Goal: Task Accomplishment & Management: Use online tool/utility

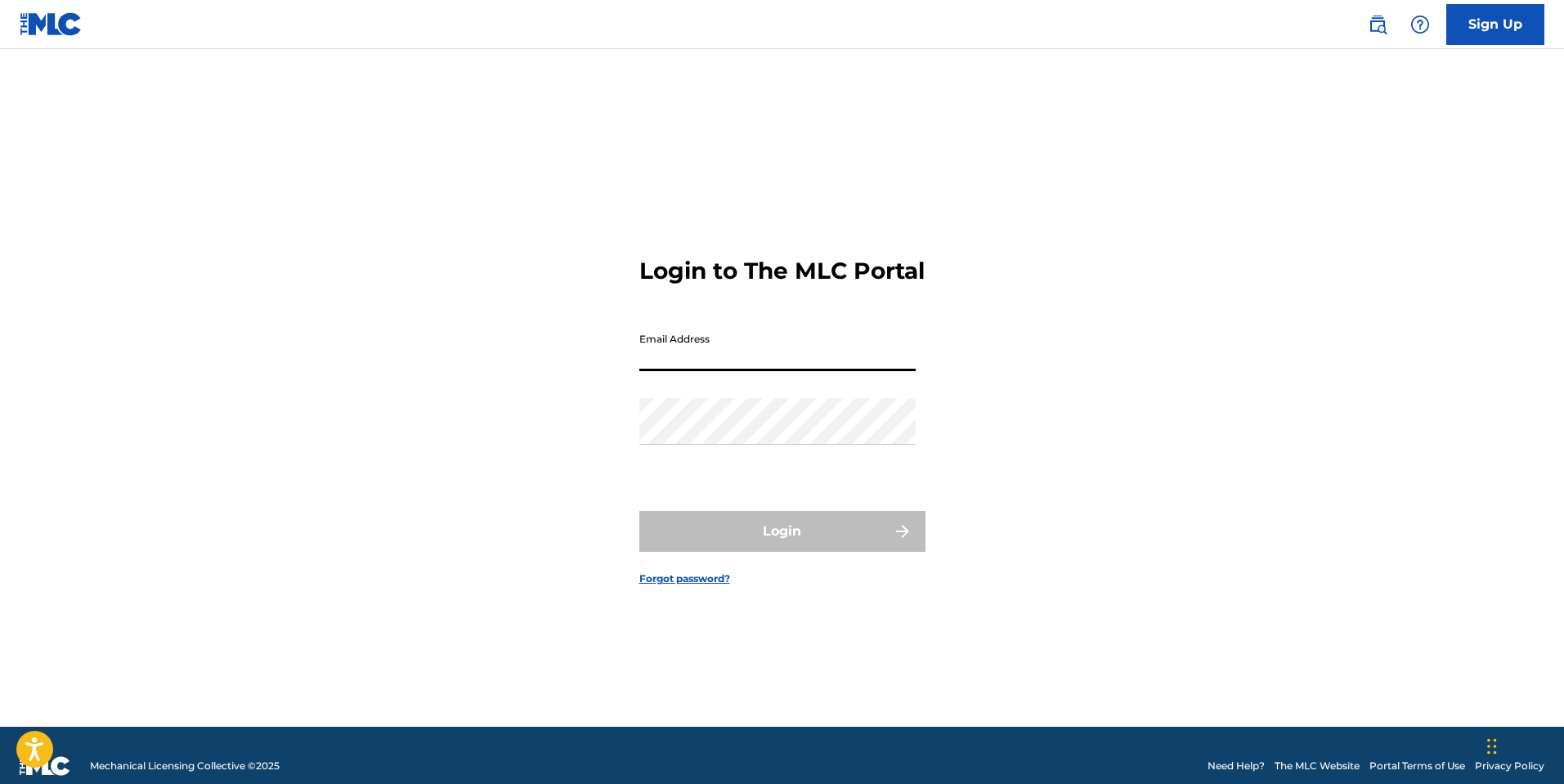
click at [826, 356] on input "Email Address" at bounding box center [777, 348] width 277 height 46
type input "[PERSON_NAME][EMAIL_ADDRESS][DOMAIN_NAME]"
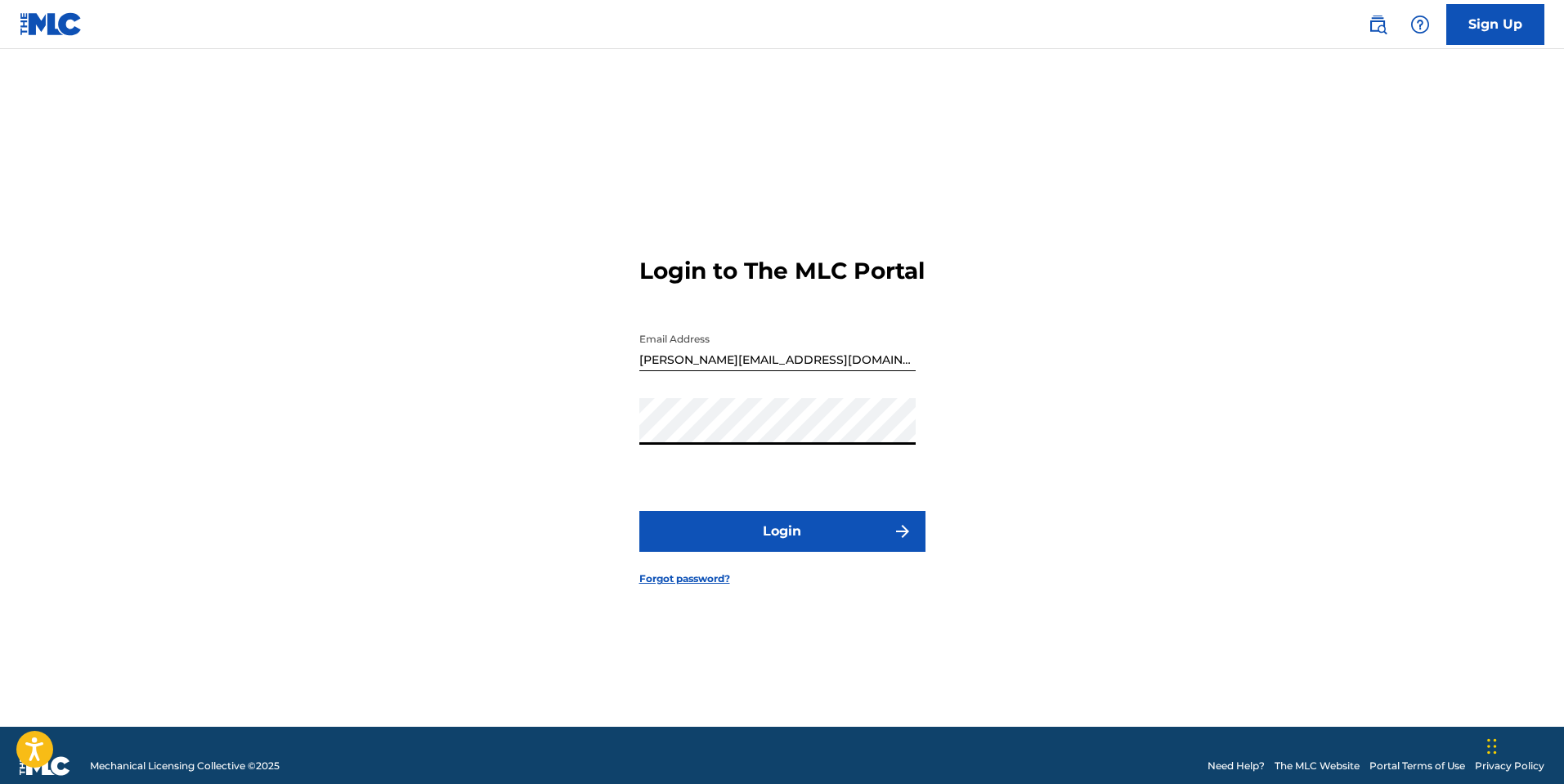
click at [639, 511] on button "Login" at bounding box center [782, 531] width 286 height 41
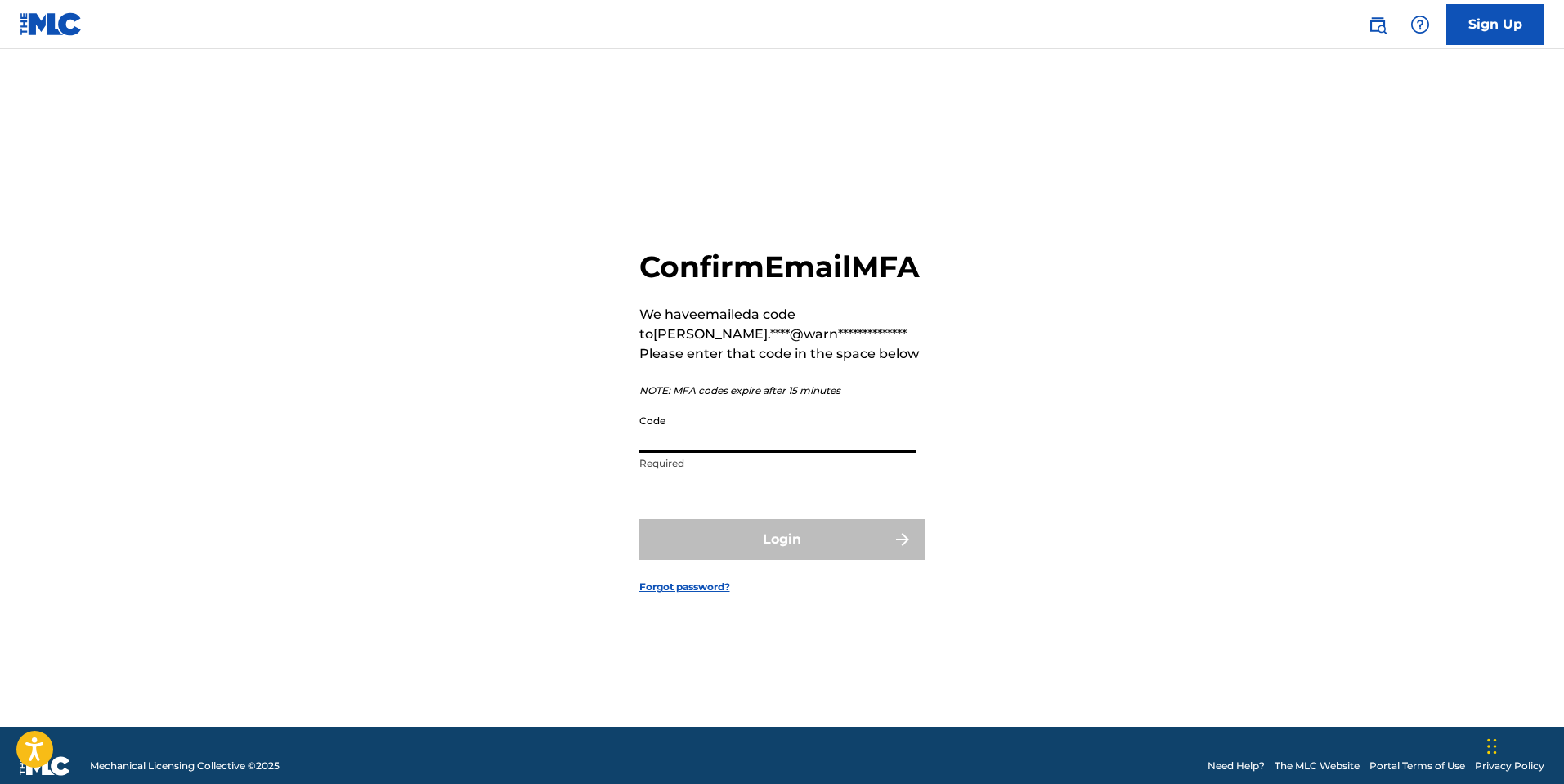
click at [880, 446] on input "Code" at bounding box center [777, 429] width 277 height 46
paste input "409995"
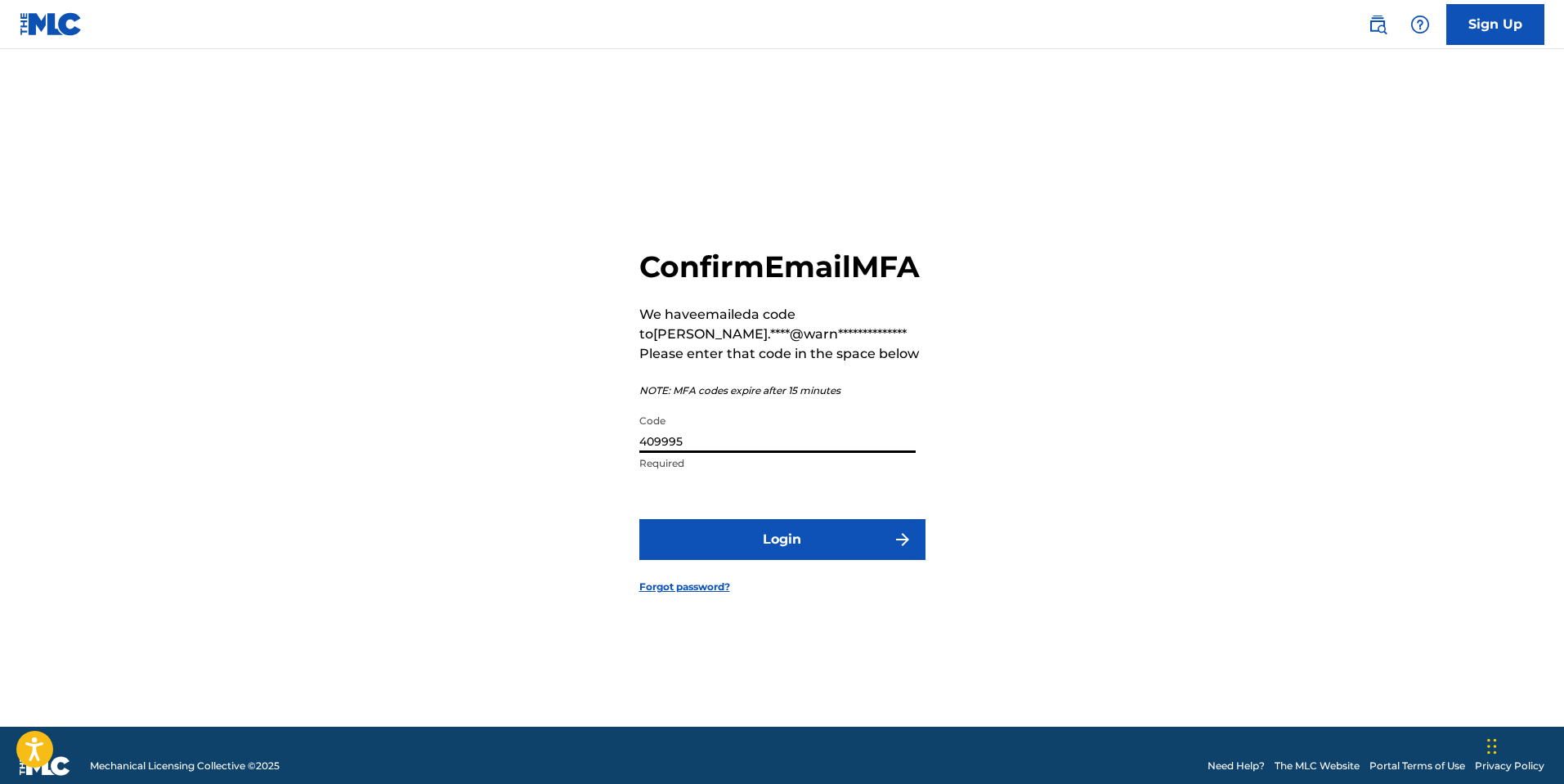
type input "409995"
click at [858, 552] on button "Login" at bounding box center [782, 540] width 286 height 41
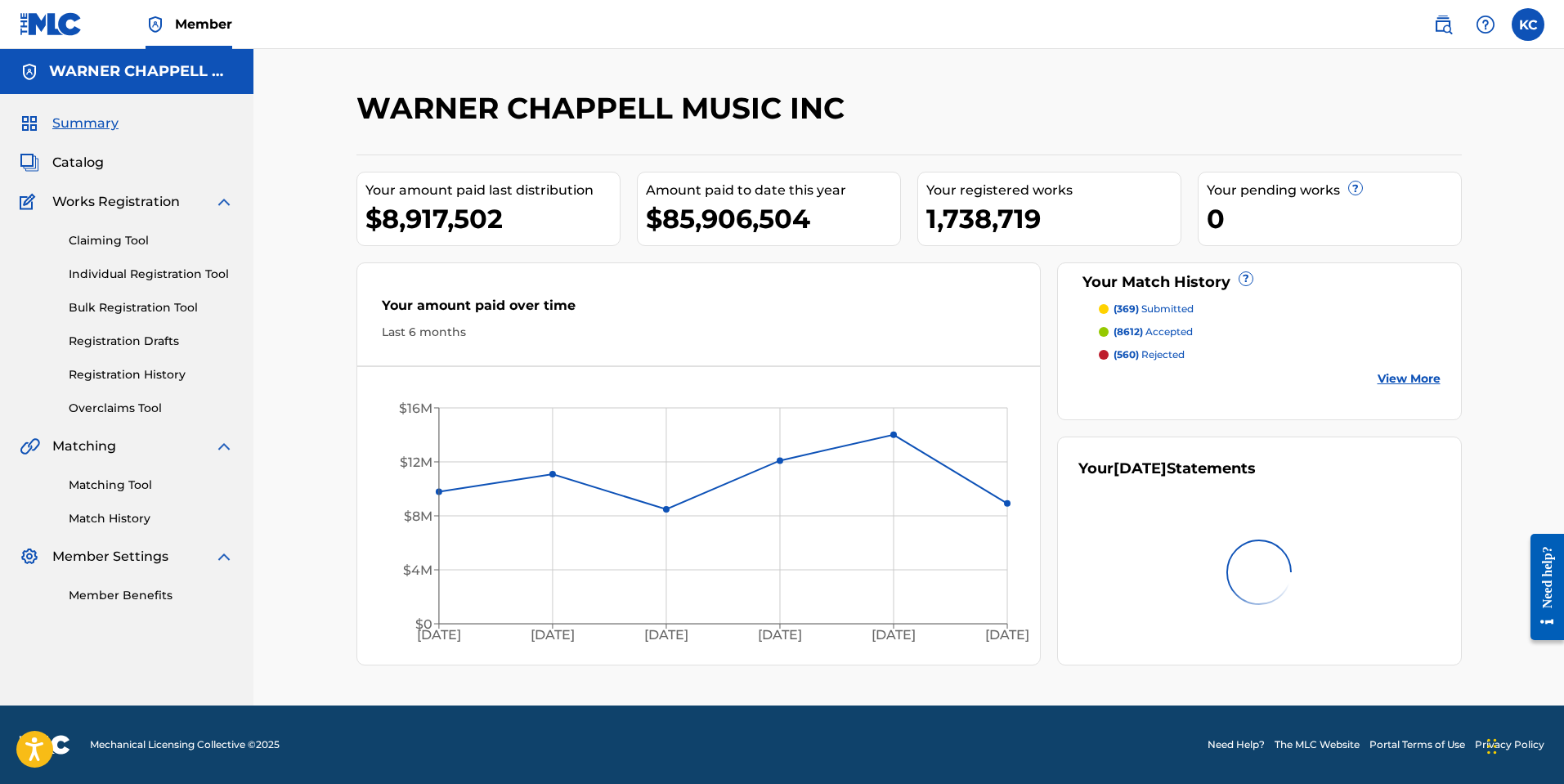
click at [143, 240] on link "Claiming Tool" at bounding box center [151, 241] width 165 height 17
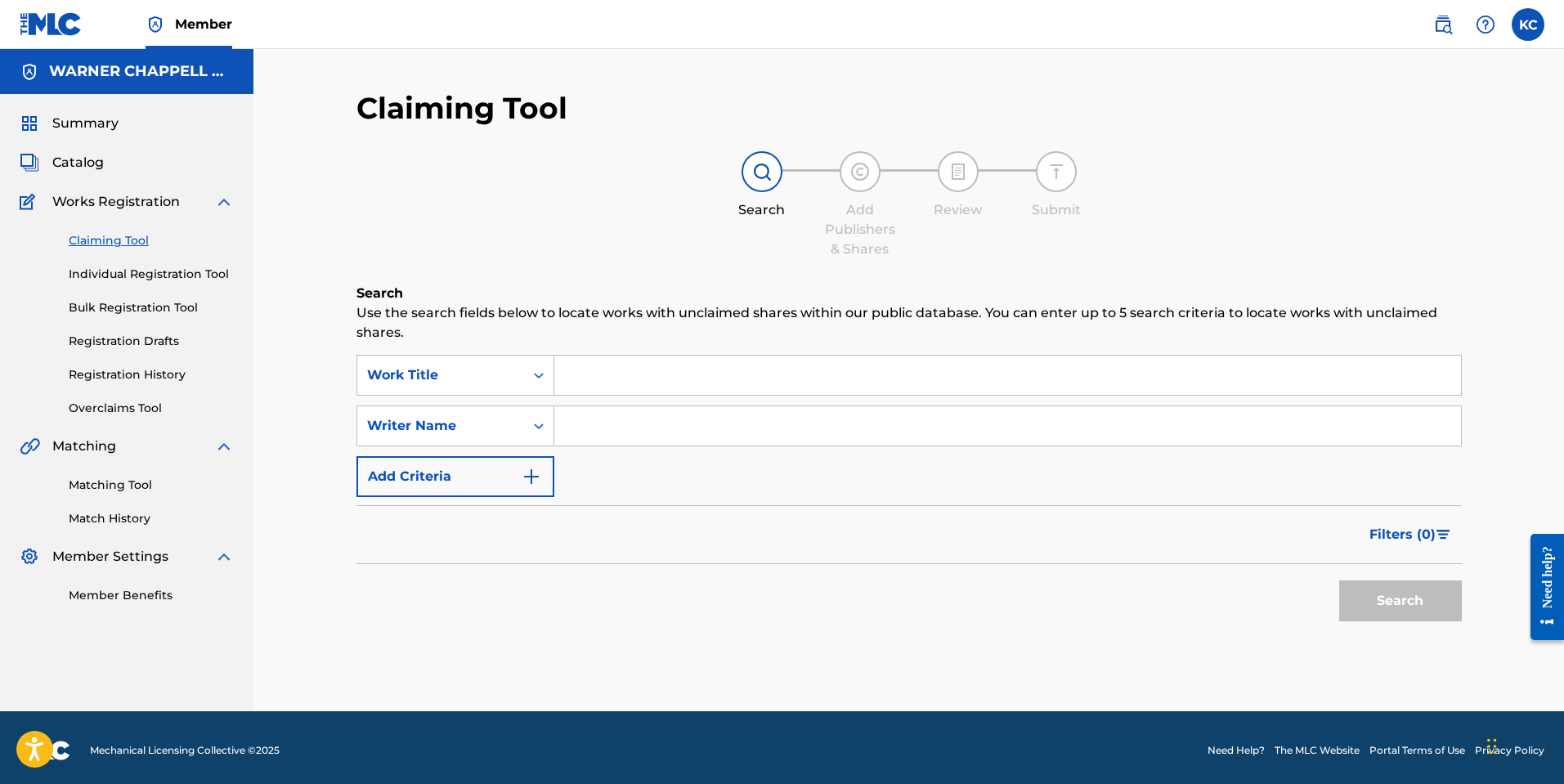
click at [775, 396] on div "SearchWithCriteria971f3bf5-9b1d-4ffd-aa6e-808df820643b Work Title SearchWithCri…" at bounding box center [909, 426] width 1106 height 142
click at [763, 374] on input "Search Form" at bounding box center [1008, 375] width 907 height 39
click at [616, 368] on input "Search Form" at bounding box center [1008, 375] width 907 height 39
paste input "风之海"
type input "风之海"
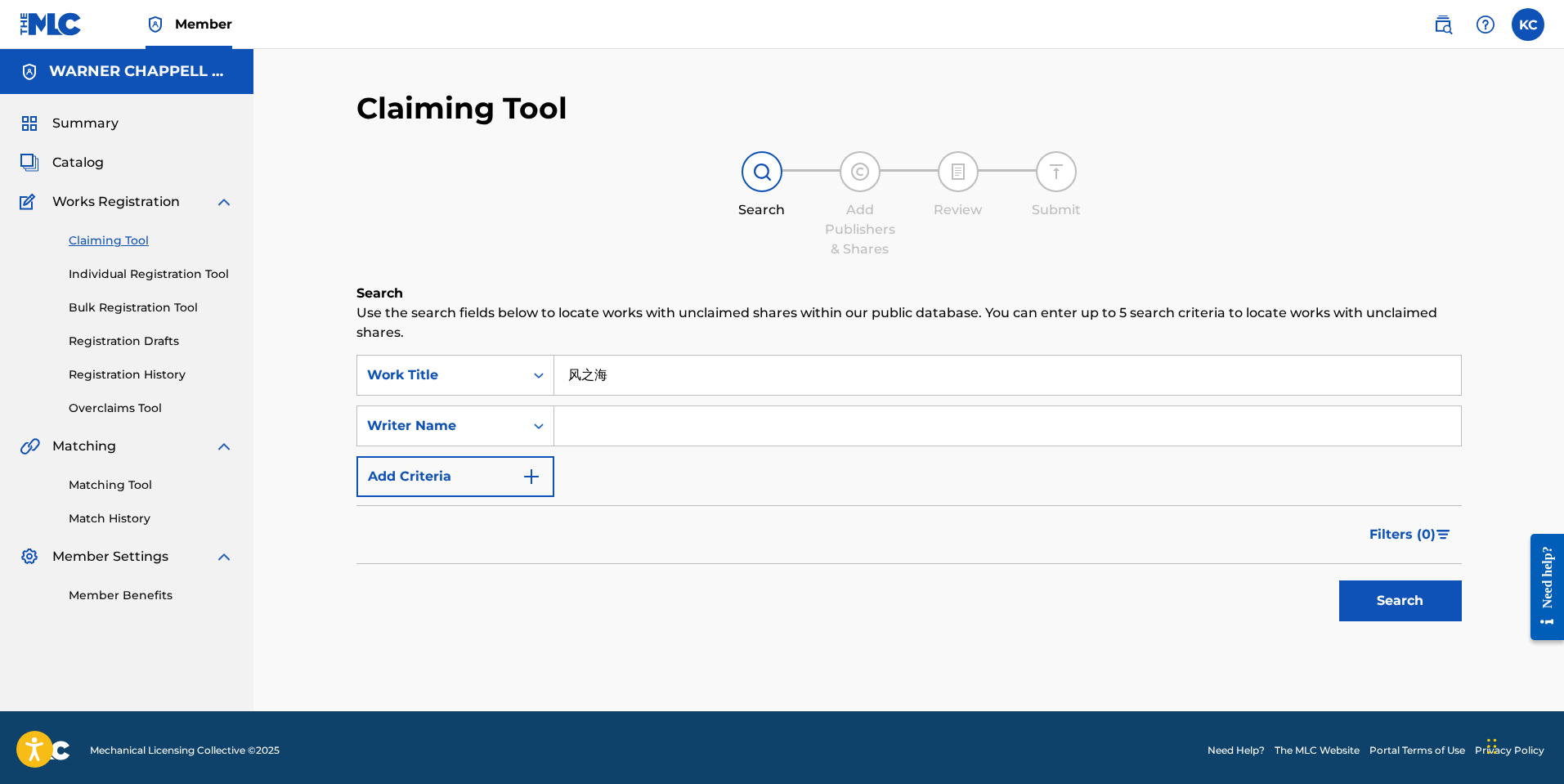
click at [1419, 614] on button "Search" at bounding box center [1400, 601] width 123 height 41
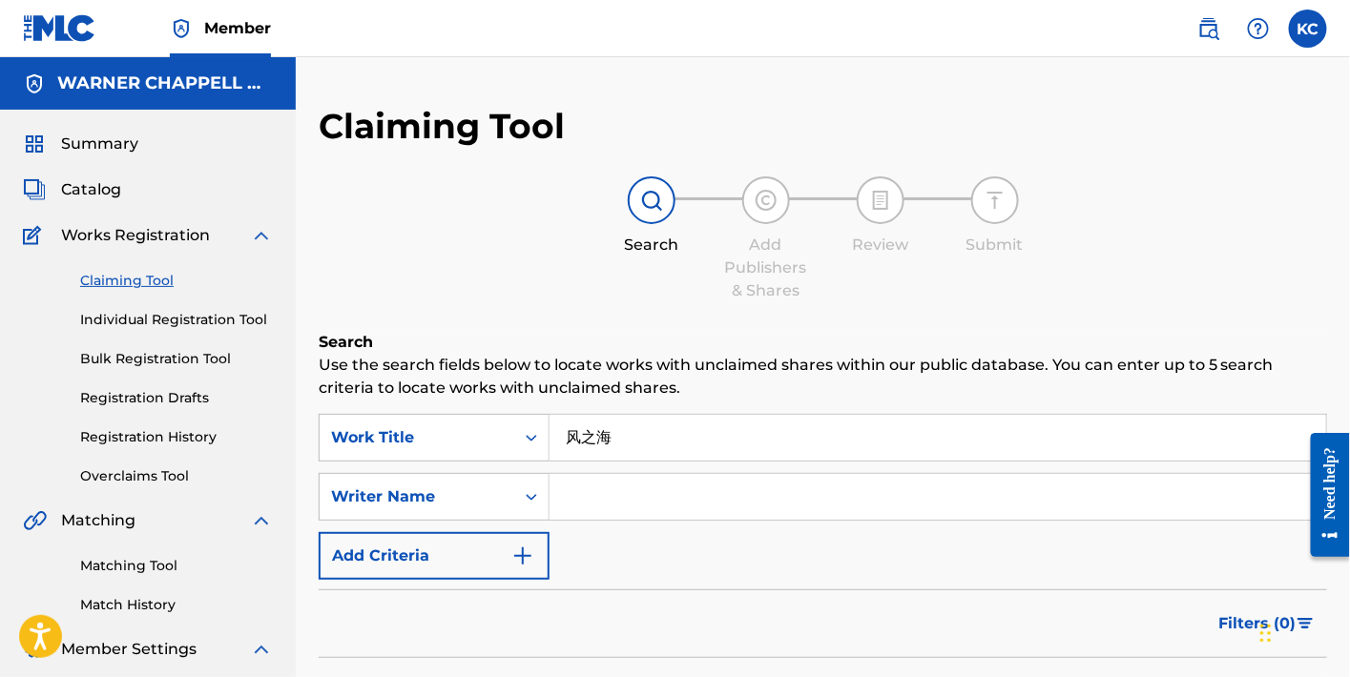
click at [689, 505] on input "Search Form" at bounding box center [938, 497] width 777 height 46
paste input "华晨宇"
type input "华"
click at [500, 503] on div "Writer Name" at bounding box center [434, 497] width 231 height 48
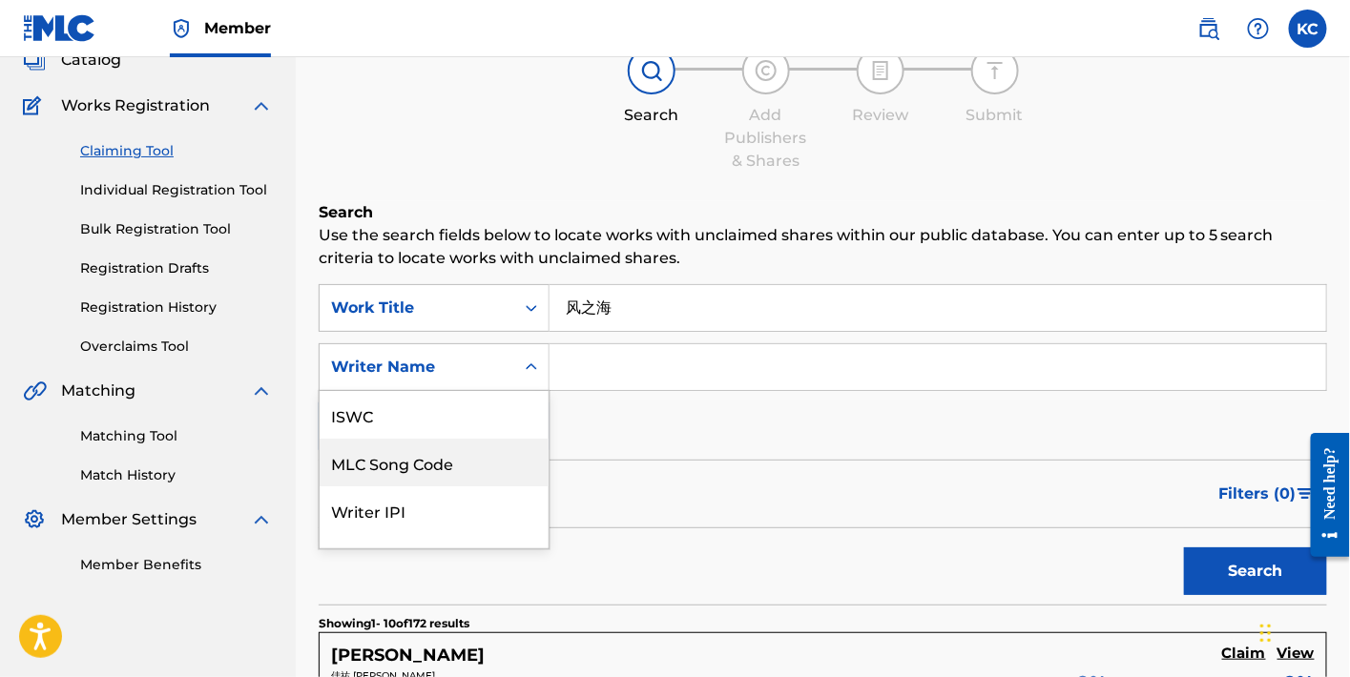
click at [726, 449] on div "SearchWithCriteria971f3bf5-9b1d-4ffd-aa6e-808df820643b Work Title 风之海 SearchWit…" at bounding box center [823, 367] width 1009 height 166
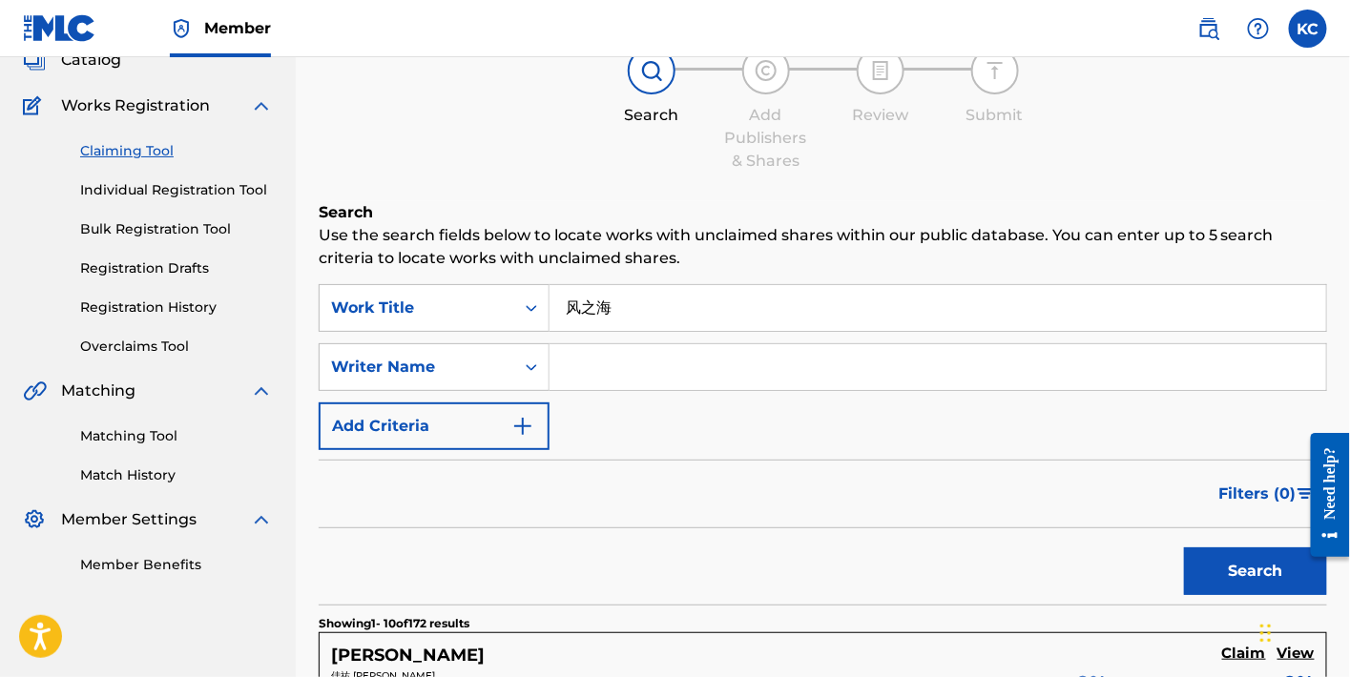
click at [504, 426] on button "Add Criteria" at bounding box center [434, 427] width 231 height 48
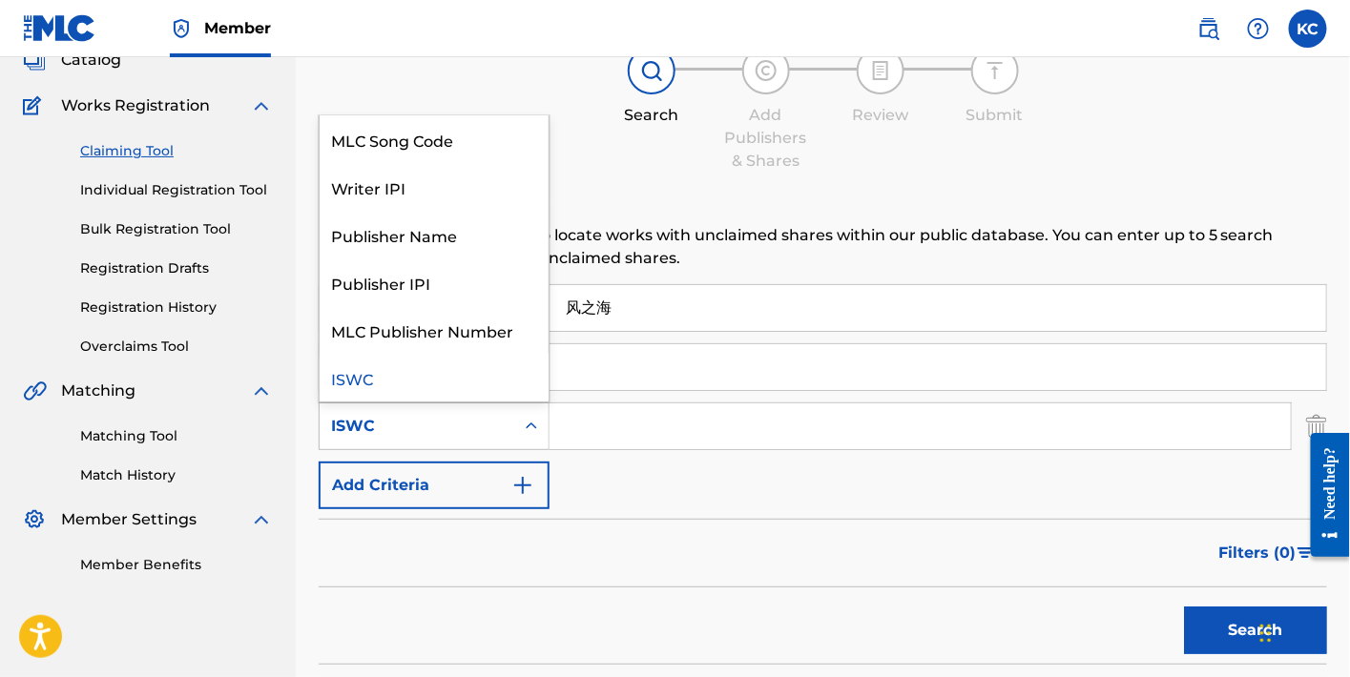
click at [481, 424] on div "ISWC" at bounding box center [417, 426] width 172 height 23
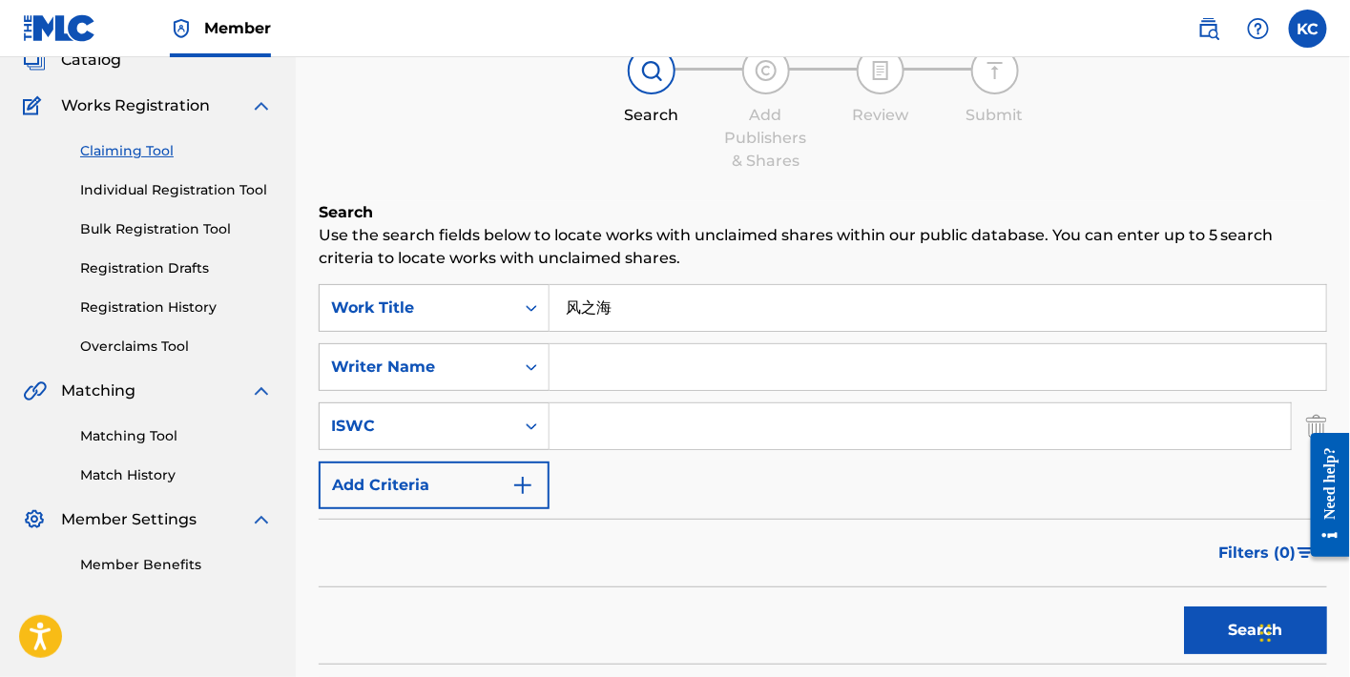
click at [722, 491] on div "SearchWithCriteria971f3bf5-9b1d-4ffd-aa6e-808df820643b Work Title 风之海 SearchWit…" at bounding box center [823, 396] width 1009 height 225
click at [156, 427] on link "Matching Tool" at bounding box center [176, 437] width 193 height 20
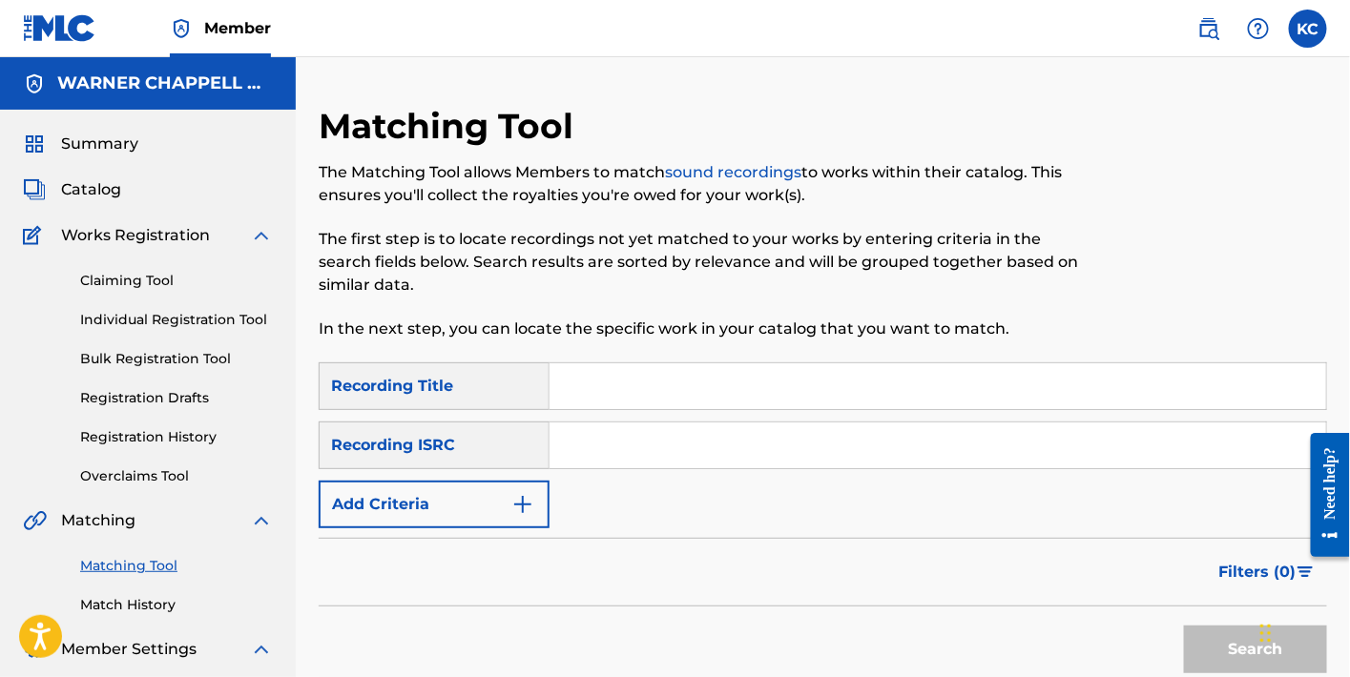
click at [616, 370] on input "Search Form" at bounding box center [938, 387] width 777 height 46
paste input "华晨宇"
type input "华晨宇"
drag, startPoint x: 665, startPoint y: 387, endPoint x: 440, endPoint y: 377, distance: 225.4
click at [440, 377] on div "SearchWithCriteria3f5dfc96-15b4-48c7-9d70-ff6f81b0173c Recording Title 华晨宇" at bounding box center [823, 387] width 1009 height 48
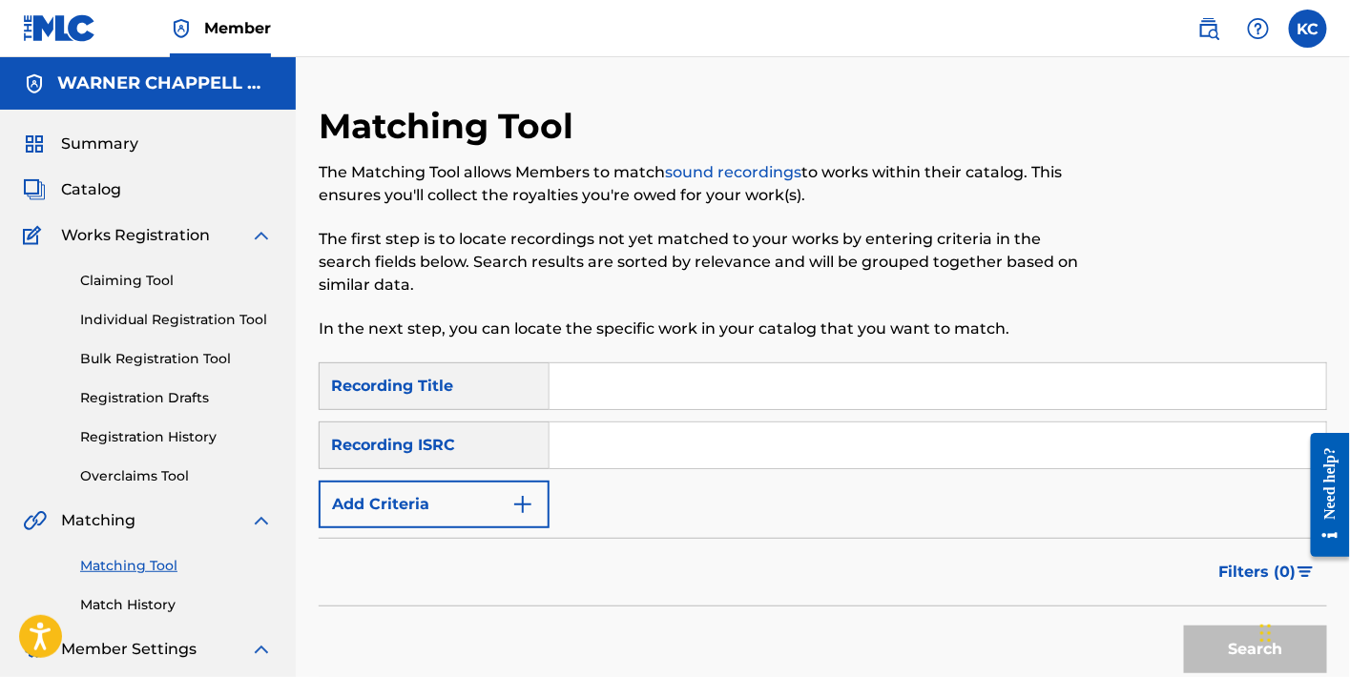
drag, startPoint x: 553, startPoint y: 372, endPoint x: 574, endPoint y: 381, distance: 22.7
click at [571, 377] on input "Search Form" at bounding box center [938, 387] width 777 height 46
click at [574, 381] on input "Search Form" at bounding box center [938, 387] width 777 height 46
paste input "风之海"
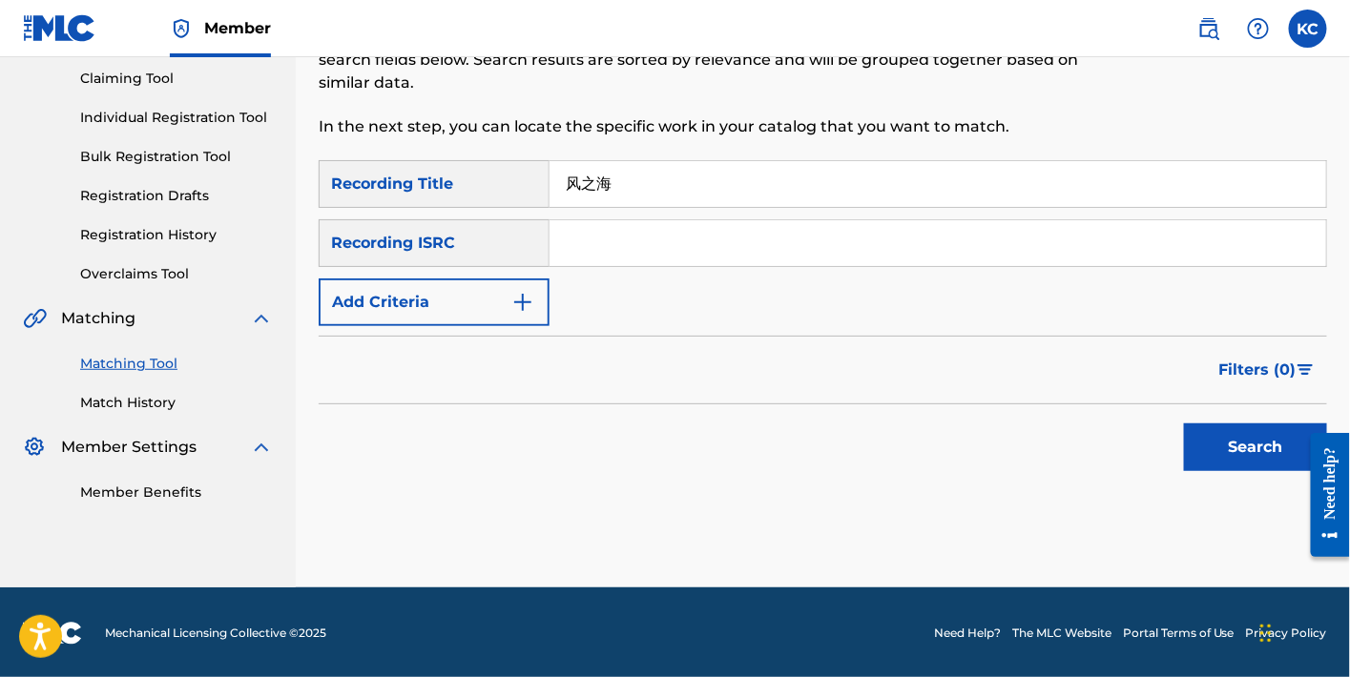
type input "风之海"
click at [1216, 435] on button "Search" at bounding box center [1255, 448] width 143 height 48
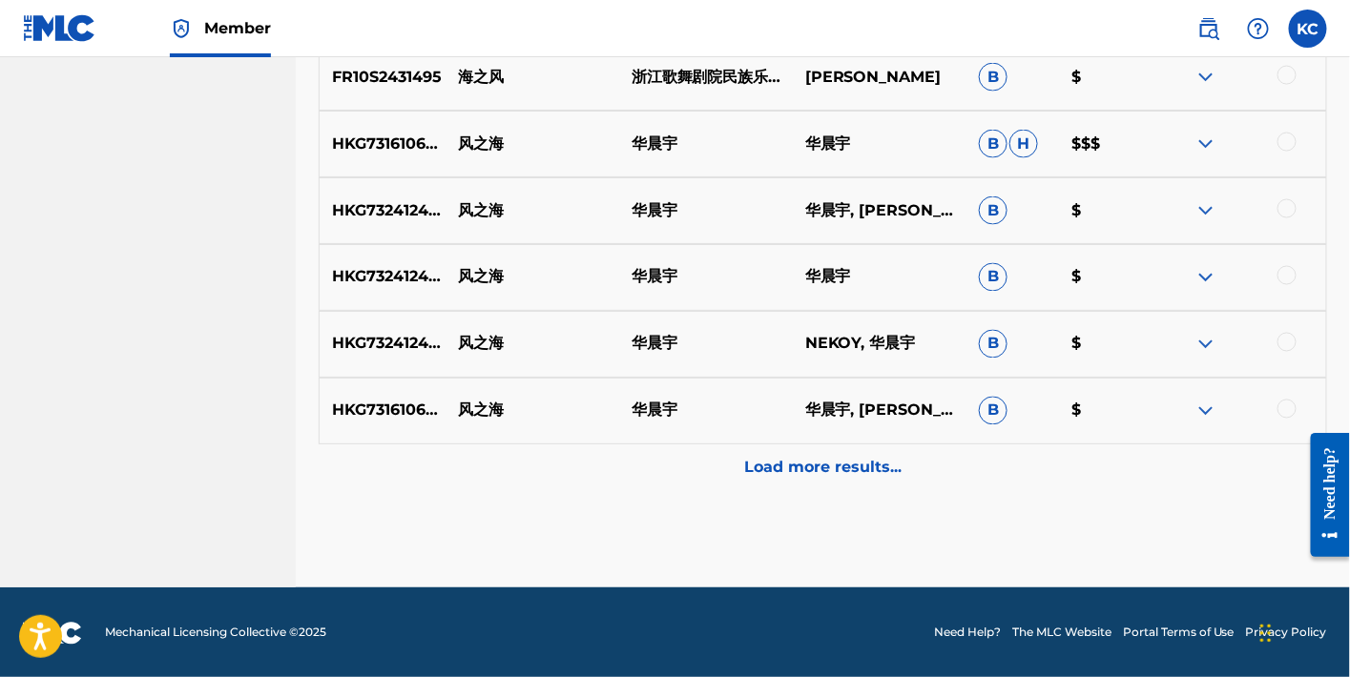
scroll to position [522, 0]
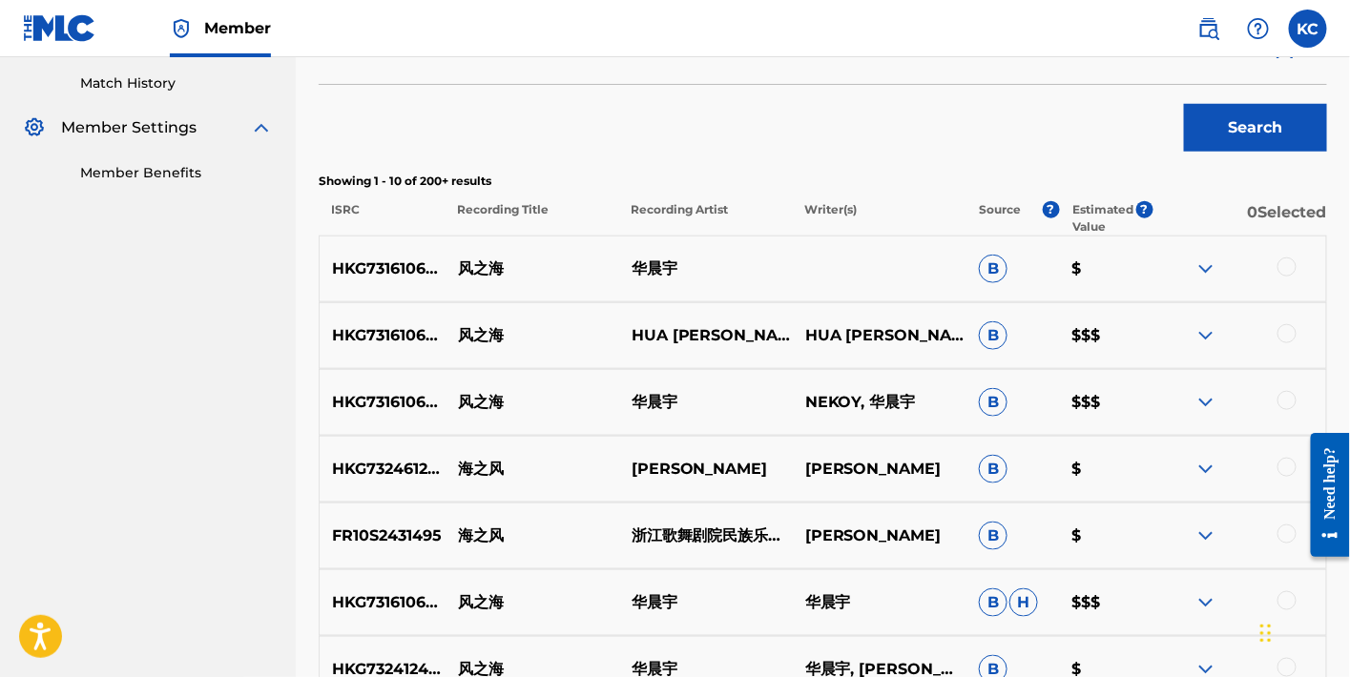
click at [1289, 262] on div at bounding box center [1287, 267] width 19 height 19
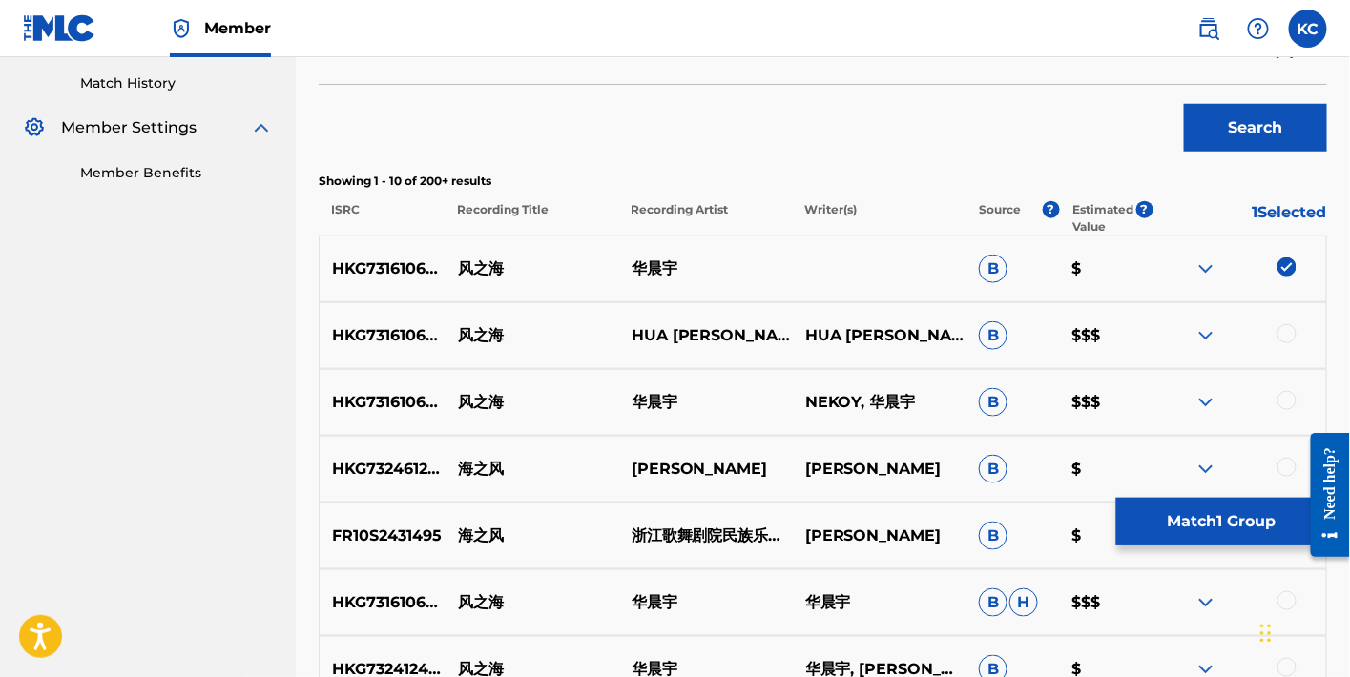
click at [1285, 324] on div at bounding box center [1287, 333] width 19 height 19
click at [1294, 400] on div at bounding box center [1287, 400] width 19 height 19
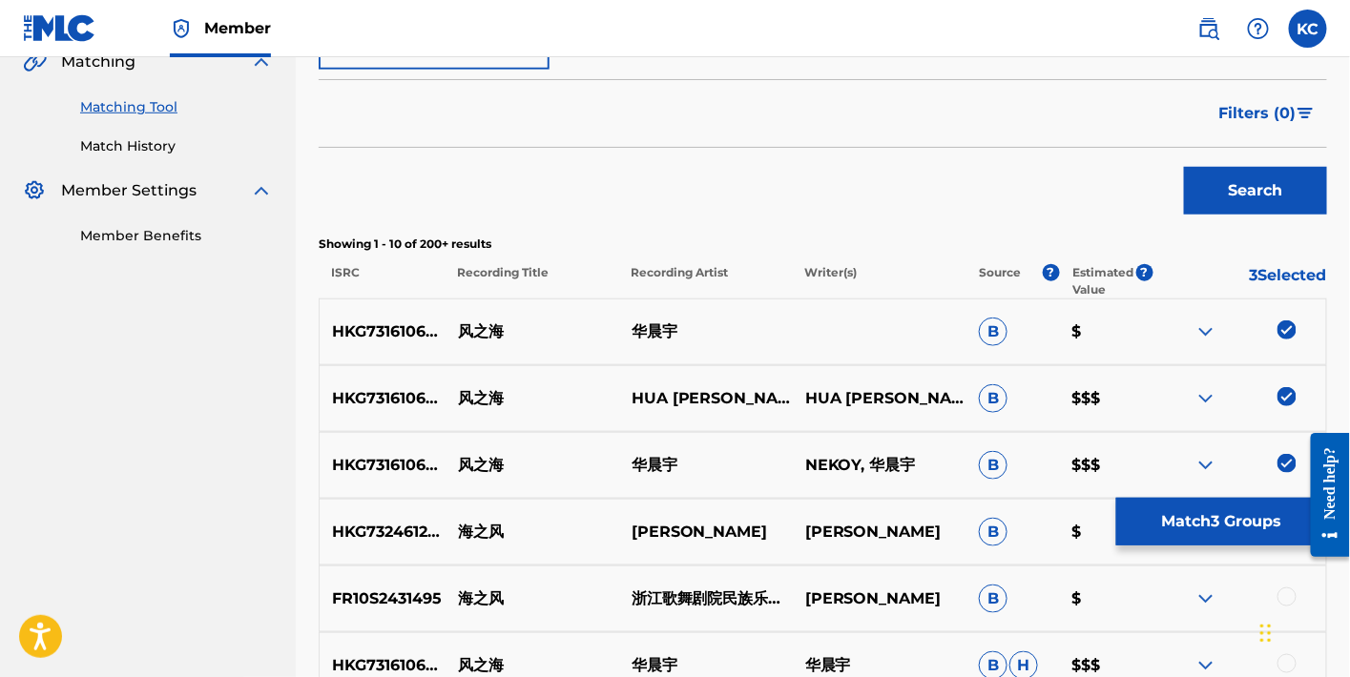
scroll to position [918, 0]
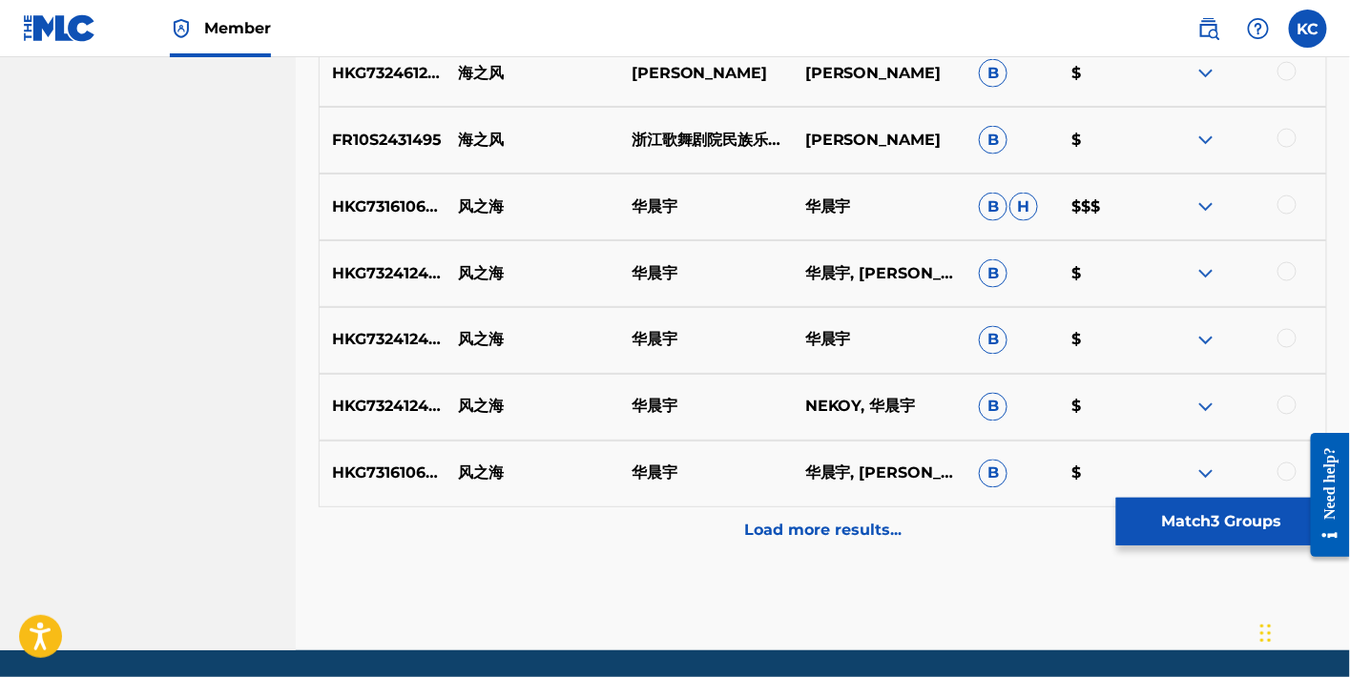
click at [1281, 207] on div at bounding box center [1287, 205] width 19 height 19
click at [1281, 276] on div at bounding box center [1287, 271] width 19 height 19
click at [1281, 329] on div at bounding box center [1287, 338] width 19 height 19
click at [1282, 382] on div "HKG732412486 风之海 华晨宇 NEKOY, 华晨宇 B $" at bounding box center [823, 407] width 1009 height 67
click at [1278, 412] on div at bounding box center [1240, 407] width 174 height 23
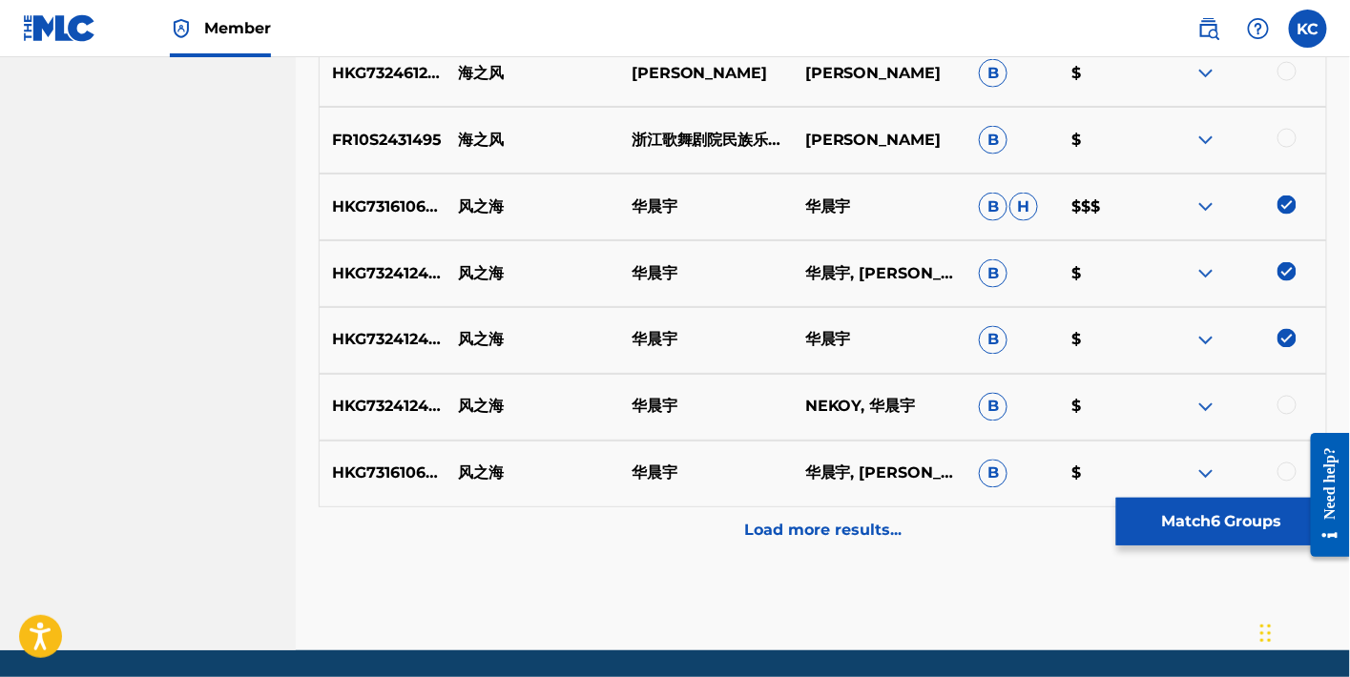
click at [1286, 407] on div at bounding box center [1287, 405] width 19 height 19
click at [1293, 475] on div at bounding box center [1287, 472] width 19 height 19
click at [837, 520] on p "Load more results..." at bounding box center [822, 531] width 157 height 23
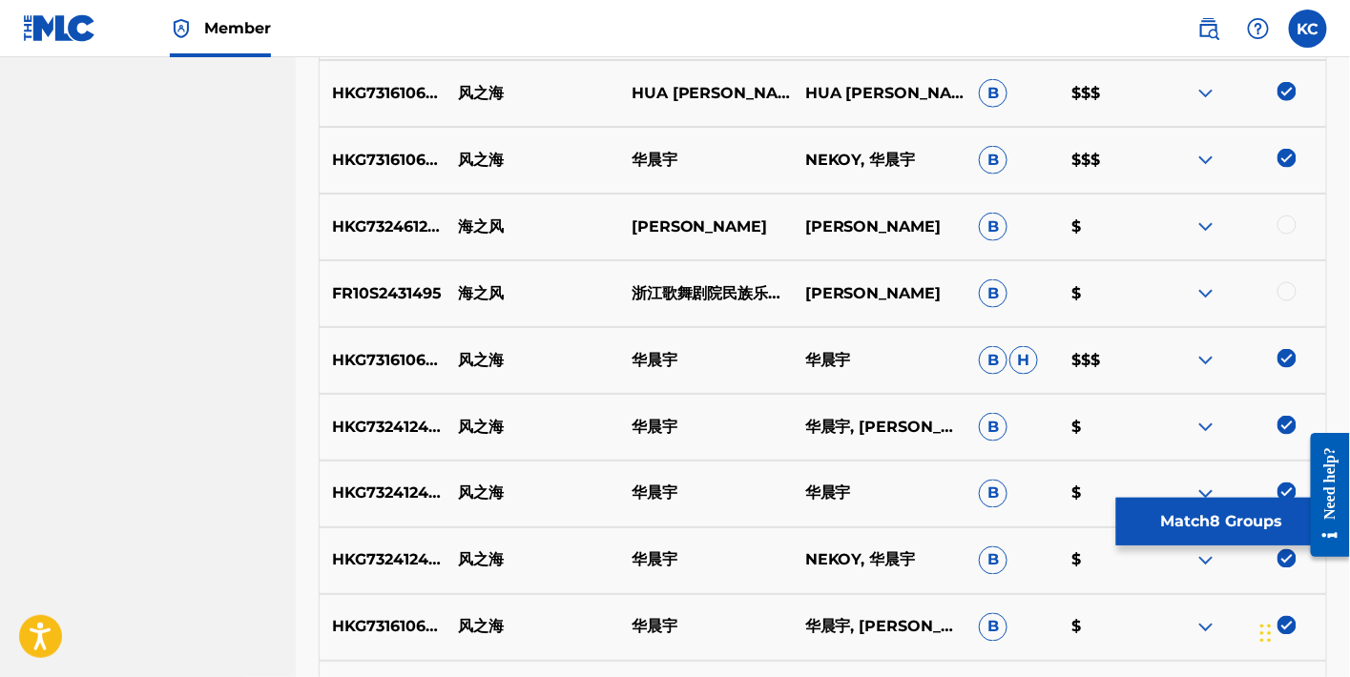
scroll to position [708, 0]
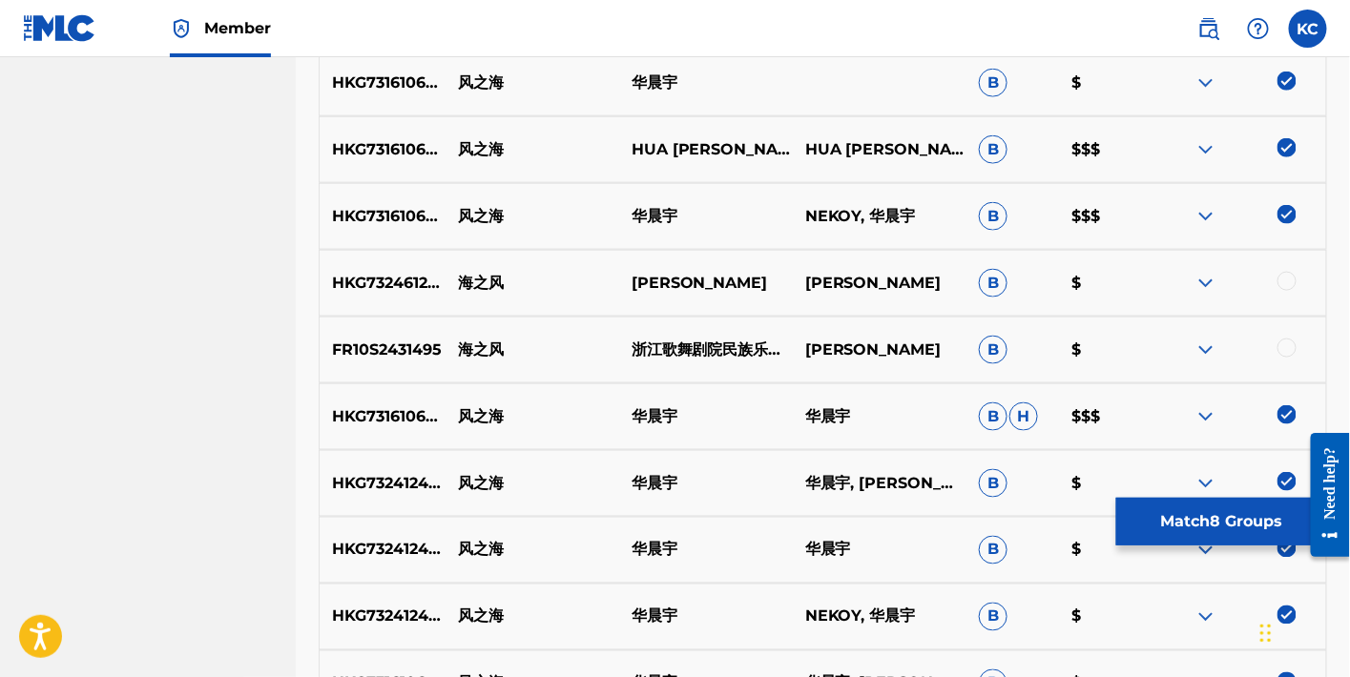
click at [1201, 525] on button "Match 8 Groups" at bounding box center [1221, 522] width 211 height 48
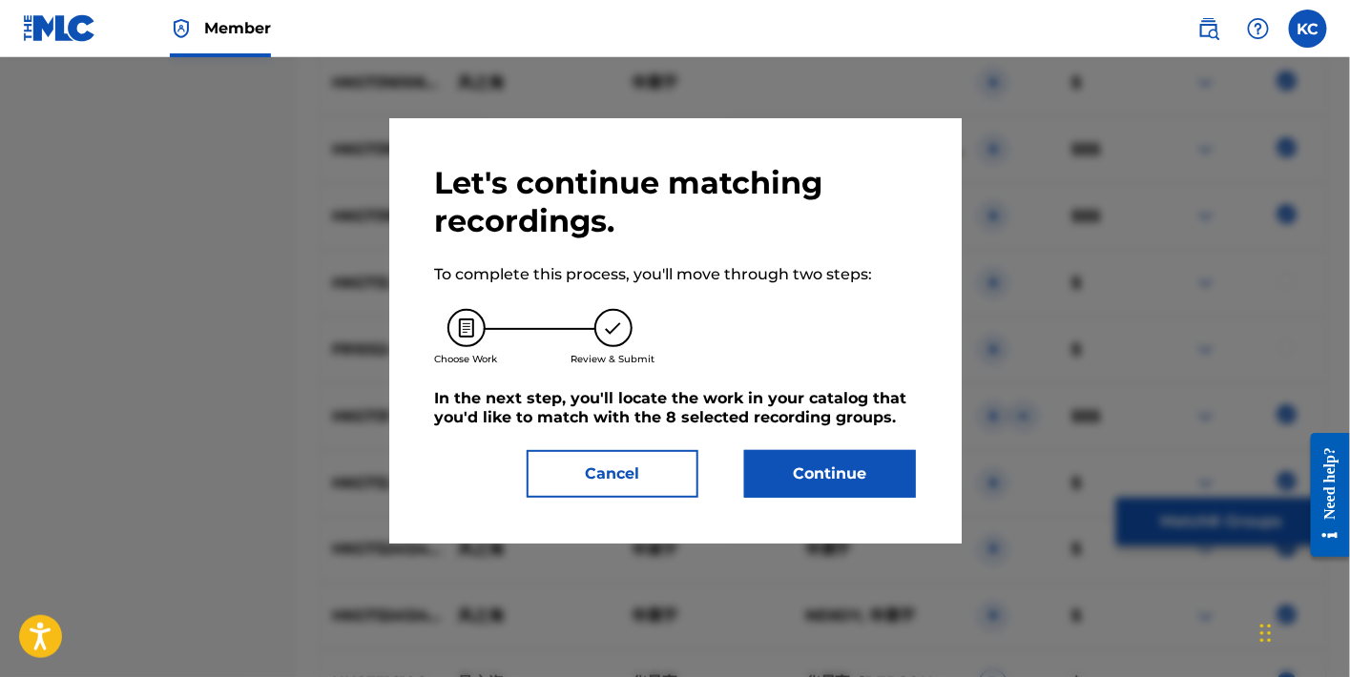
click at [822, 472] on button "Continue" at bounding box center [830, 474] width 172 height 48
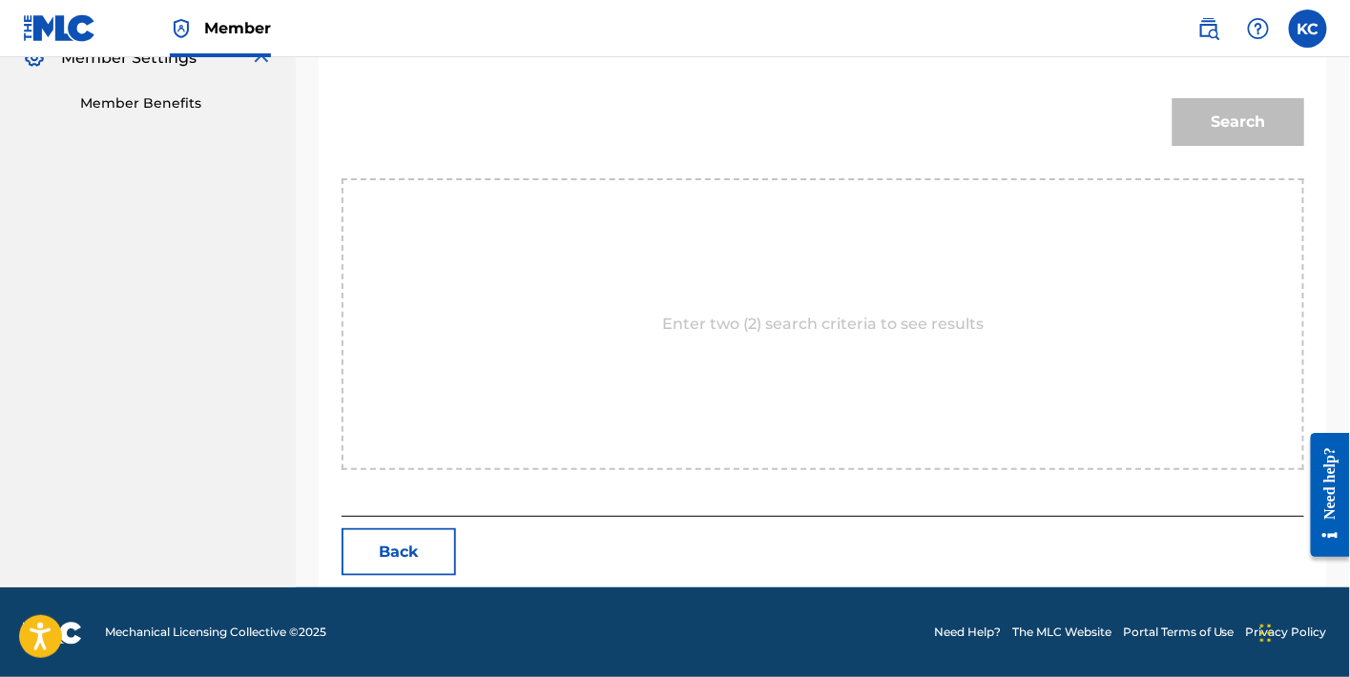
scroll to position [133, 0]
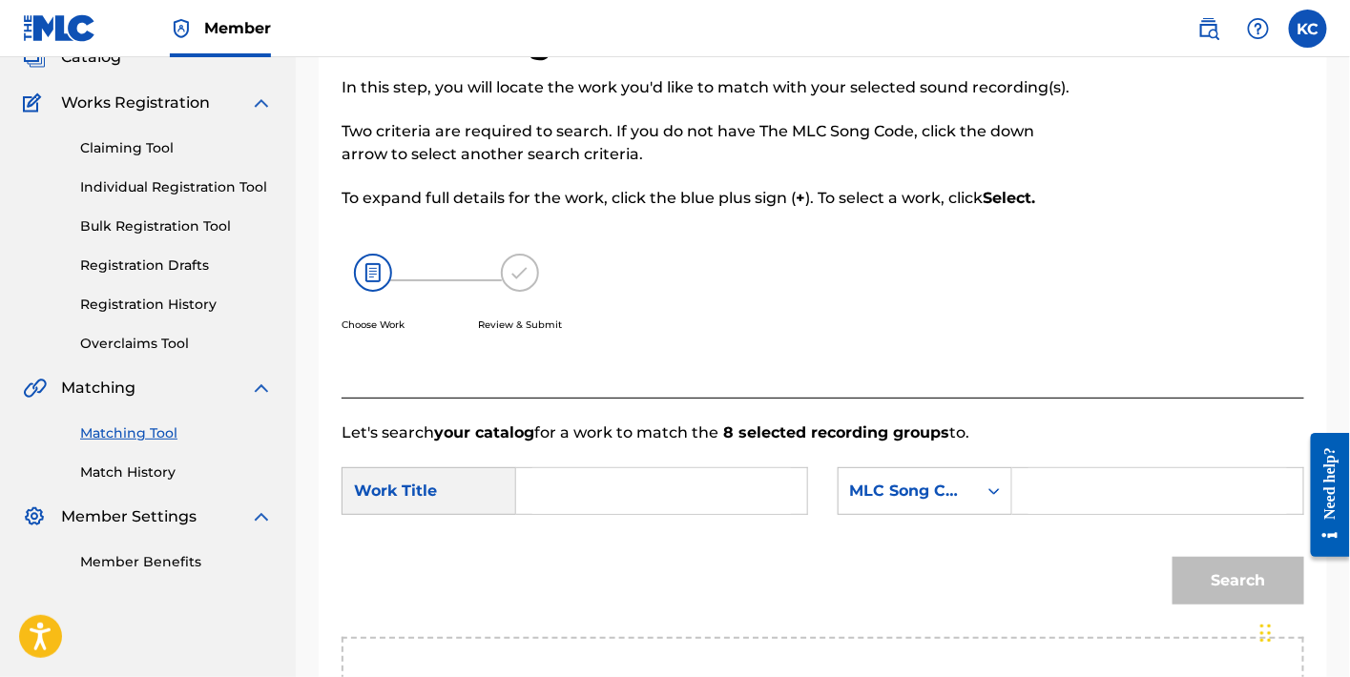
click at [1084, 509] on input "Search Form" at bounding box center [1158, 492] width 259 height 46
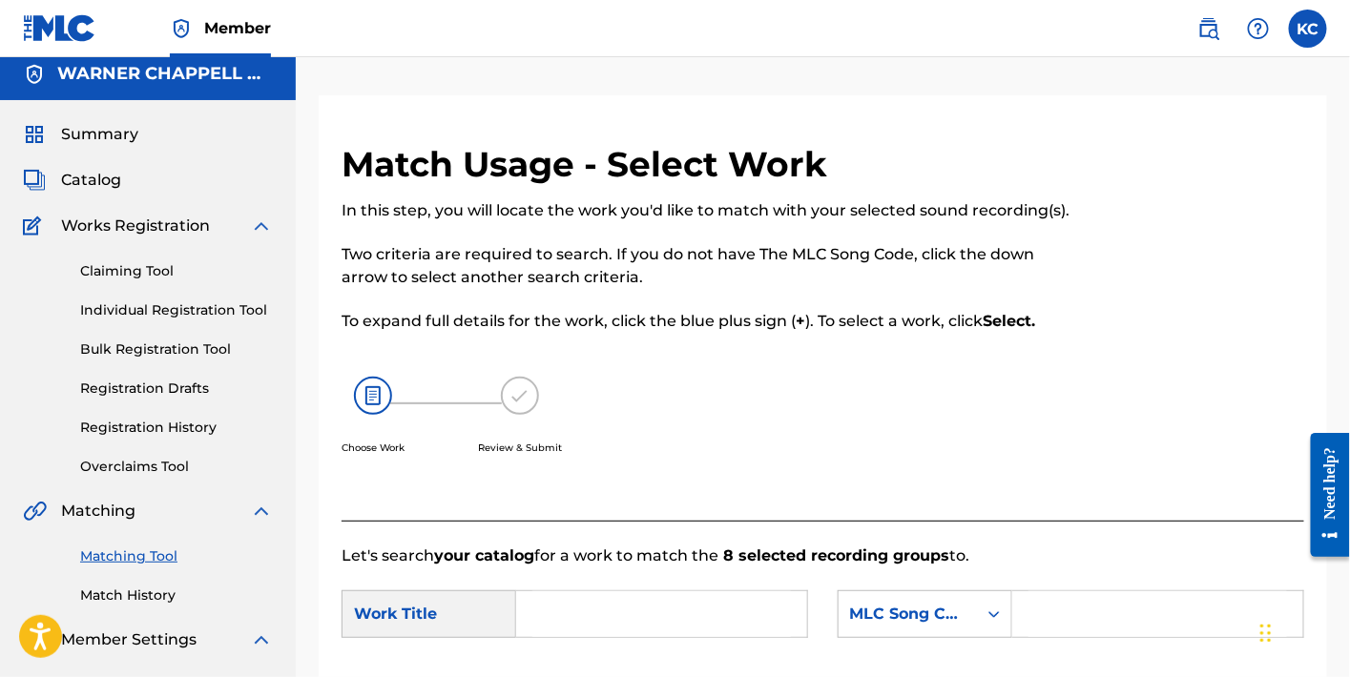
scroll to position [0, 0]
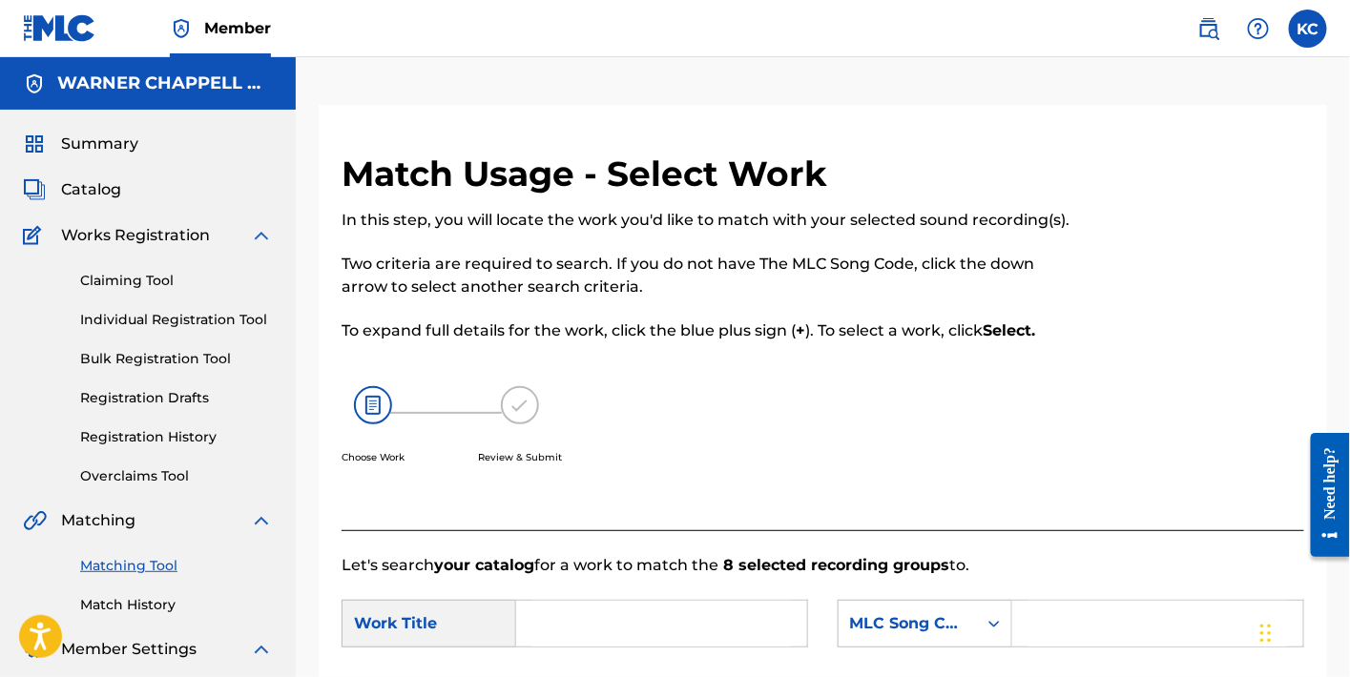
click at [1088, 617] on input "Search Form" at bounding box center [1158, 624] width 259 height 46
paste input "FH87B1"
type input "FH87B1"
click at [711, 625] on input "Search Form" at bounding box center [661, 624] width 259 height 46
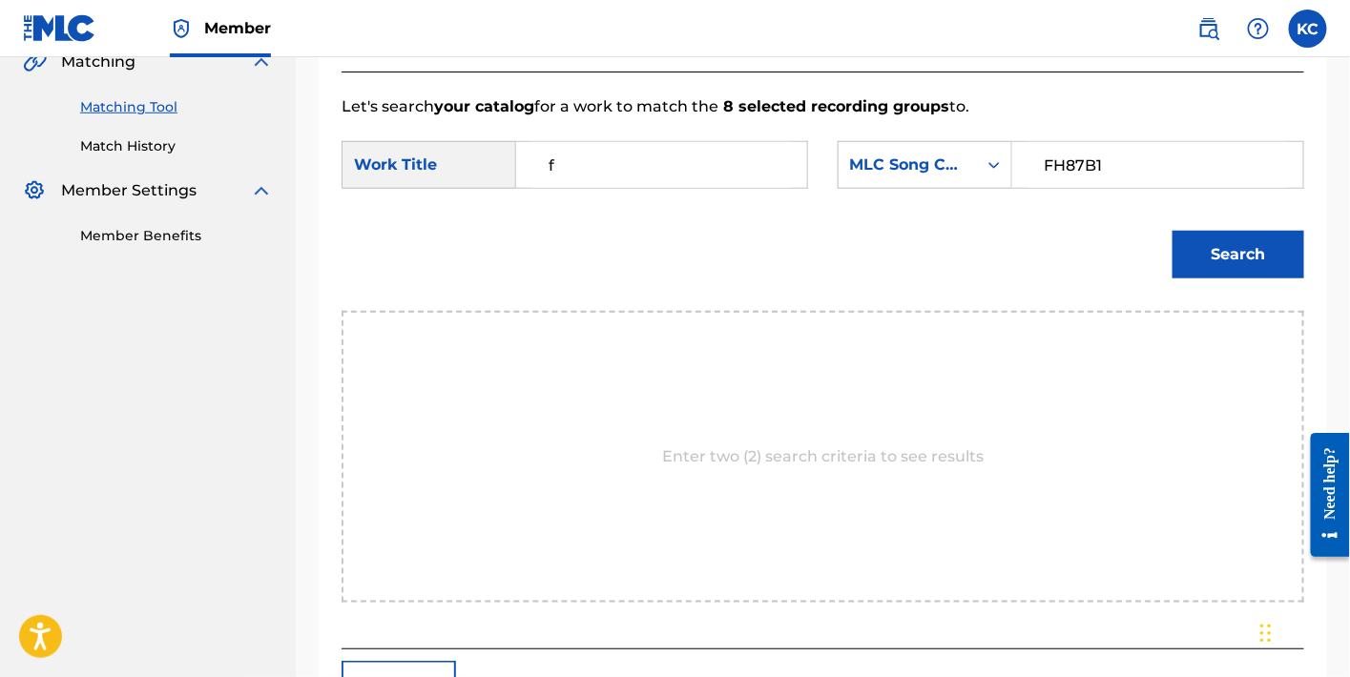
click at [1281, 255] on button "Search" at bounding box center [1239, 255] width 132 height 48
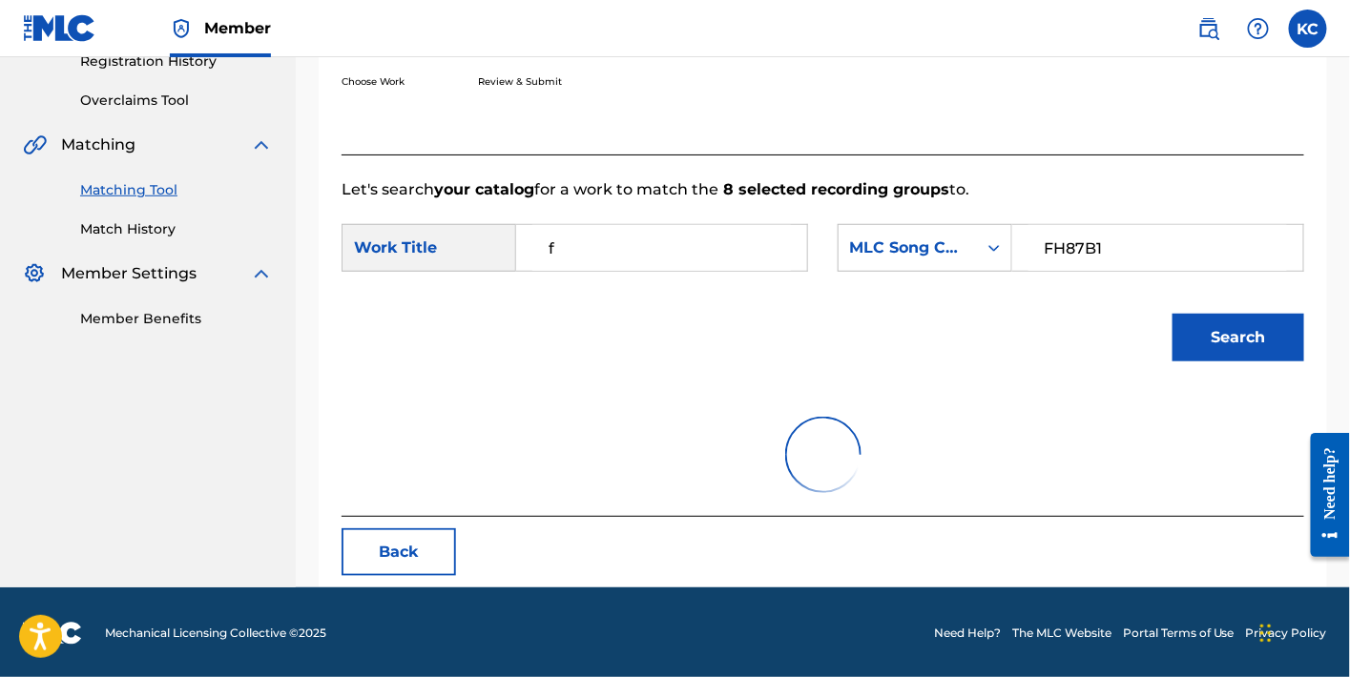
scroll to position [294, 0]
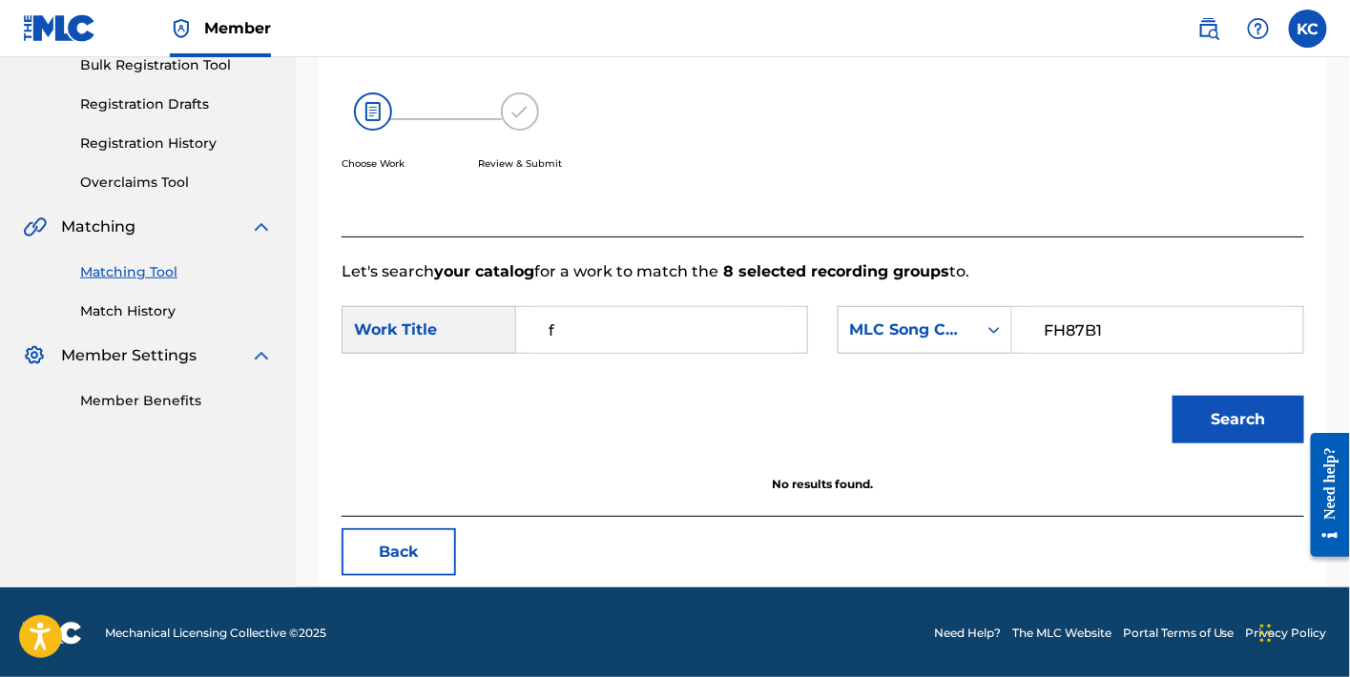
click at [643, 347] on input "f" at bounding box center [661, 330] width 259 height 46
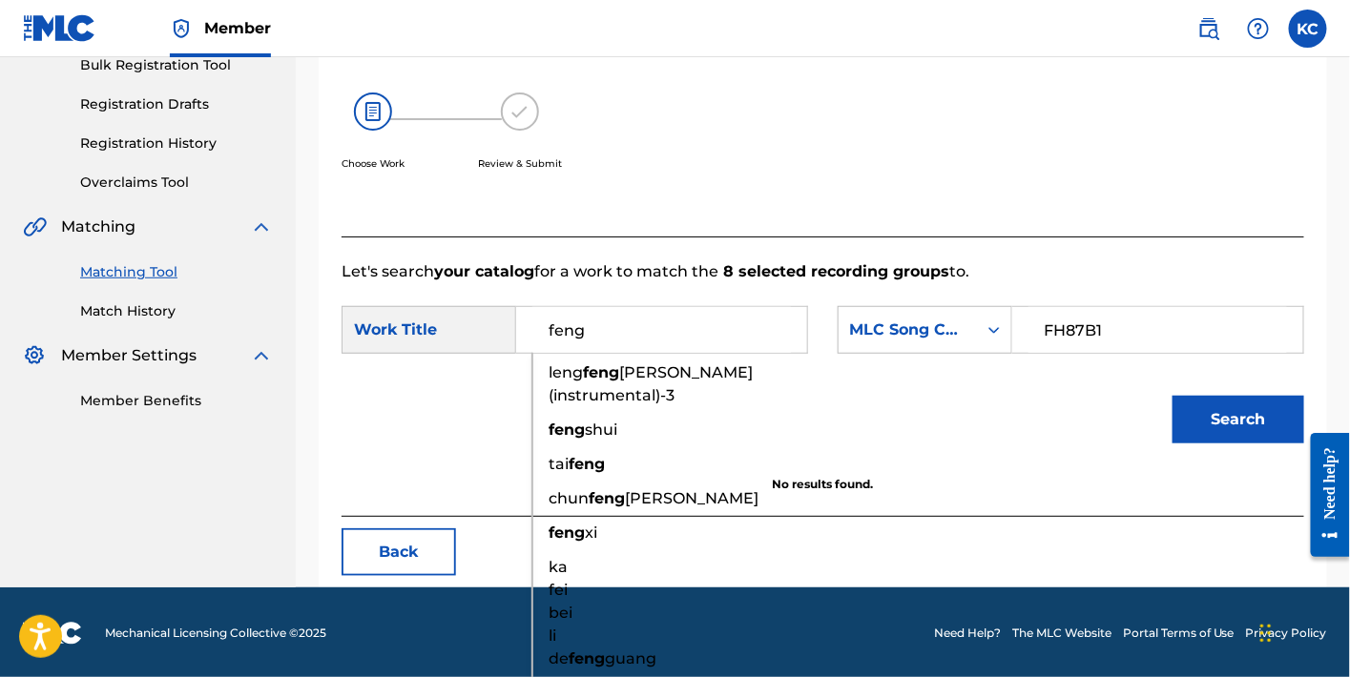
type input "feng"
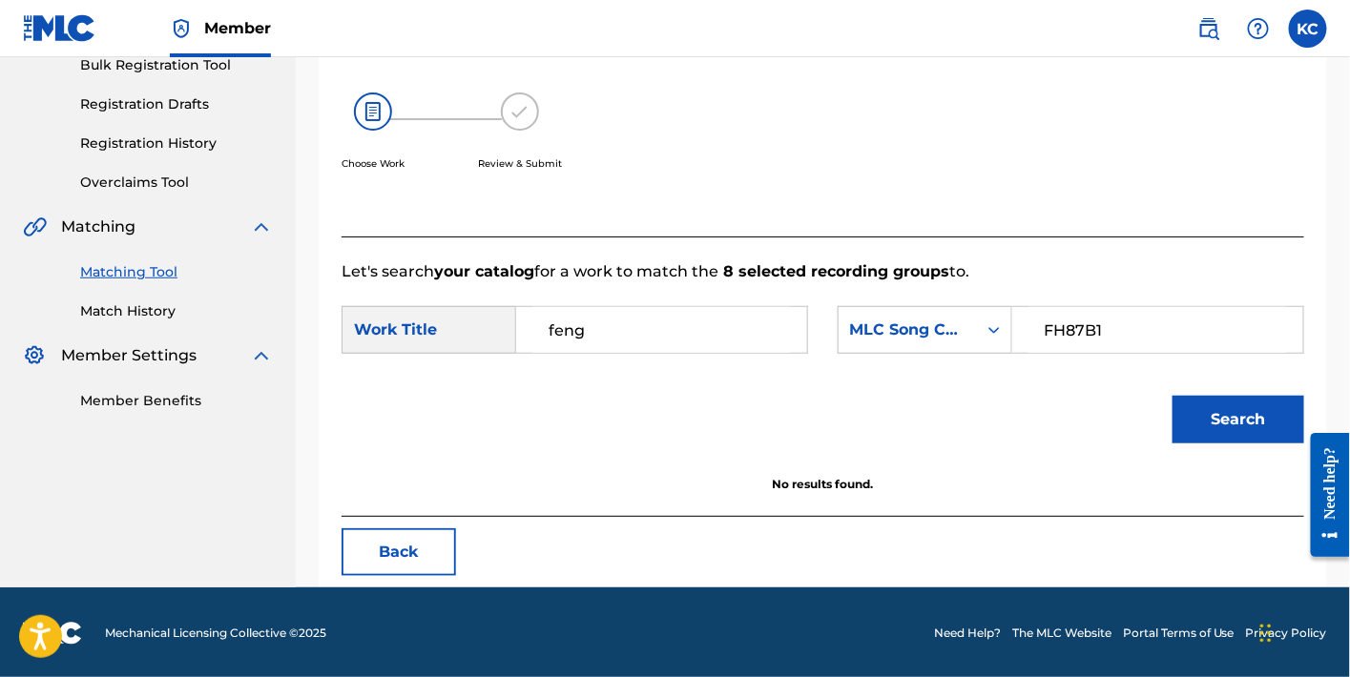
click at [1255, 415] on button "Search" at bounding box center [1239, 420] width 132 height 48
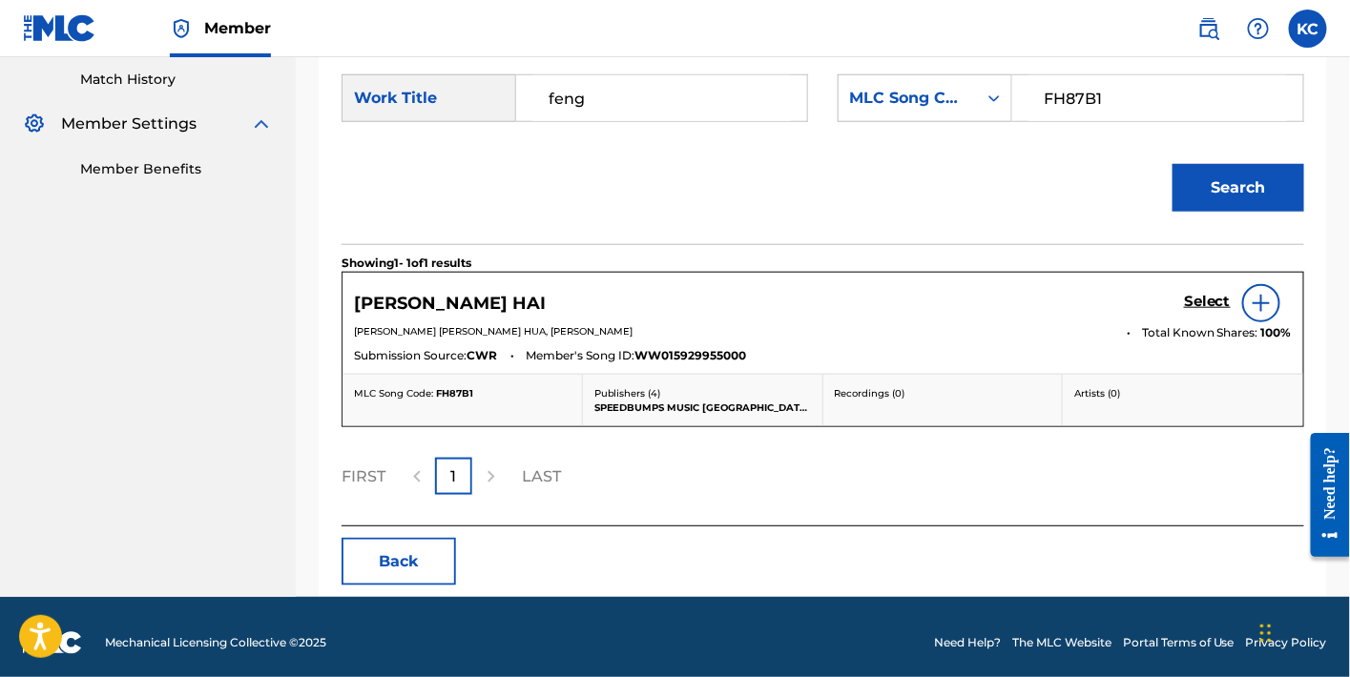
scroll to position [534, 0]
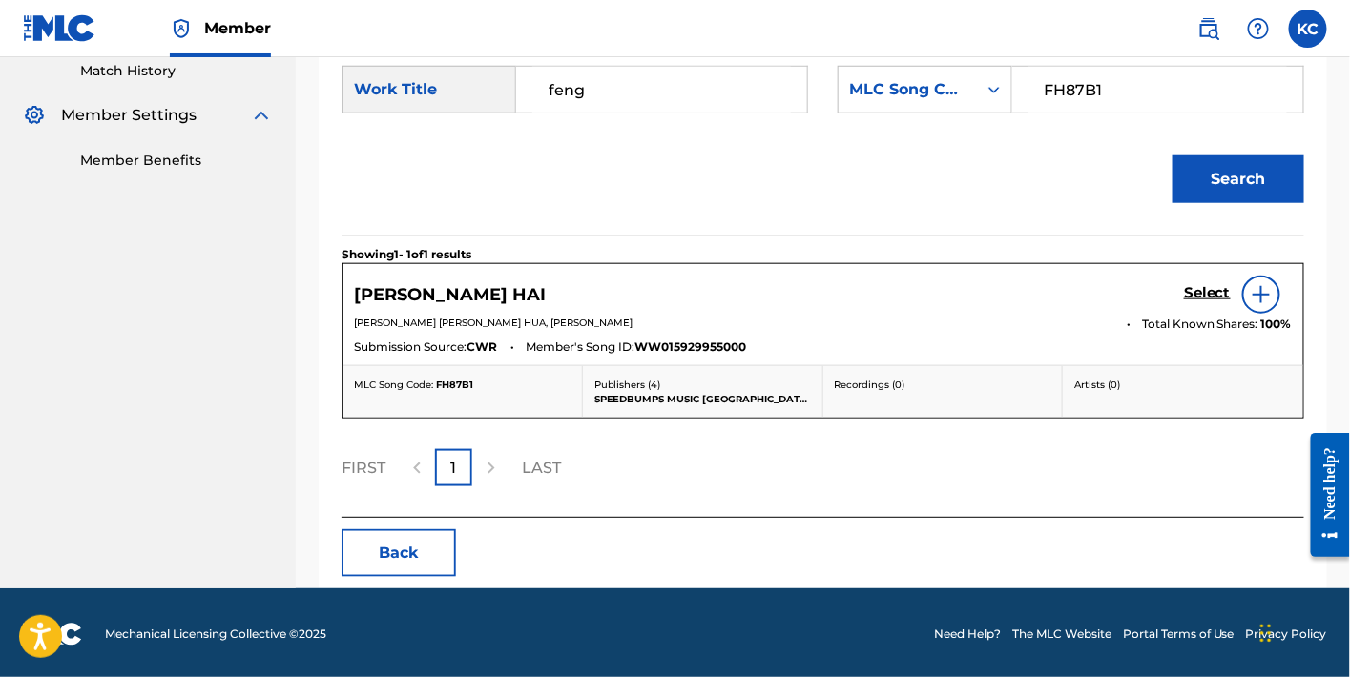
click at [1229, 289] on h5 "Select" at bounding box center [1207, 293] width 47 height 18
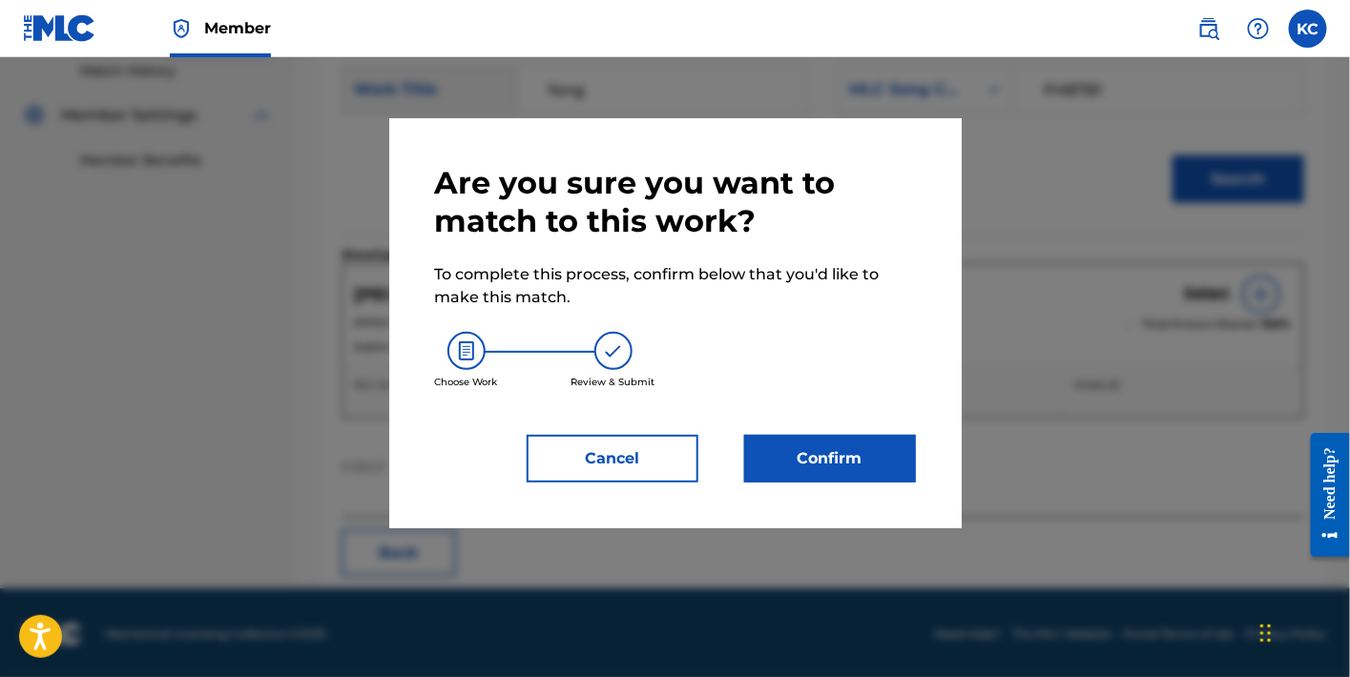
click at [859, 480] on button "Confirm" at bounding box center [830, 459] width 172 height 48
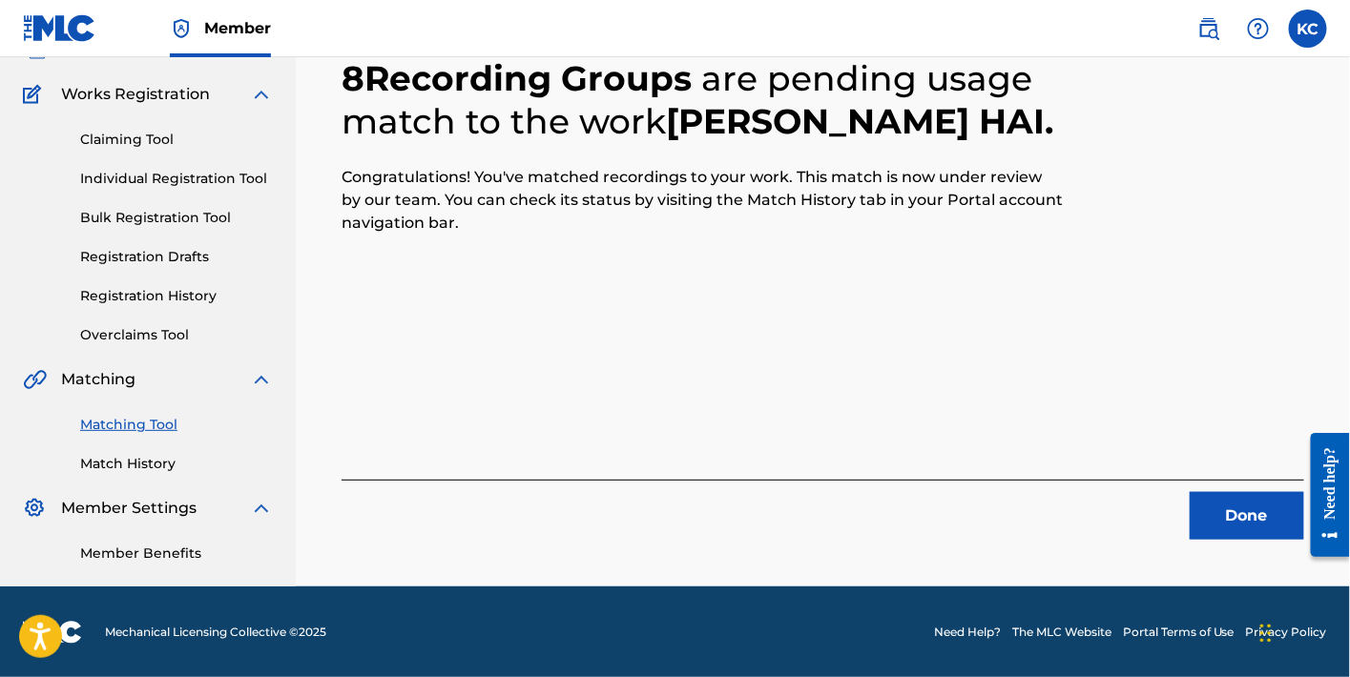
scroll to position [0, 0]
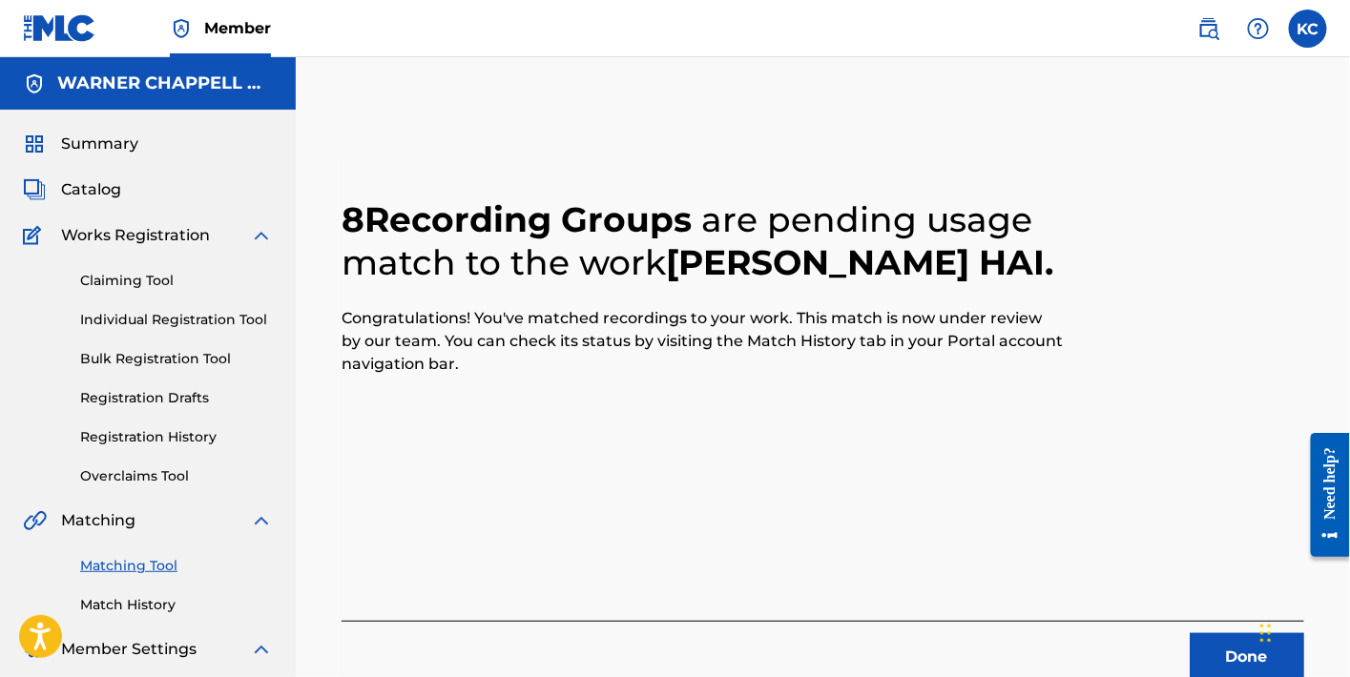
click at [1240, 661] on button "Done" at bounding box center [1247, 658] width 115 height 48
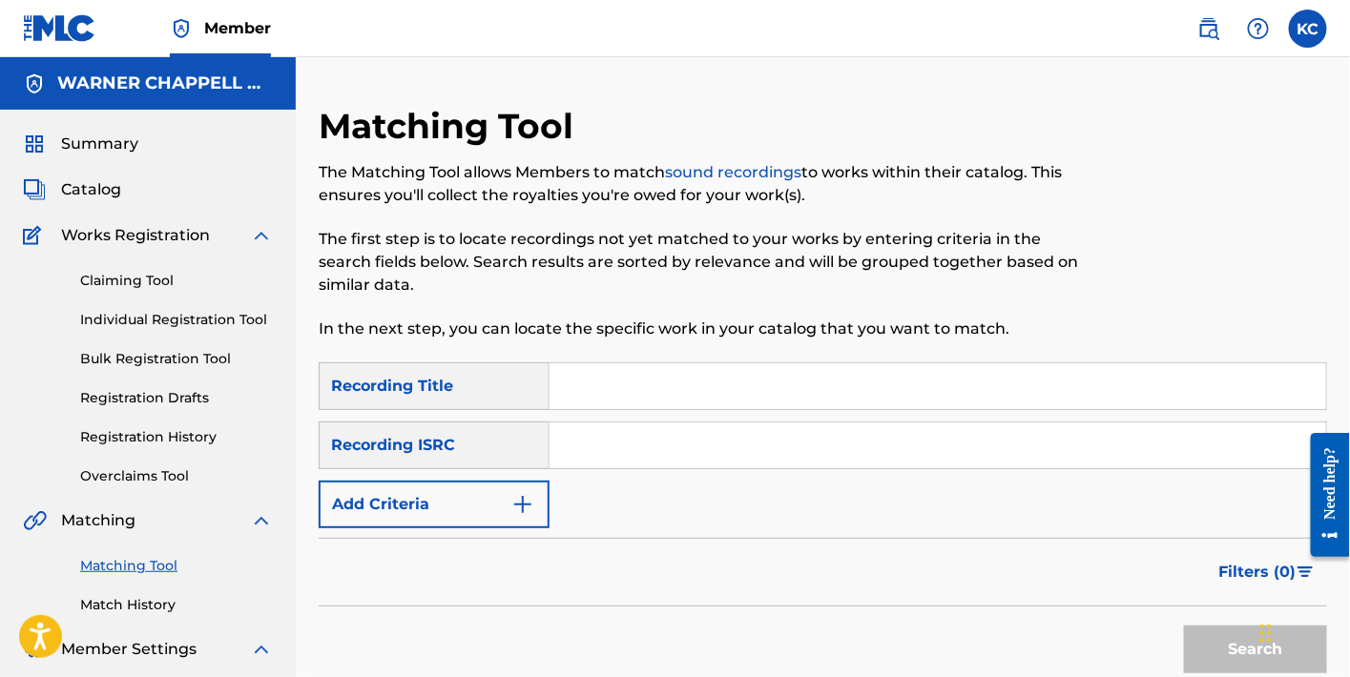
click at [710, 373] on input "Search Form" at bounding box center [938, 387] width 777 height 46
paste input "永不熄灭的火焰"
type input "永不熄灭的火焰"
click at [1219, 649] on button "Search" at bounding box center [1255, 650] width 143 height 48
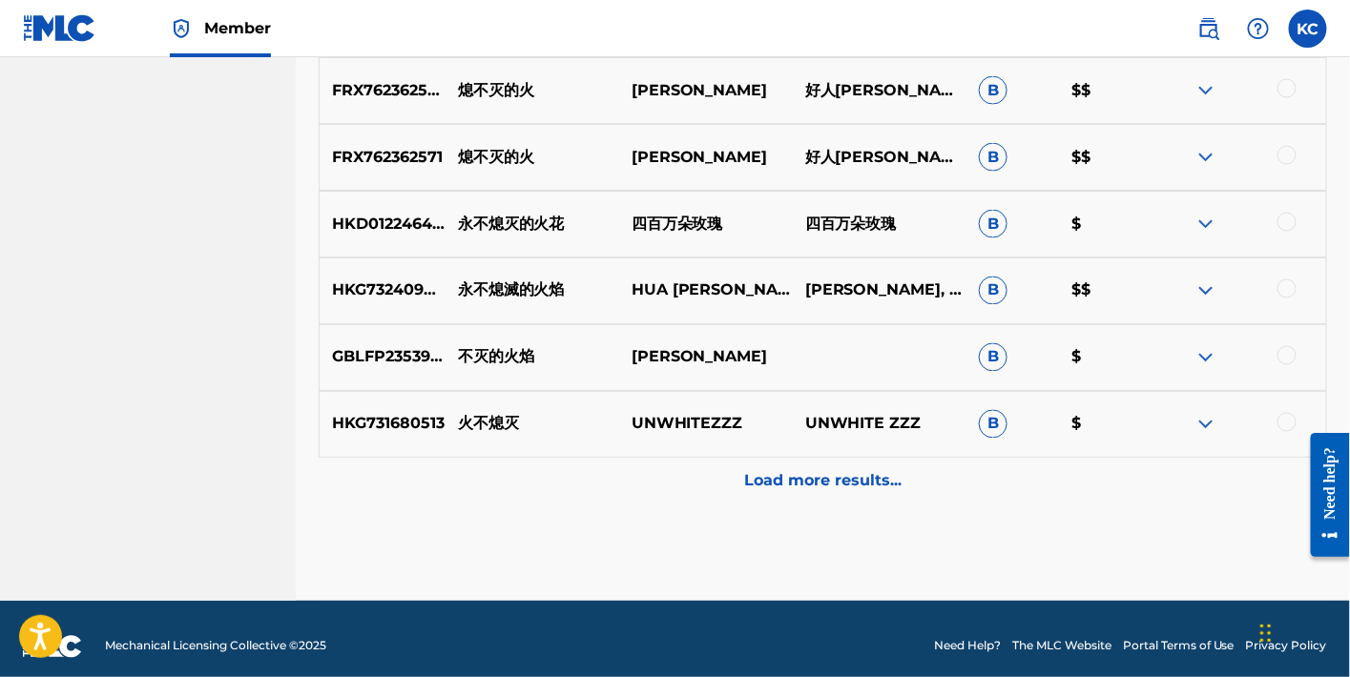
scroll to position [981, 0]
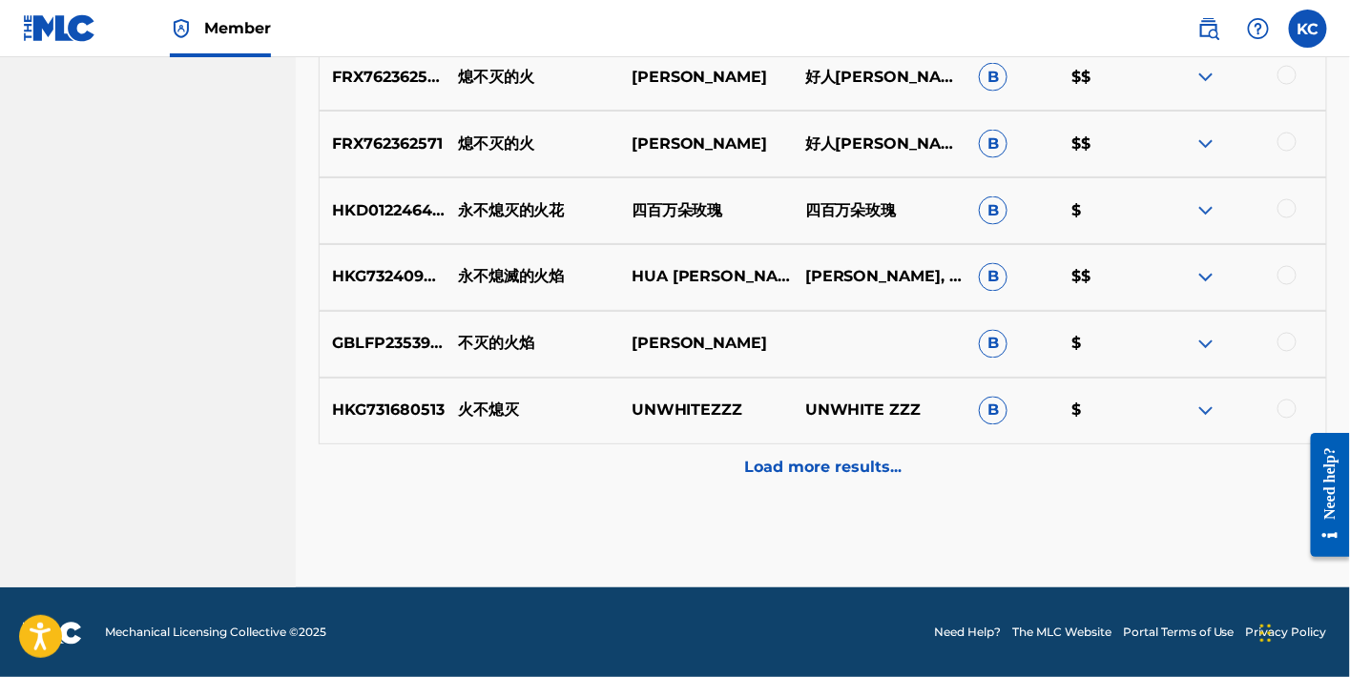
click at [850, 471] on p "Load more results..." at bounding box center [822, 468] width 157 height 23
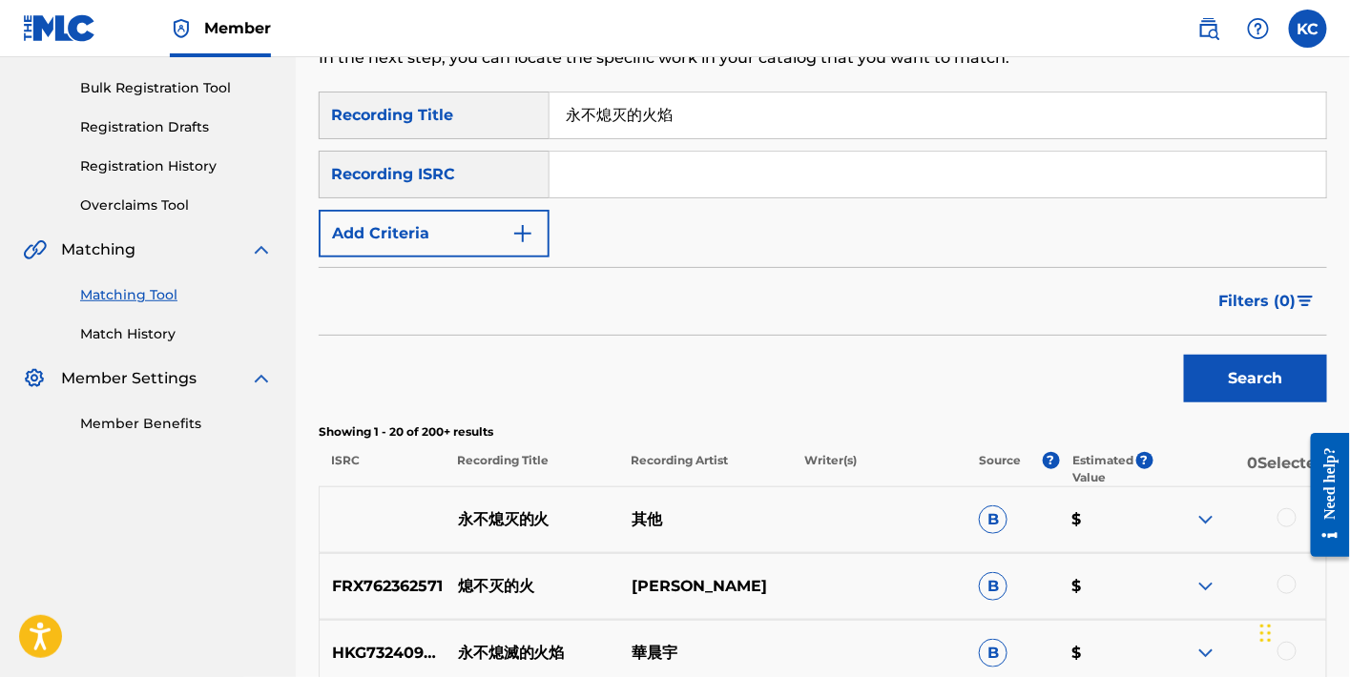
scroll to position [730, 0]
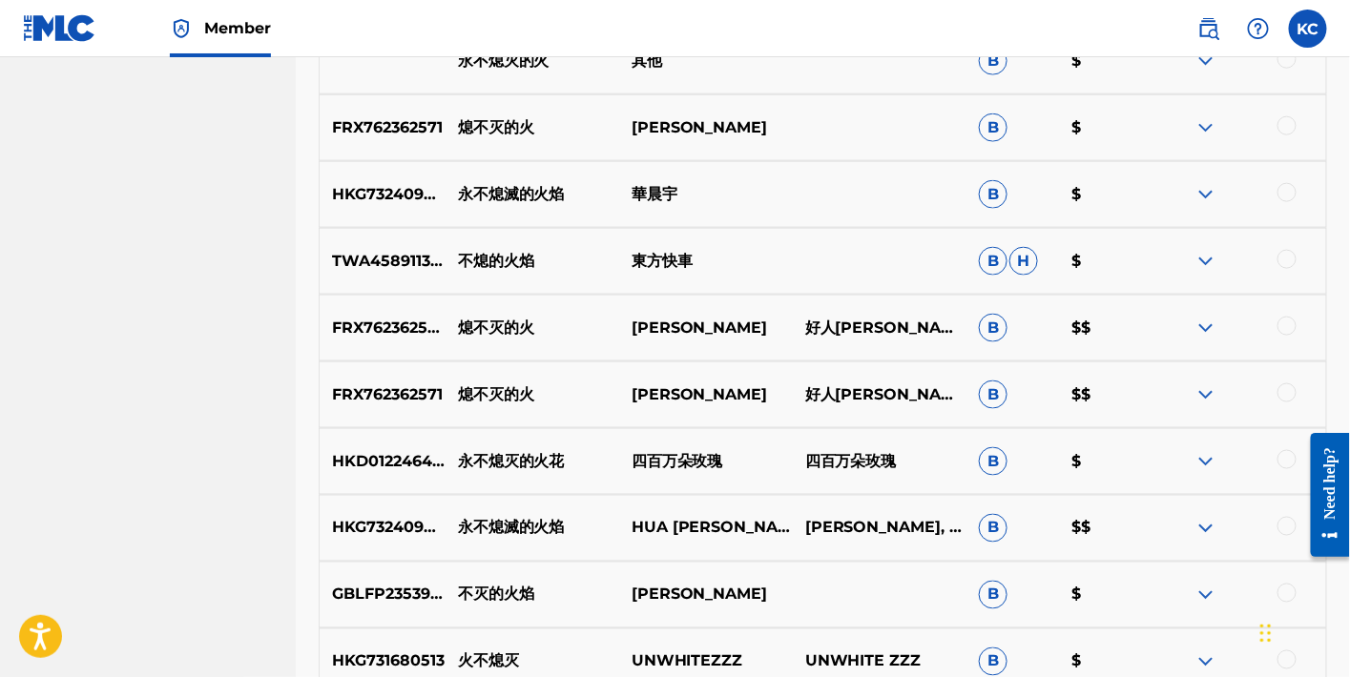
click at [388, 195] on p "HKG732409897" at bounding box center [382, 194] width 125 height 23
drag, startPoint x: 330, startPoint y: 193, endPoint x: 451, endPoint y: 190, distance: 121.2
click at [445, 190] on p "HKG732409897" at bounding box center [382, 194] width 125 height 23
copy p "HKG732409897"
click at [281, 221] on nav "WARNER CHAPPELL MUSIC INC Summary Catalog Works Registration Claiming Tool Indi…" at bounding box center [148, 416] width 296 height 2179
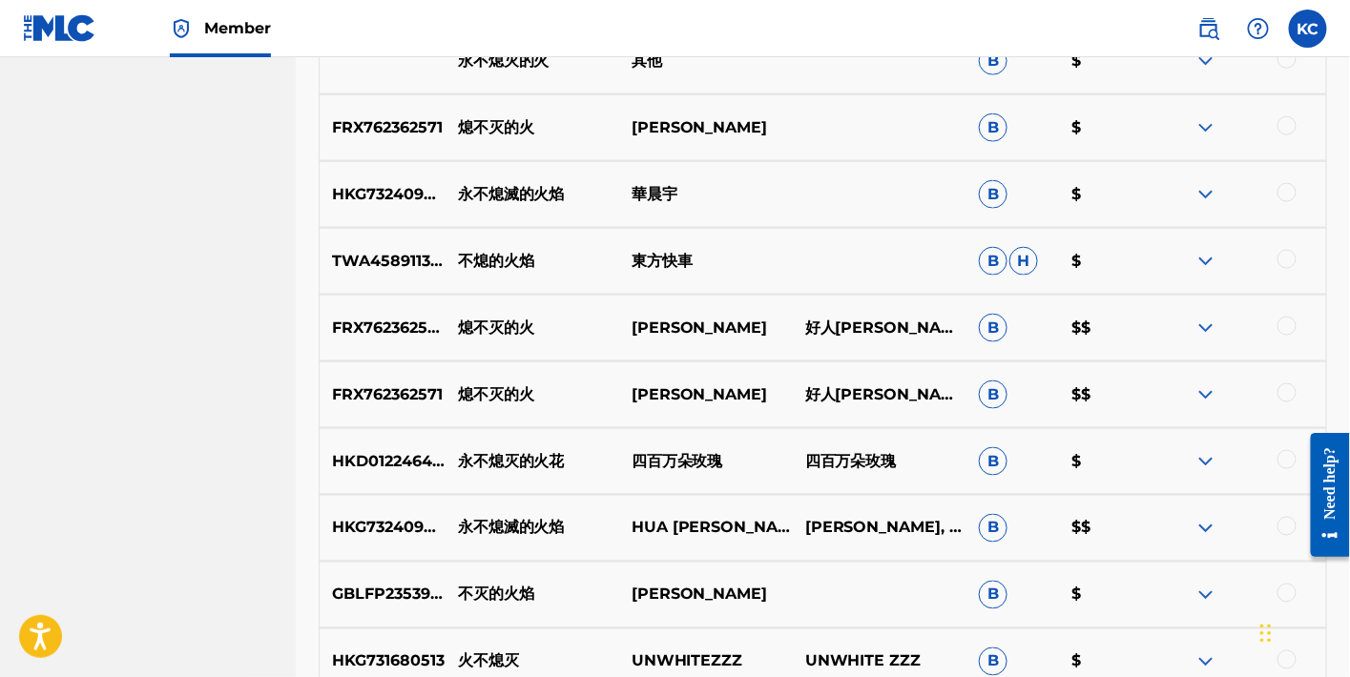
click at [392, 195] on p "HKG732409897" at bounding box center [382, 194] width 125 height 23
copy p "HKG732409897"
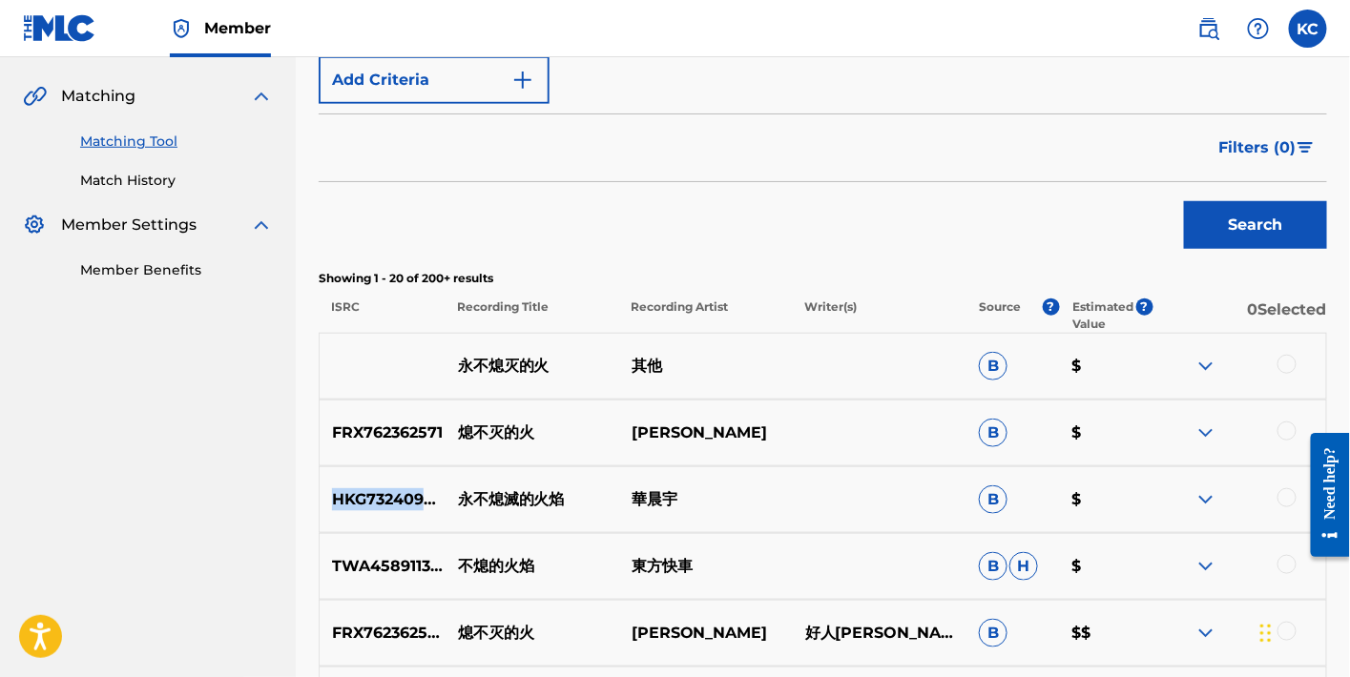
scroll to position [0, 0]
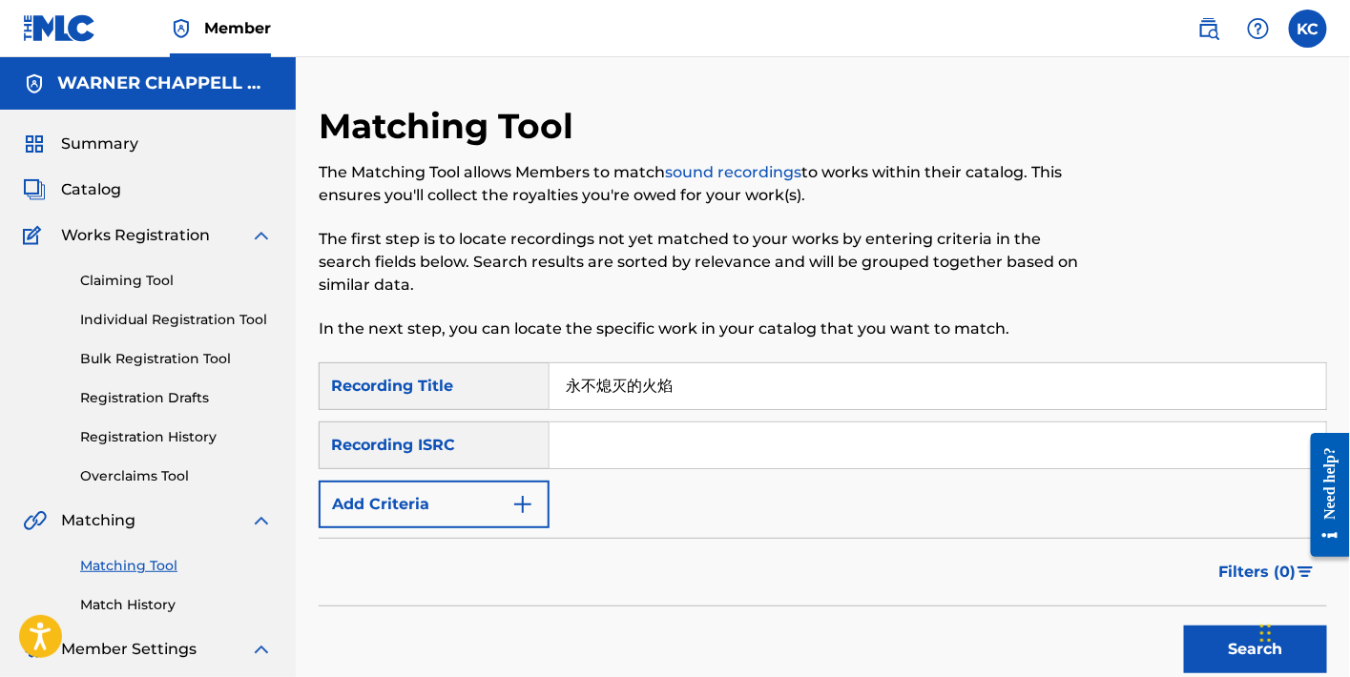
click at [587, 444] on input "Search Form" at bounding box center [938, 446] width 777 height 46
paste input "HKG732409897"
type input "HKG732409897"
drag, startPoint x: 701, startPoint y: 392, endPoint x: 445, endPoint y: 396, distance: 256.7
click at [445, 396] on div "SearchWithCriteria3f5dfc96-15b4-48c7-9d70-ff6f81b0173c Recording Title" at bounding box center [823, 387] width 1009 height 48
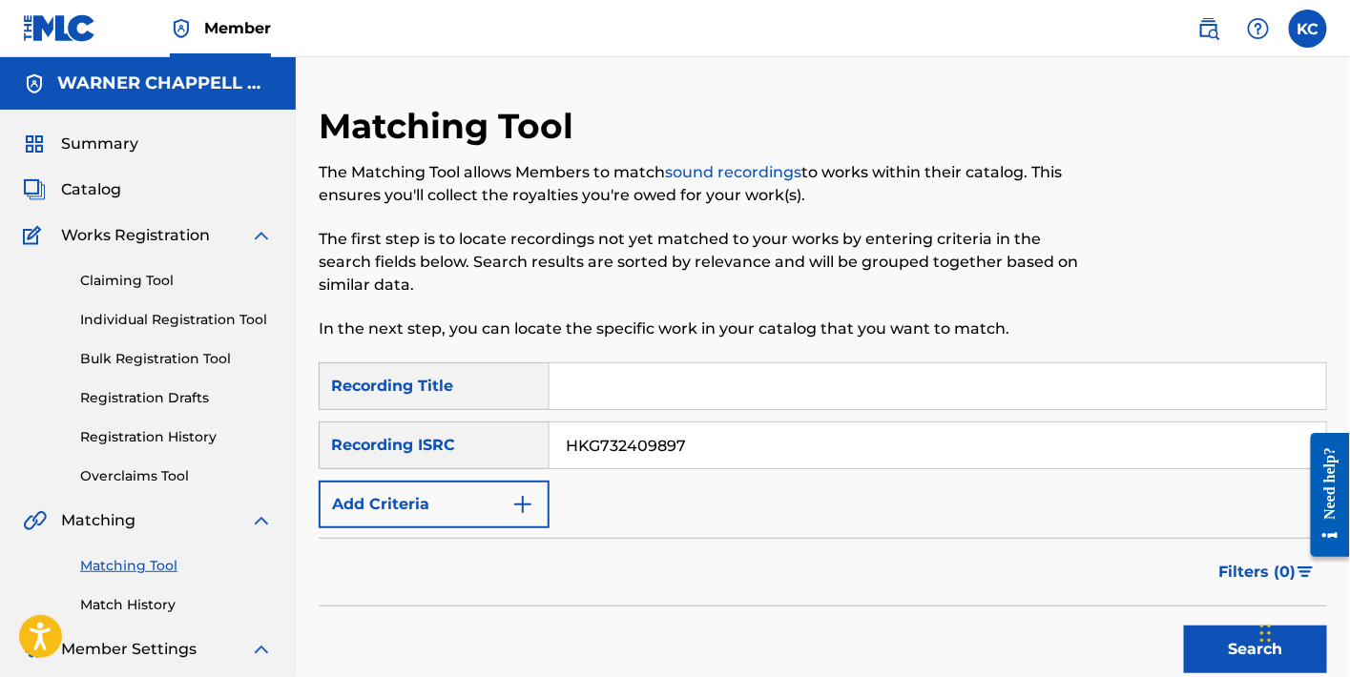
click at [1212, 643] on button "Search" at bounding box center [1255, 650] width 143 height 48
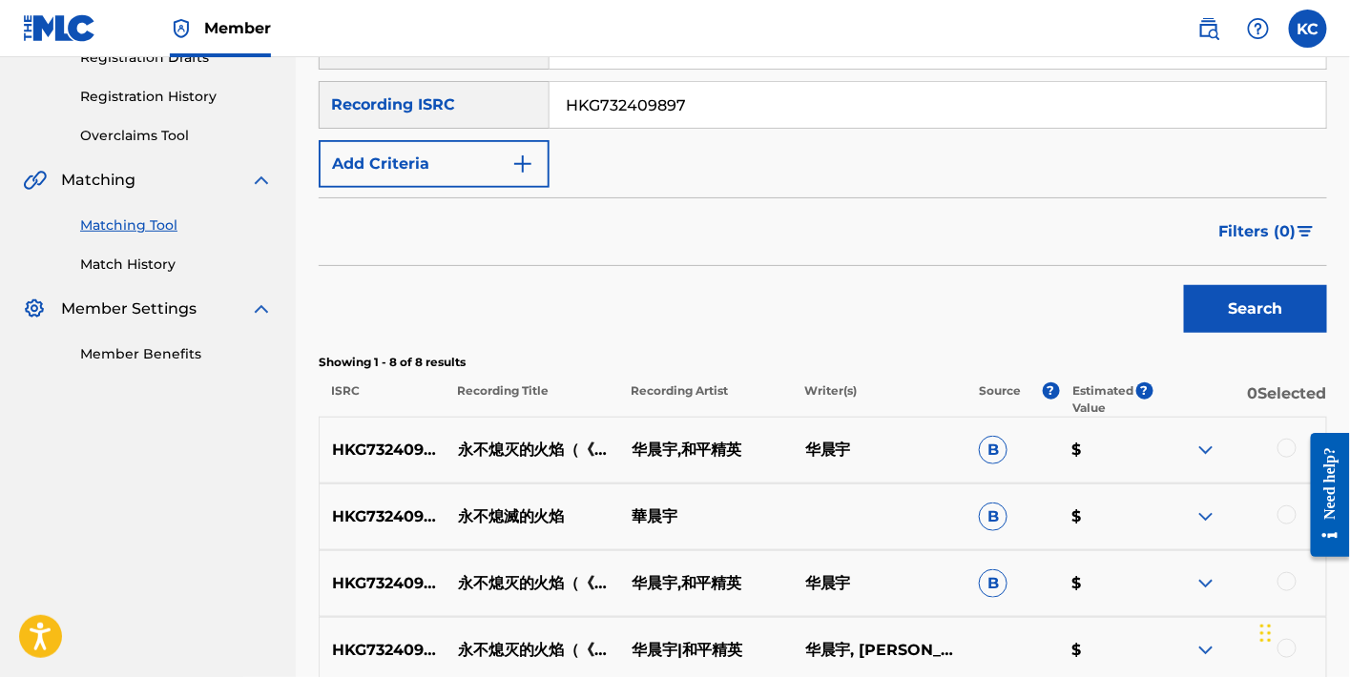
scroll to position [800, 0]
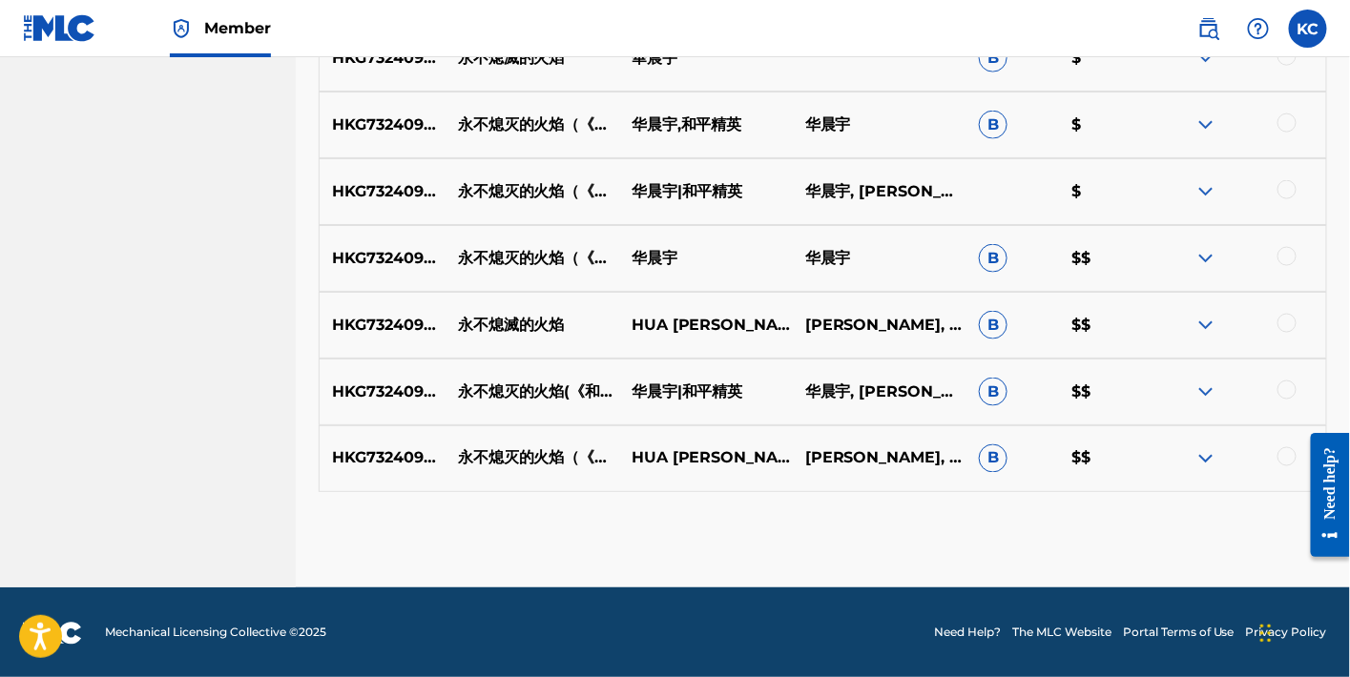
click at [1290, 455] on div at bounding box center [1287, 457] width 19 height 19
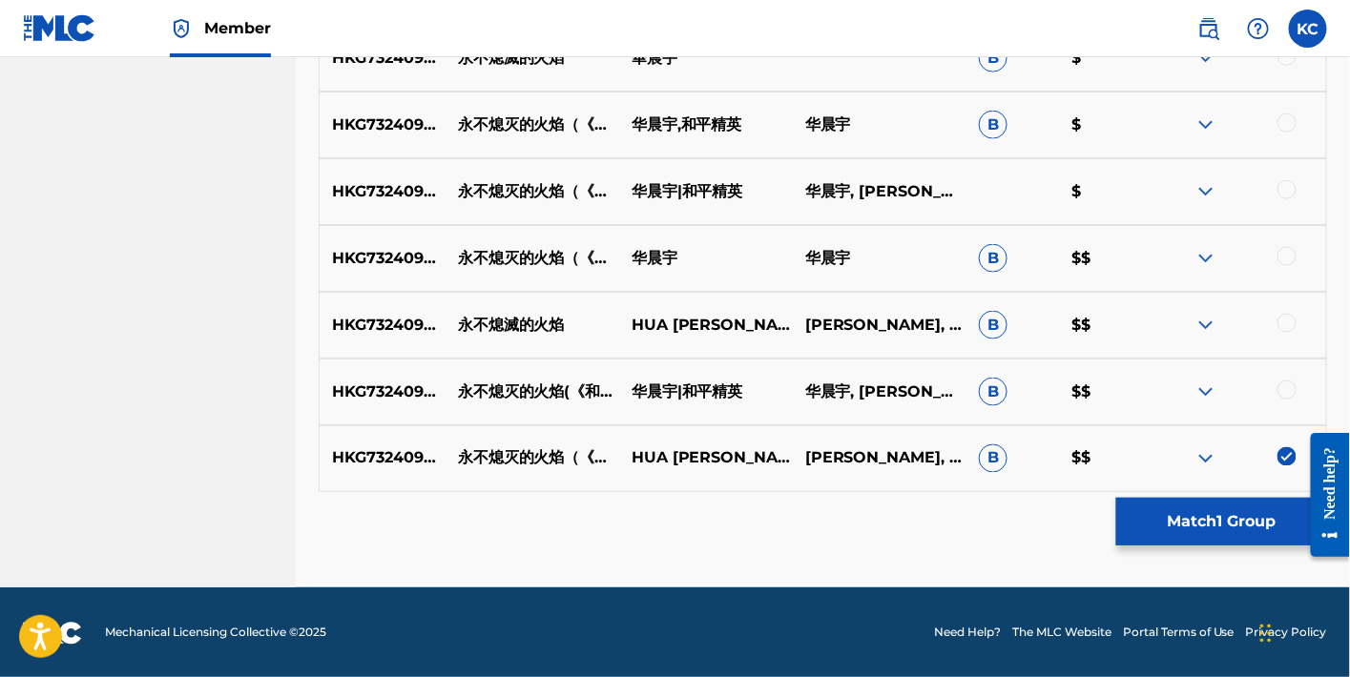
click at [1280, 377] on div "HKG732409897 永不熄灭的火焰(《和平精英》5周年主题曲) [PERSON_NAME]|和平精英 华晨宇, [PERSON_NAME] $$" at bounding box center [823, 392] width 1009 height 67
click at [1291, 378] on div "HKG732409897 永不熄灭的火焰(《和平精英》5周年主题曲) [PERSON_NAME]|和平精英 华晨宇, [PERSON_NAME] $$" at bounding box center [823, 392] width 1009 height 67
click at [1289, 391] on div at bounding box center [1287, 390] width 19 height 19
click at [1288, 307] on div "HKG732409897 永不熄滅的火焰 HUA [PERSON_NAME] [PERSON_NAME] [PERSON_NAME], [PERSON_NAM…" at bounding box center [823, 325] width 1009 height 67
click at [1295, 339] on div "HKG732409897 永不熄滅的火焰 HUA [PERSON_NAME] [PERSON_NAME] [PERSON_NAME], [PERSON_NAM…" at bounding box center [823, 325] width 1009 height 67
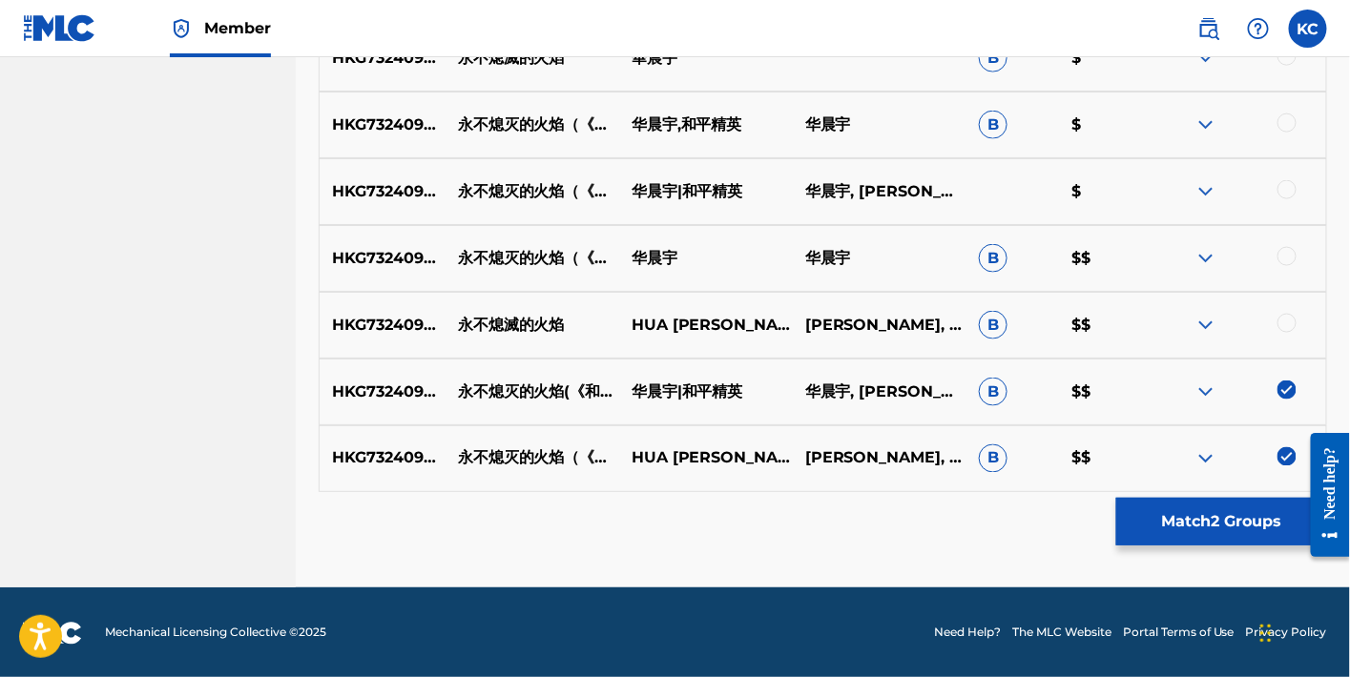
click at [1292, 324] on div at bounding box center [1287, 323] width 19 height 19
click at [1287, 256] on div at bounding box center [1287, 256] width 19 height 19
click at [1286, 193] on div at bounding box center [1287, 189] width 19 height 19
click at [1292, 110] on div "HKG732409897 永不熄灭的火焰（《和平精英》5周年主题曲） [PERSON_NAME],和平精英 华晨宇 B $" at bounding box center [823, 125] width 1009 height 67
click at [1286, 127] on div at bounding box center [1287, 123] width 19 height 19
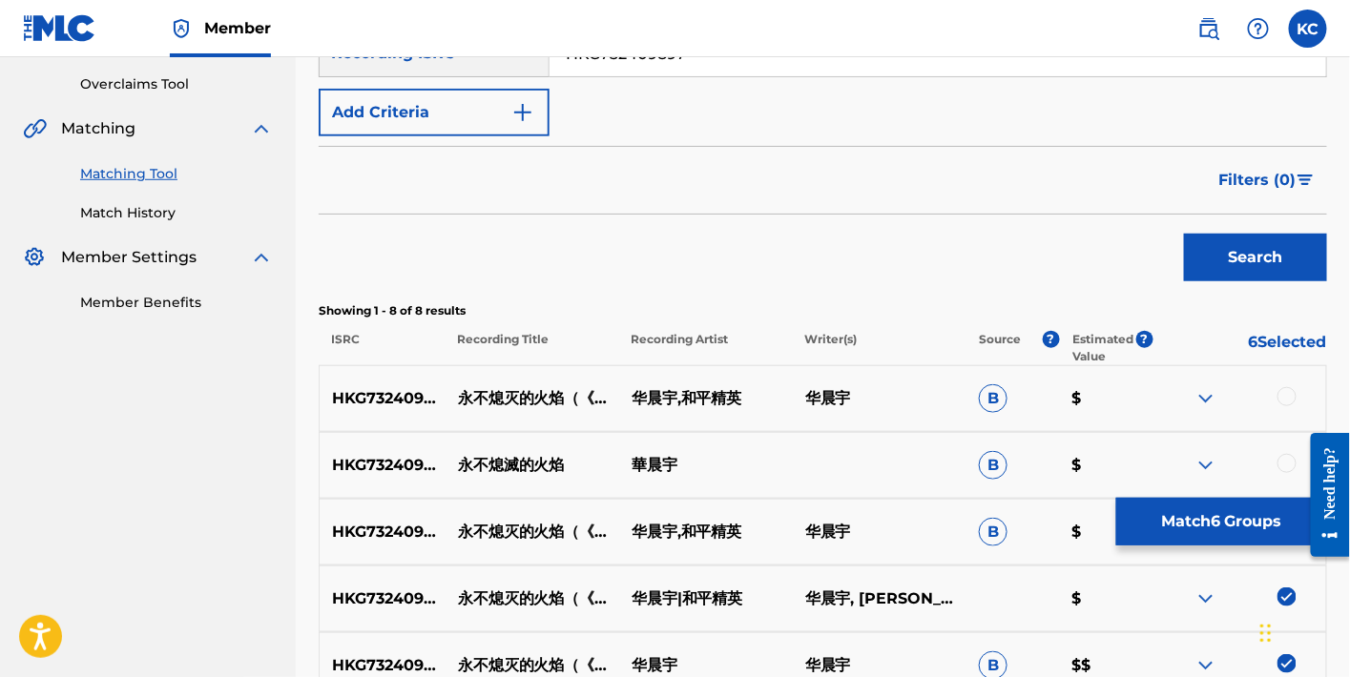
scroll to position [341, 0]
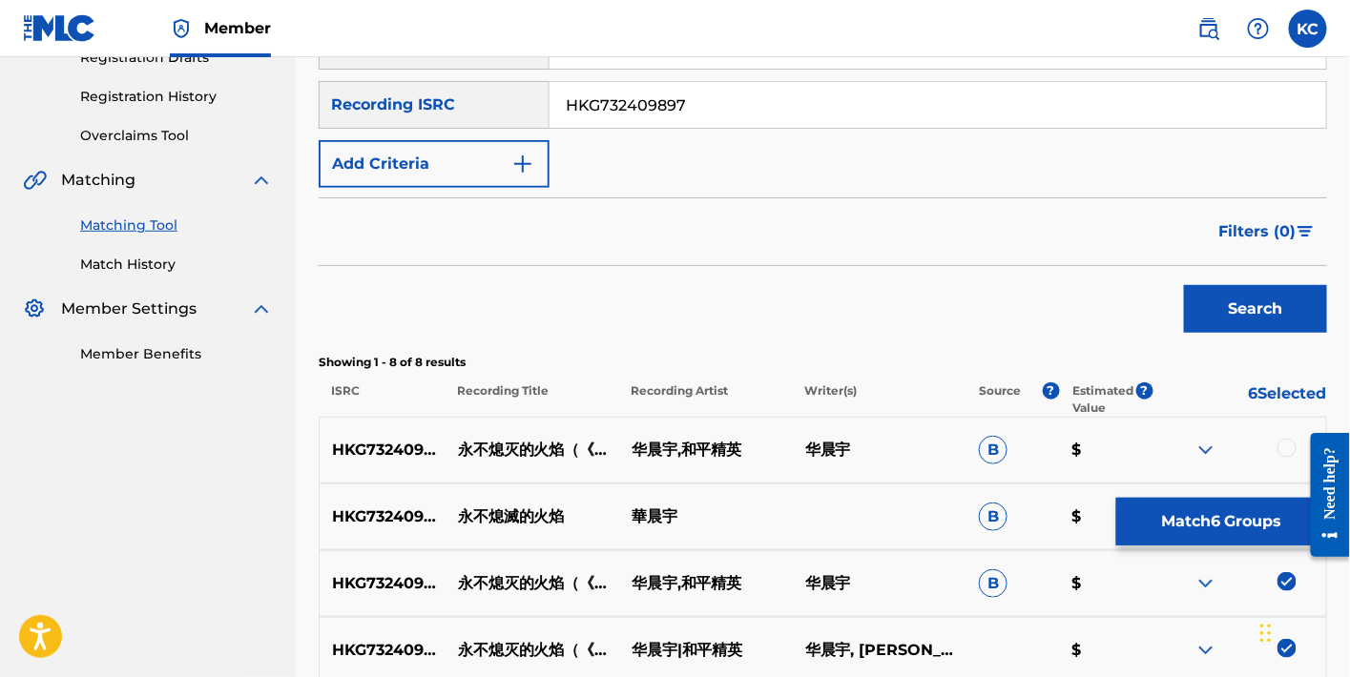
click at [1288, 444] on div at bounding box center [1287, 448] width 19 height 19
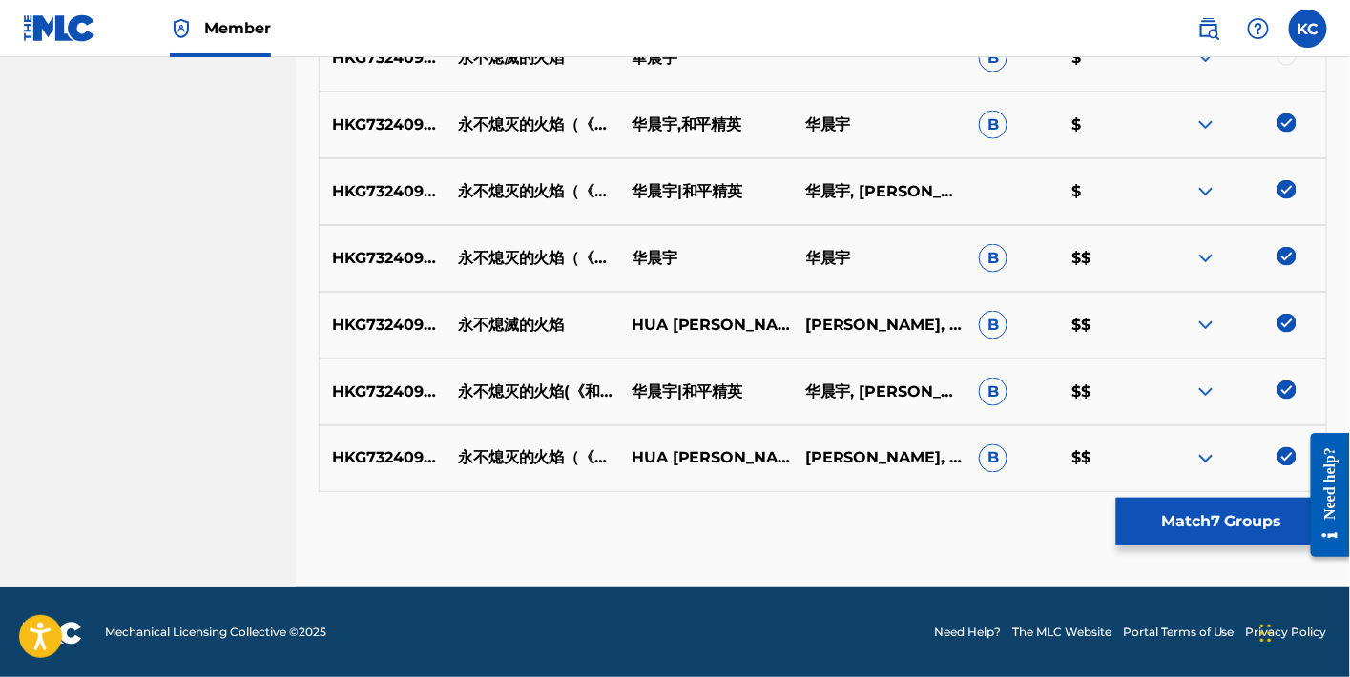
click at [1192, 521] on button "Match 7 Groups" at bounding box center [1221, 522] width 211 height 48
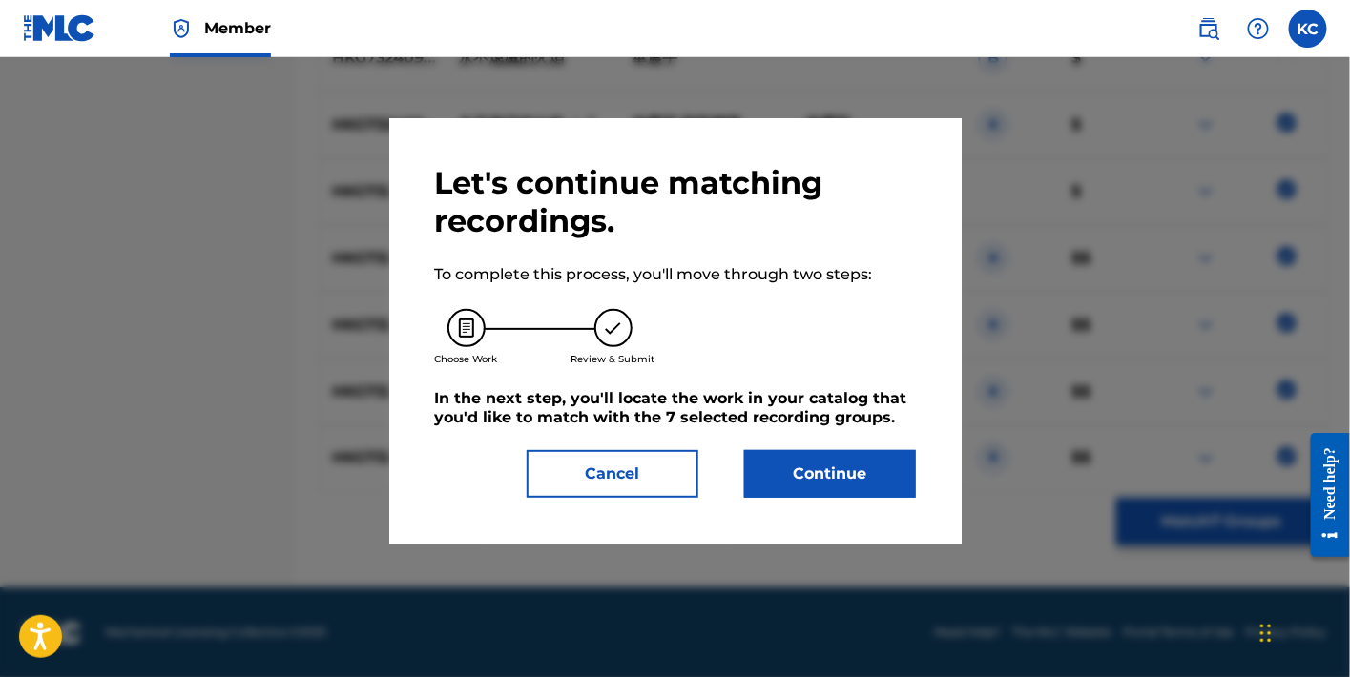
click at [871, 469] on button "Continue" at bounding box center [830, 474] width 172 height 48
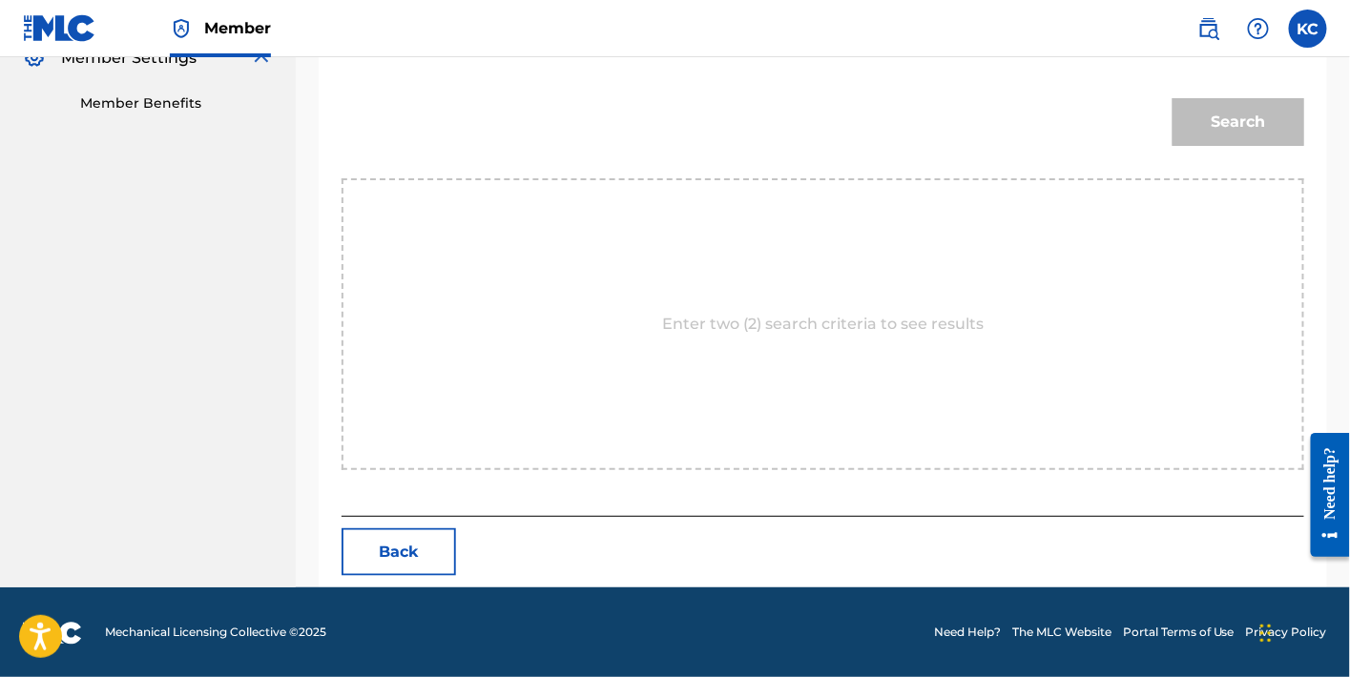
scroll to position [133, 0]
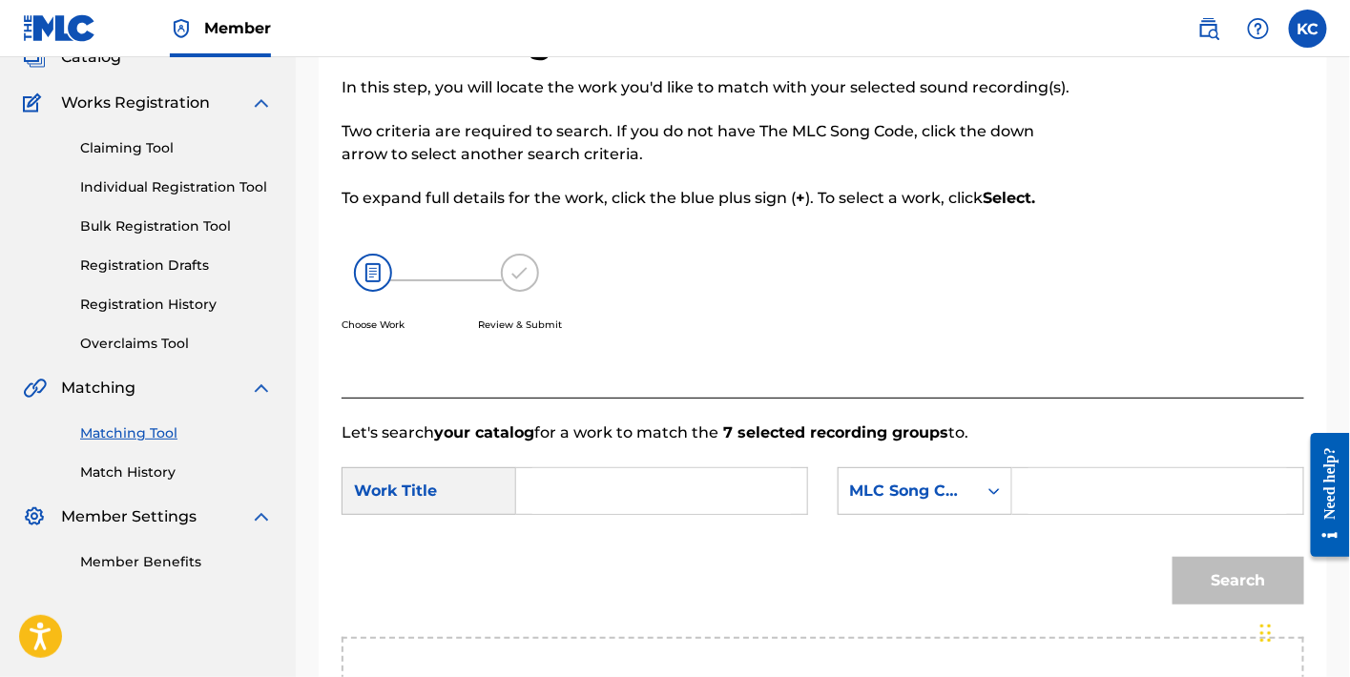
click at [1070, 479] on input "Search Form" at bounding box center [1158, 492] width 259 height 46
paste input "YO99FA"
type input "YO99FA"
click at [771, 483] on input "Search Form" at bounding box center [661, 492] width 259 height 46
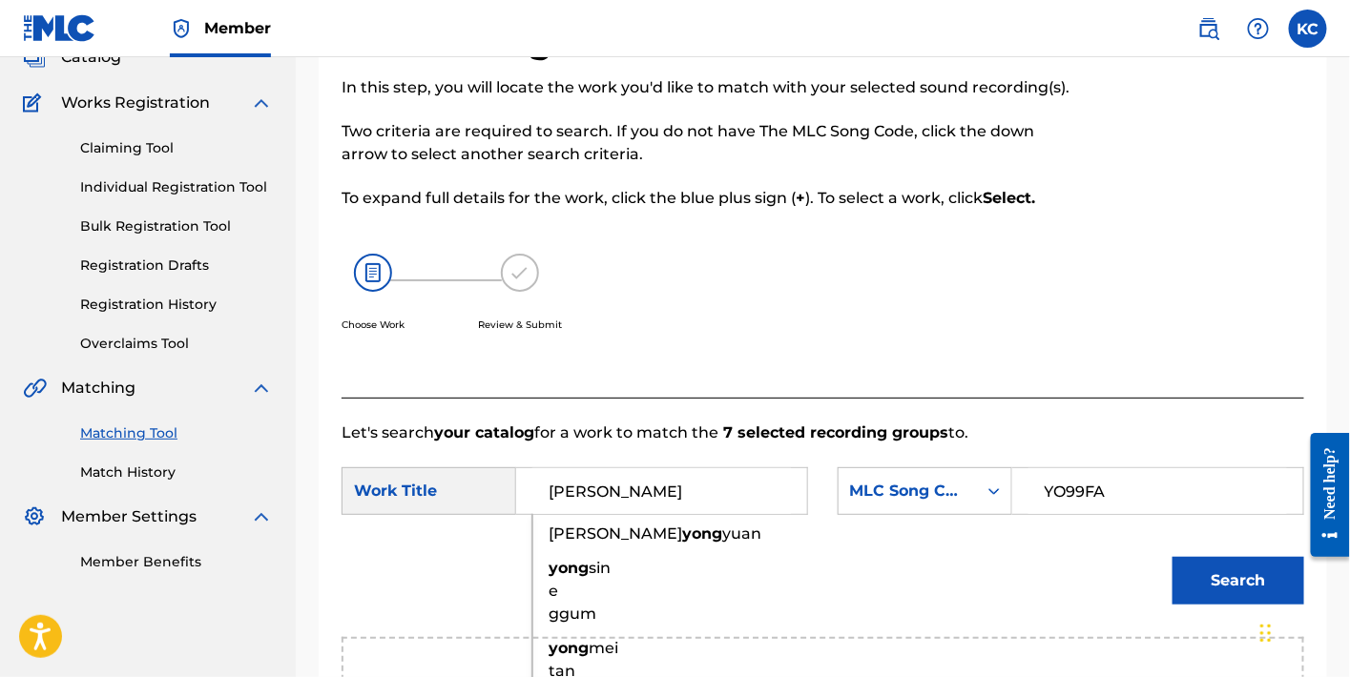
type input "[PERSON_NAME]"
click at [1184, 567] on button "Search" at bounding box center [1239, 581] width 132 height 48
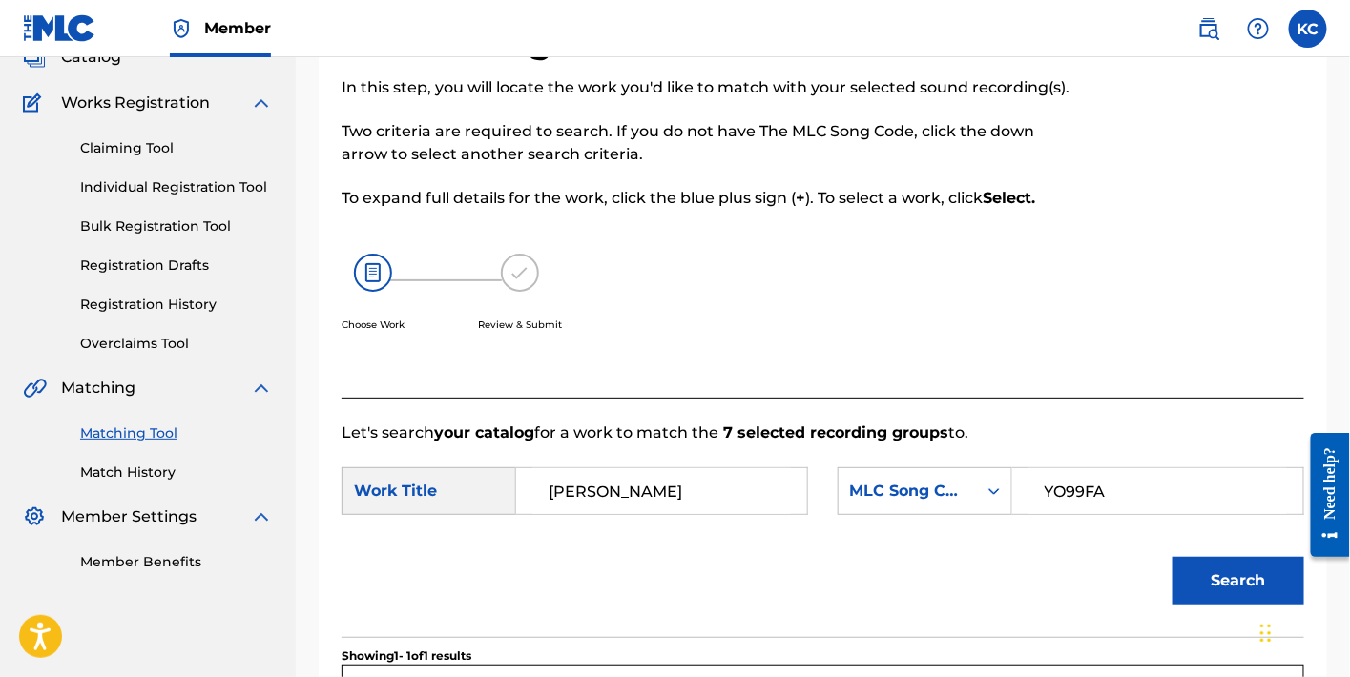
scroll to position [534, 0]
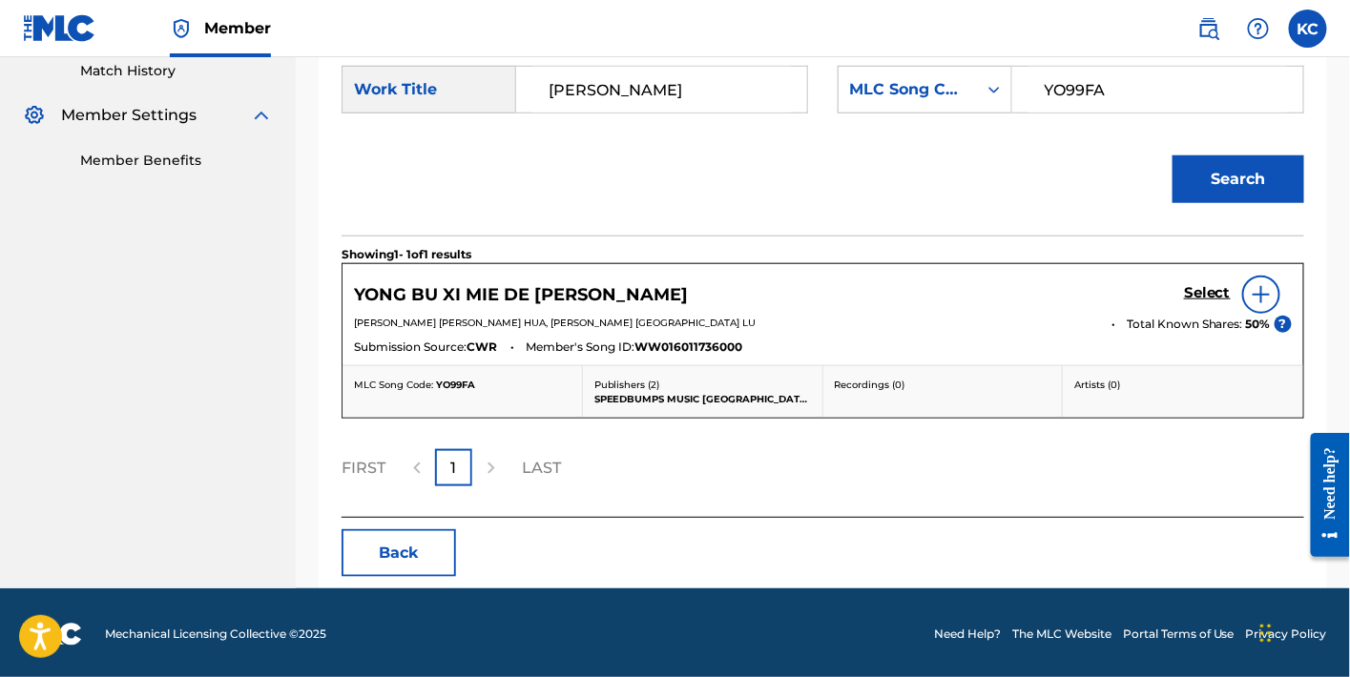
click at [1208, 303] on div "Select" at bounding box center [1238, 295] width 108 height 38
click at [1211, 293] on h5 "Select" at bounding box center [1207, 293] width 47 height 18
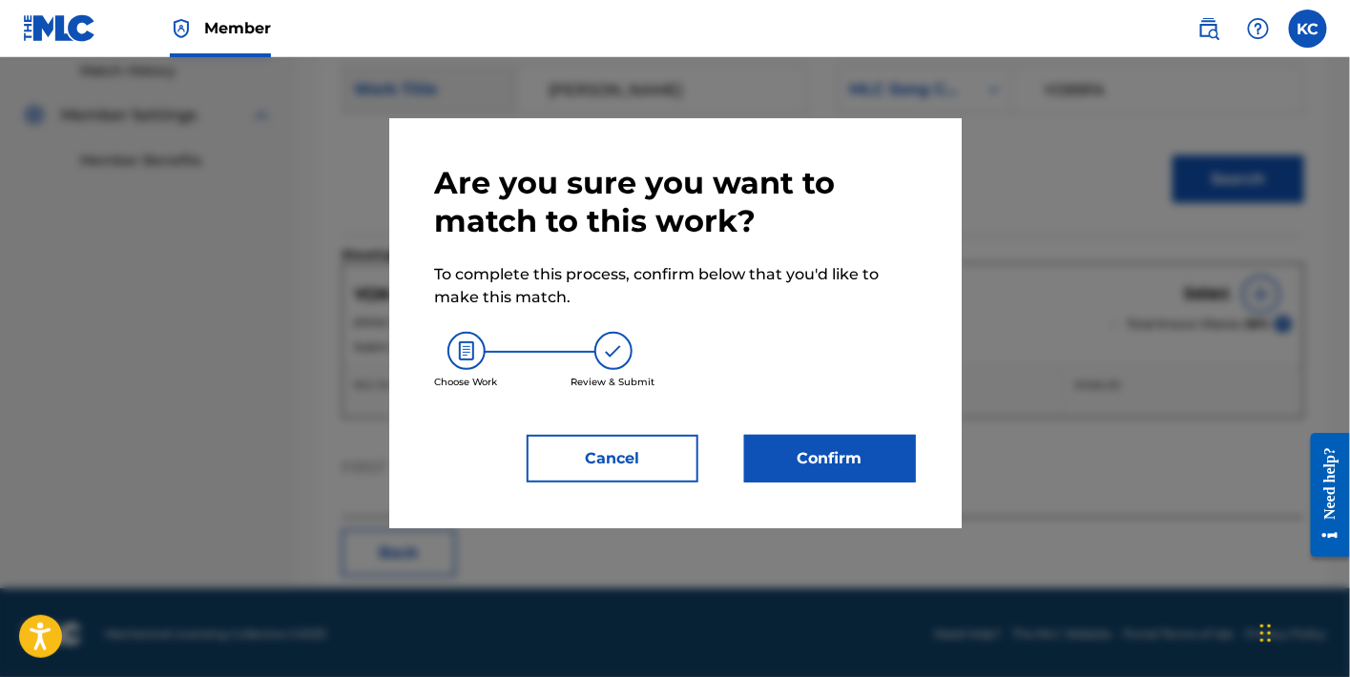
click at [907, 439] on button "Confirm" at bounding box center [830, 459] width 172 height 48
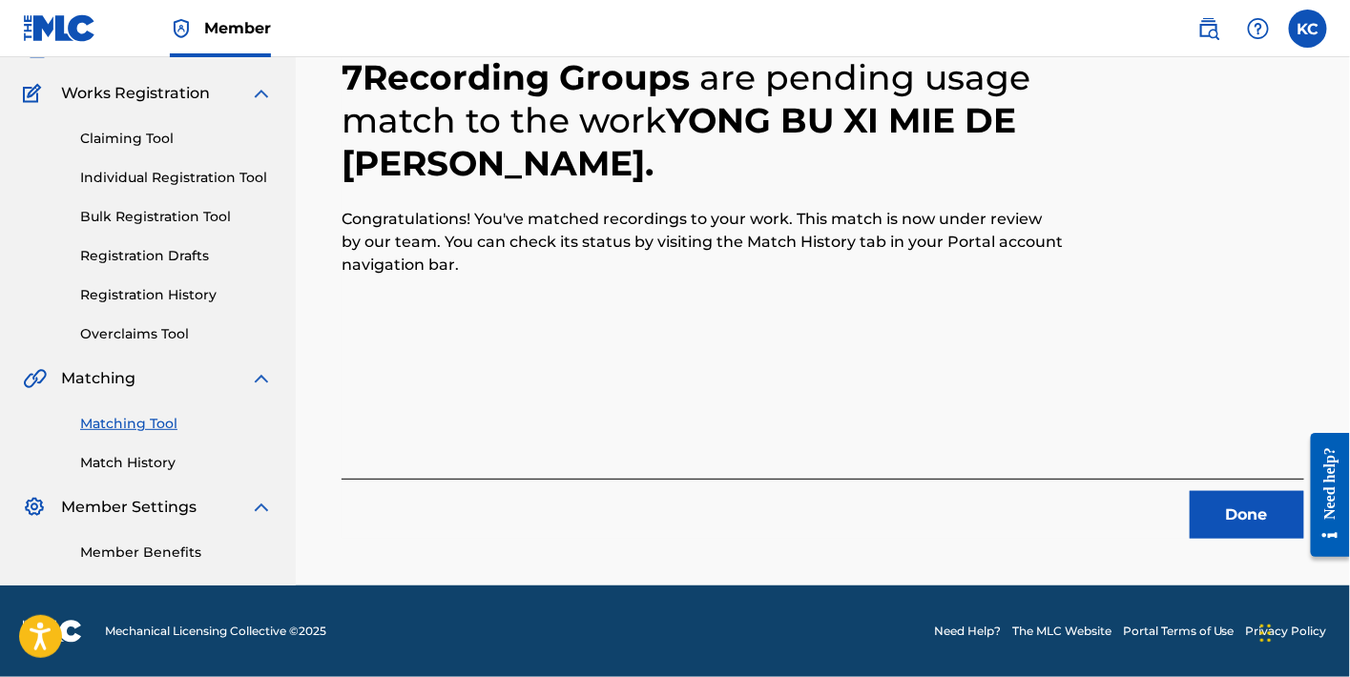
scroll to position [141, 0]
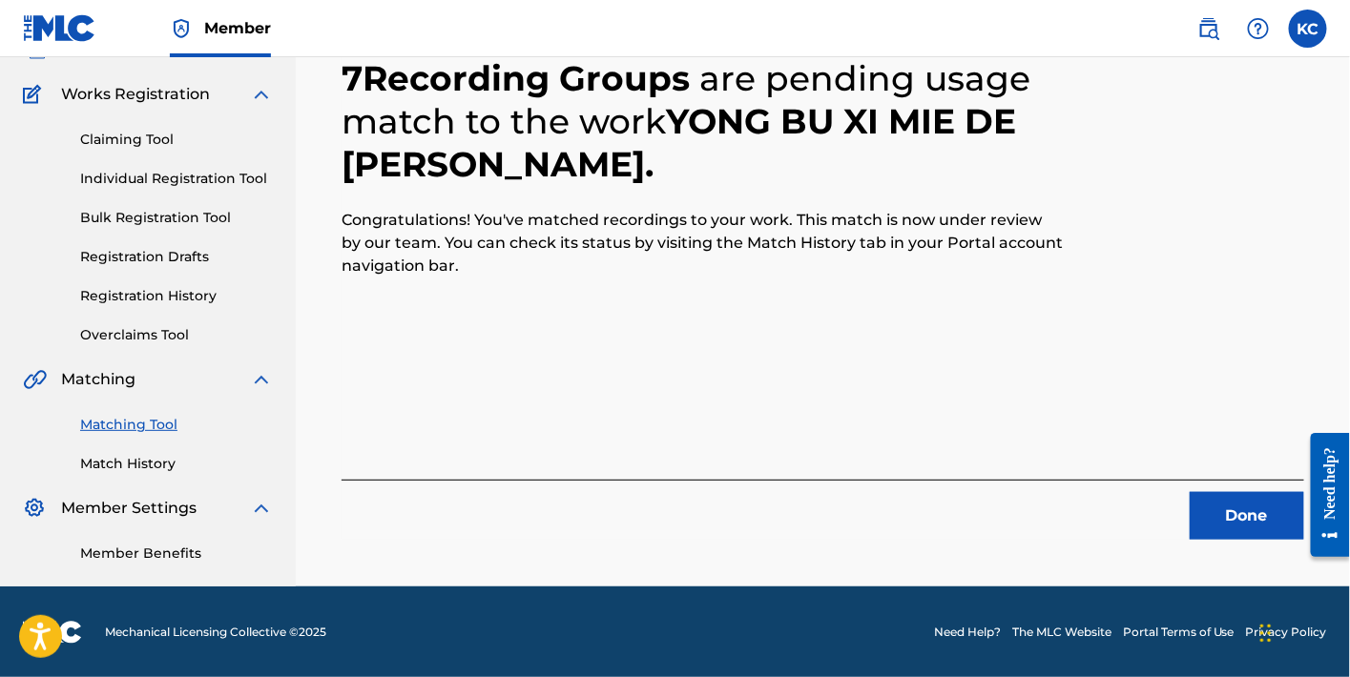
click at [1201, 529] on button "Done" at bounding box center [1247, 516] width 115 height 48
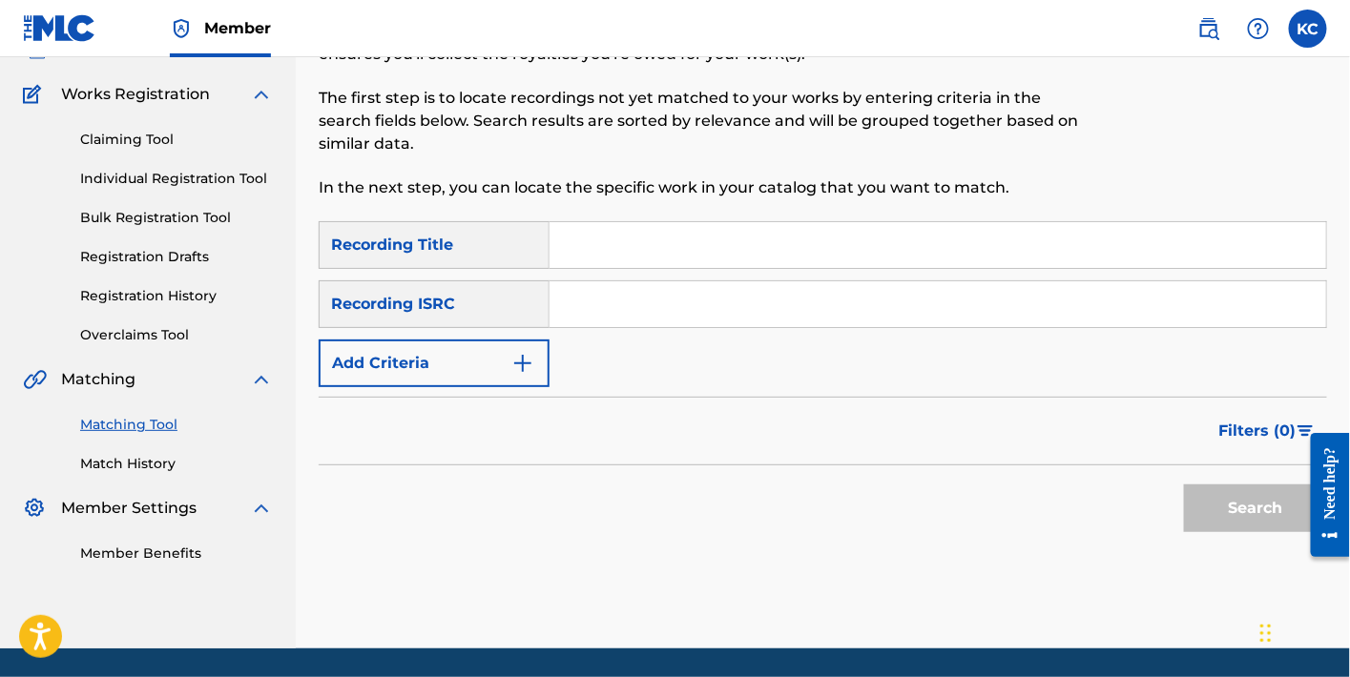
click at [695, 249] on input "Search Form" at bounding box center [938, 245] width 777 height 46
paste input "那些我尚未知道的美丽"
type input "那些我尚未知道的美丽"
click at [1286, 535] on div "Search" at bounding box center [1251, 504] width 153 height 76
click at [1273, 519] on button "Search" at bounding box center [1255, 509] width 143 height 48
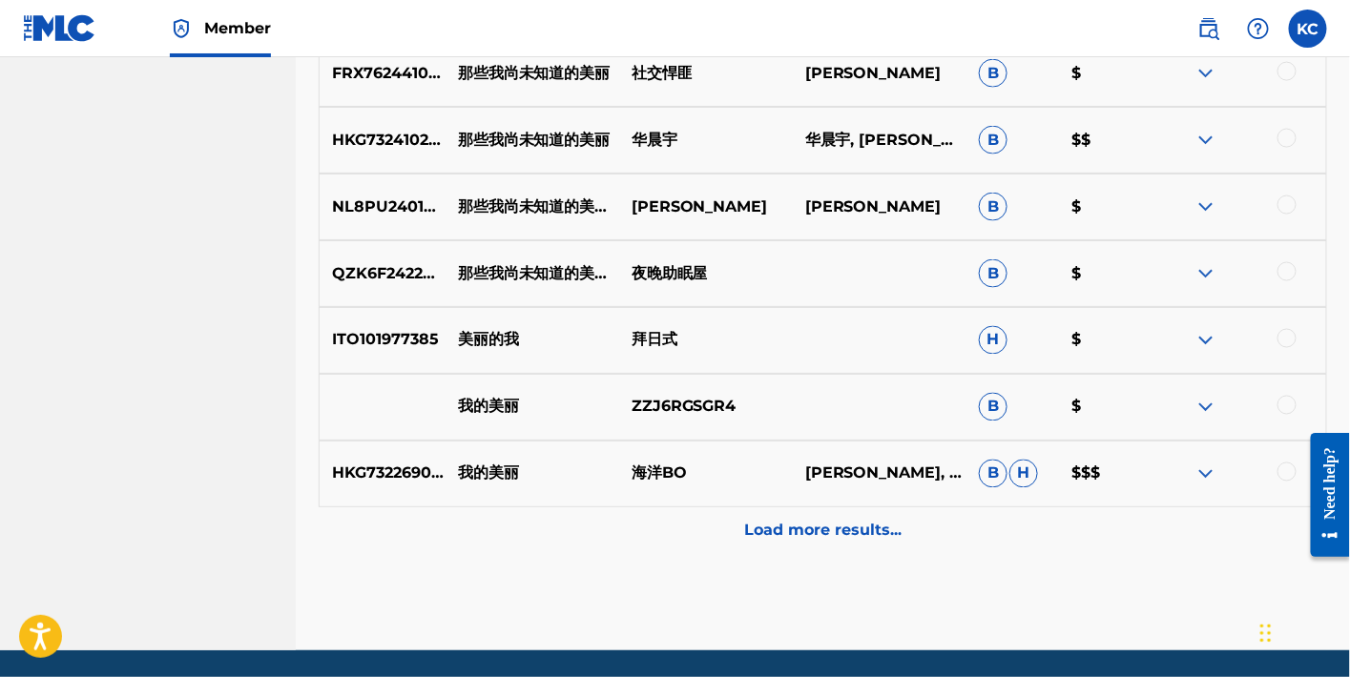
scroll to position [459, 0]
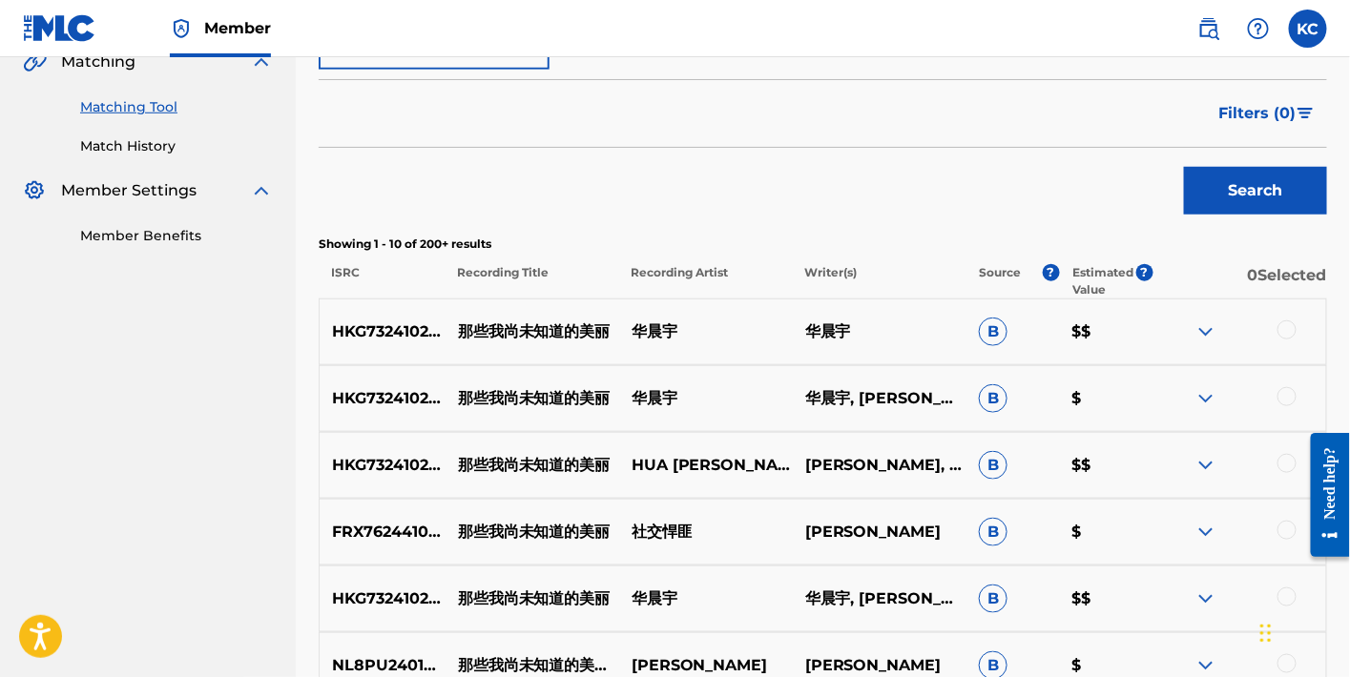
click at [1292, 338] on div at bounding box center [1240, 332] width 174 height 23
click at [1285, 328] on div at bounding box center [1287, 330] width 19 height 19
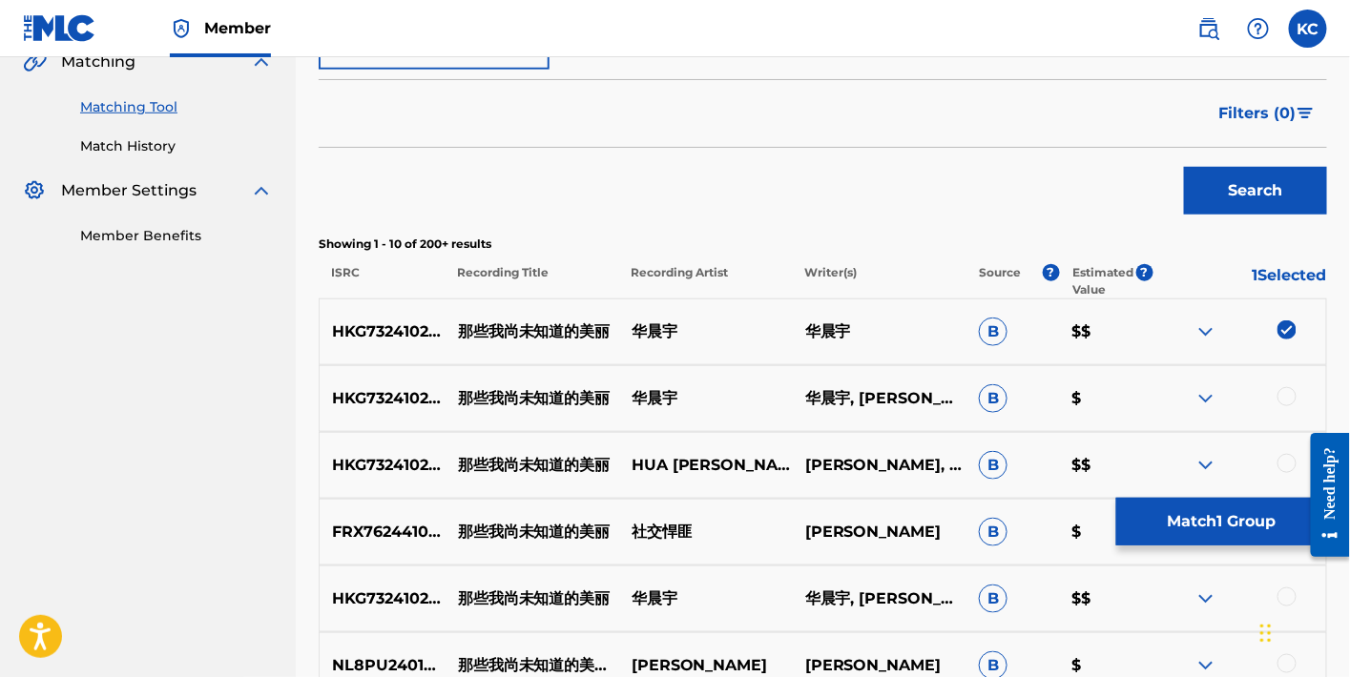
click at [1290, 402] on div at bounding box center [1287, 396] width 19 height 19
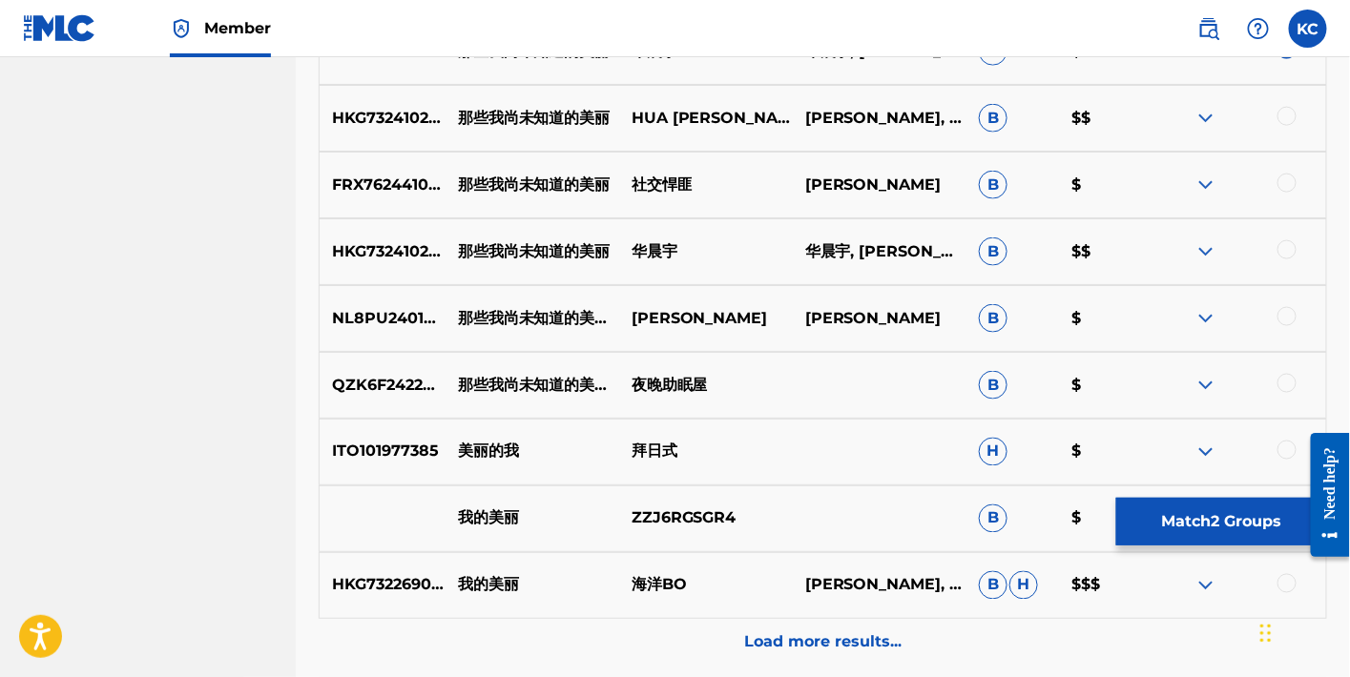
scroll to position [719, 0]
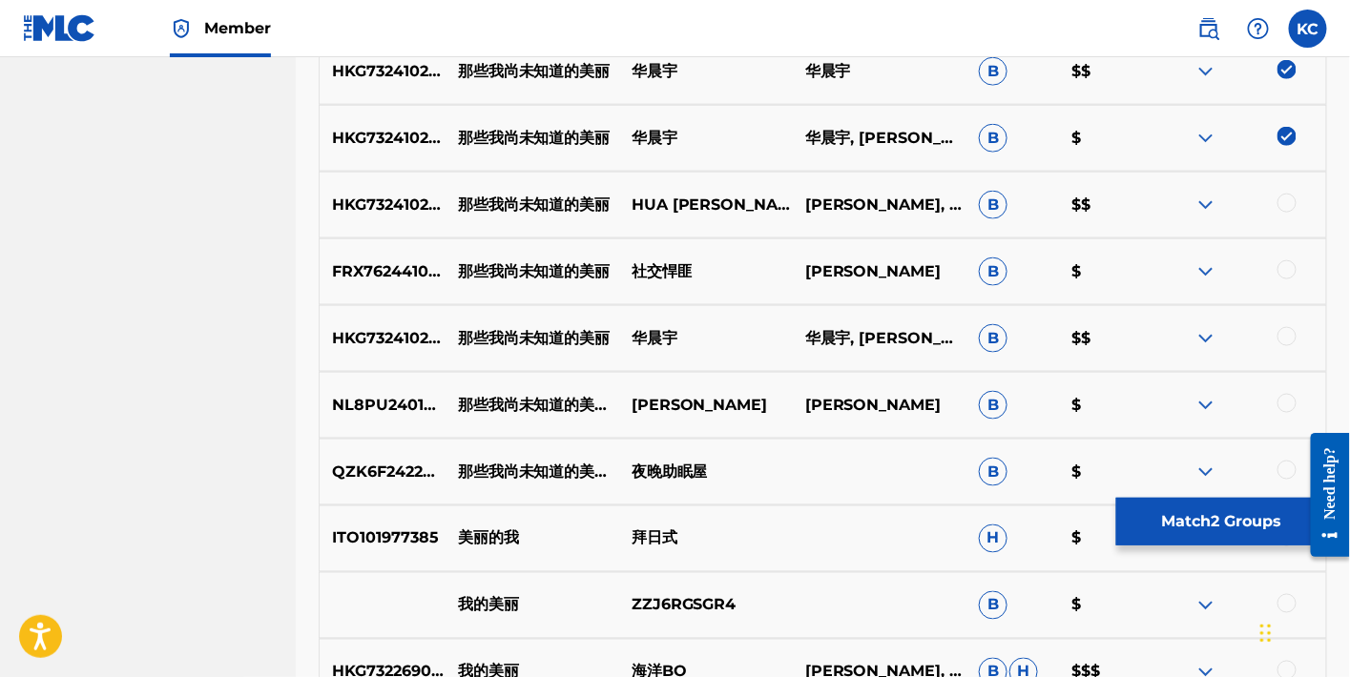
click at [1283, 202] on div at bounding box center [1287, 203] width 19 height 19
click at [1287, 334] on div at bounding box center [1287, 336] width 19 height 19
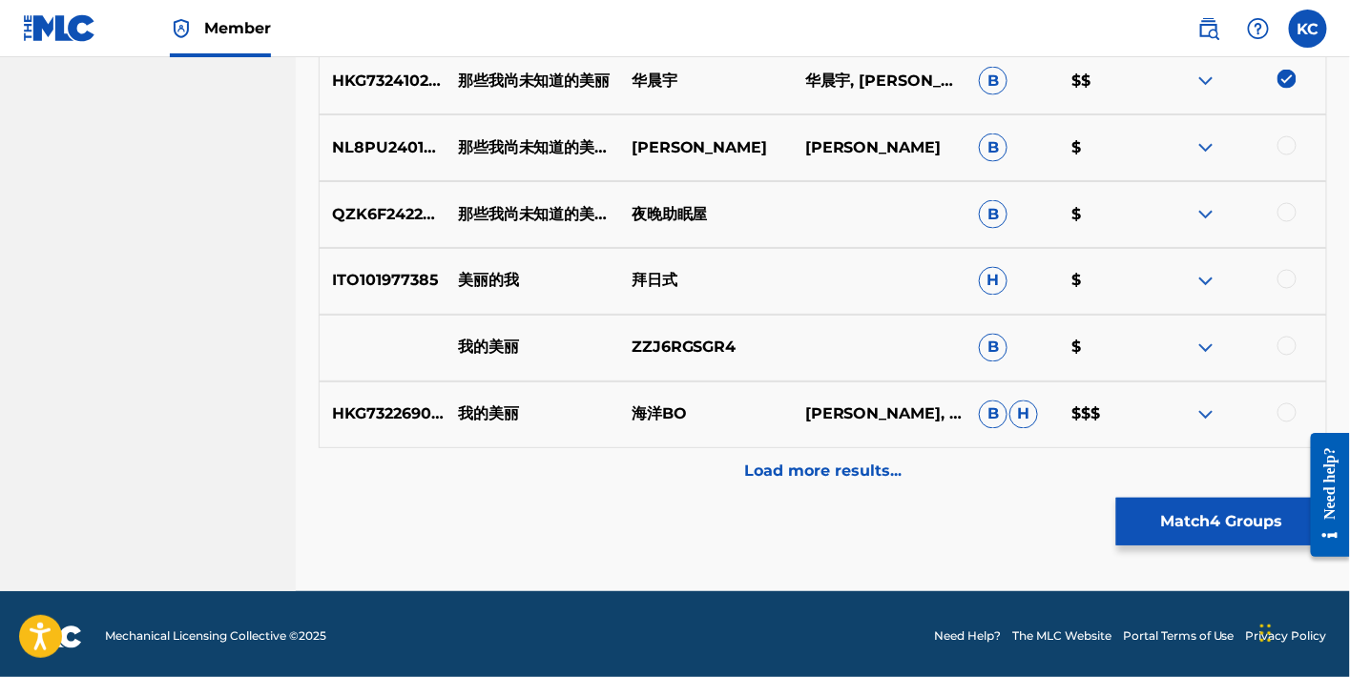
scroll to position [981, 0]
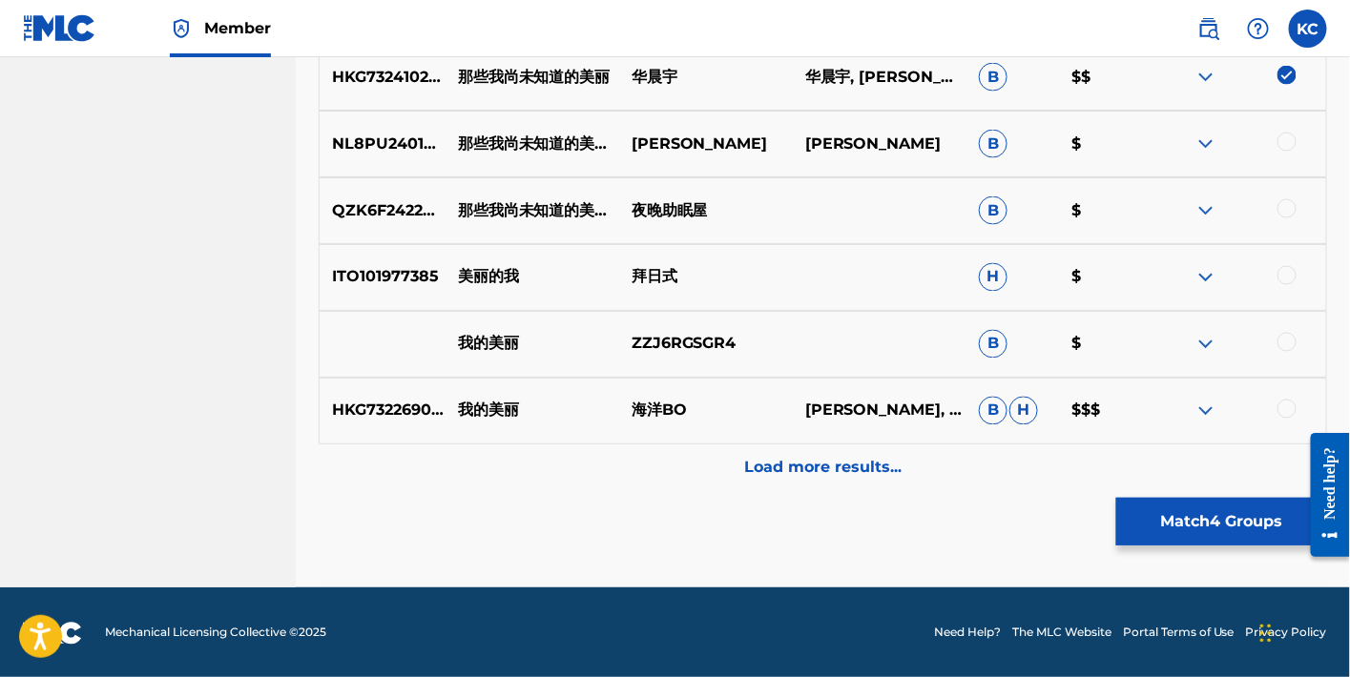
click at [793, 457] on p "Load more results..." at bounding box center [822, 468] width 157 height 23
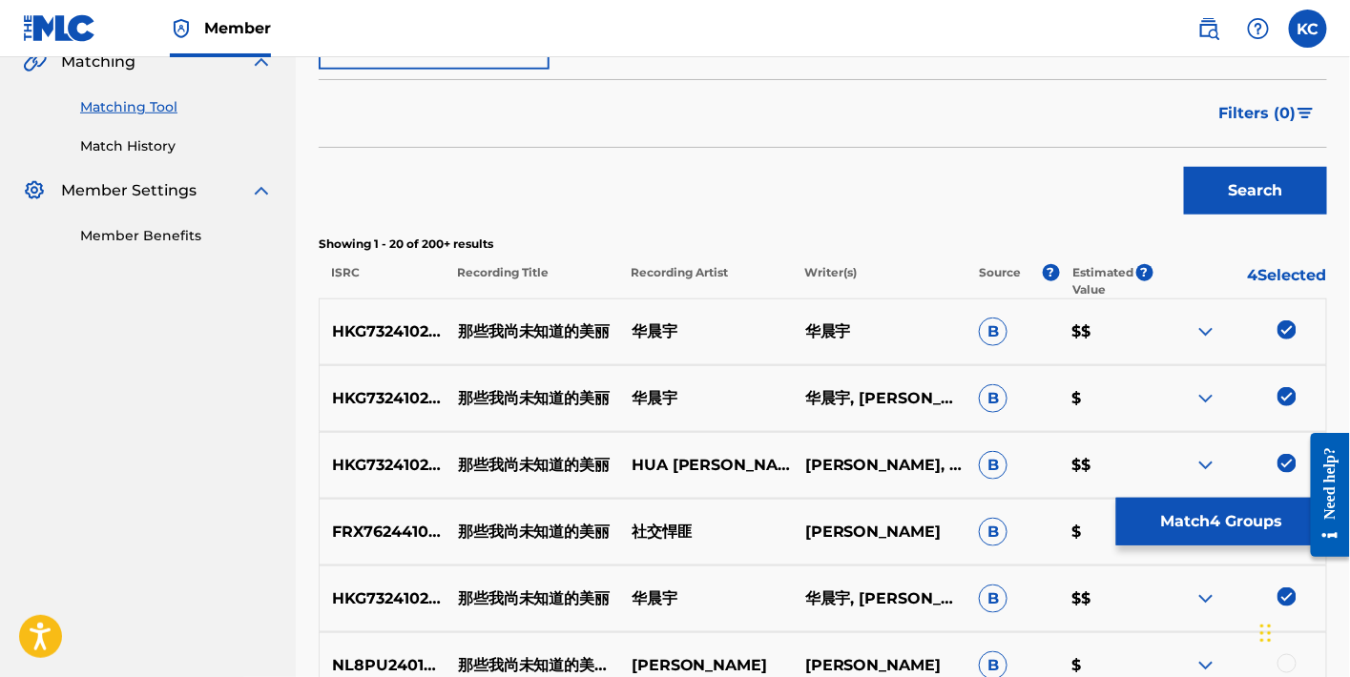
scroll to position [918, 0]
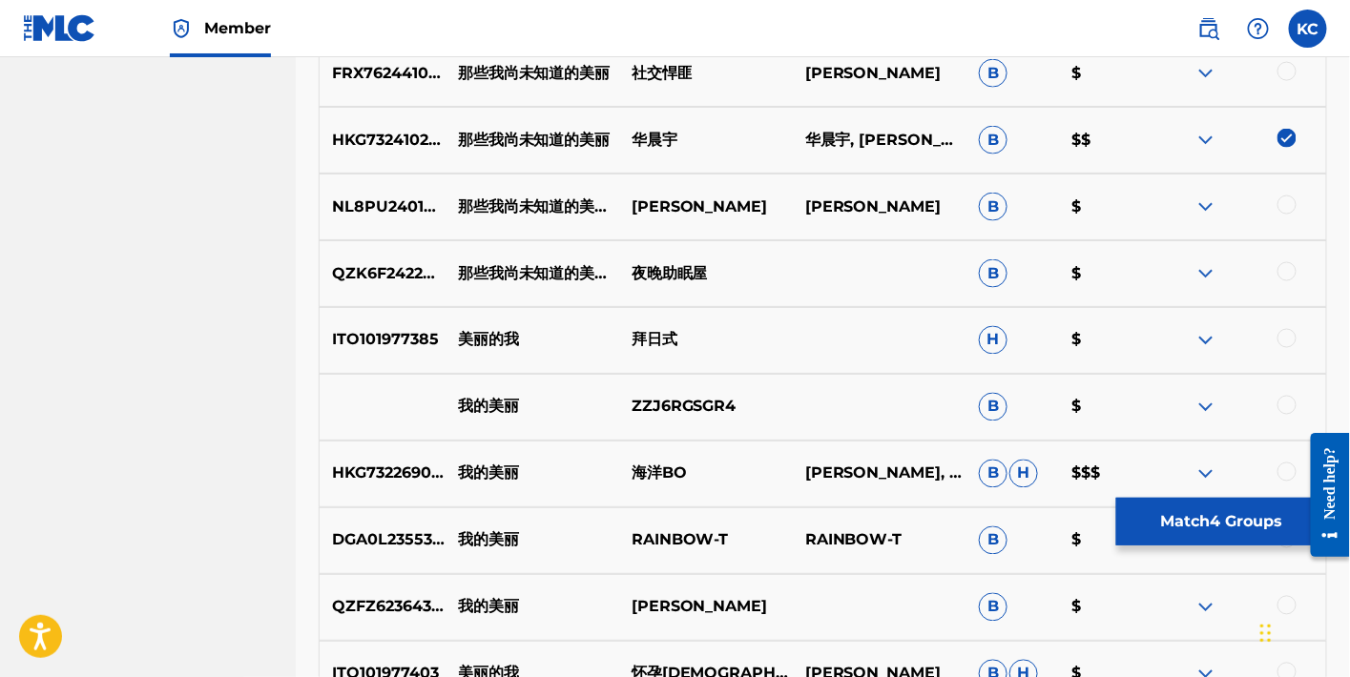
click at [1177, 516] on button "Match 4 Groups" at bounding box center [1221, 522] width 211 height 48
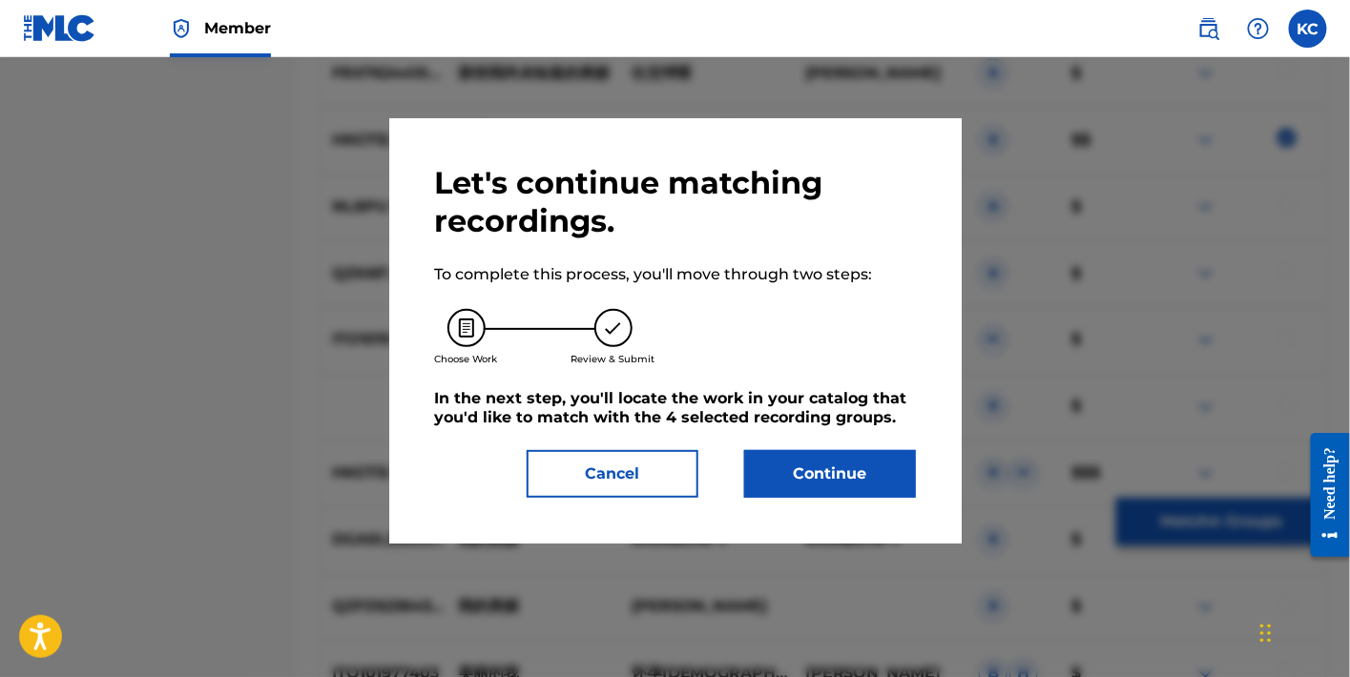
scroll to position [459, 0]
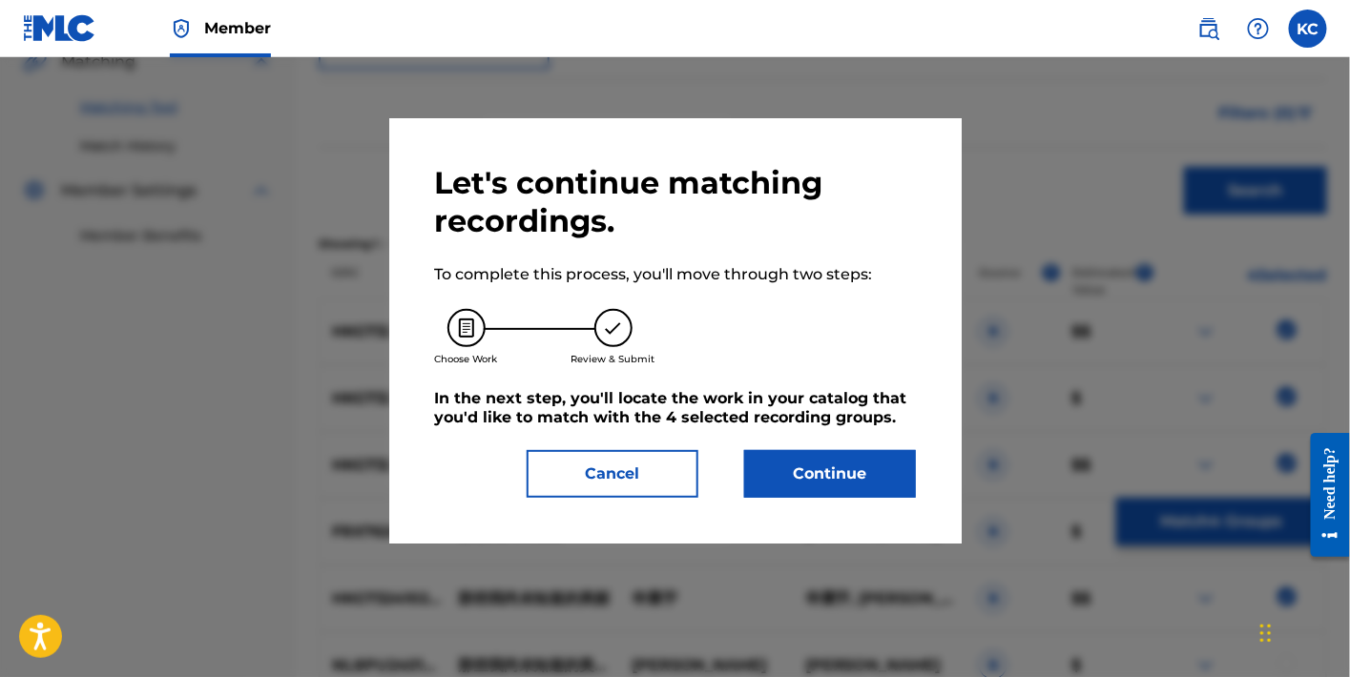
click at [836, 467] on button "Continue" at bounding box center [830, 474] width 172 height 48
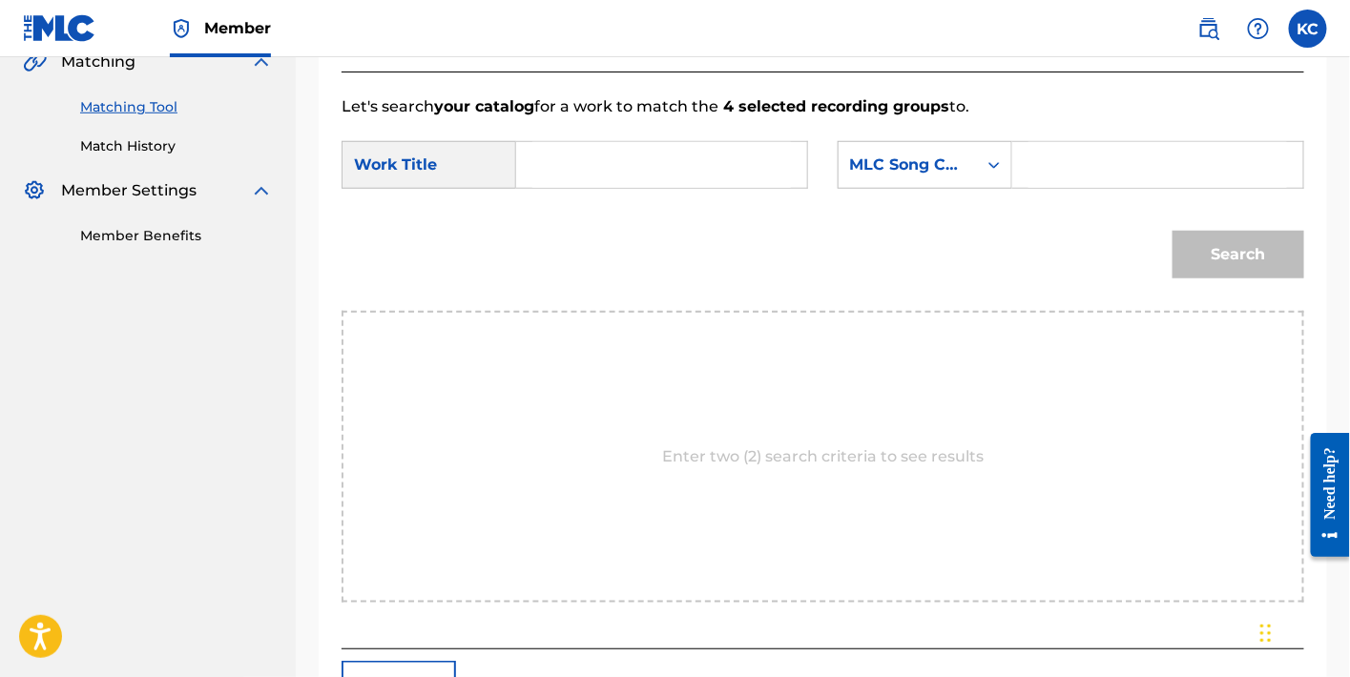
click at [1081, 158] on input "Search Form" at bounding box center [1158, 165] width 259 height 46
paste input "N7381P"
type input "N7381P"
click at [774, 152] on input "Search Form" at bounding box center [661, 165] width 259 height 46
type input "NA"
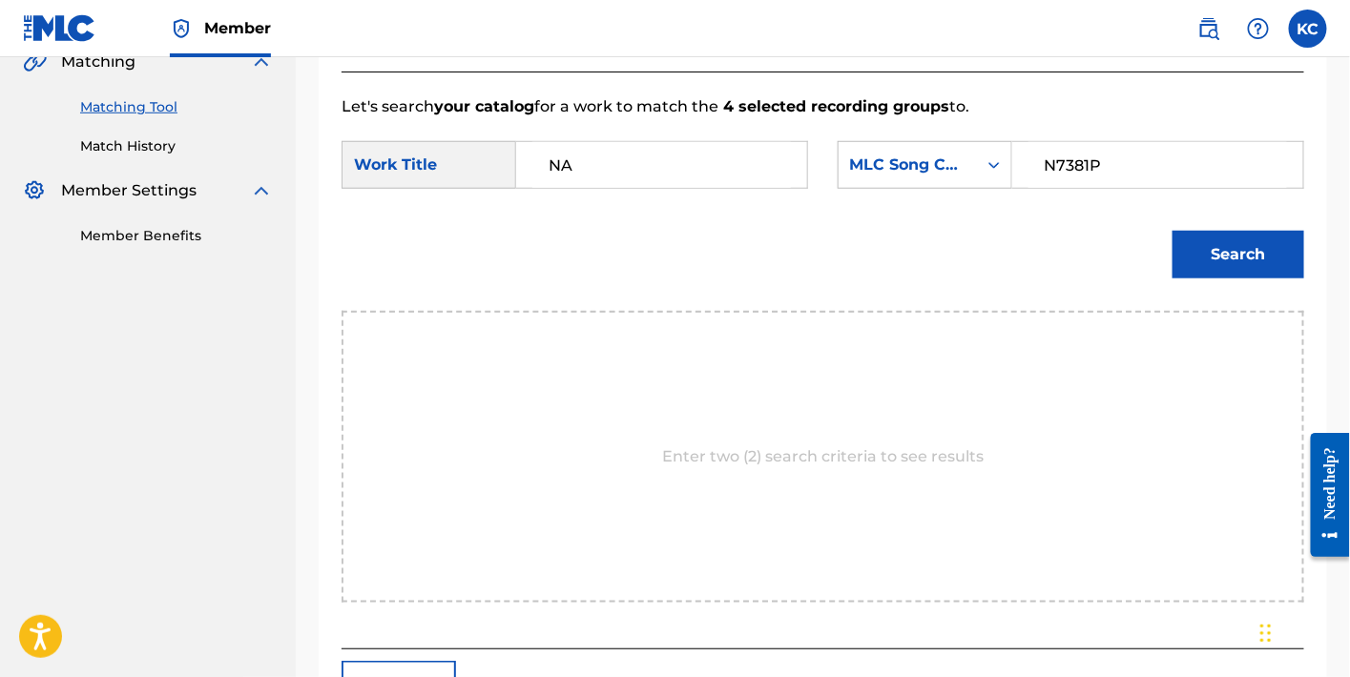
click at [1234, 247] on button "Search" at bounding box center [1239, 255] width 132 height 48
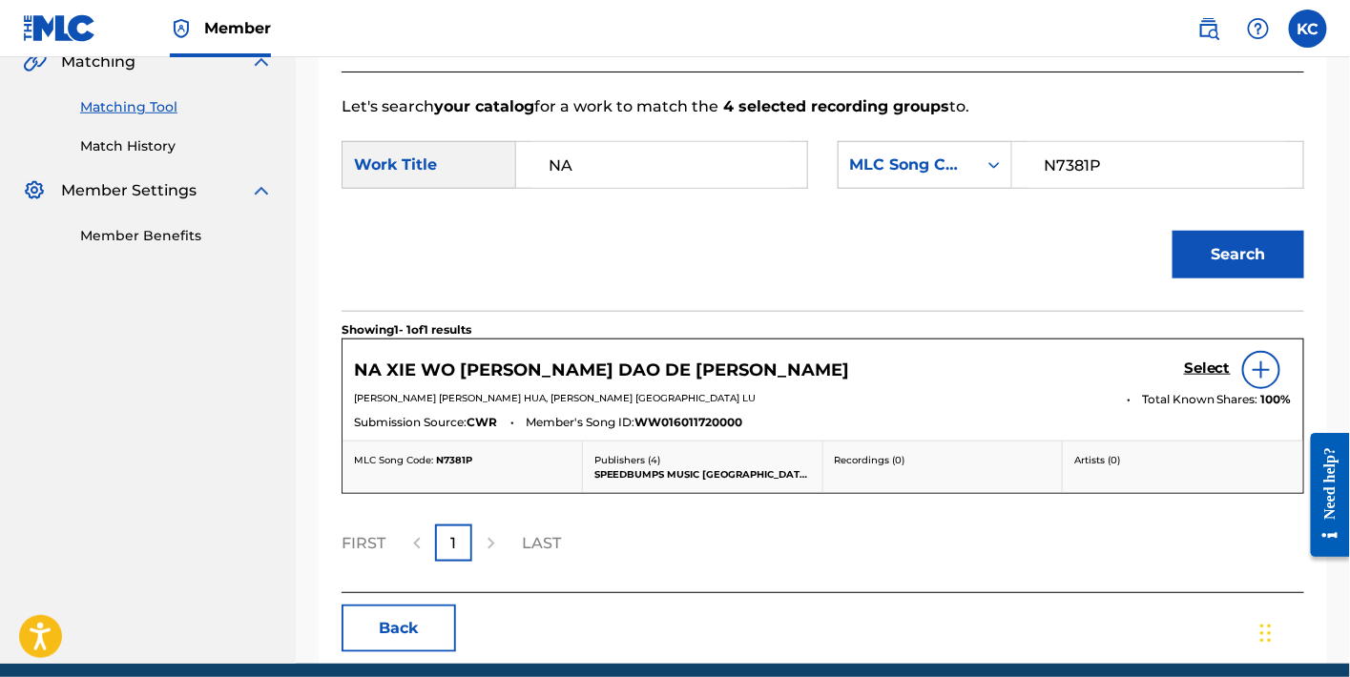
click at [1225, 368] on h5 "Select" at bounding box center [1207, 369] width 47 height 18
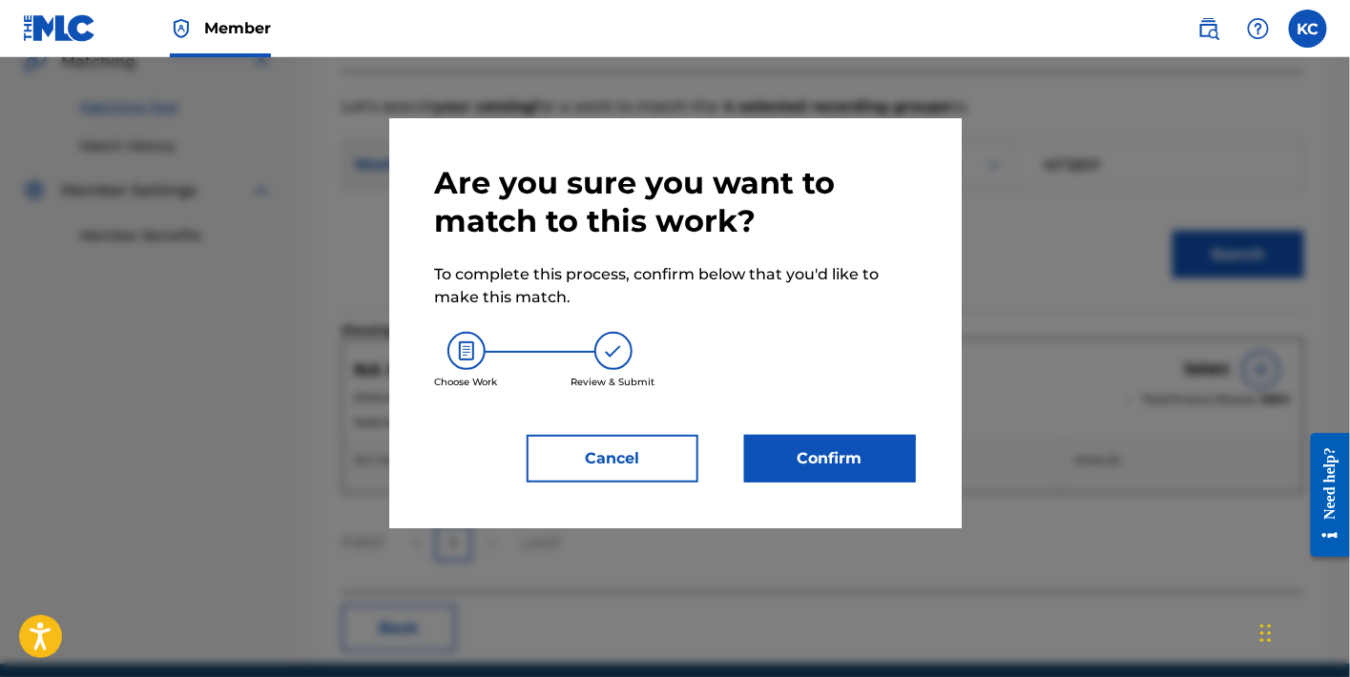
click at [878, 450] on button "Confirm" at bounding box center [830, 459] width 172 height 48
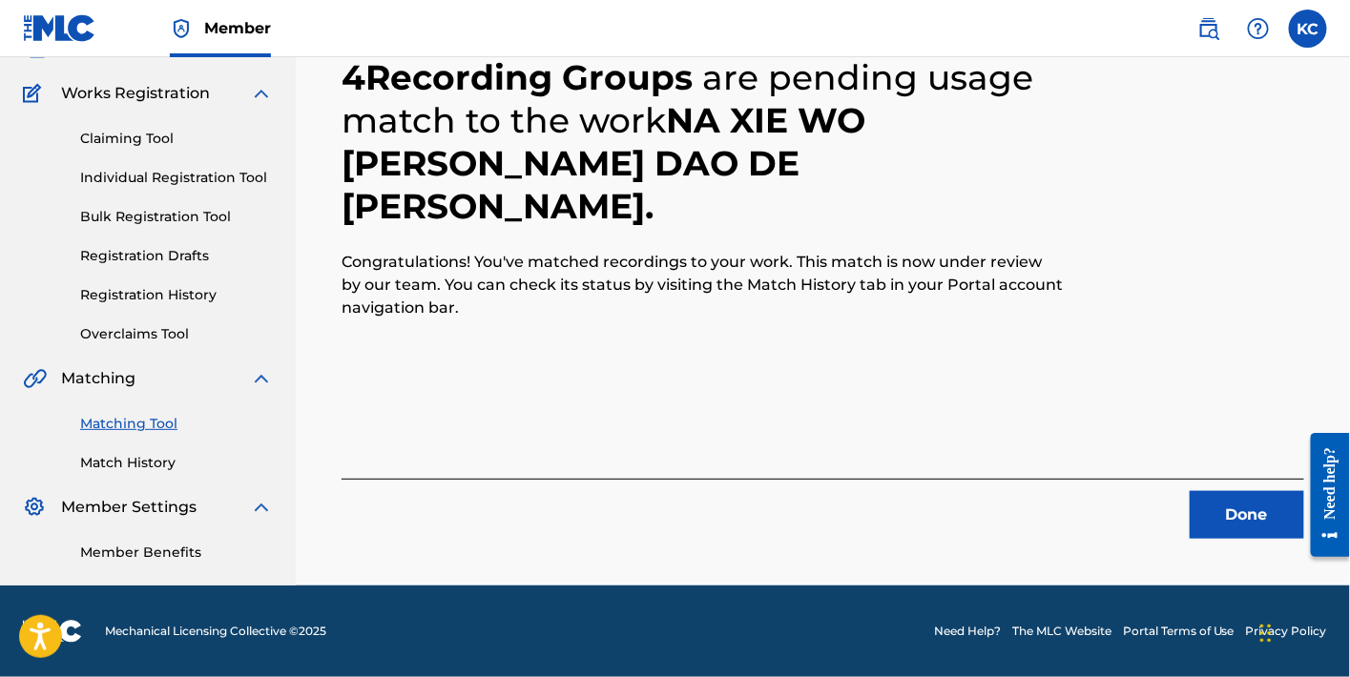
scroll to position [141, 0]
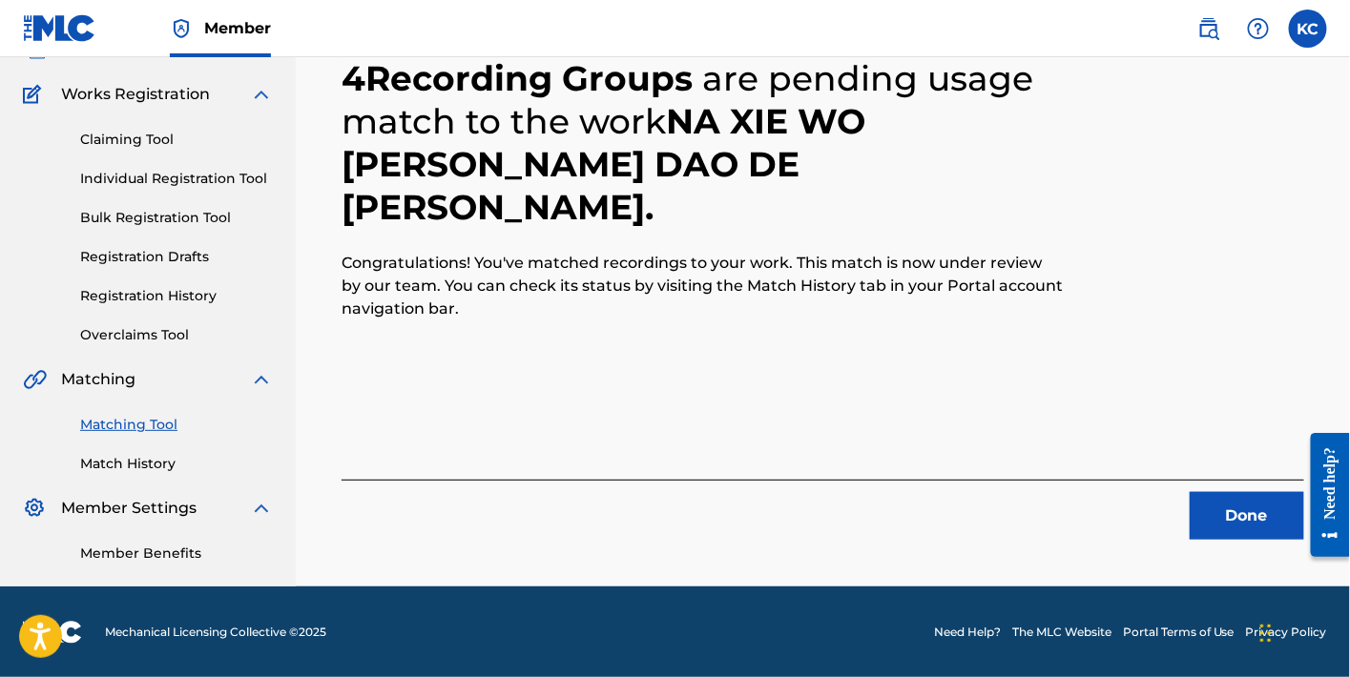
click at [1192, 518] on button "Done" at bounding box center [1247, 516] width 115 height 48
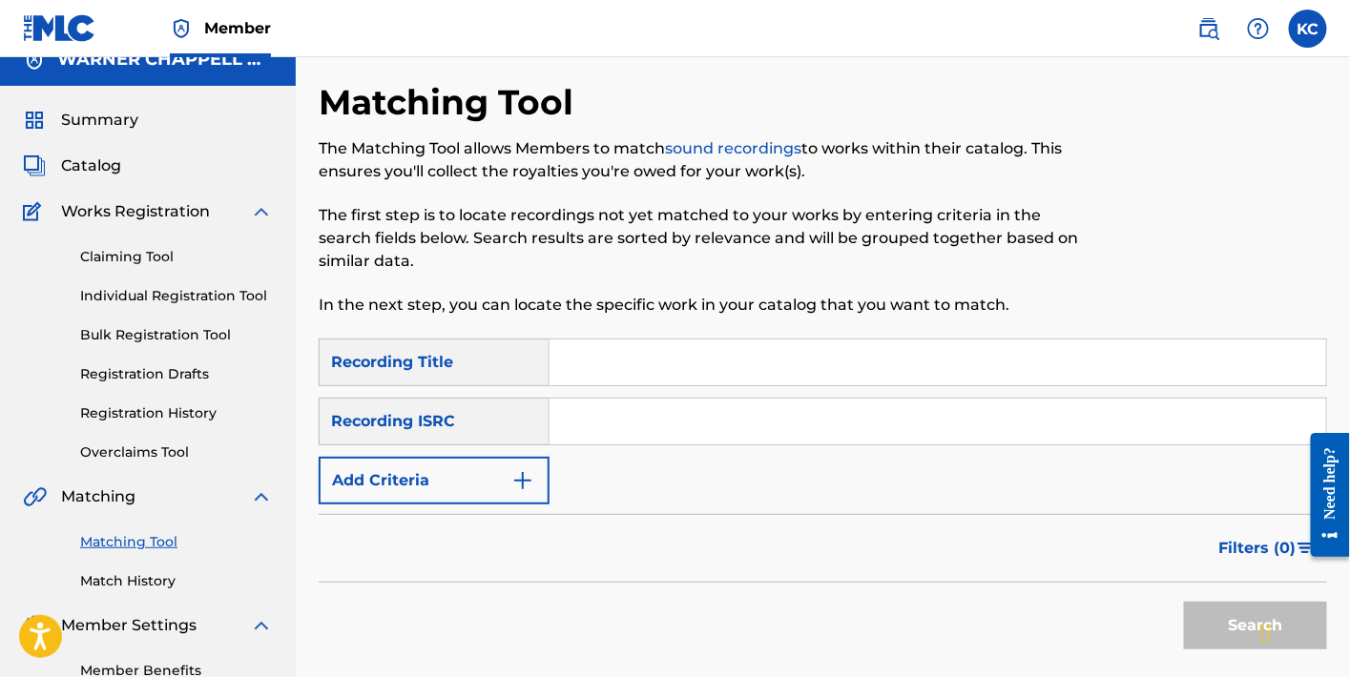
scroll to position [0, 0]
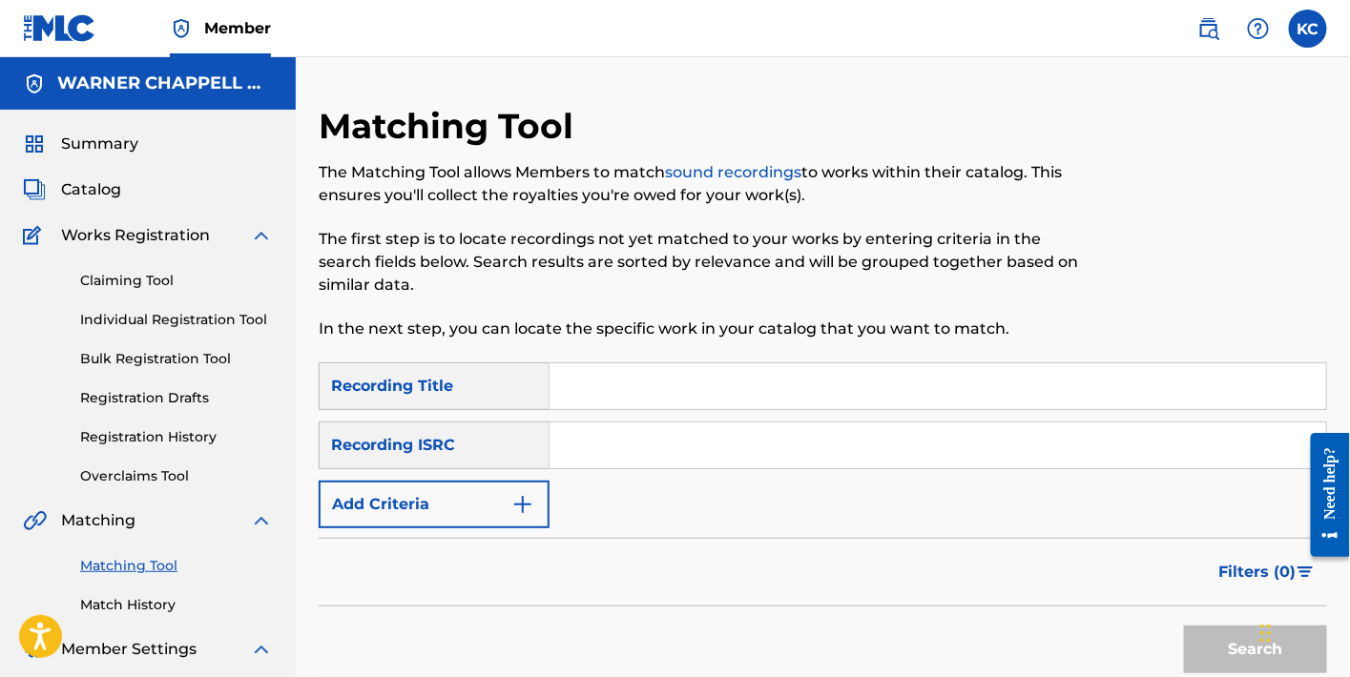
click at [652, 379] on input "Search Form" at bounding box center [938, 387] width 777 height 46
paste input "怪诞心理学"
click at [1226, 655] on button "Search" at bounding box center [1255, 650] width 143 height 48
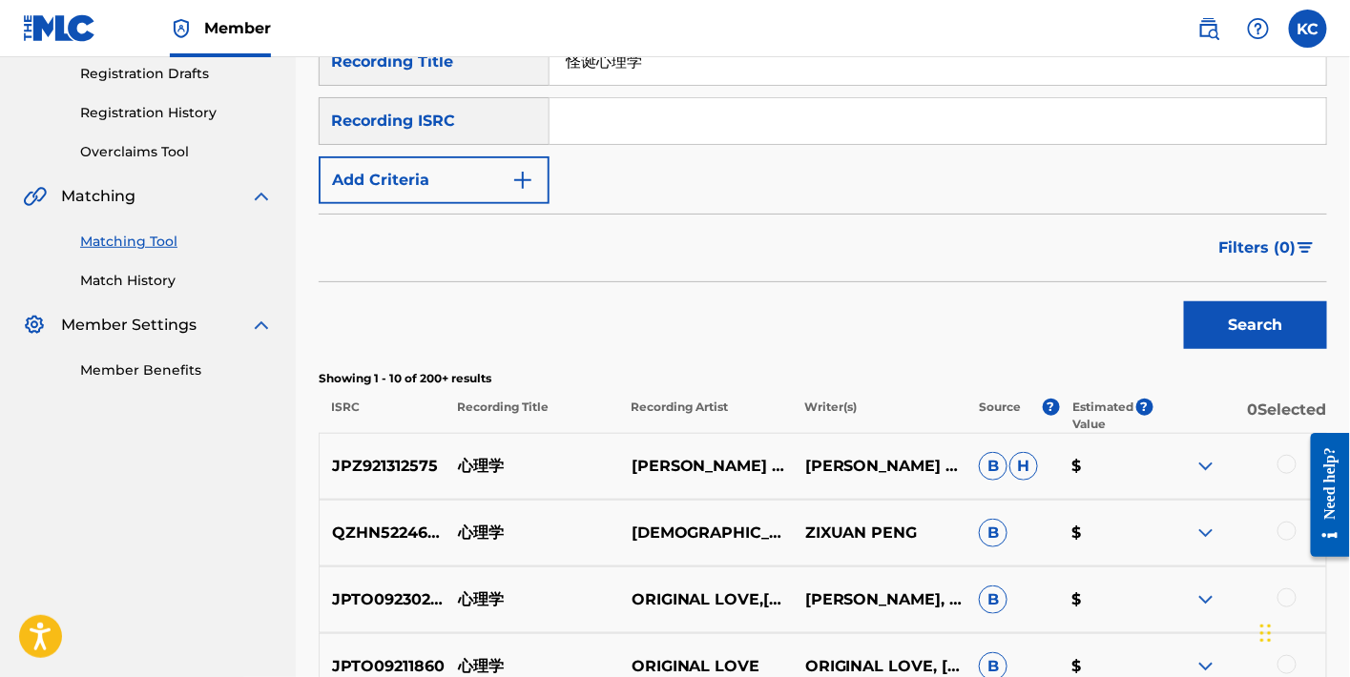
scroll to position [784, 0]
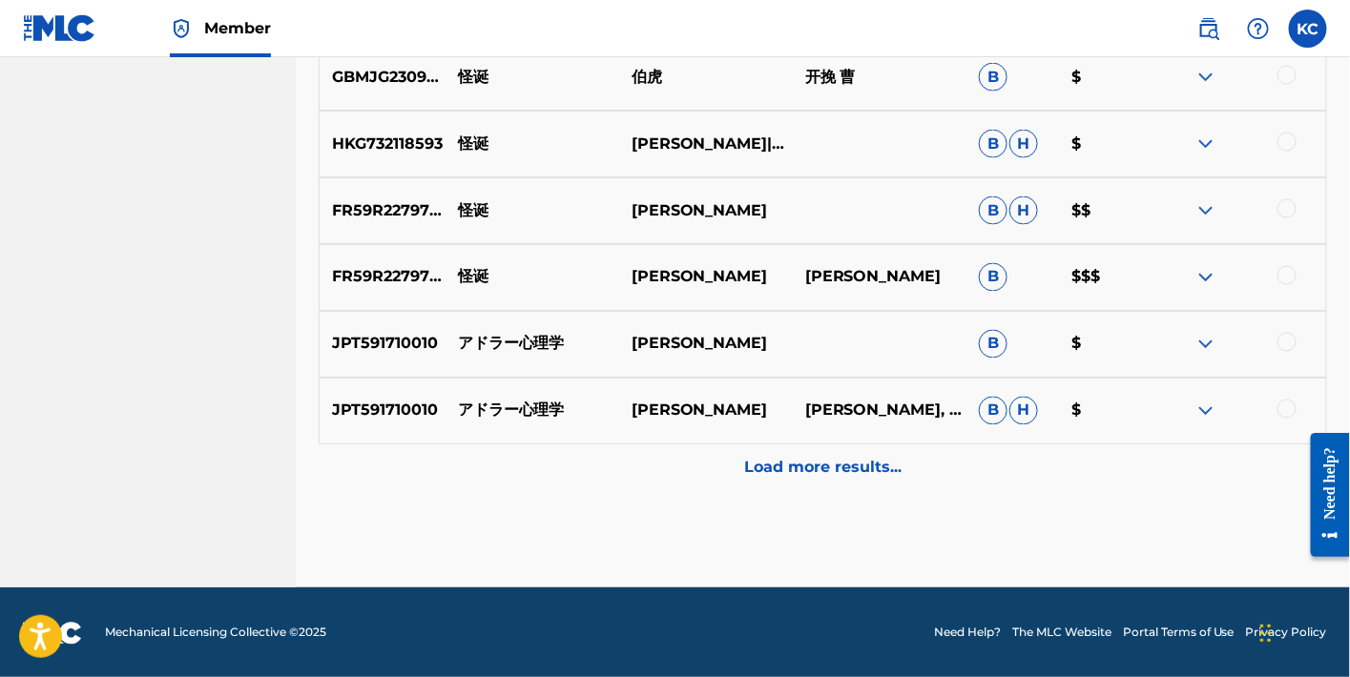
click at [823, 469] on p "Load more results..." at bounding box center [822, 468] width 157 height 23
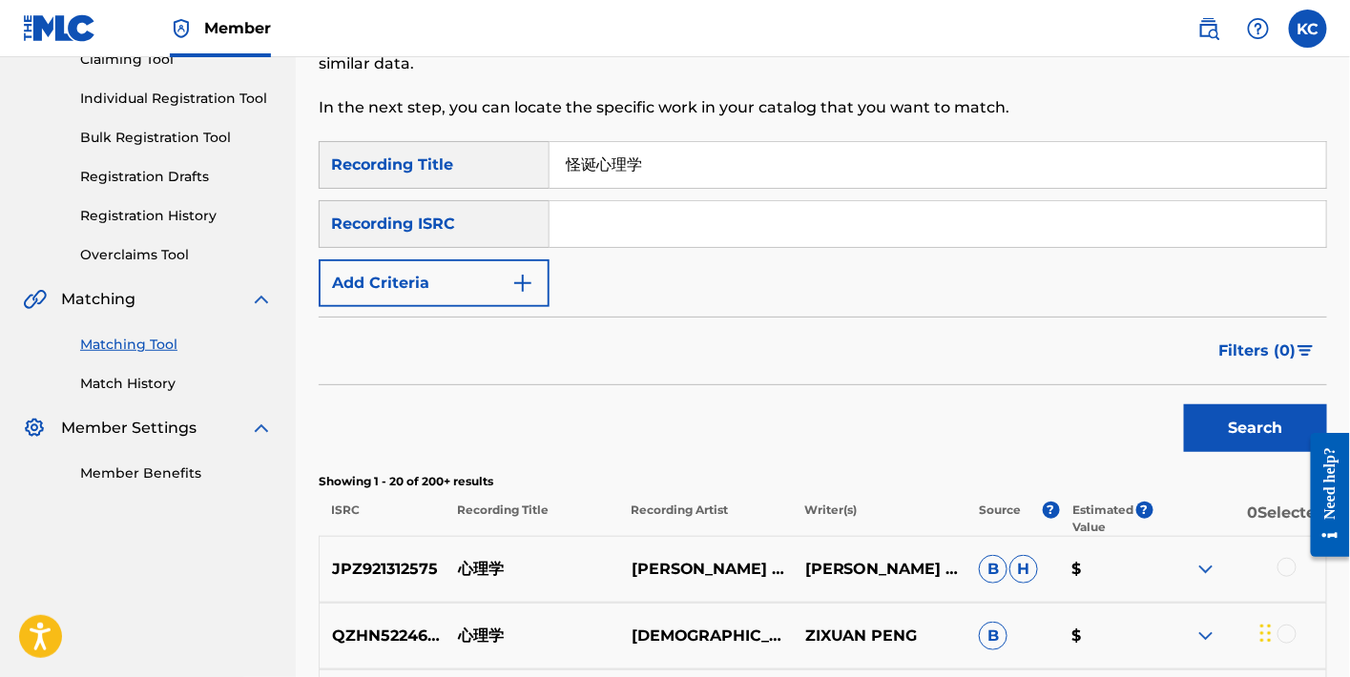
scroll to position [0, 0]
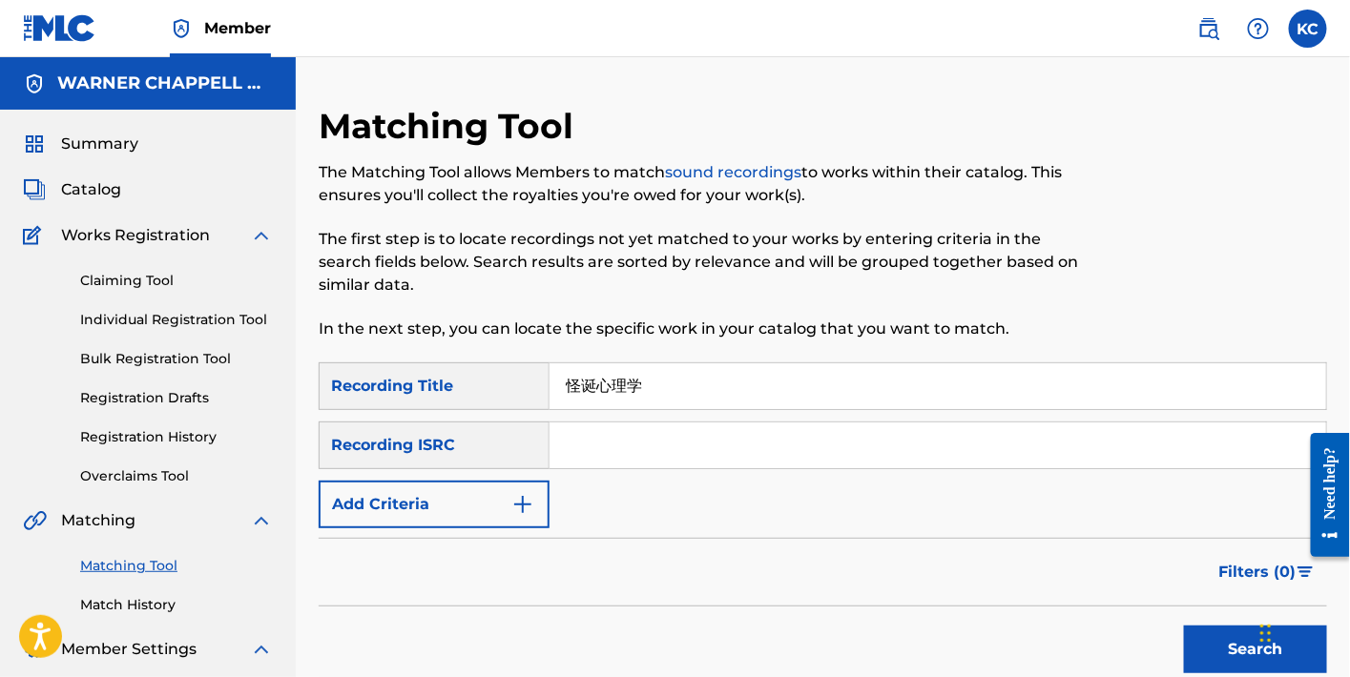
drag, startPoint x: 722, startPoint y: 398, endPoint x: 526, endPoint y: 388, distance: 196.8
click at [526, 388] on div "SearchWithCriteria3f5dfc96-15b4-48c7-9d70-ff6f81b0173c Recording Title 怪诞心理学" at bounding box center [823, 387] width 1009 height 48
paste input "暖的房子"
type input "温暖的房子"
click at [1191, 647] on button "Search" at bounding box center [1255, 650] width 143 height 48
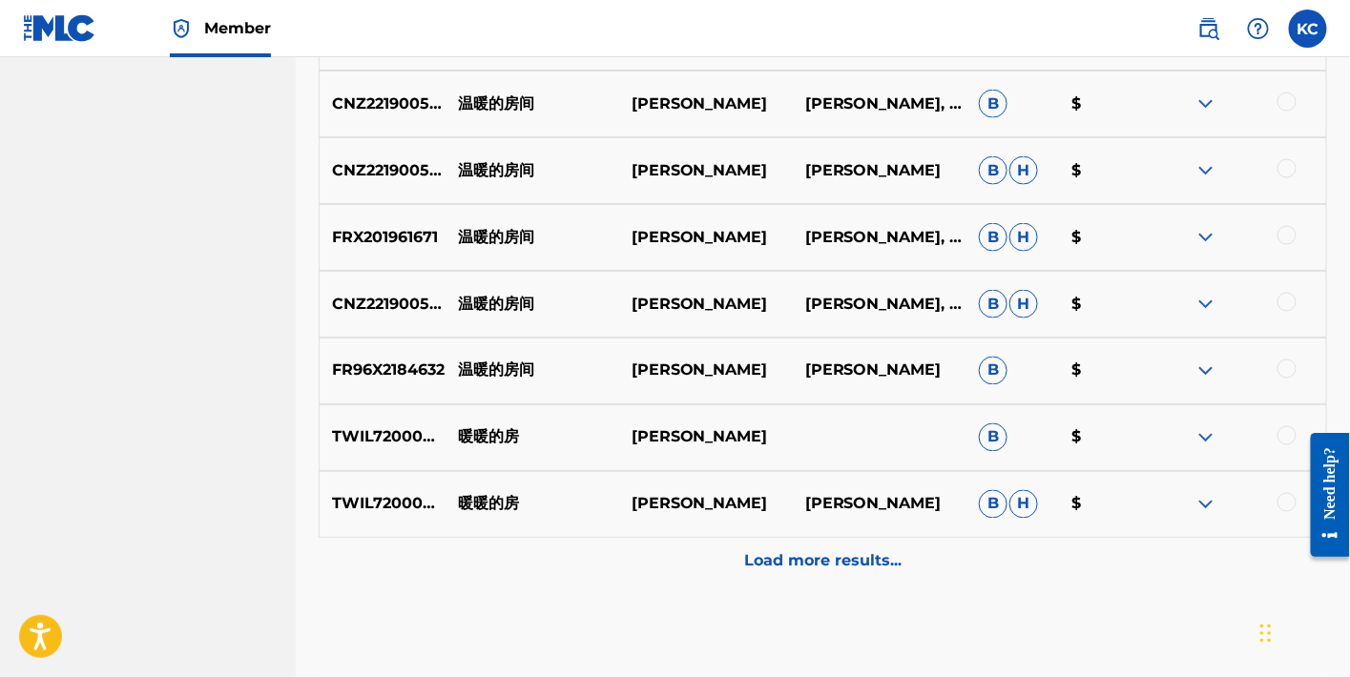
scroll to position [981, 0]
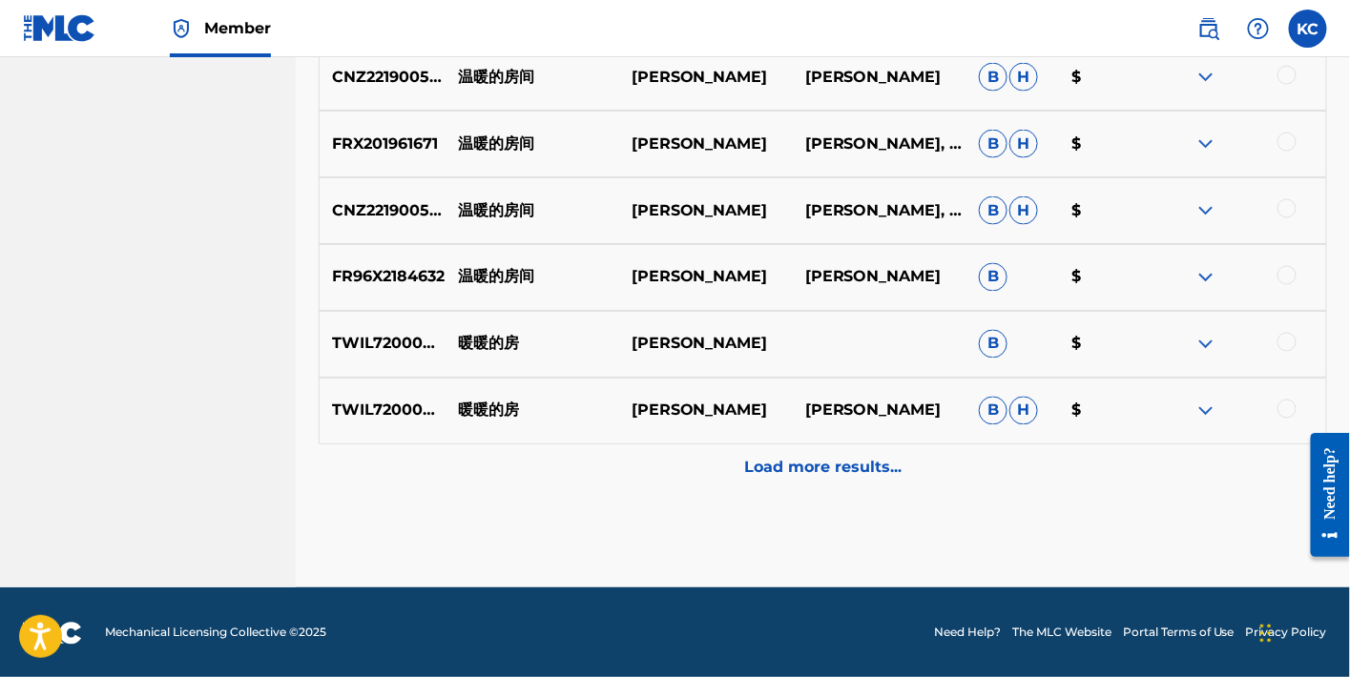
click at [856, 478] on p "Load more results..." at bounding box center [822, 468] width 157 height 23
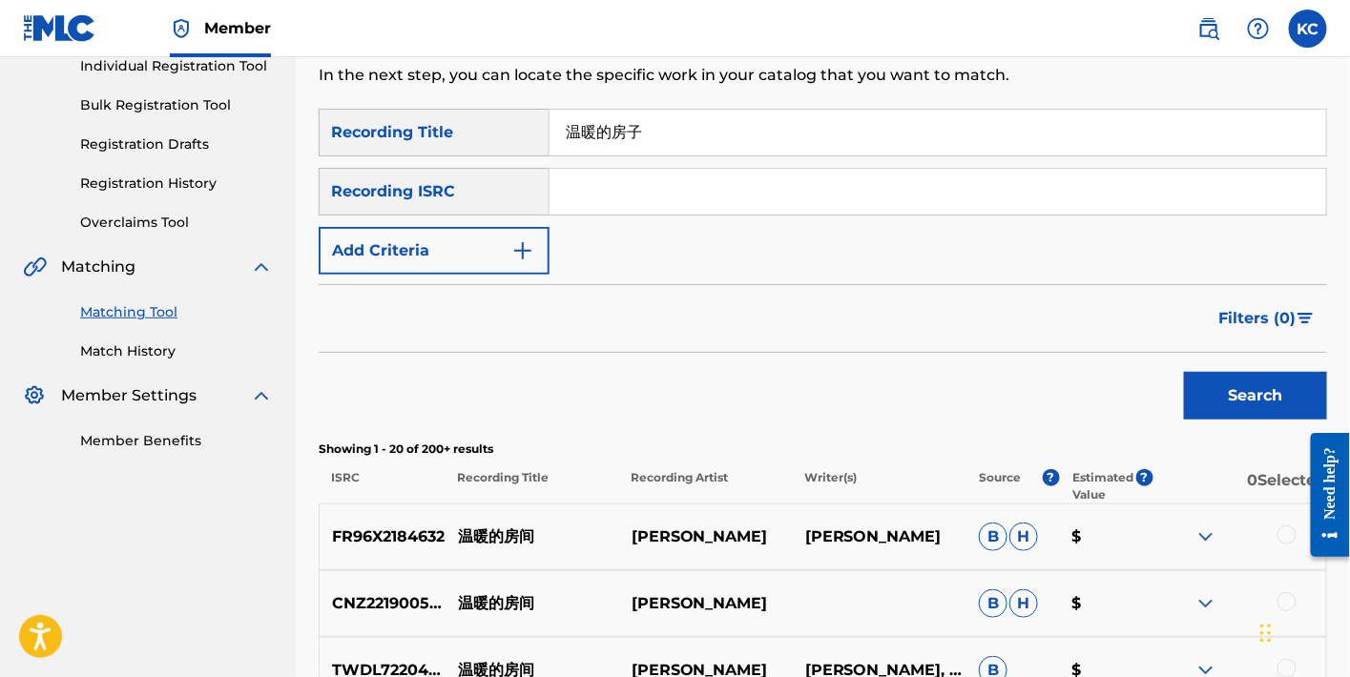
scroll to position [0, 0]
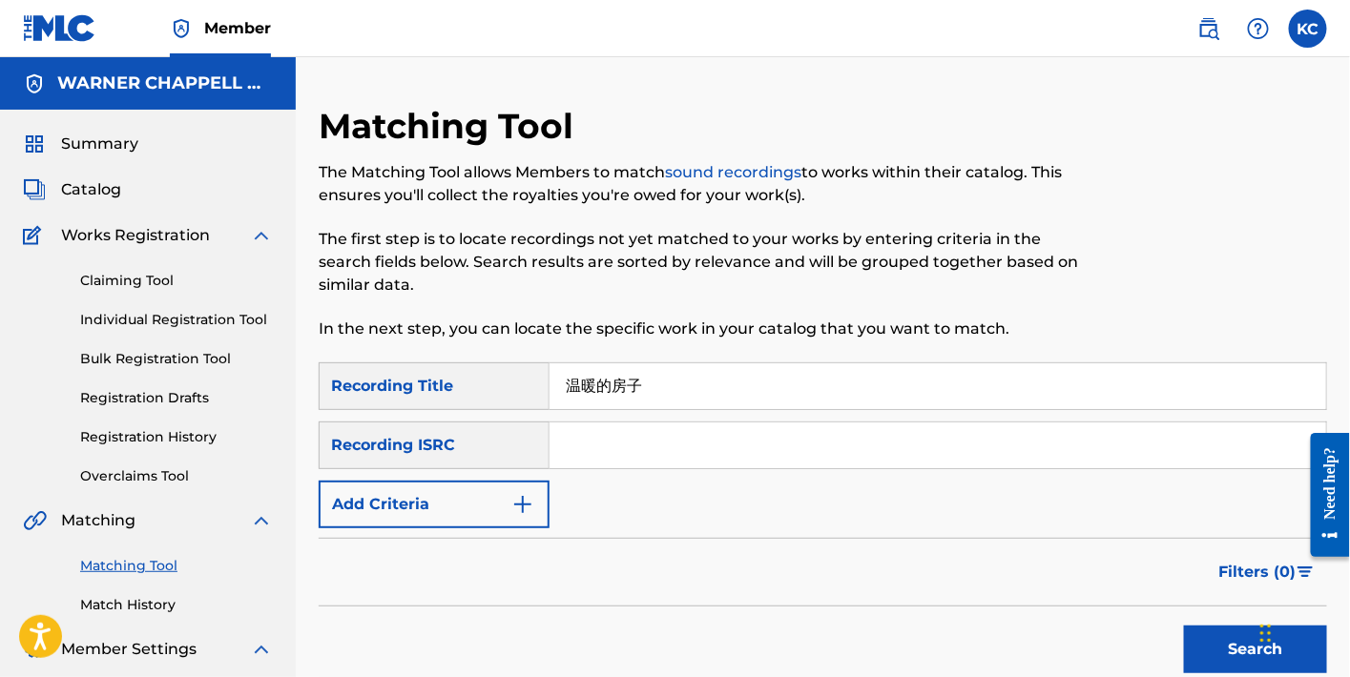
click at [477, 506] on button "Add Criteria" at bounding box center [434, 505] width 231 height 48
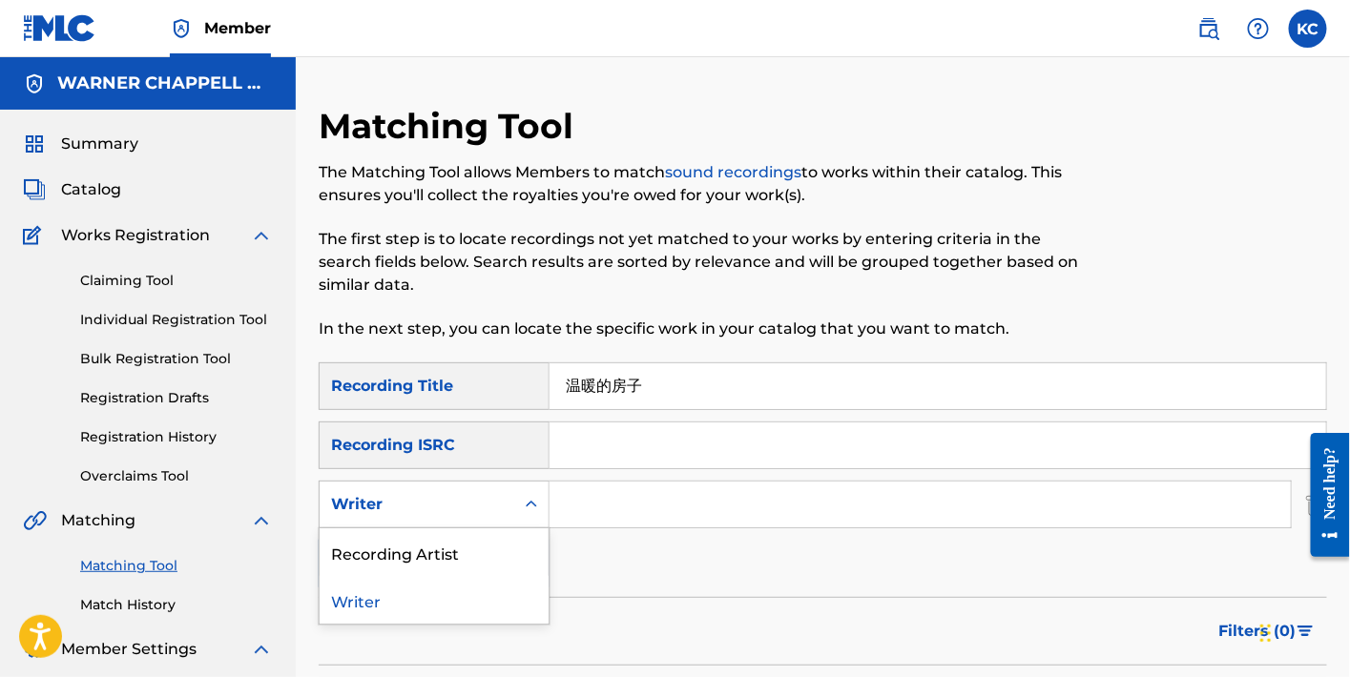
click at [478, 516] on div "Writer" at bounding box center [417, 505] width 195 height 36
drag, startPoint x: 460, startPoint y: 544, endPoint x: 518, endPoint y: 533, distance: 59.1
click at [461, 544] on div "Recording Artist" at bounding box center [434, 553] width 229 height 48
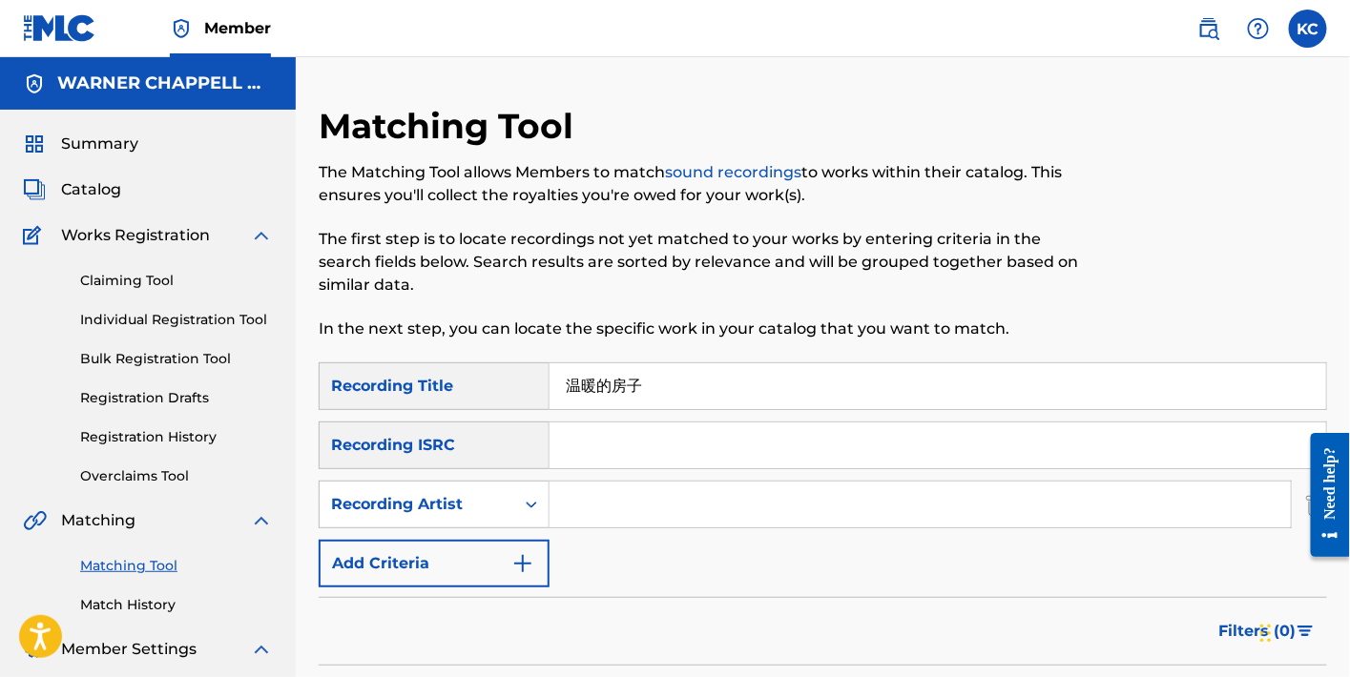
click at [650, 494] on input "Search Form" at bounding box center [920, 505] width 741 height 46
click at [566, 503] on input "华晨宇" at bounding box center [920, 505] width 741 height 46
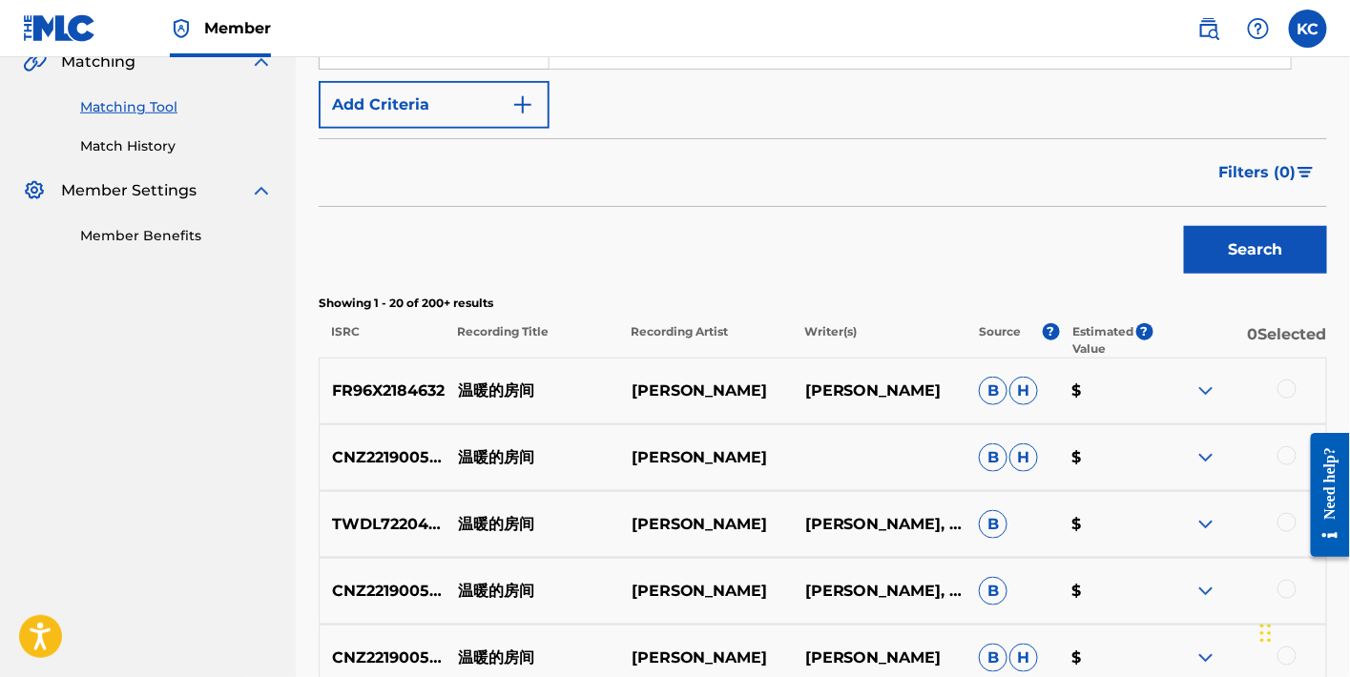
type input "华晨宇"
click at [1290, 239] on button "Search" at bounding box center [1255, 250] width 143 height 48
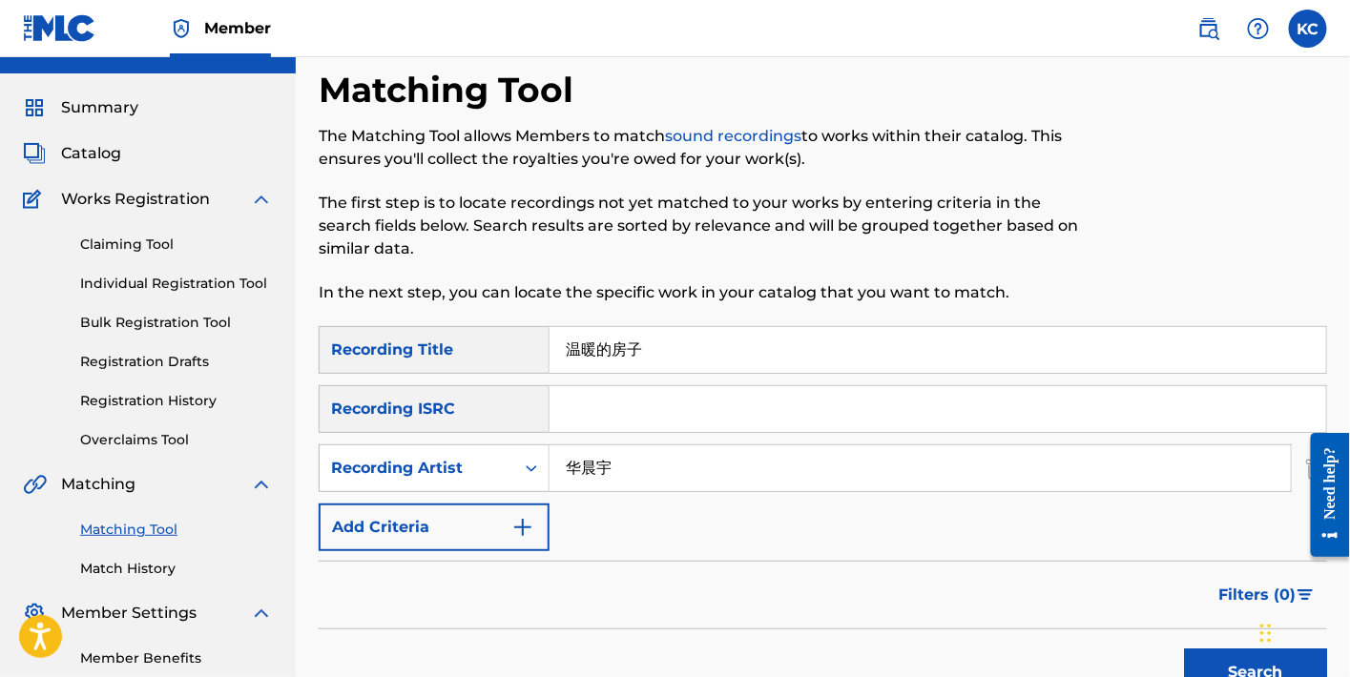
scroll to position [0, 0]
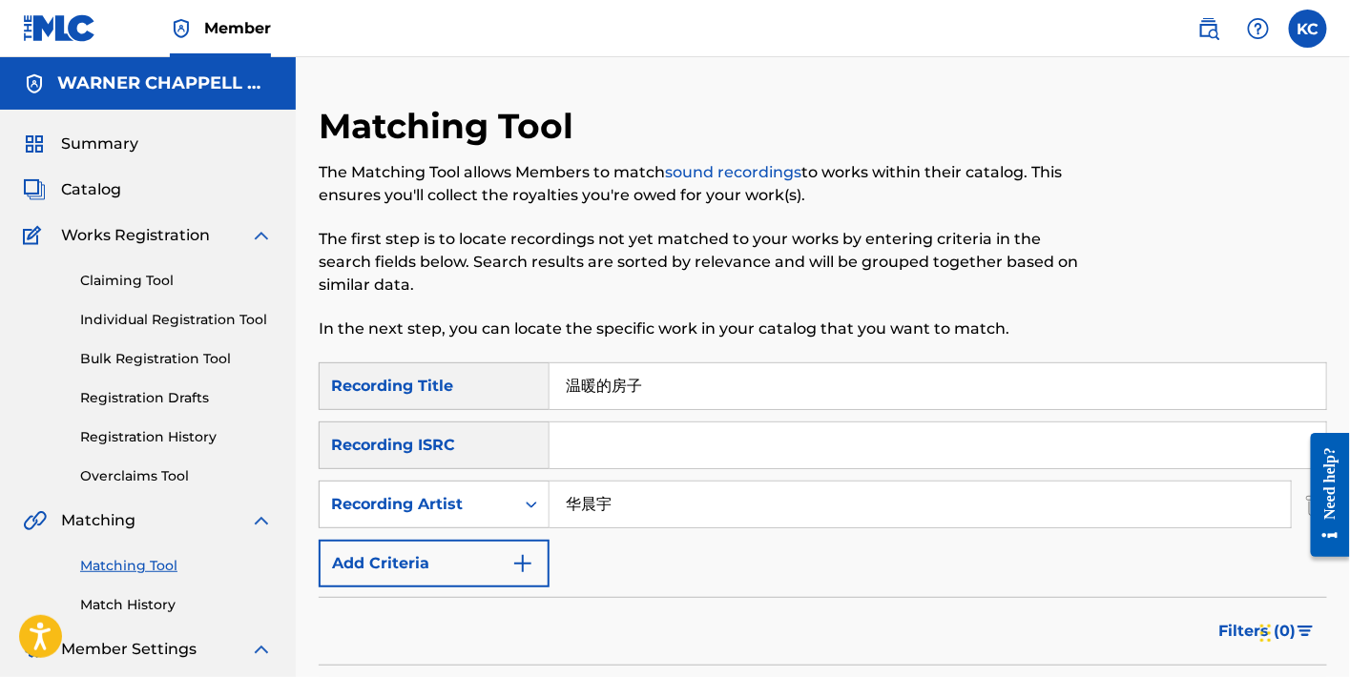
drag, startPoint x: 756, startPoint y: 381, endPoint x: 354, endPoint y: 384, distance: 401.7
click at [354, 384] on div "SearchWithCriteria3f5dfc96-15b4-48c7-9d70-ff6f81b0173c Recording Title 温暖的房子" at bounding box center [823, 387] width 1009 height 48
paste input "都一样"
type input "都一样"
drag, startPoint x: 681, startPoint y: 487, endPoint x: 402, endPoint y: 486, distance: 279.6
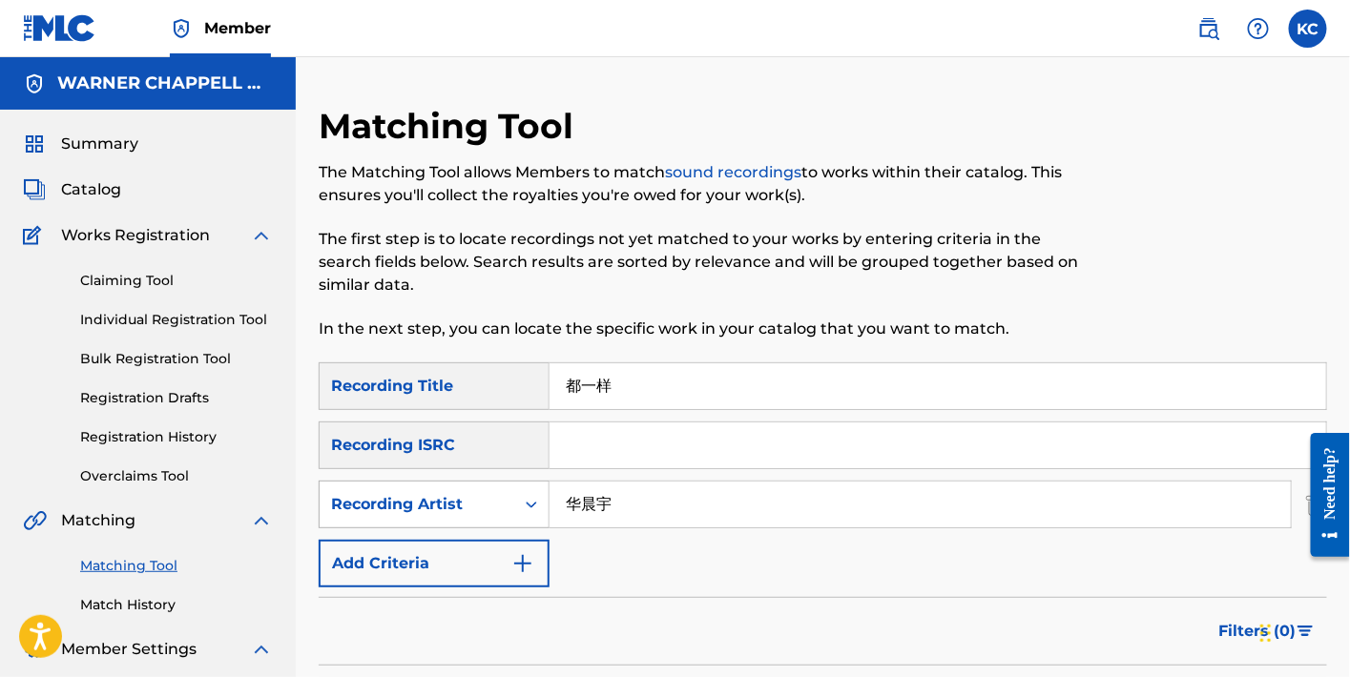
click at [402, 486] on div "SearchWithCriteria3af9a8fe-99ad-484e-aa63-64660451c8da Recording Artist [PERSON…" at bounding box center [823, 505] width 1009 height 48
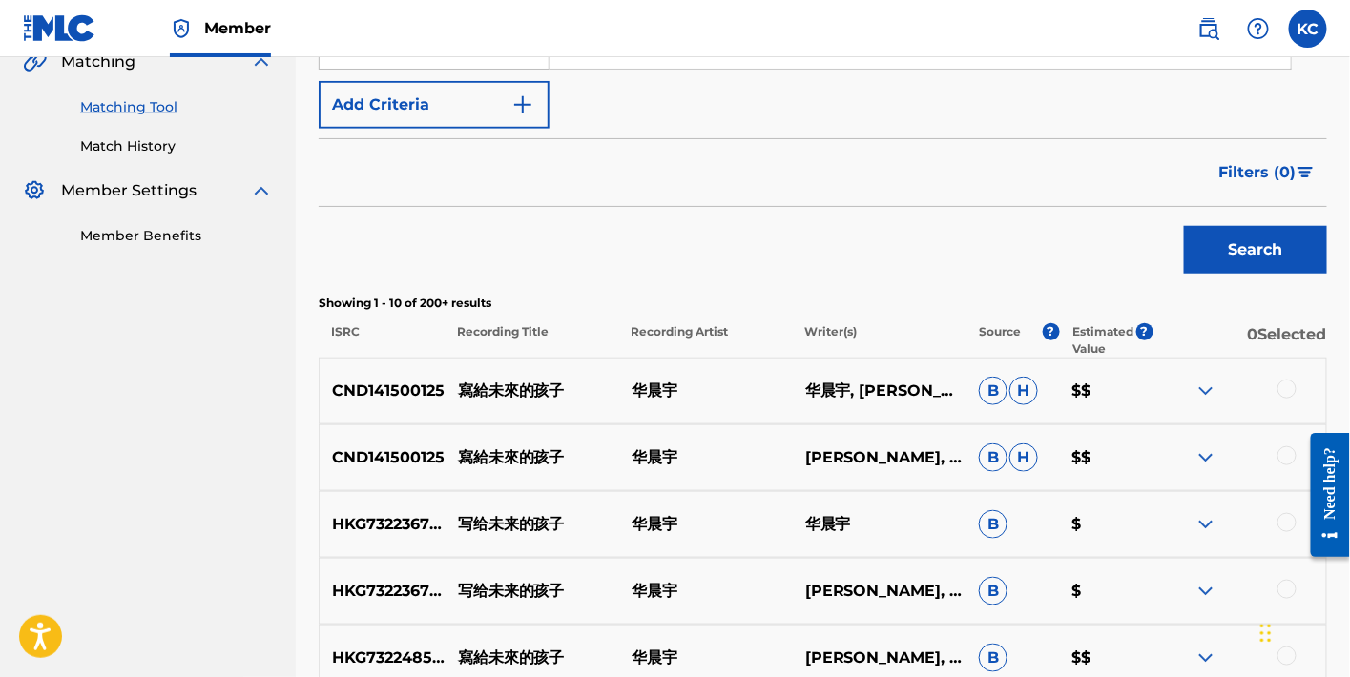
click at [1303, 240] on button "Search" at bounding box center [1255, 250] width 143 height 48
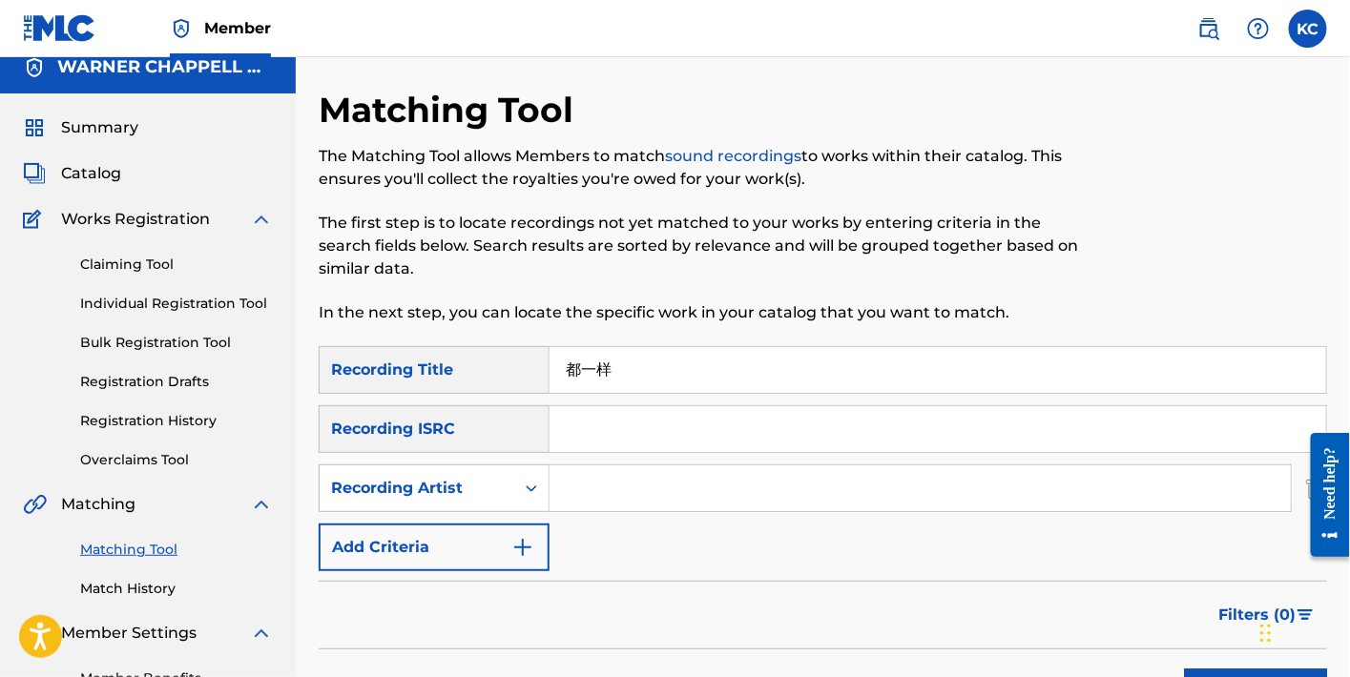
scroll to position [0, 0]
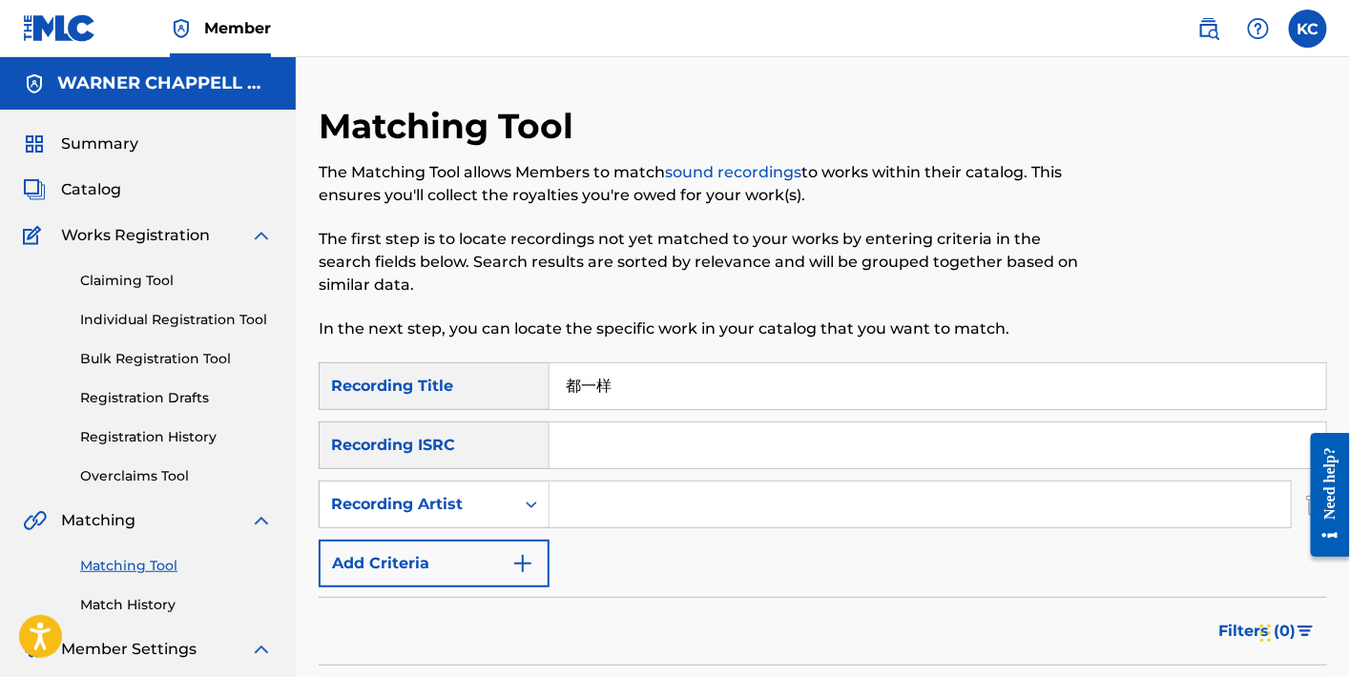
click at [608, 509] on input "Search Form" at bounding box center [920, 505] width 741 height 46
paste input "[PERSON_NAME]"
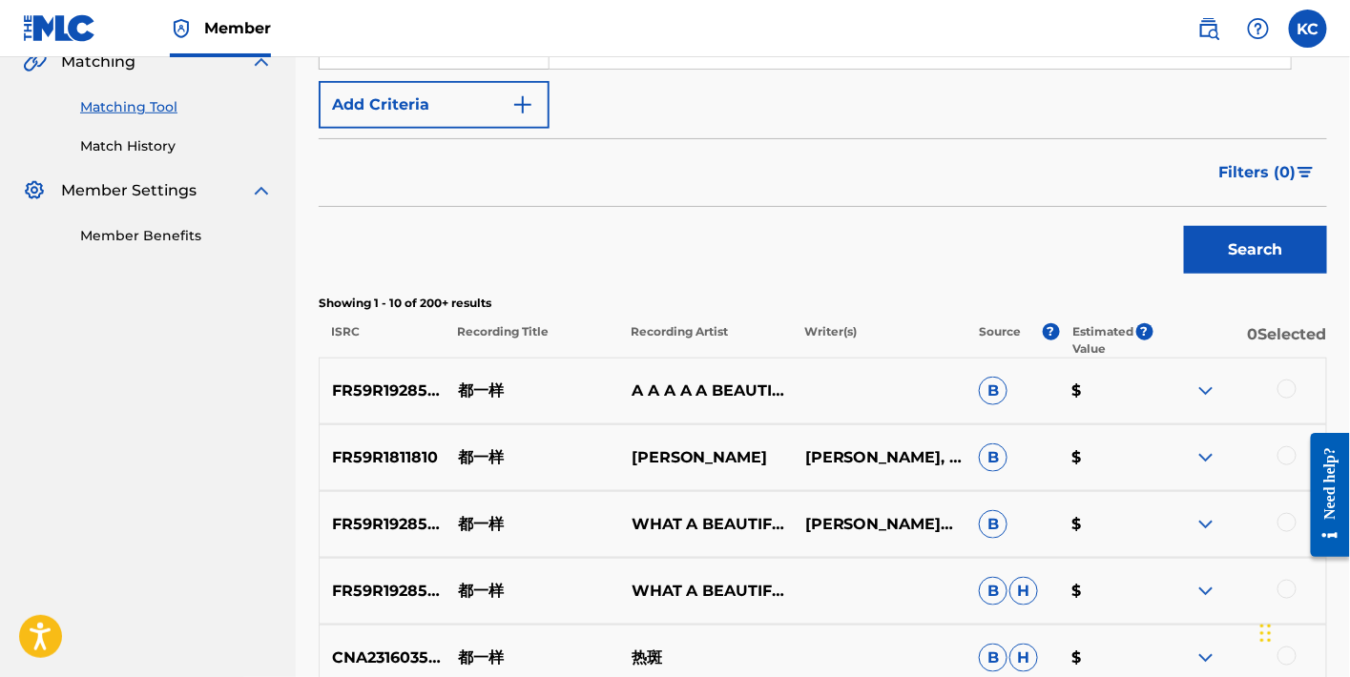
type input "[PERSON_NAME]"
click at [1299, 254] on button "Search" at bounding box center [1255, 250] width 143 height 48
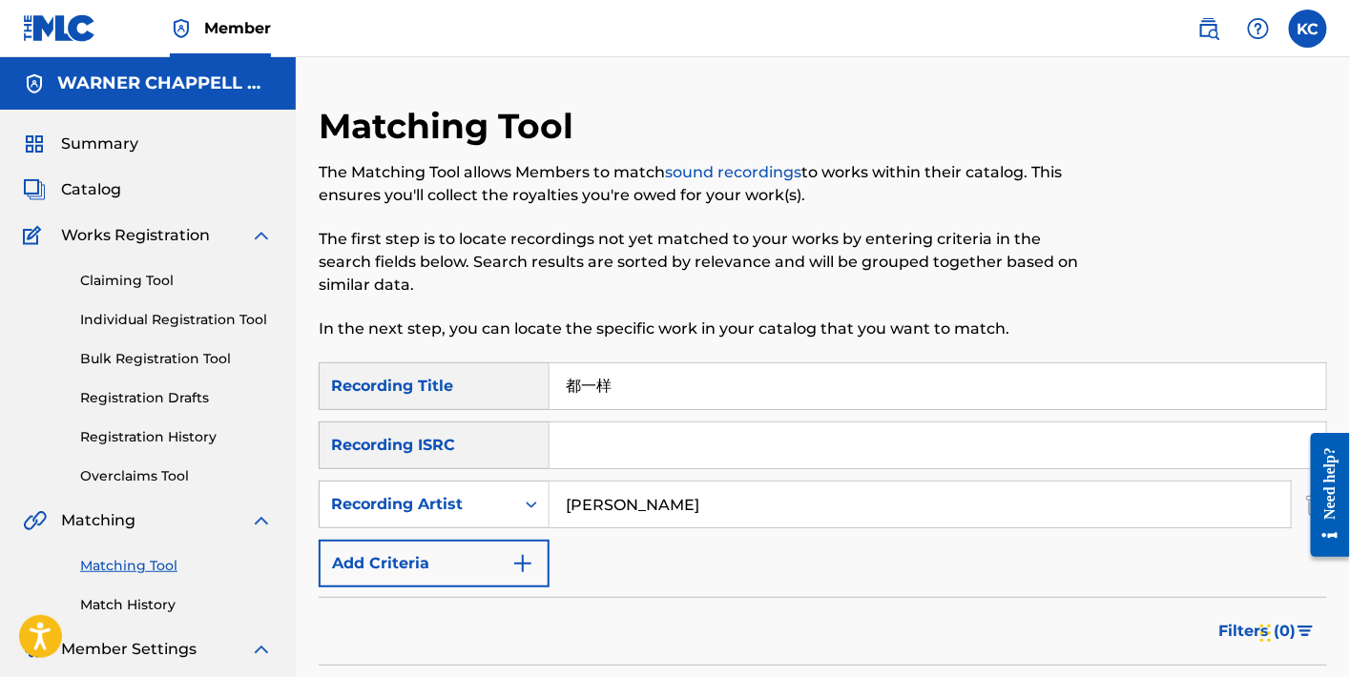
click at [635, 358] on div "Matching Tool The Matching Tool allows Members to match sound recordings to wor…" at bounding box center [707, 234] width 777 height 258
drag, startPoint x: 650, startPoint y: 390, endPoint x: 542, endPoint y: 390, distance: 107.8
click at [542, 390] on div "SearchWithCriteria3f5dfc96-15b4-48c7-9d70-ff6f81b0173c Recording Title 都一样" at bounding box center [823, 387] width 1009 height 48
paste input "晚安"
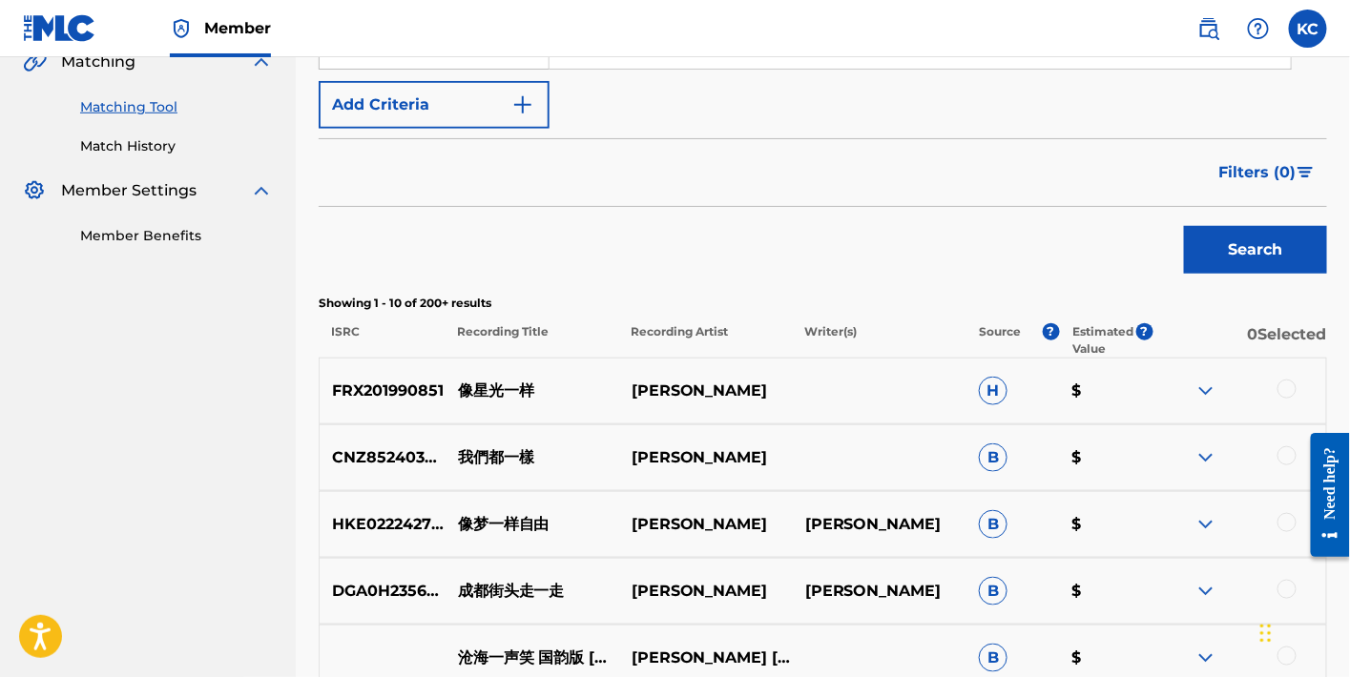
click at [1256, 240] on button "Search" at bounding box center [1255, 250] width 143 height 48
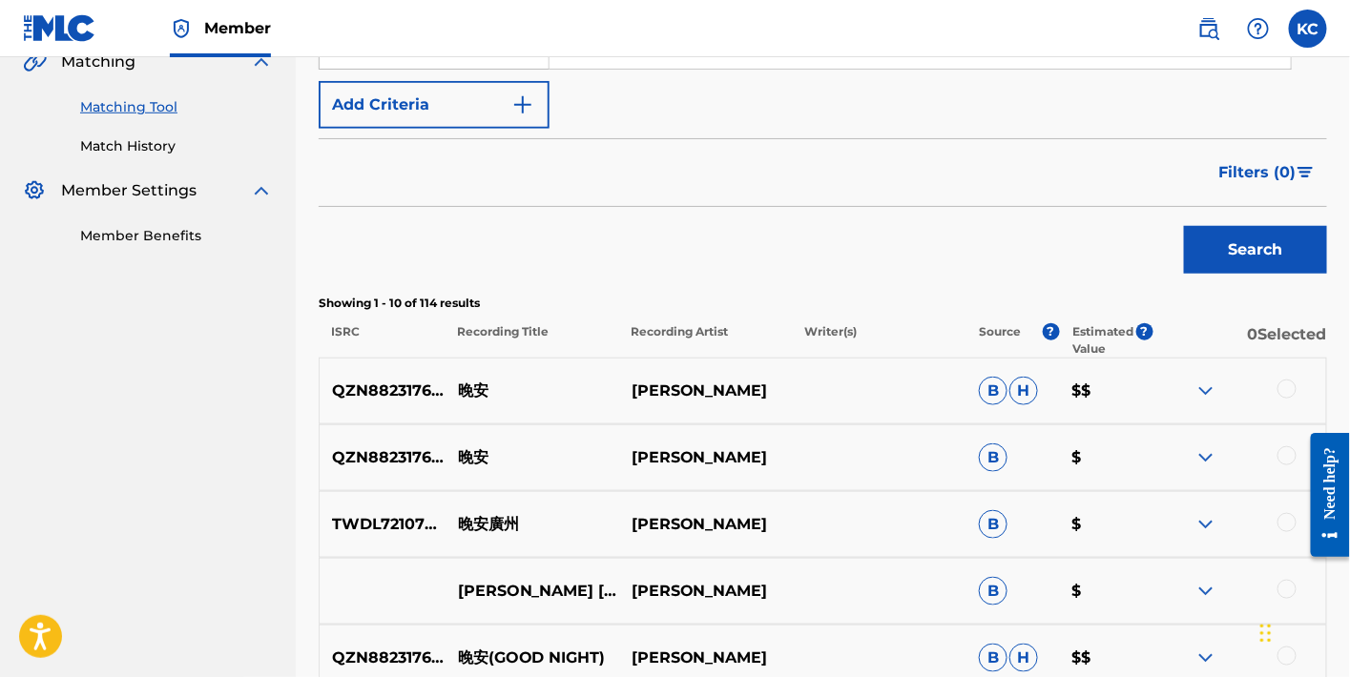
scroll to position [1040, 0]
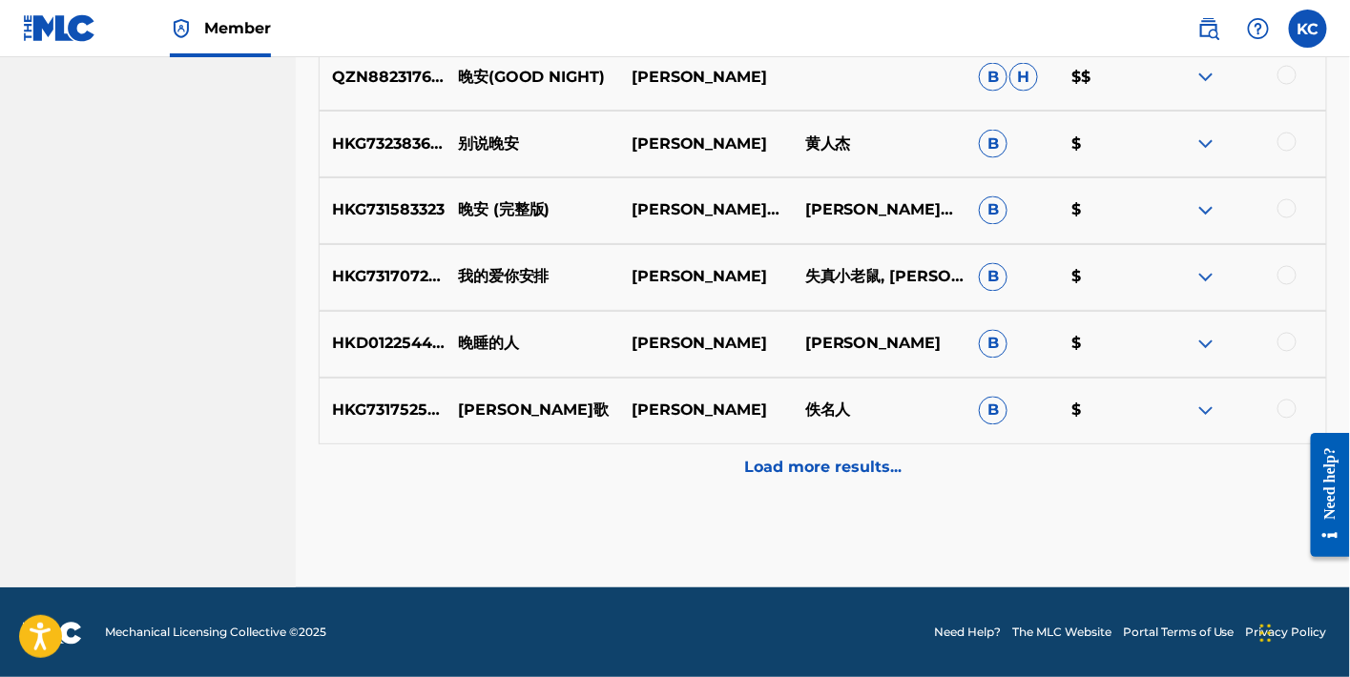
click at [897, 459] on p "Load more results..." at bounding box center [822, 468] width 157 height 23
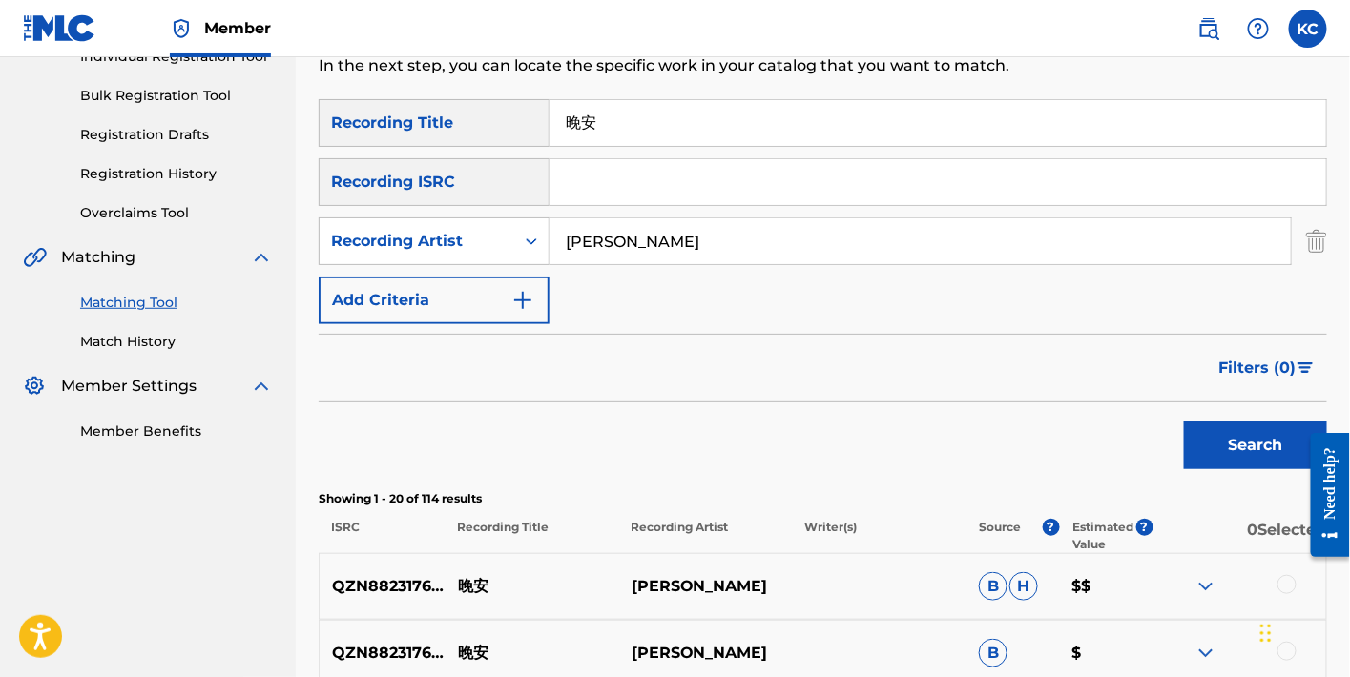
scroll to position [0, 0]
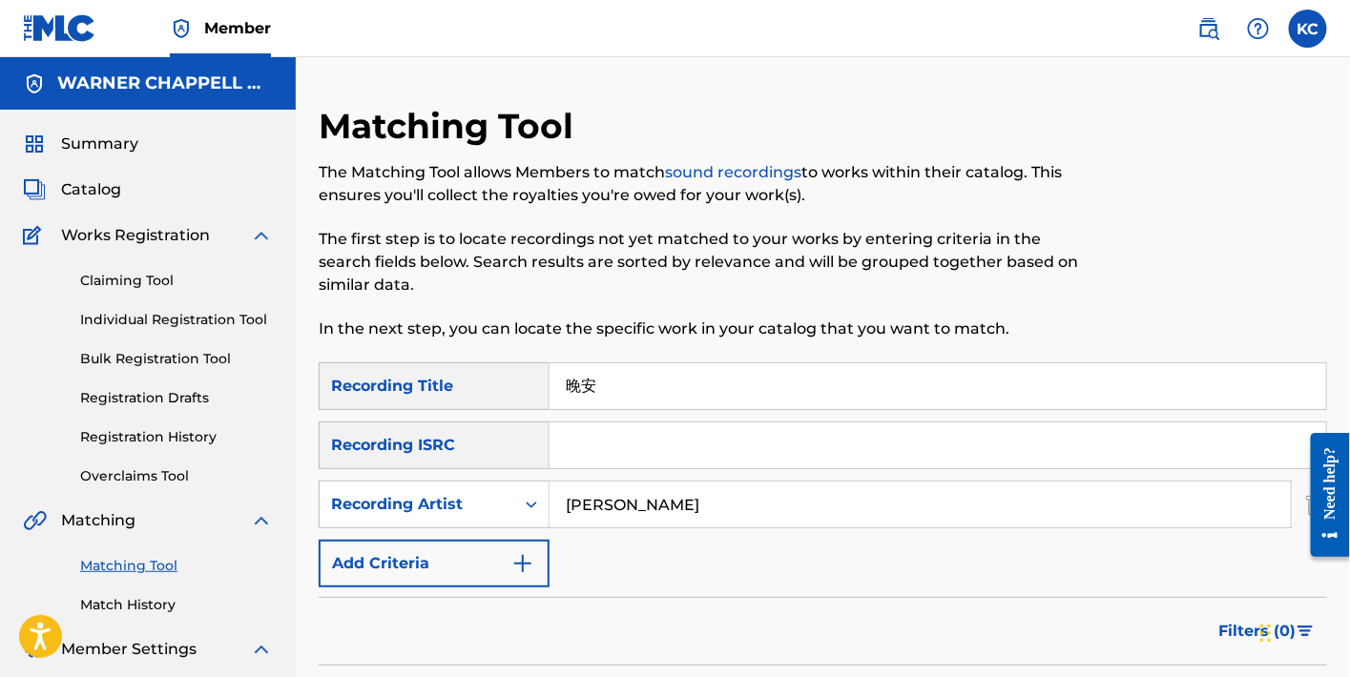
drag, startPoint x: 649, startPoint y: 382, endPoint x: 522, endPoint y: 382, distance: 126.9
click at [522, 382] on div "SearchWithCriteria3f5dfc96-15b4-48c7-9d70-ff6f81b0173c Recording Title 晚安" at bounding box center [823, 387] width 1009 height 48
paste input "这样很好"
type input "这样很好"
drag, startPoint x: 708, startPoint y: 512, endPoint x: 368, endPoint y: 512, distance: 339.7
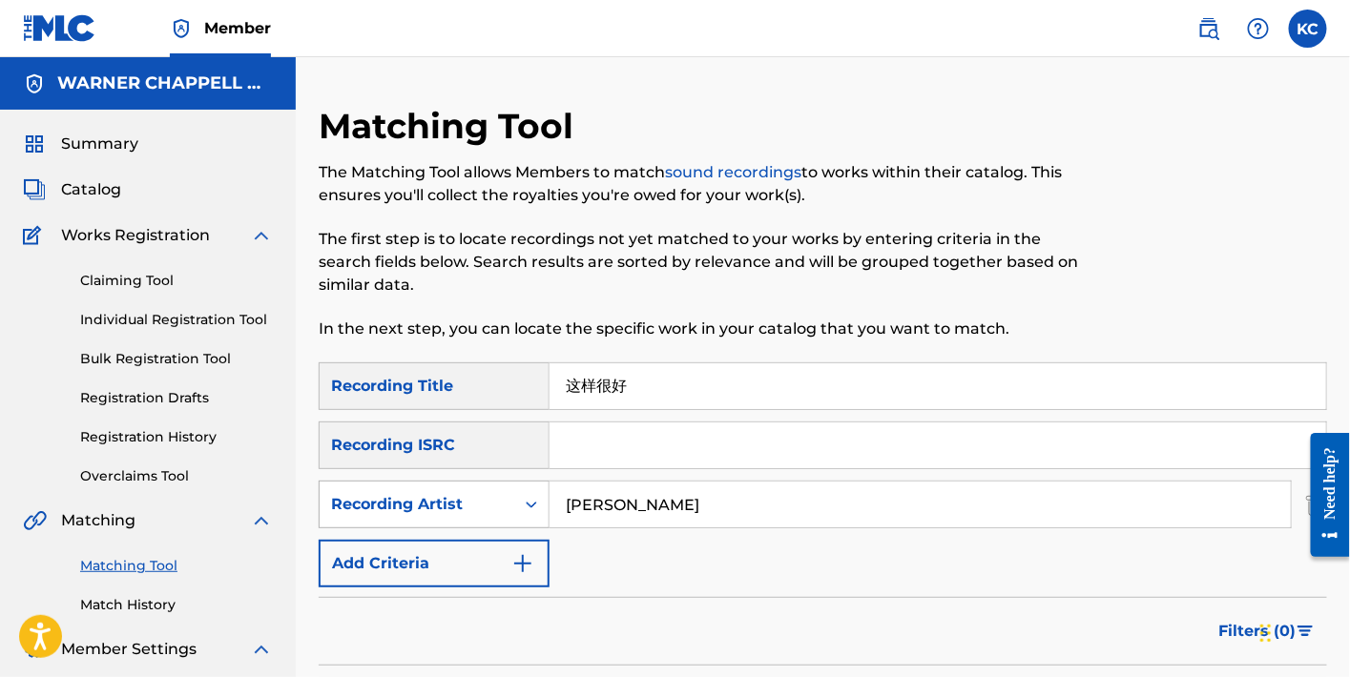
click at [368, 512] on div "SearchWithCriteria3af9a8fe-99ad-484e-aa63-64660451c8da Recording Artist [PERSON…" at bounding box center [823, 505] width 1009 height 48
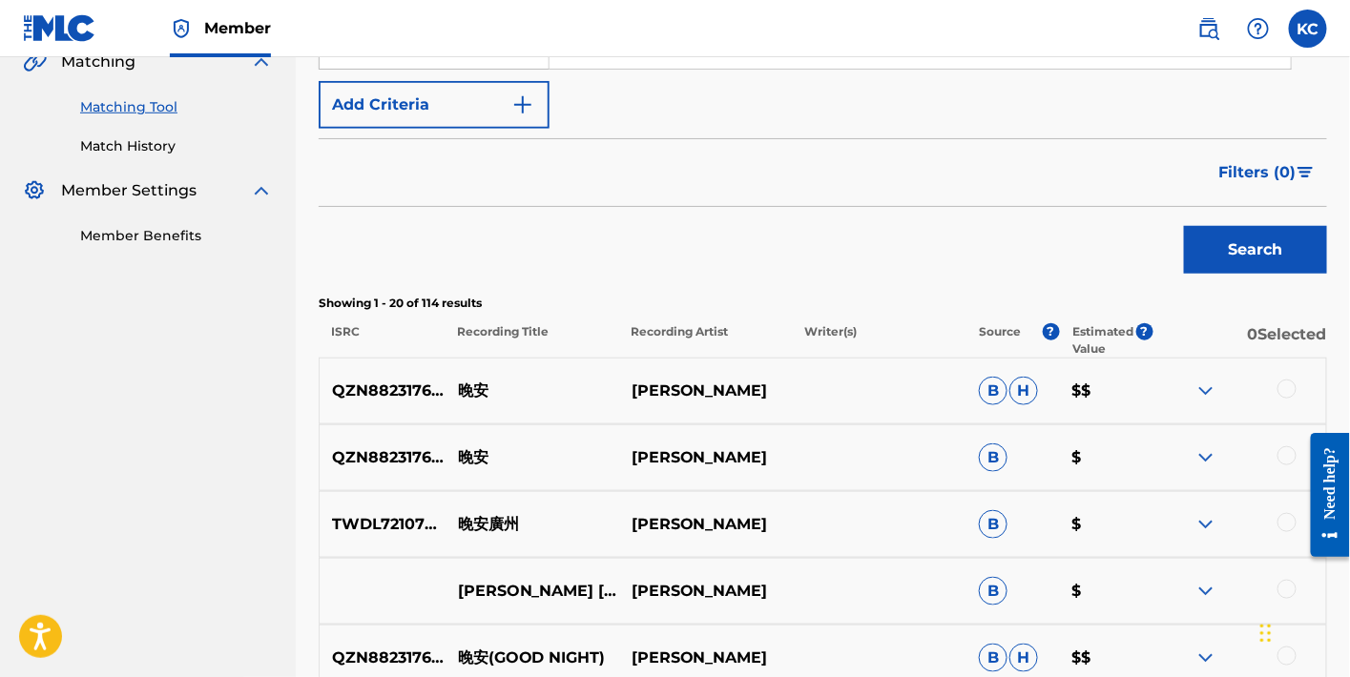
click at [1280, 256] on button "Search" at bounding box center [1255, 250] width 143 height 48
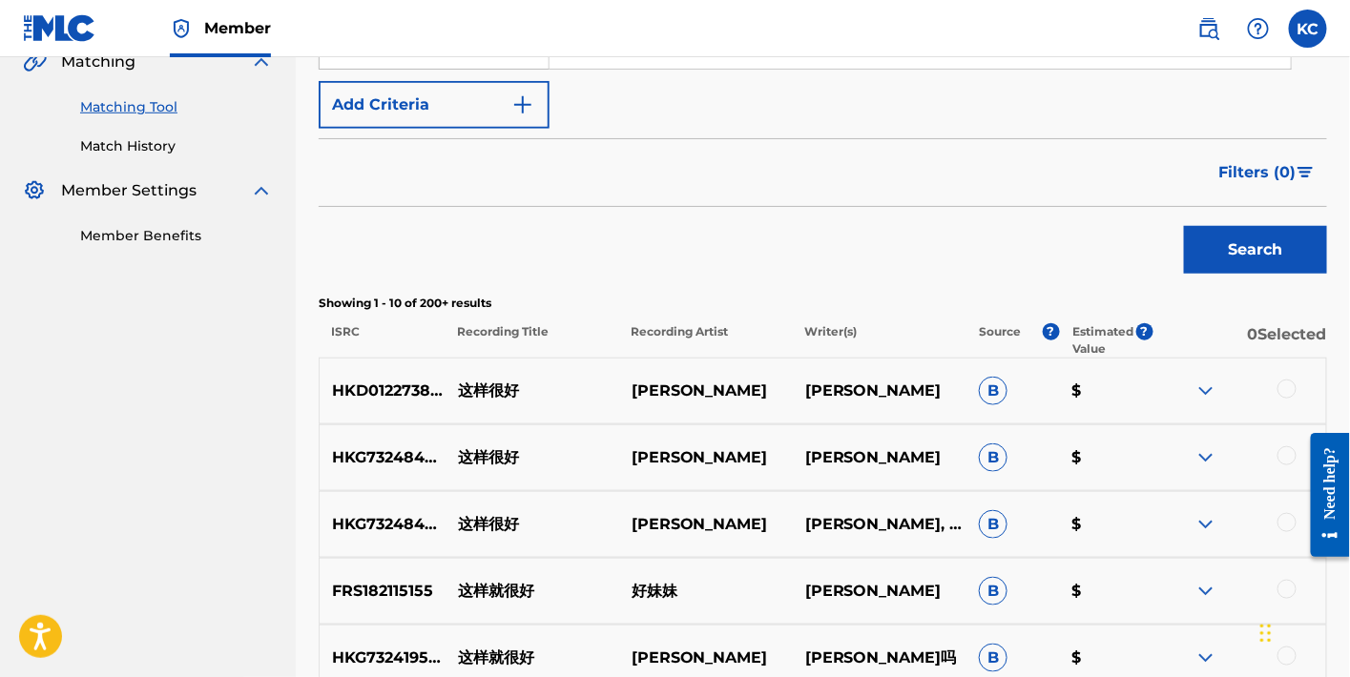
scroll to position [1040, 0]
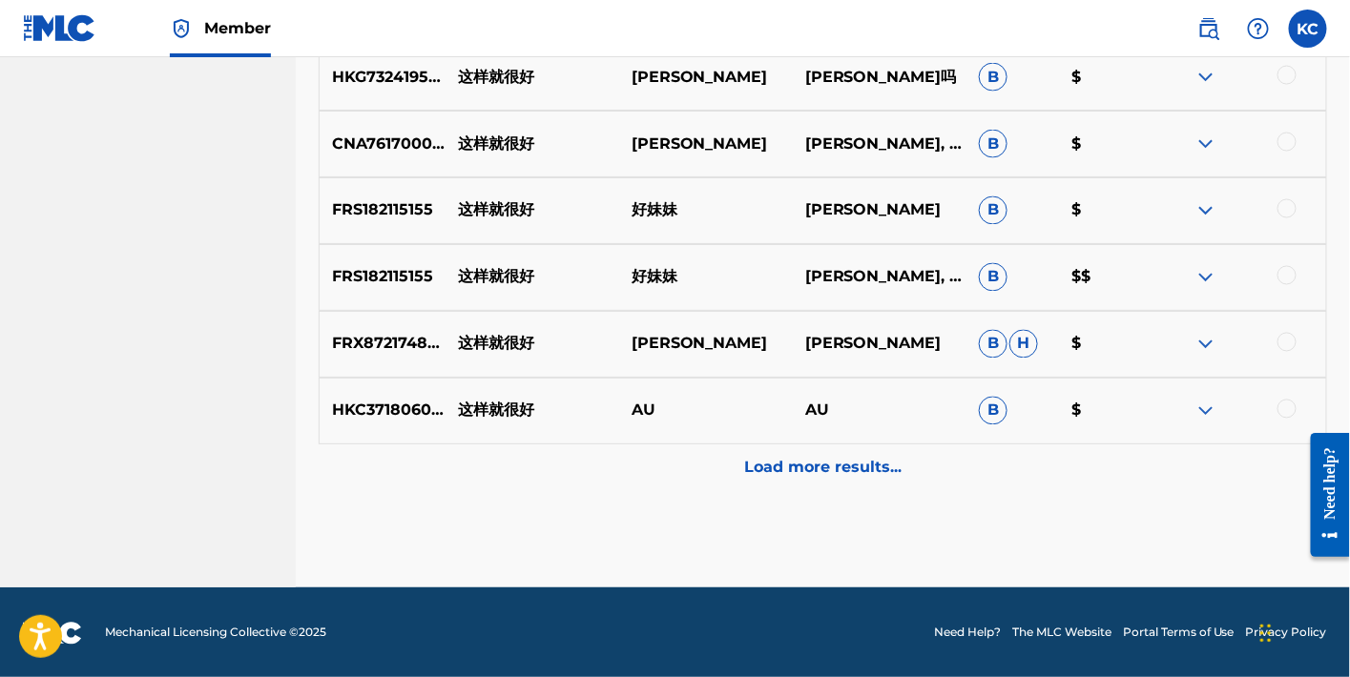
click at [810, 451] on div "Load more results..." at bounding box center [823, 469] width 1009 height 48
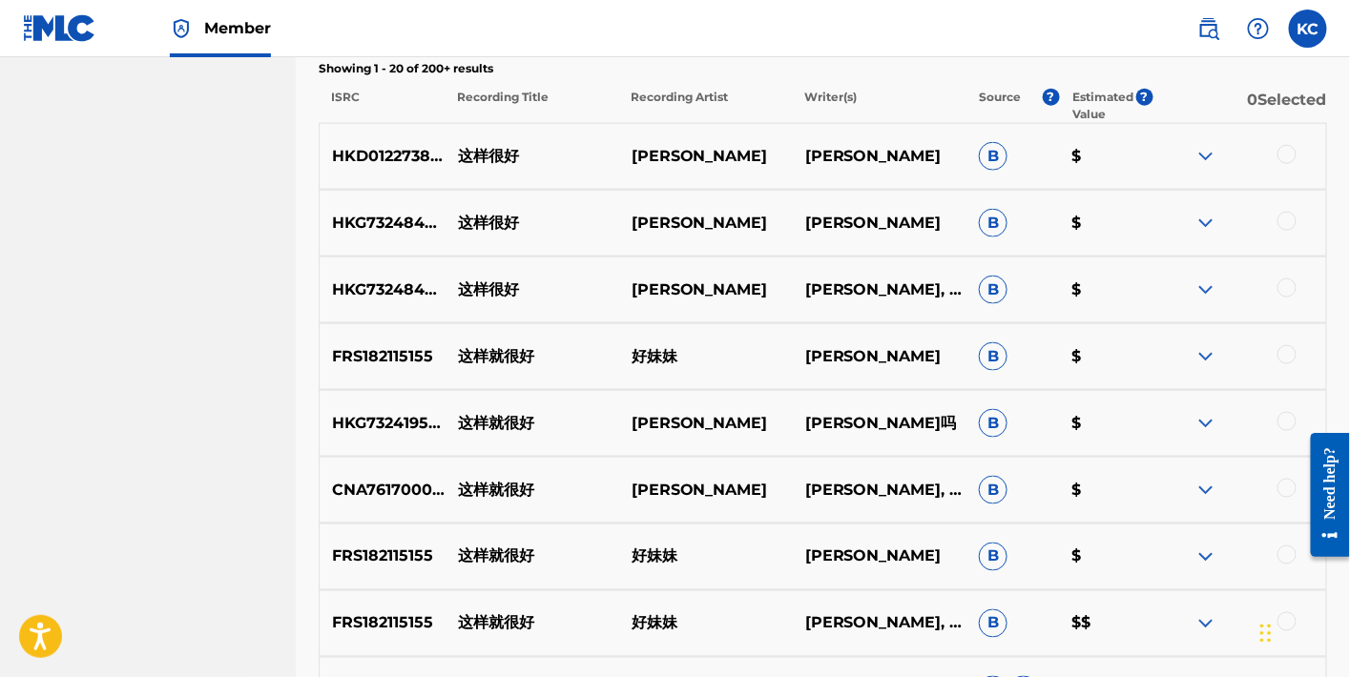
scroll to position [121, 0]
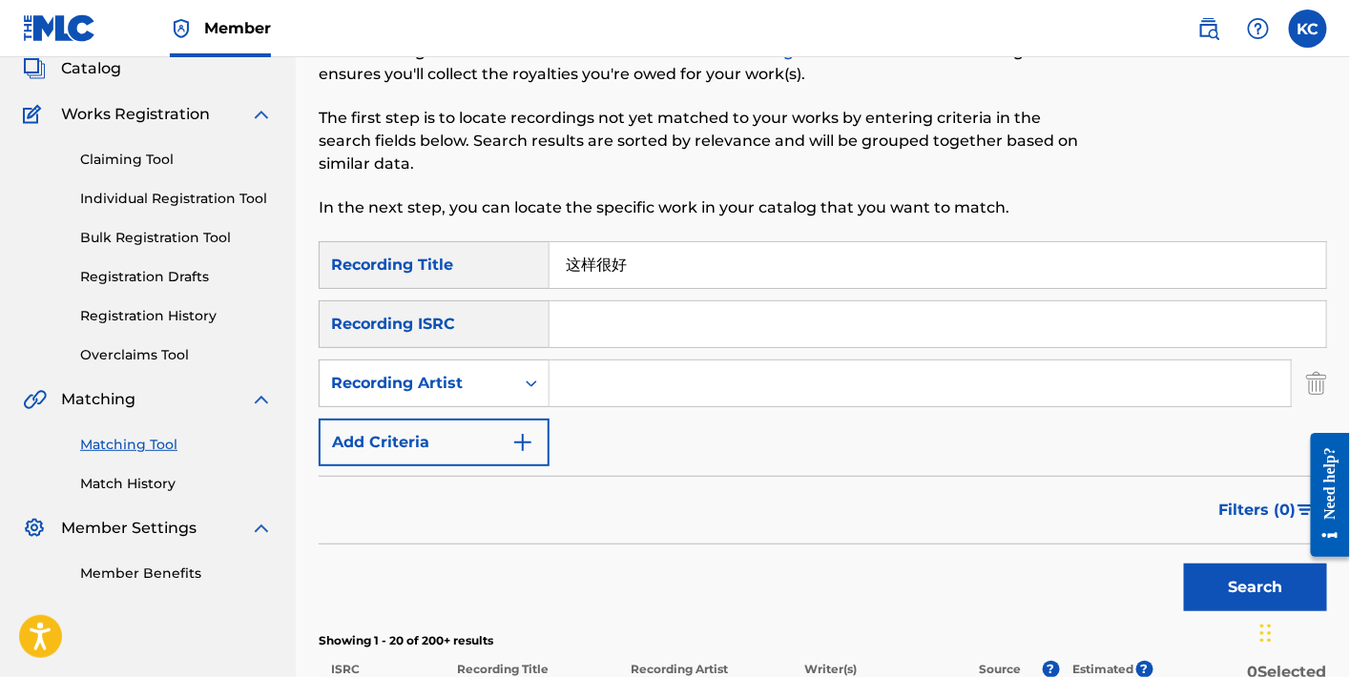
click at [1258, 510] on span "Filters ( 0 )" at bounding box center [1257, 510] width 77 height 23
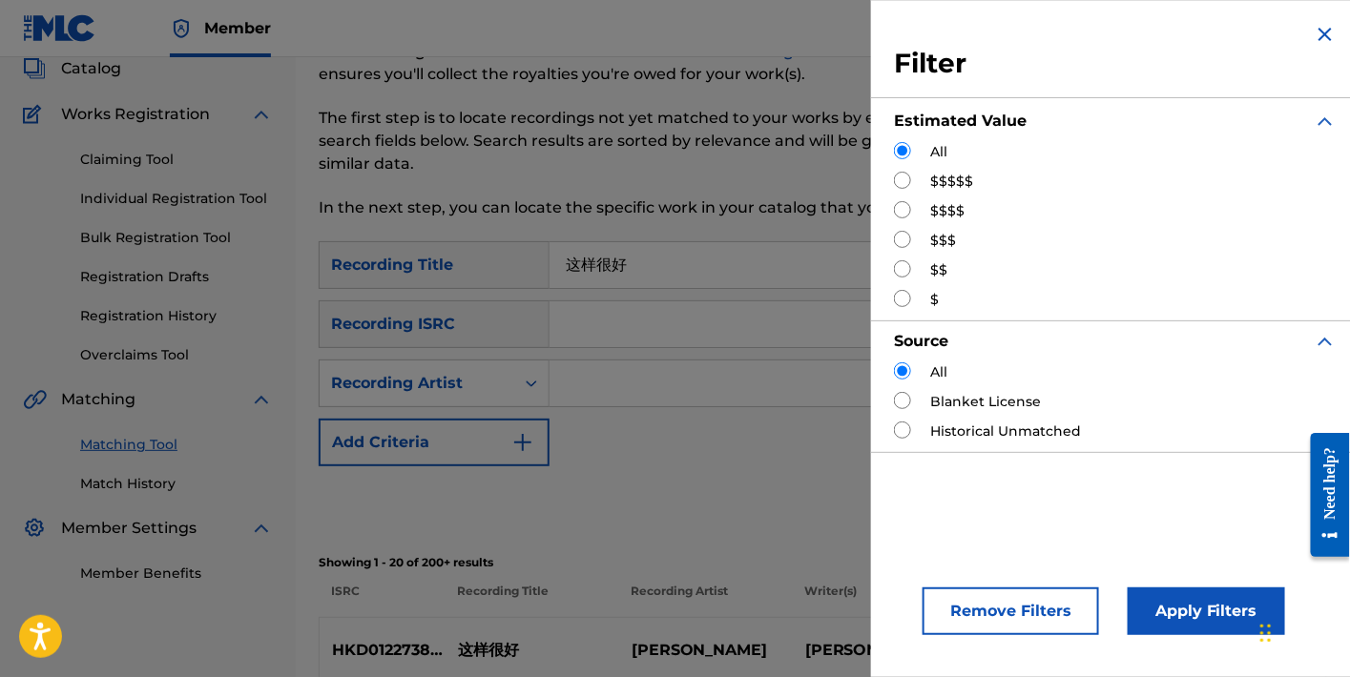
drag, startPoint x: 926, startPoint y: 198, endPoint x: 908, endPoint y: 195, distance: 17.6
click at [922, 197] on div "All $$$$$ $$$$ $$$ $$ $" at bounding box center [1115, 226] width 443 height 168
click at [908, 195] on div "All $$$$$ $$$$ $$$ $$ $" at bounding box center [1115, 226] width 443 height 168
click at [902, 186] on input "Search Form" at bounding box center [902, 180] width 17 height 17
radio input "true"
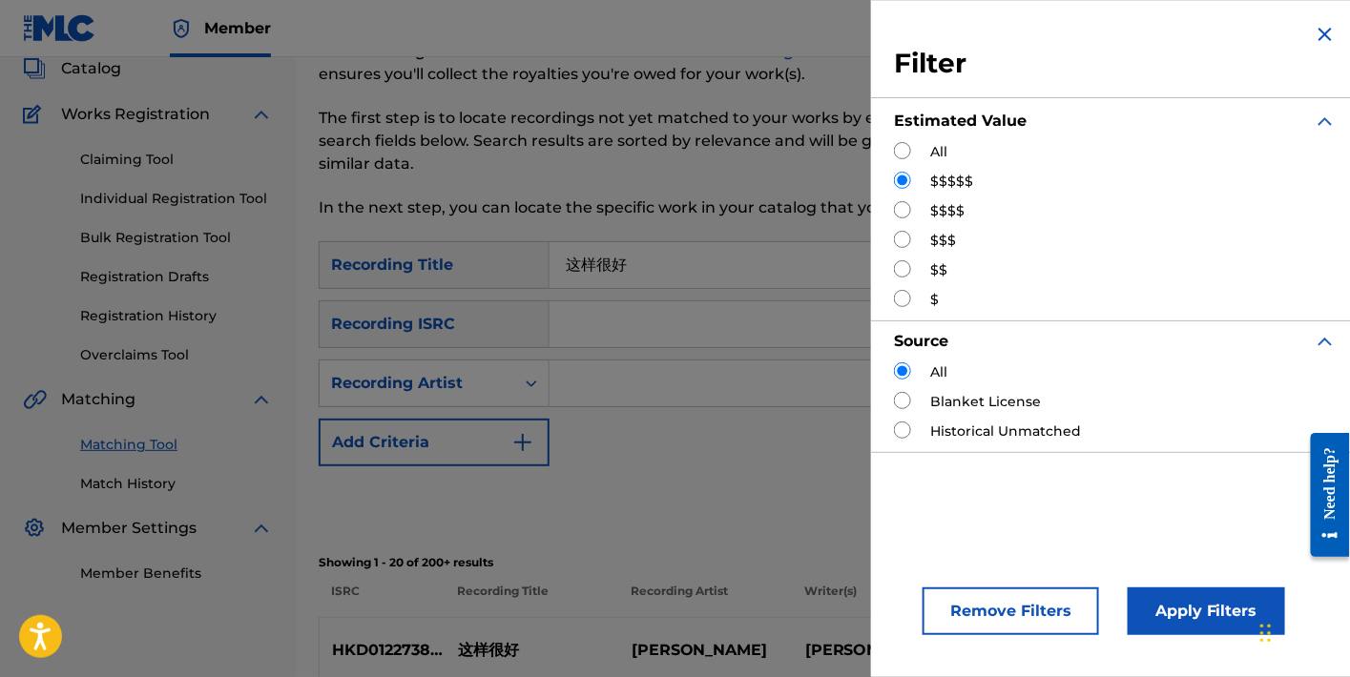
click at [1230, 608] on button "Apply Filters" at bounding box center [1206, 612] width 157 height 48
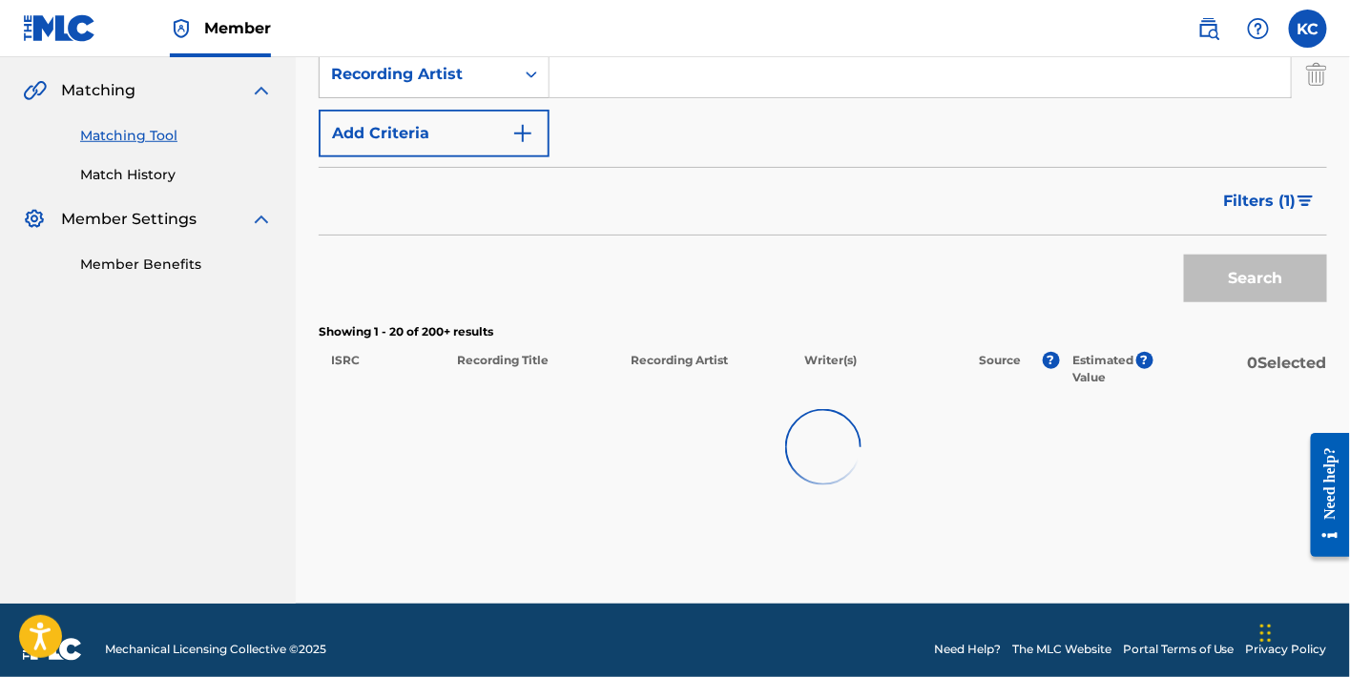
scroll to position [447, 0]
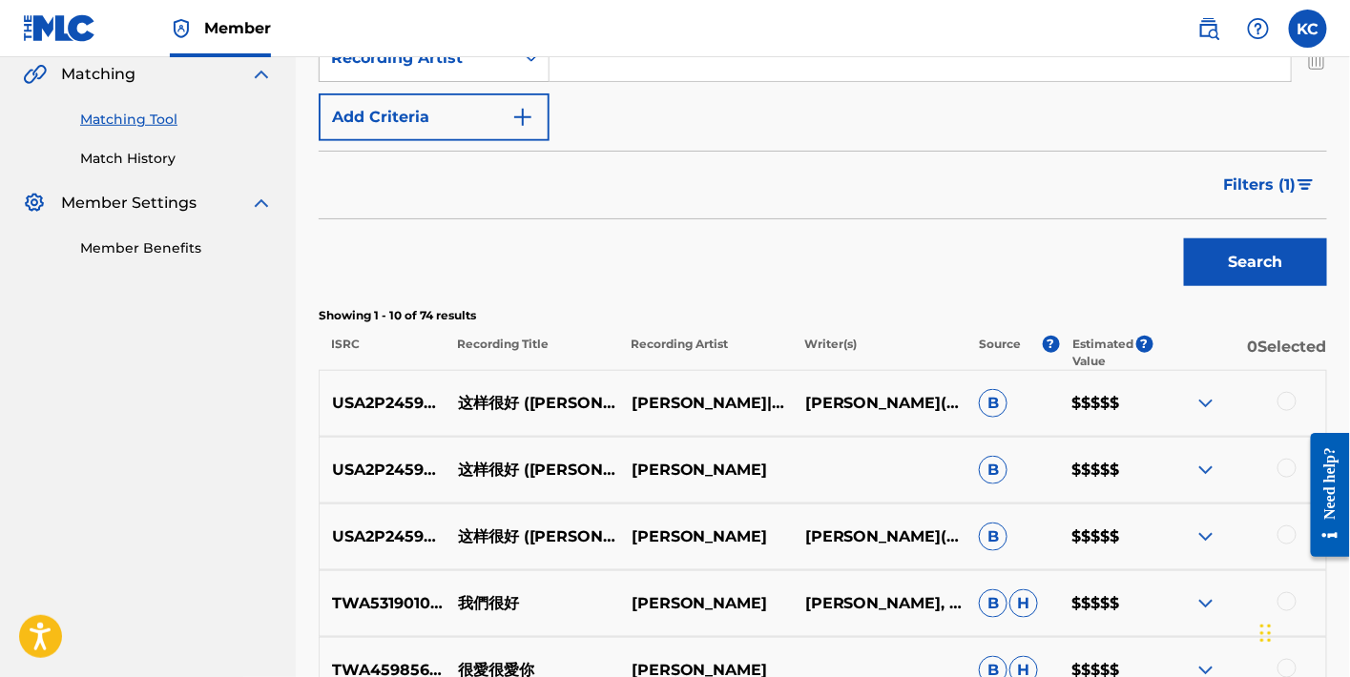
click at [399, 531] on p "USA2P2459596" at bounding box center [382, 537] width 125 height 23
copy p "USA2P2459596"
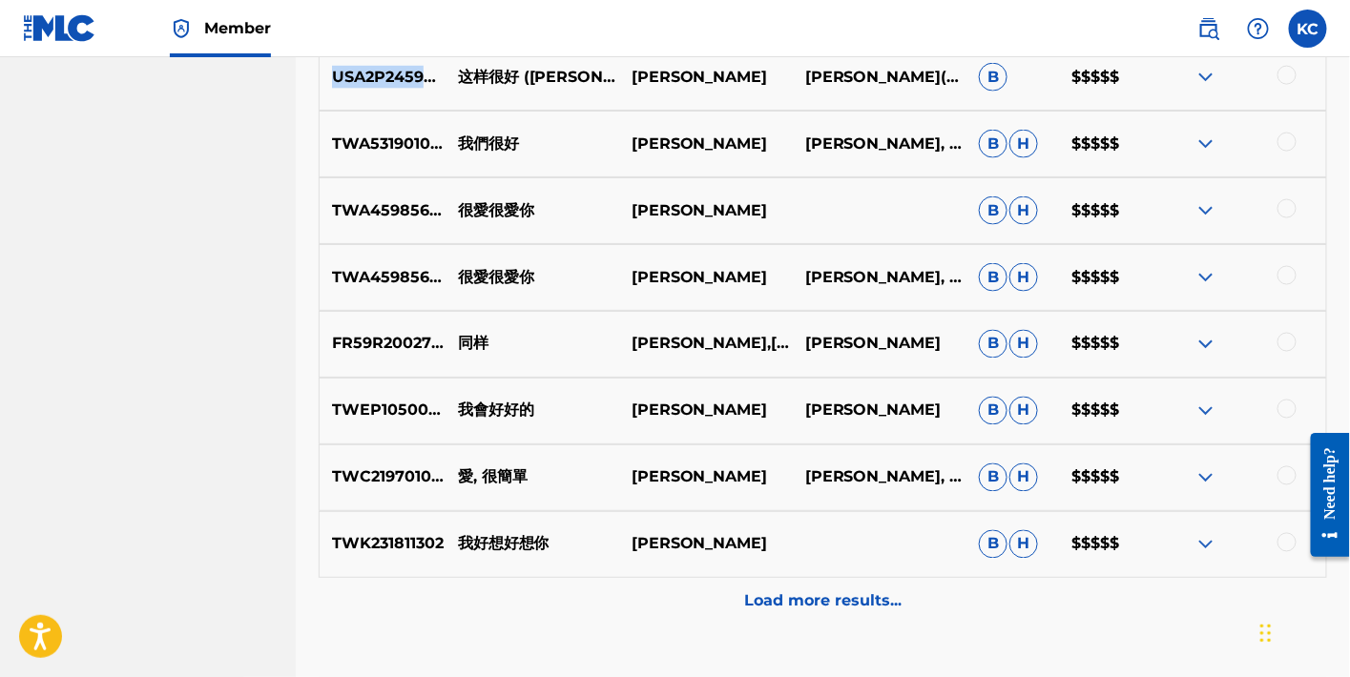
scroll to position [0, 0]
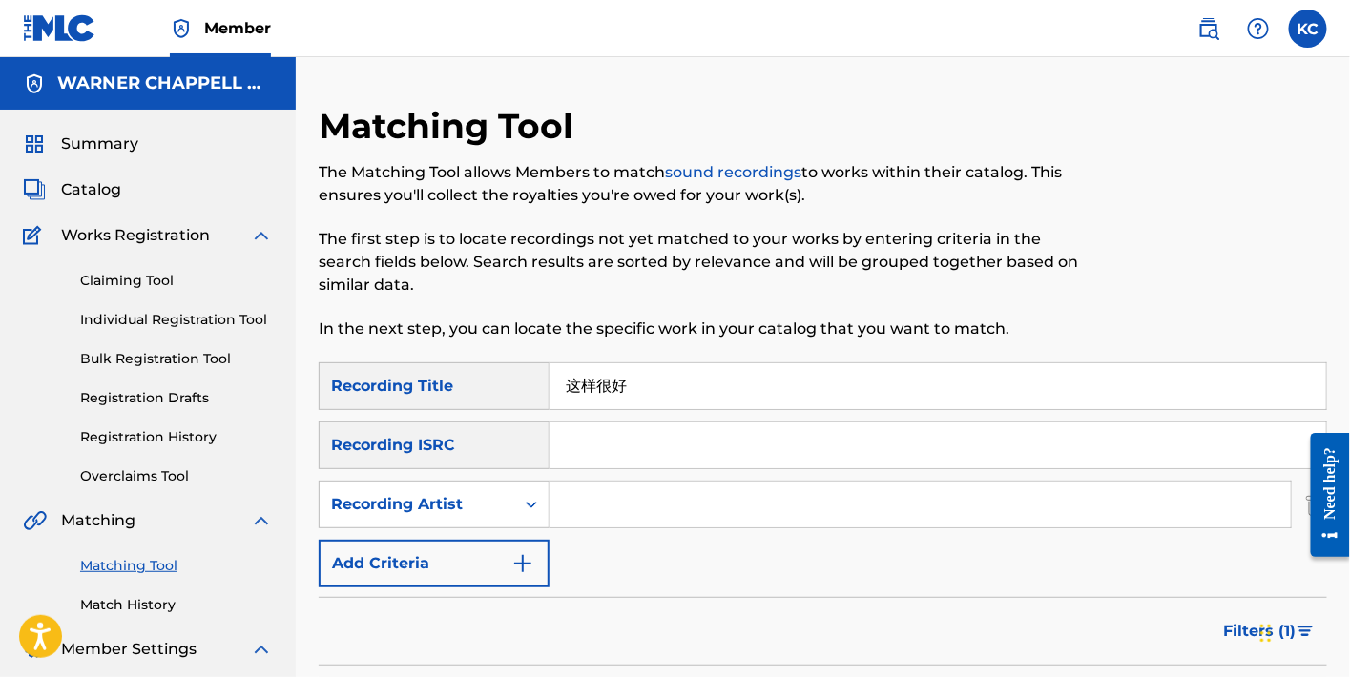
click at [609, 448] on input "Search Form" at bounding box center [938, 446] width 777 height 46
paste input "USA2P2459596"
type input "USA2P2459596"
drag, startPoint x: 677, startPoint y: 389, endPoint x: 497, endPoint y: 377, distance: 180.8
click at [497, 377] on div "SearchWithCriteria3f5dfc96-15b4-48c7-9d70-ff6f81b0173c Recording Title 这样很好" at bounding box center [823, 387] width 1009 height 48
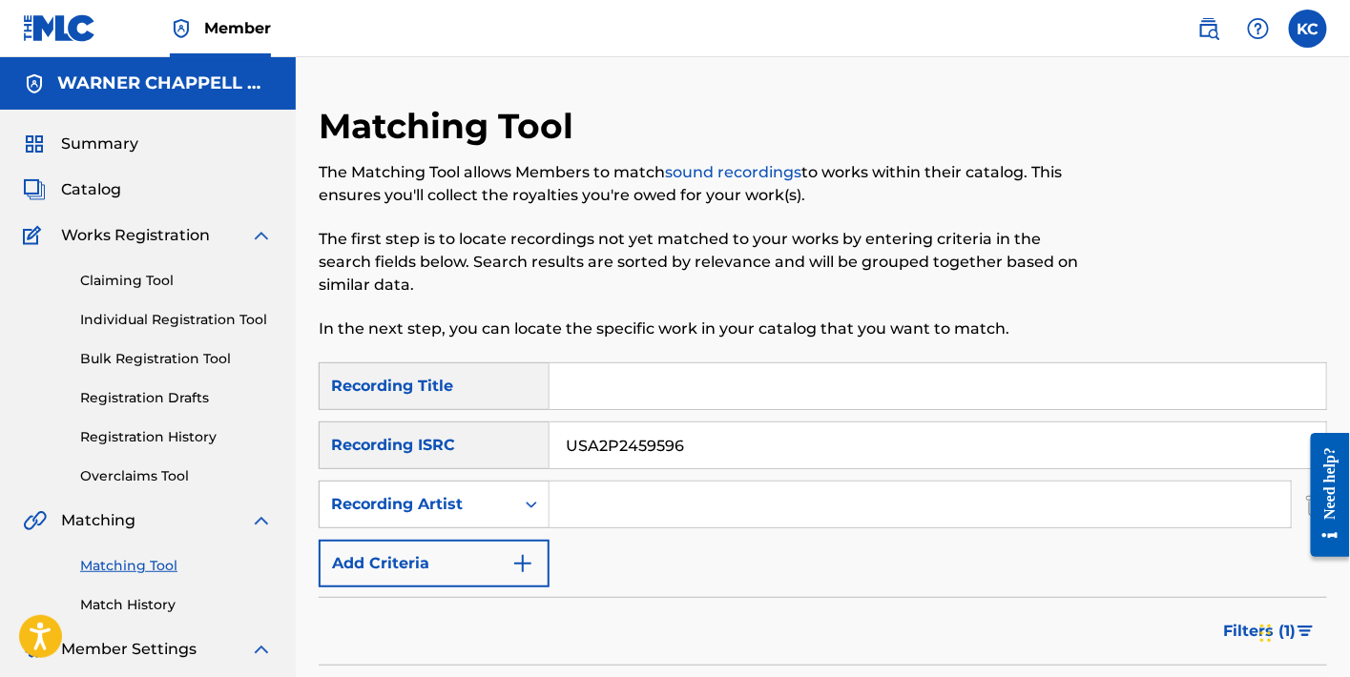
scroll to position [459, 0]
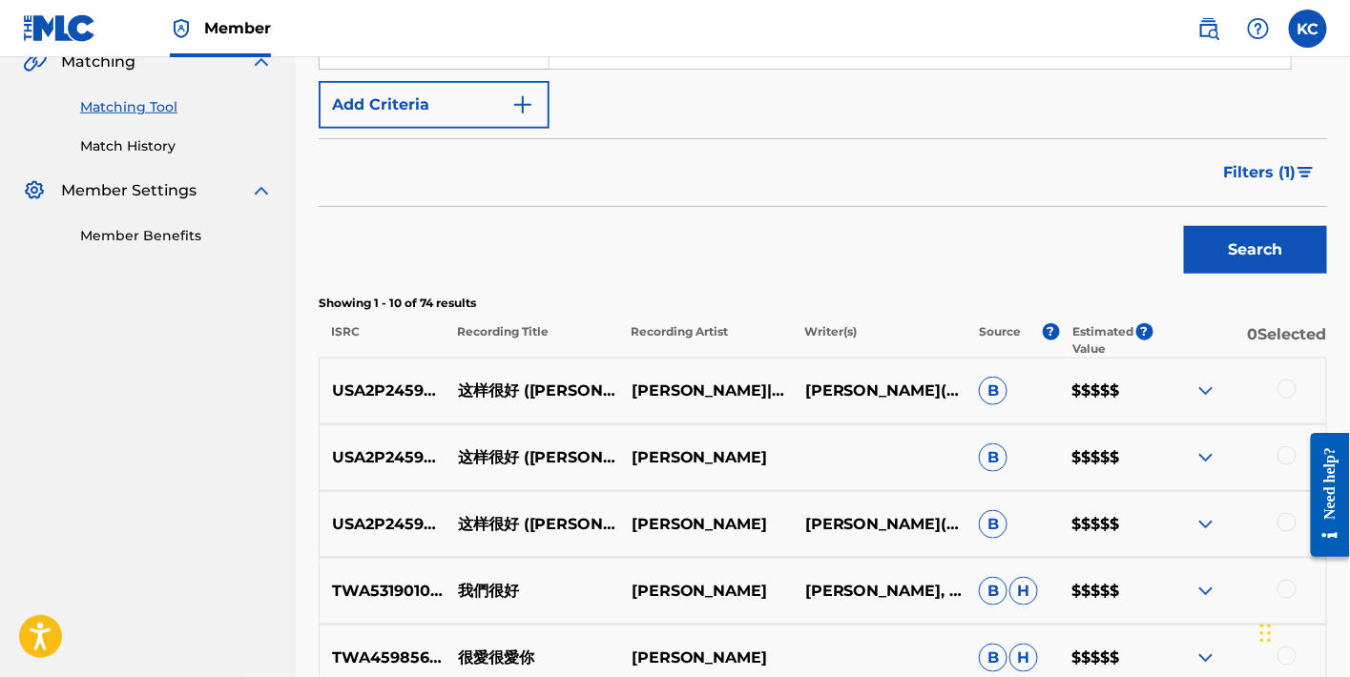
click at [1263, 184] on button "Filters ( 1 )" at bounding box center [1270, 173] width 115 height 48
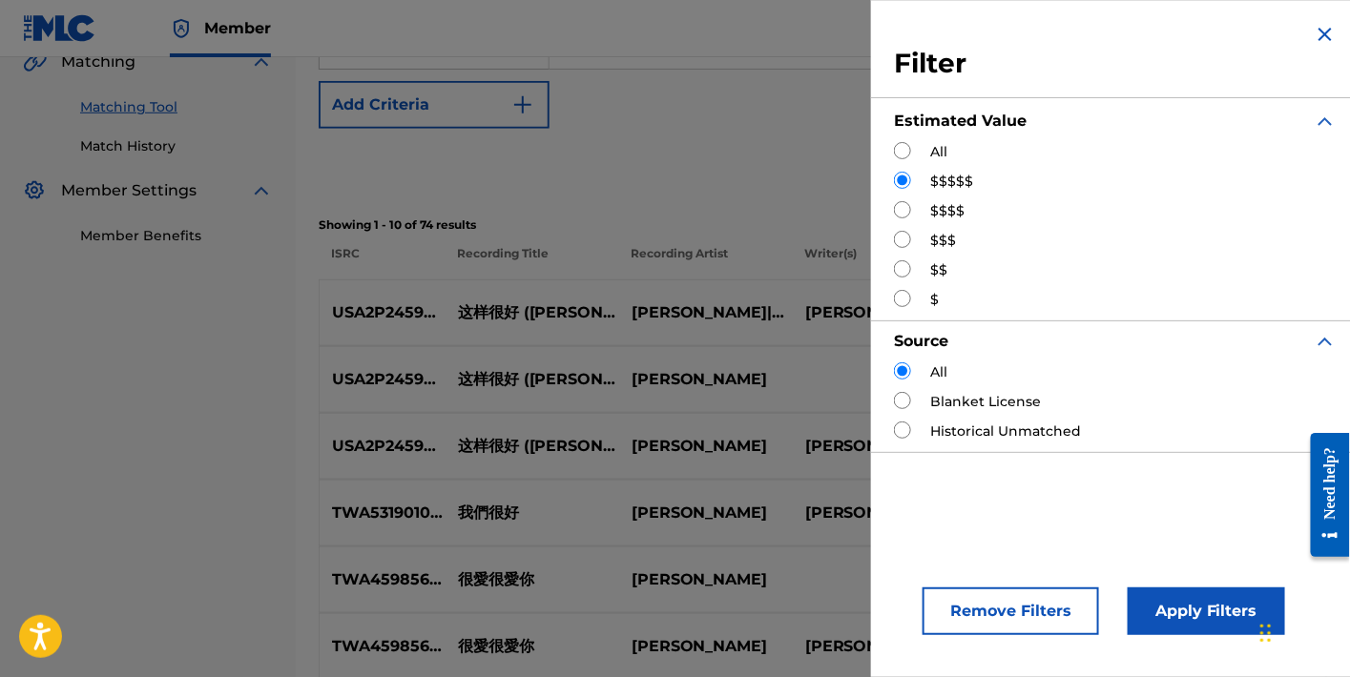
click at [911, 142] on div "All" at bounding box center [1115, 152] width 443 height 20
click at [906, 148] on input "Search Form" at bounding box center [902, 150] width 17 height 17
radio input "true"
click at [1224, 615] on button "Apply Filters" at bounding box center [1206, 612] width 157 height 48
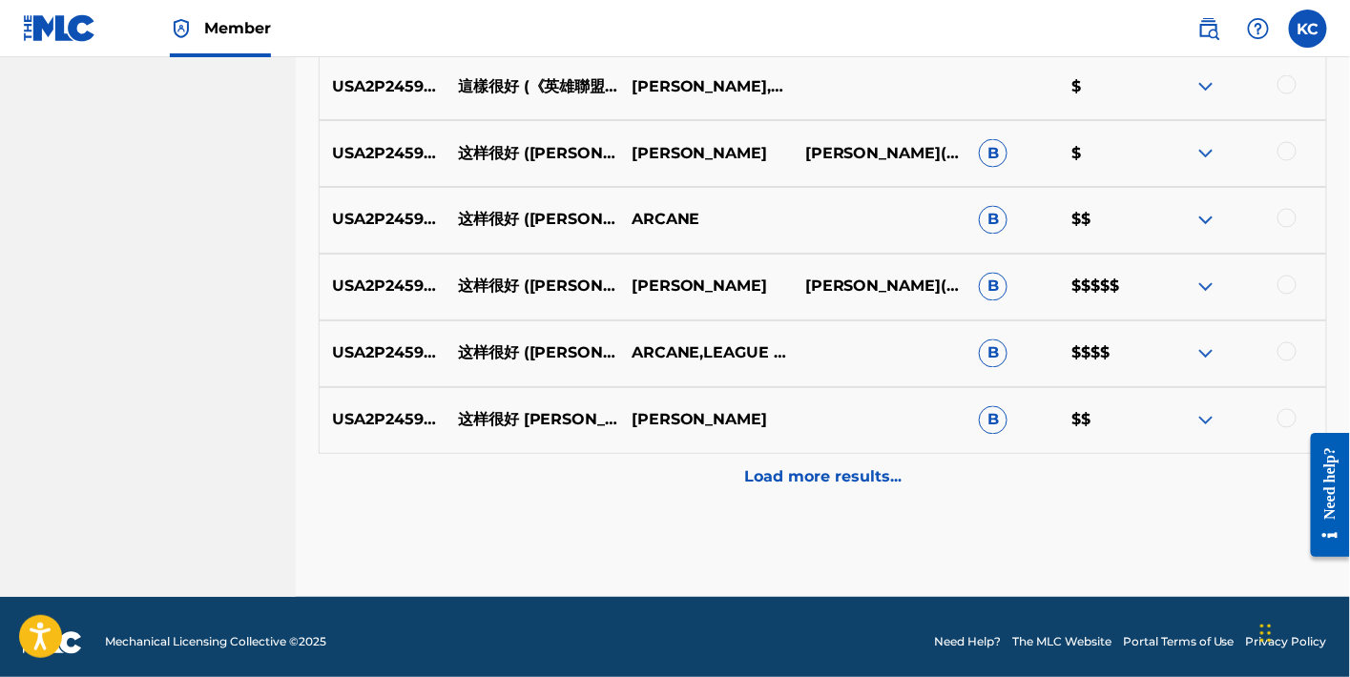
scroll to position [1040, 0]
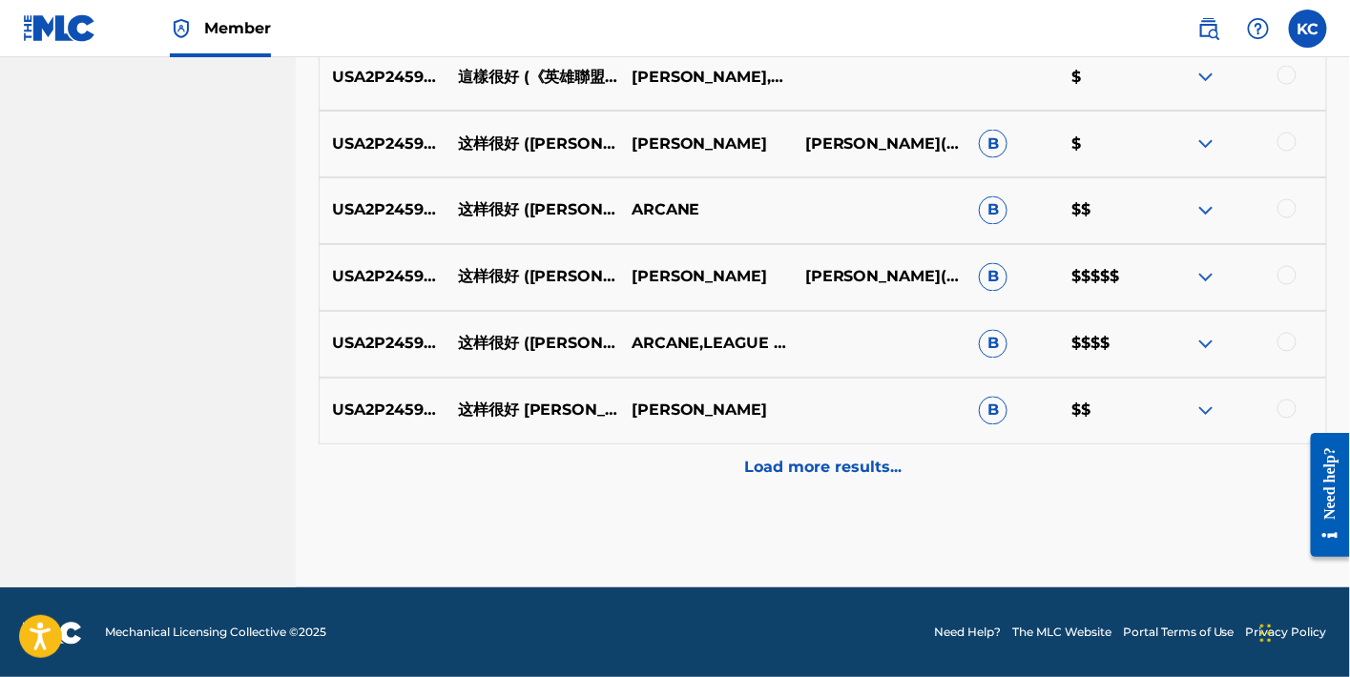
click at [856, 463] on p "Load more results..." at bounding box center [822, 468] width 157 height 23
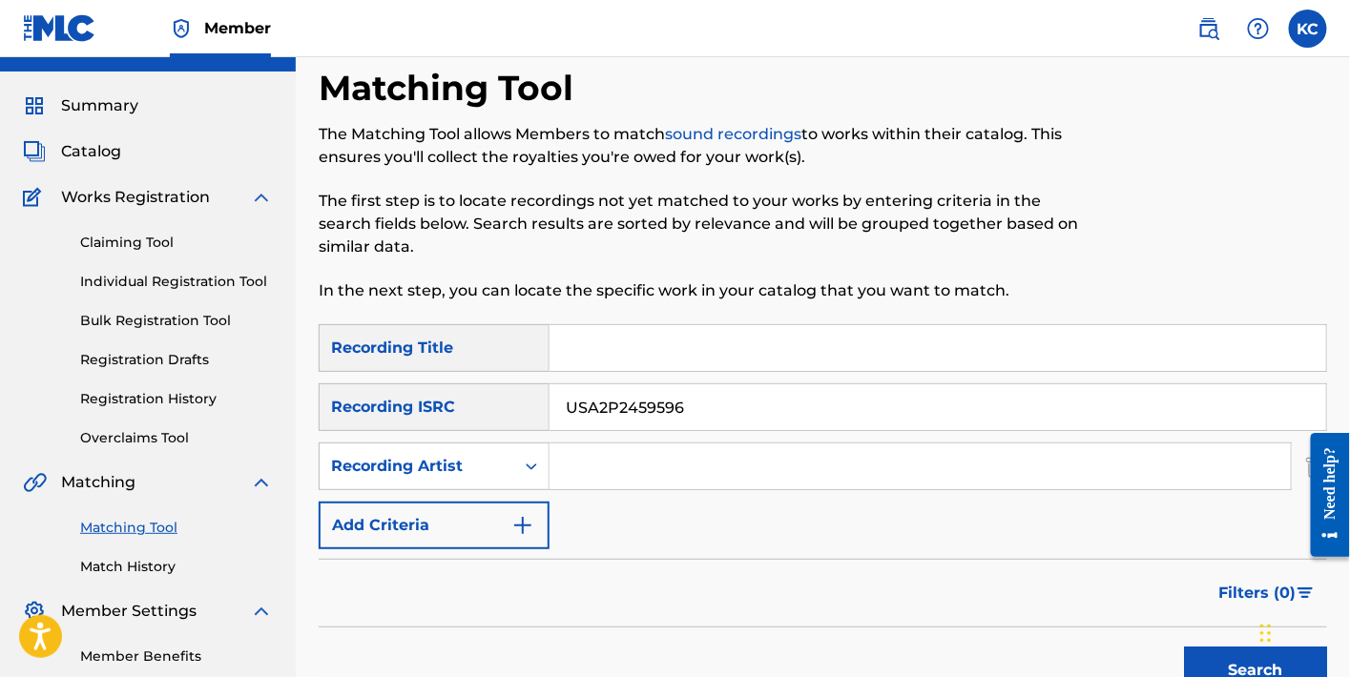
scroll to position [0, 0]
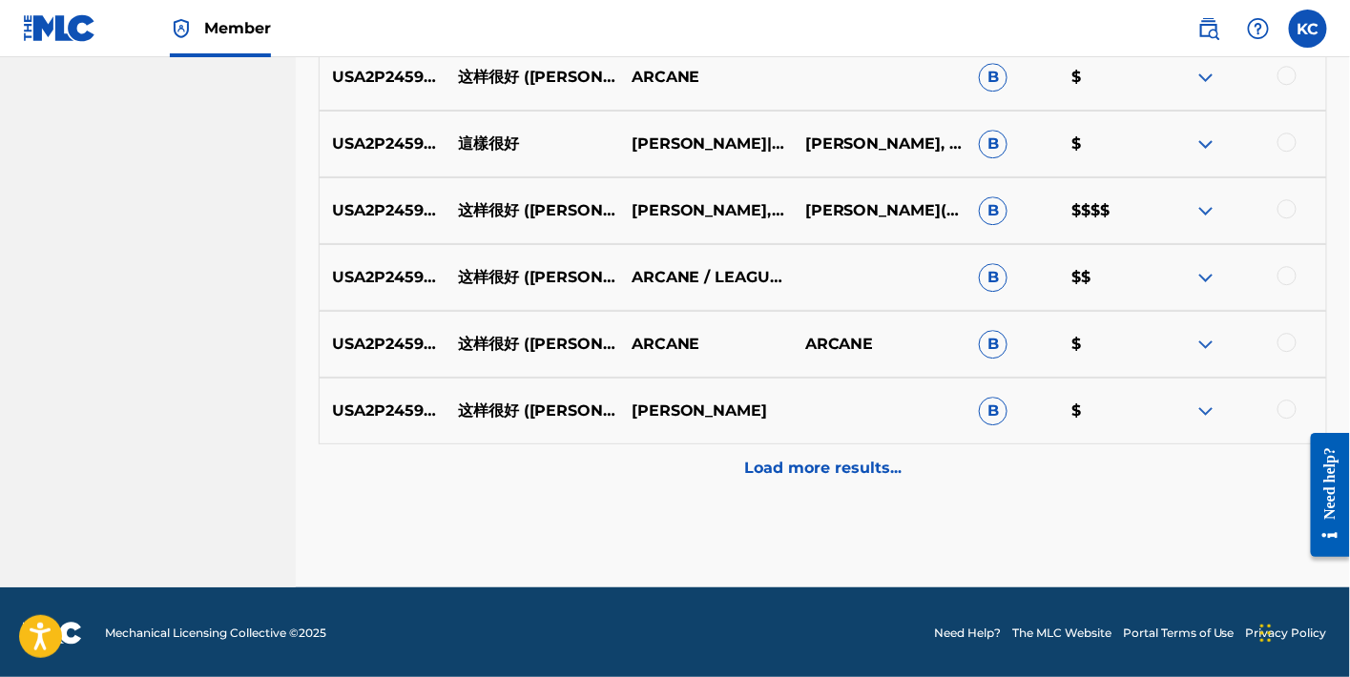
click at [878, 487] on div "Load more results..." at bounding box center [823, 469] width 1009 height 48
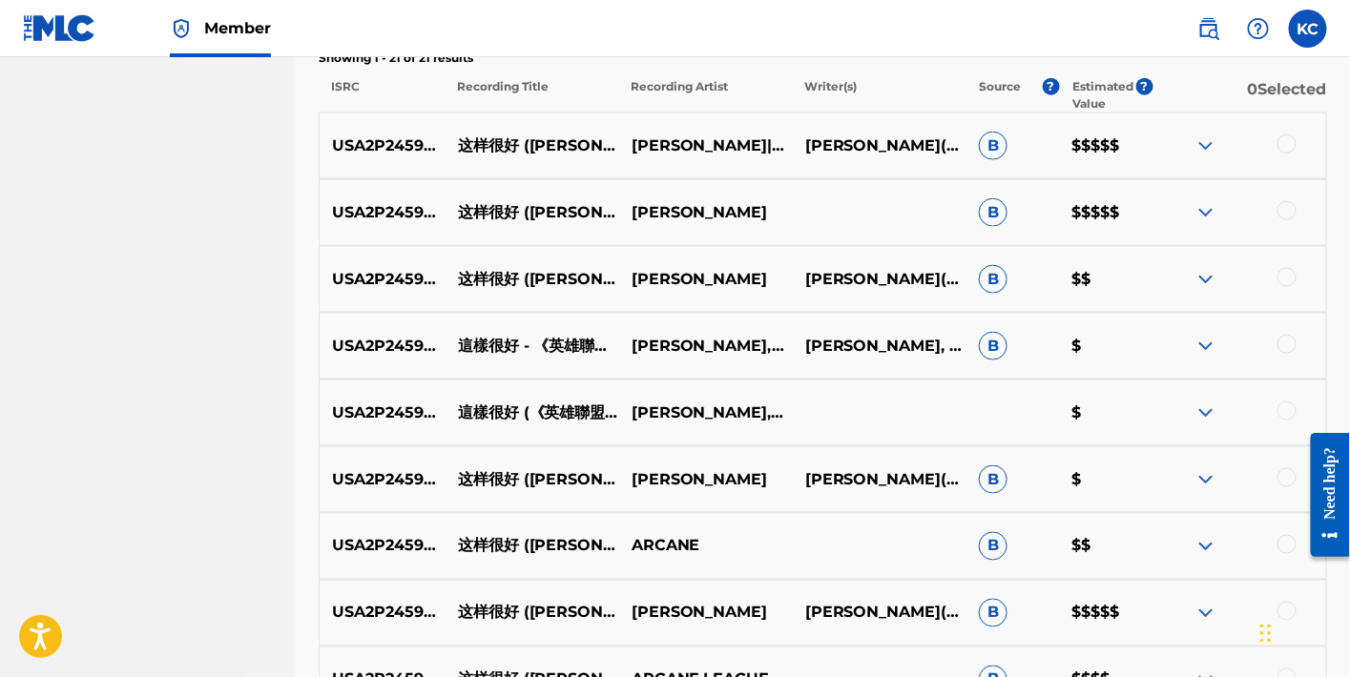
scroll to position [701, 0]
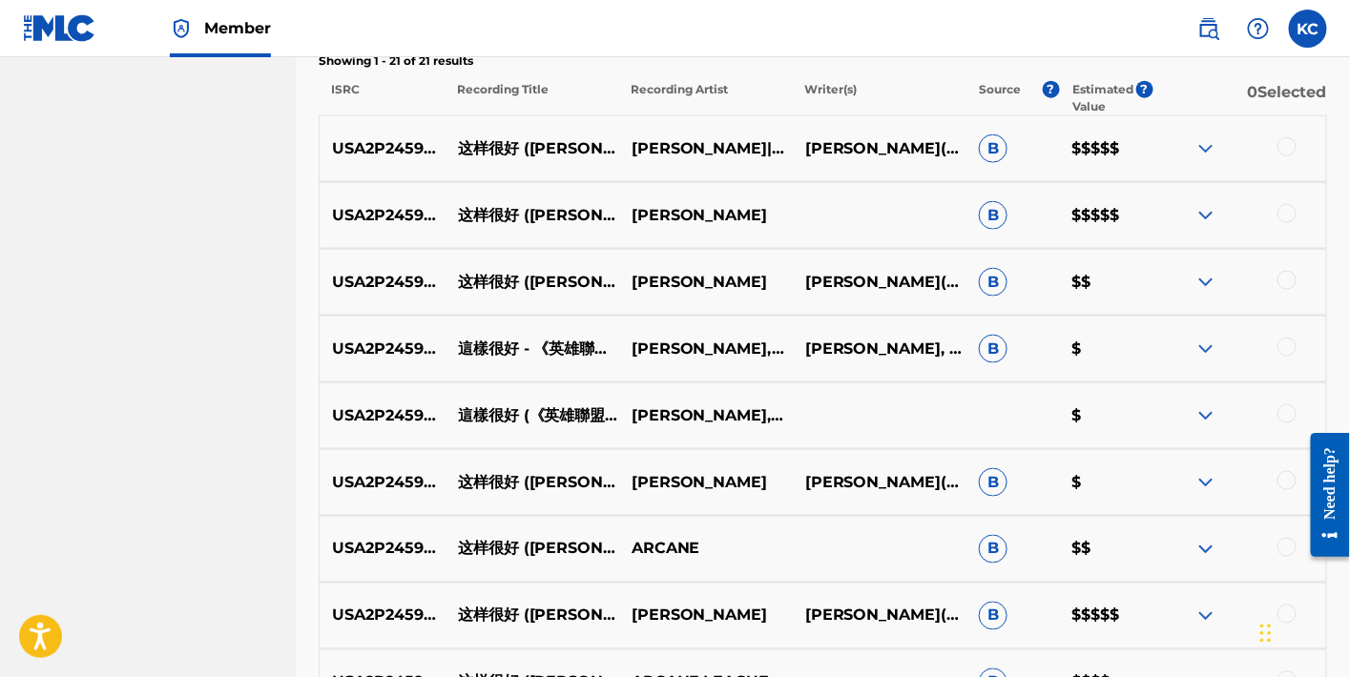
click at [1295, 138] on div at bounding box center [1240, 148] width 174 height 23
click at [1295, 156] on div at bounding box center [1240, 148] width 174 height 23
click at [1295, 148] on div at bounding box center [1287, 146] width 19 height 19
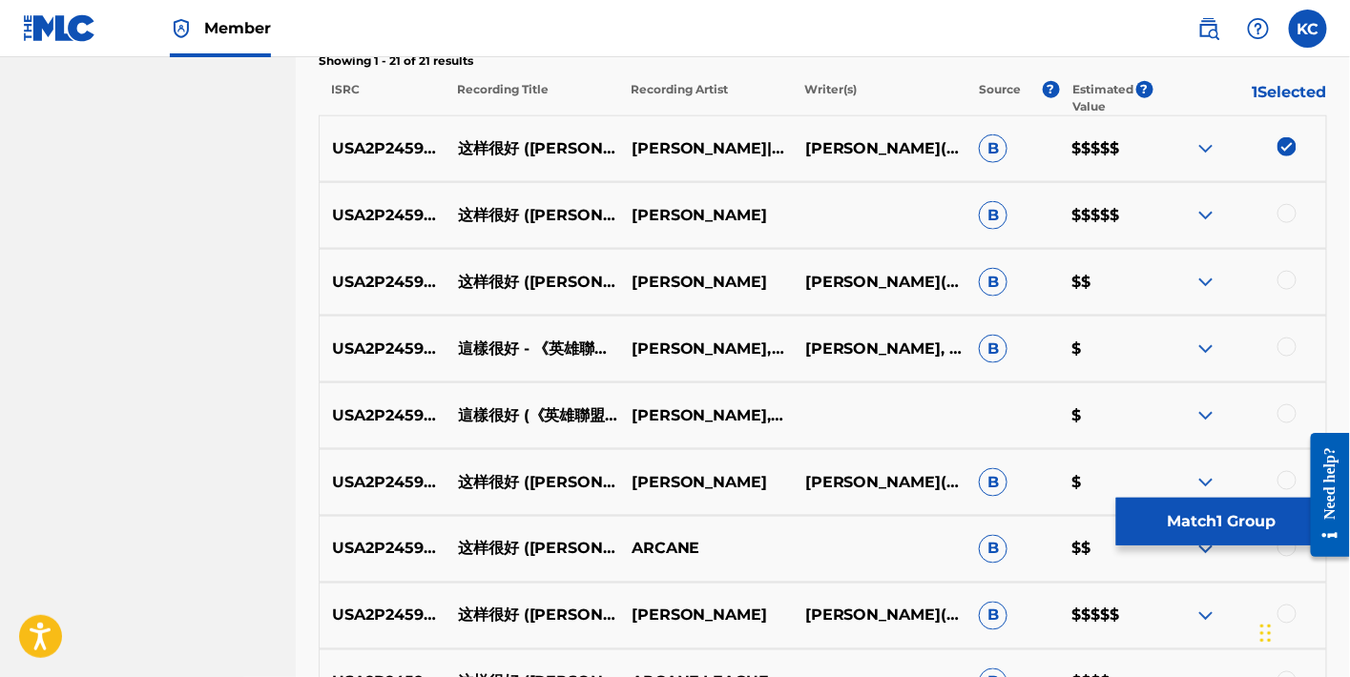
click at [1293, 206] on div at bounding box center [1287, 213] width 19 height 19
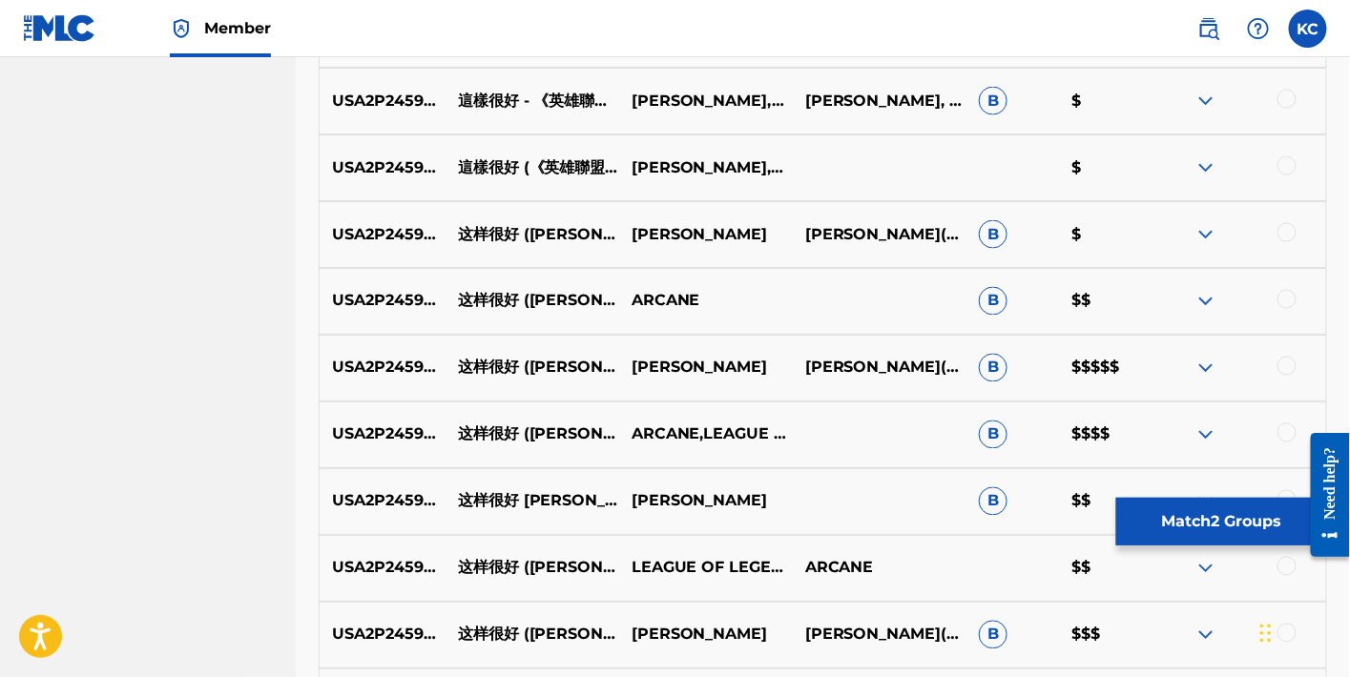
scroll to position [1035, 0]
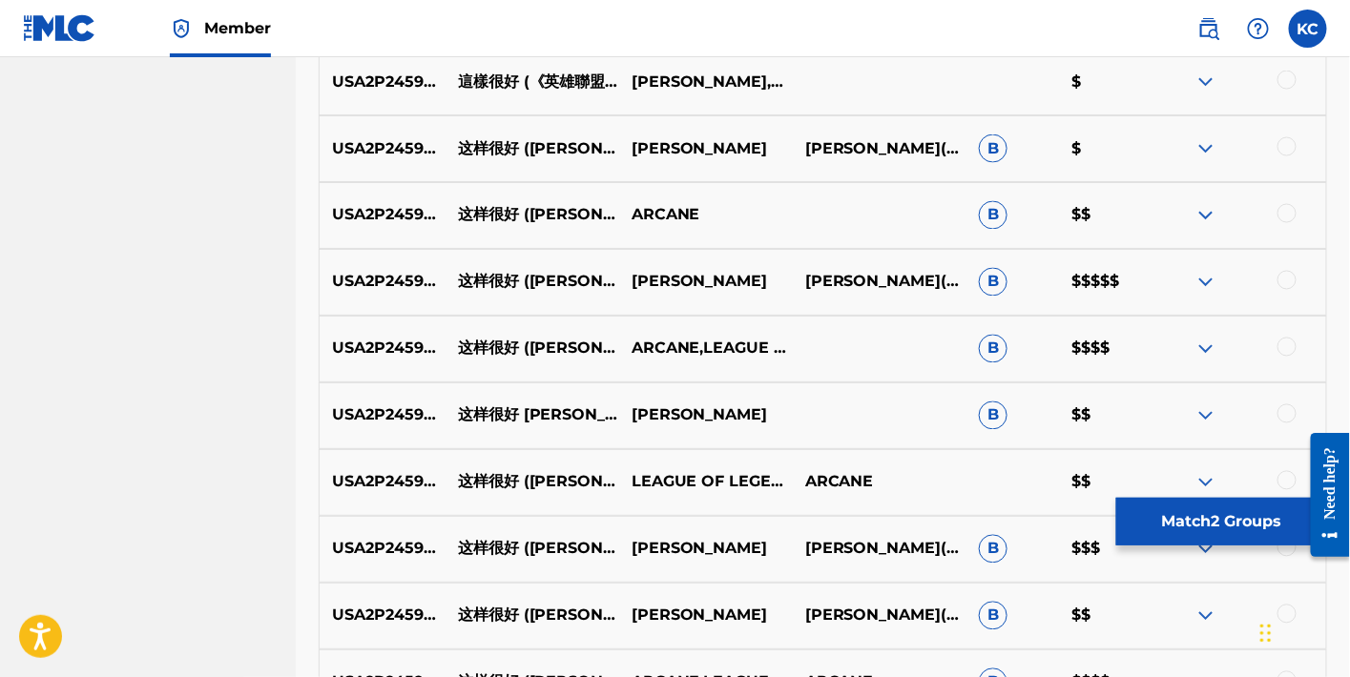
click at [1297, 279] on div at bounding box center [1240, 282] width 174 height 23
click at [1289, 279] on div at bounding box center [1287, 280] width 19 height 19
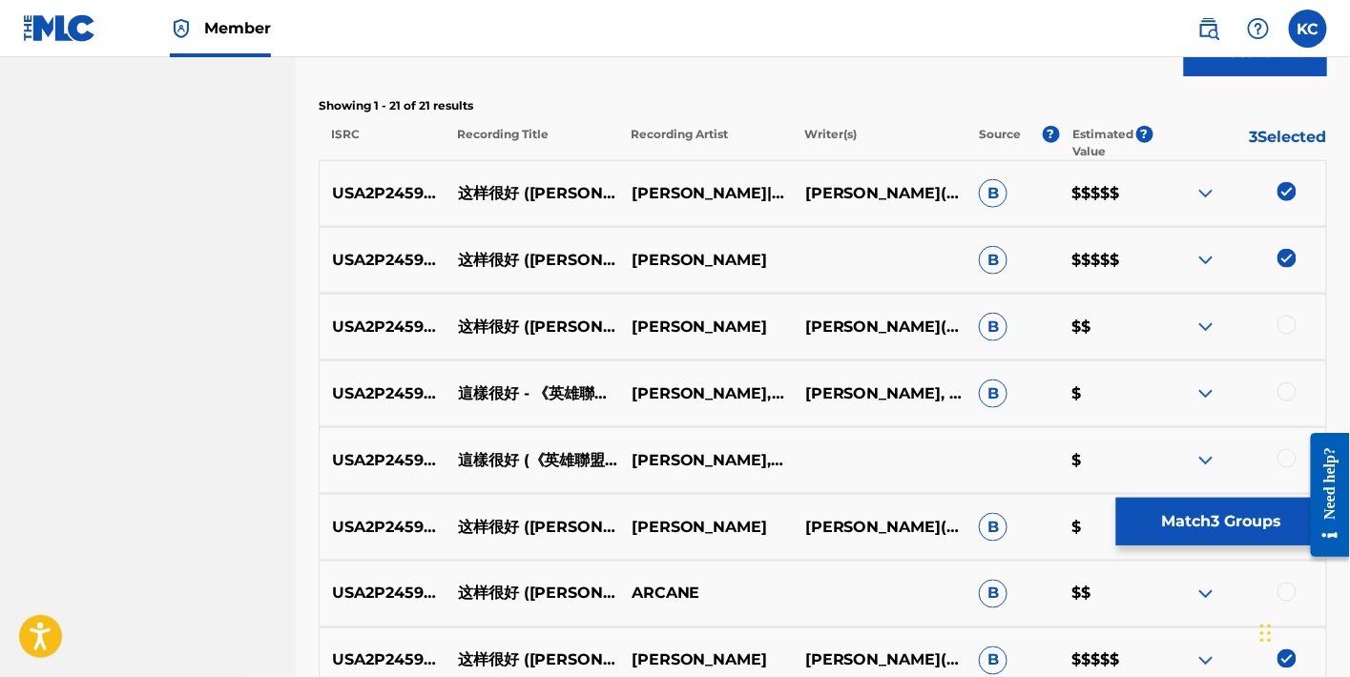
scroll to position [729, 0]
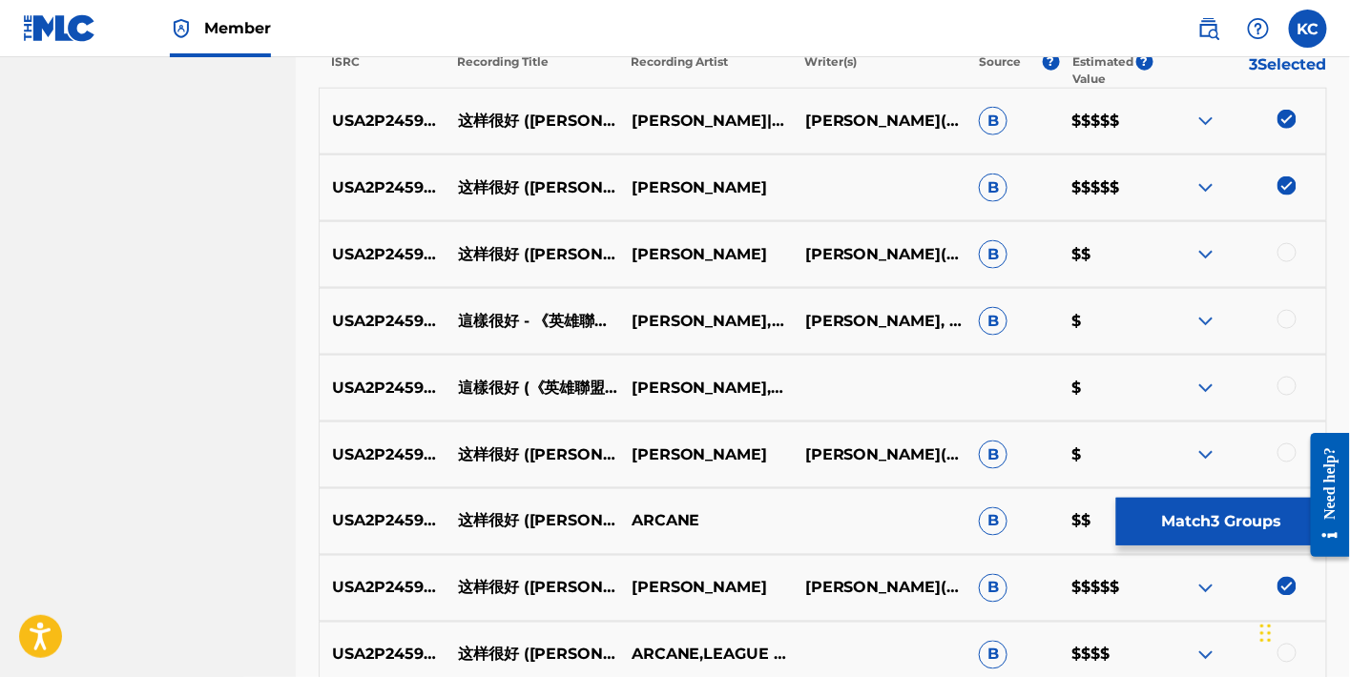
click at [1287, 254] on div at bounding box center [1287, 252] width 19 height 19
click at [1295, 313] on div at bounding box center [1287, 319] width 19 height 19
click at [1298, 388] on div at bounding box center [1240, 388] width 174 height 23
click at [1294, 388] on div at bounding box center [1287, 386] width 19 height 19
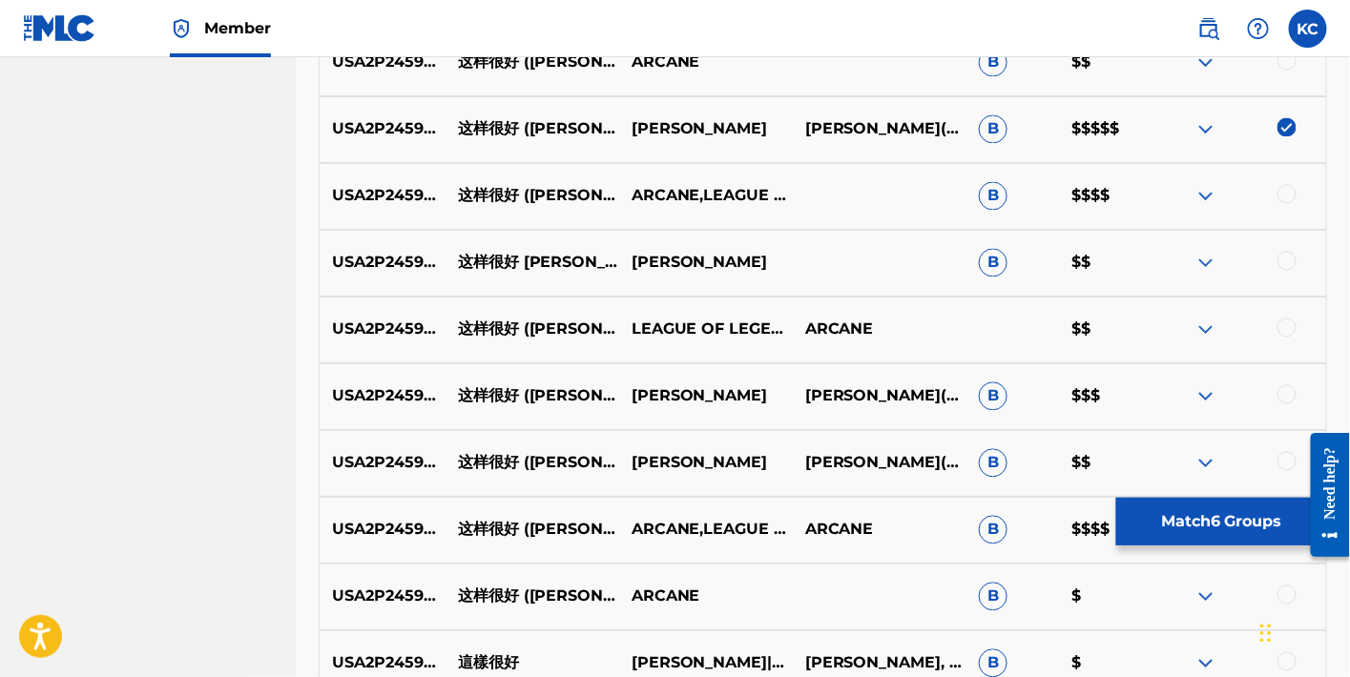
click at [1288, 189] on div at bounding box center [1287, 194] width 19 height 19
click at [1289, 258] on div at bounding box center [1287, 261] width 19 height 19
click at [1289, 321] on div at bounding box center [1287, 328] width 19 height 19
click at [1290, 401] on div at bounding box center [1287, 394] width 19 height 19
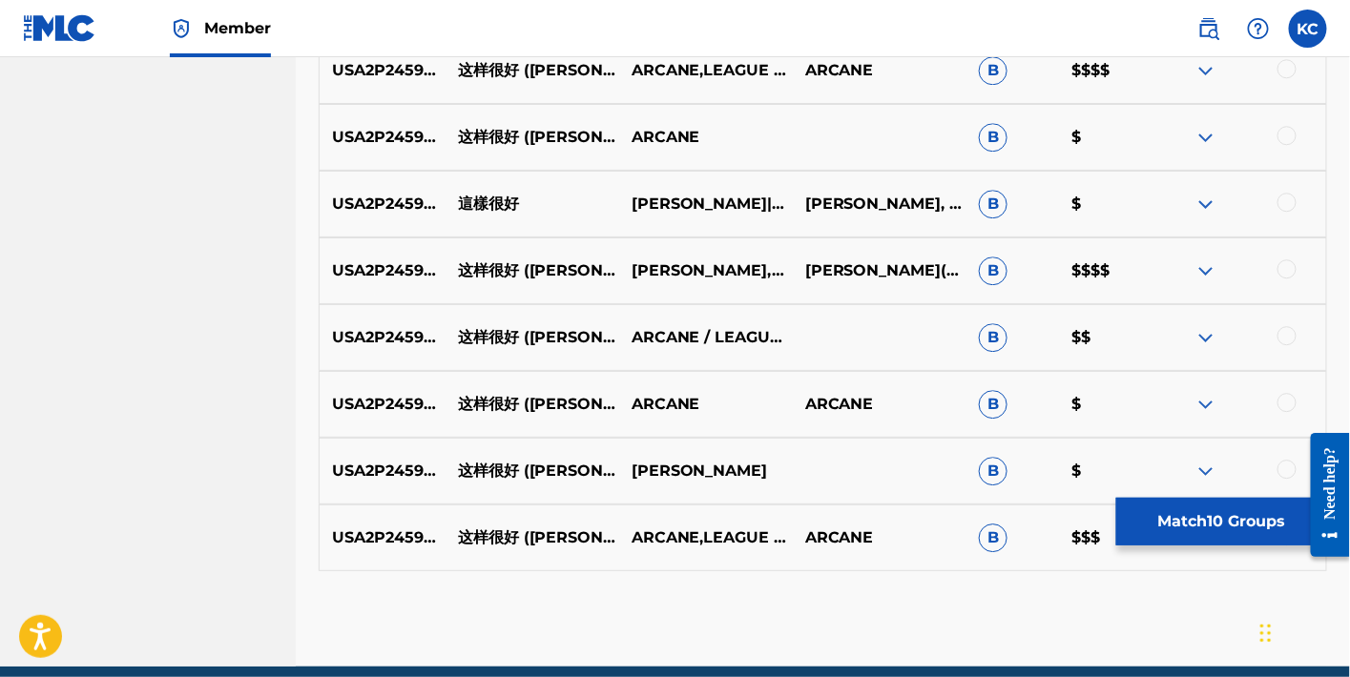
click at [1288, 60] on div at bounding box center [1287, 68] width 19 height 19
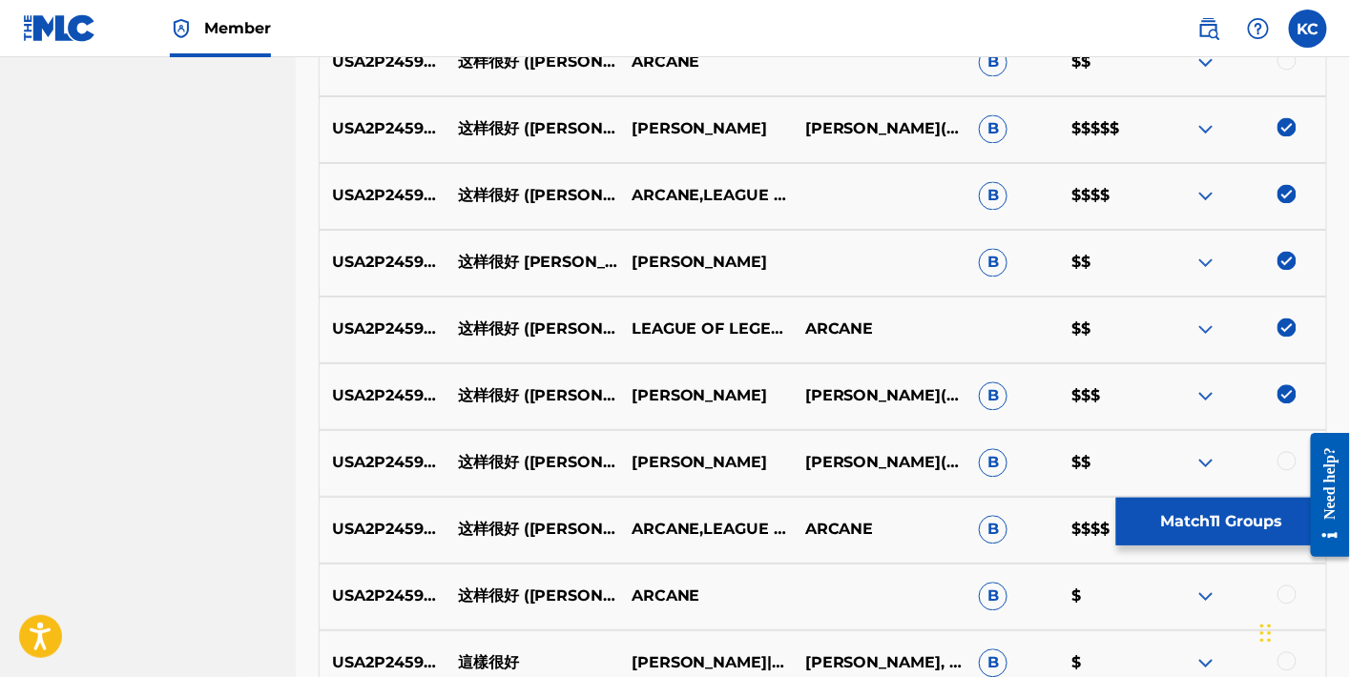
click at [1297, 452] on iframe at bounding box center [1323, 496] width 53 height 154
click at [1290, 456] on div at bounding box center [1287, 461] width 19 height 19
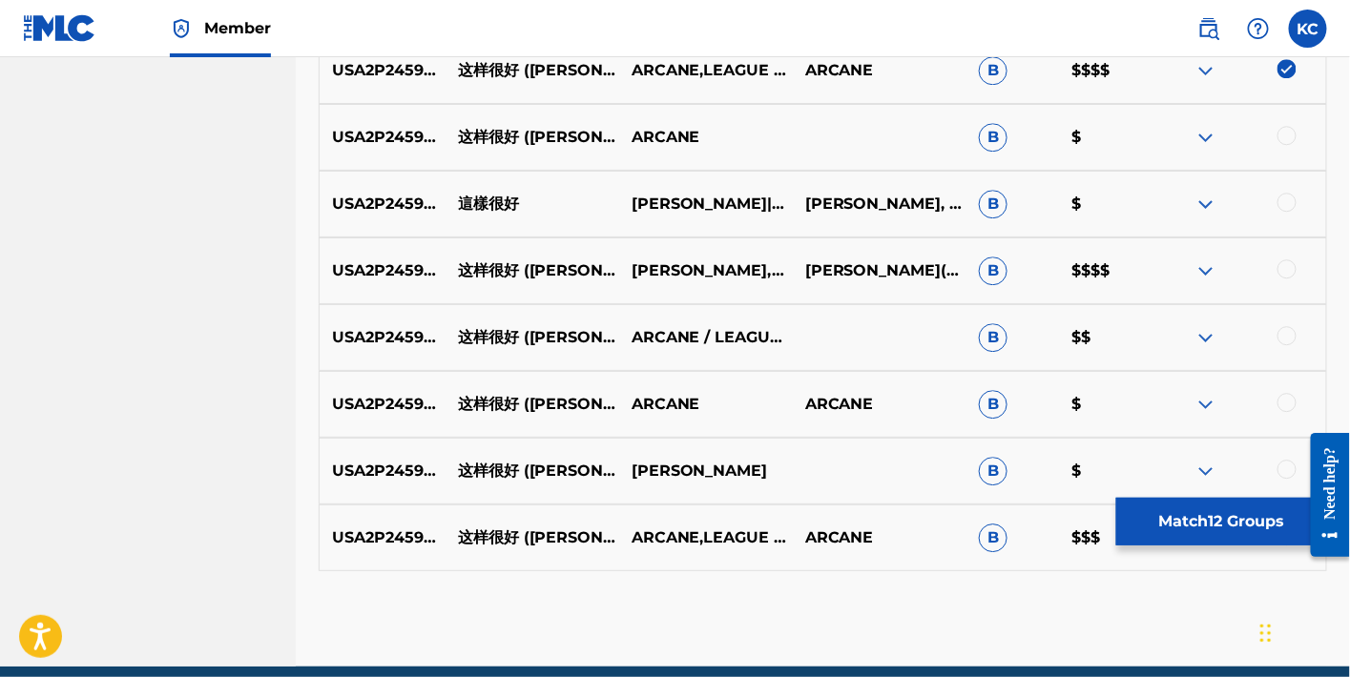
click at [1294, 136] on div at bounding box center [1287, 135] width 19 height 19
click at [1294, 215] on div "USA2P2459596 這樣很好 [PERSON_NAME]|LEAGUE OF LEGENDS MUSIC|ARCANE [PERSON_NAME], […" at bounding box center [823, 204] width 1009 height 67
click at [1294, 205] on div at bounding box center [1287, 202] width 19 height 19
click at [1295, 275] on div at bounding box center [1240, 271] width 174 height 23
click at [1292, 268] on div at bounding box center [1287, 269] width 19 height 19
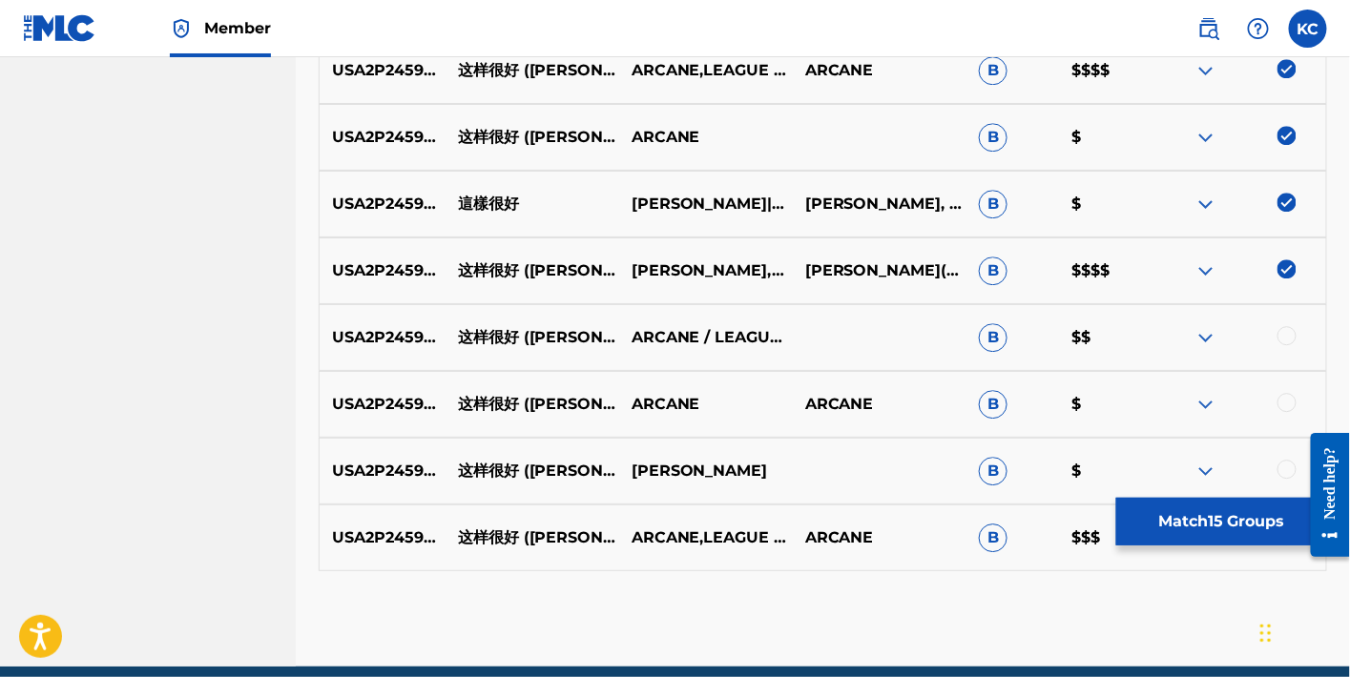
click at [1281, 349] on div "USA2P2459596 这样很好 ([PERSON_NAME] SONG) ARCANE / LEAGUE OF LEGENDS B $$" at bounding box center [823, 337] width 1009 height 67
click at [1287, 341] on div at bounding box center [1287, 335] width 19 height 19
click at [1293, 407] on div at bounding box center [1287, 402] width 19 height 19
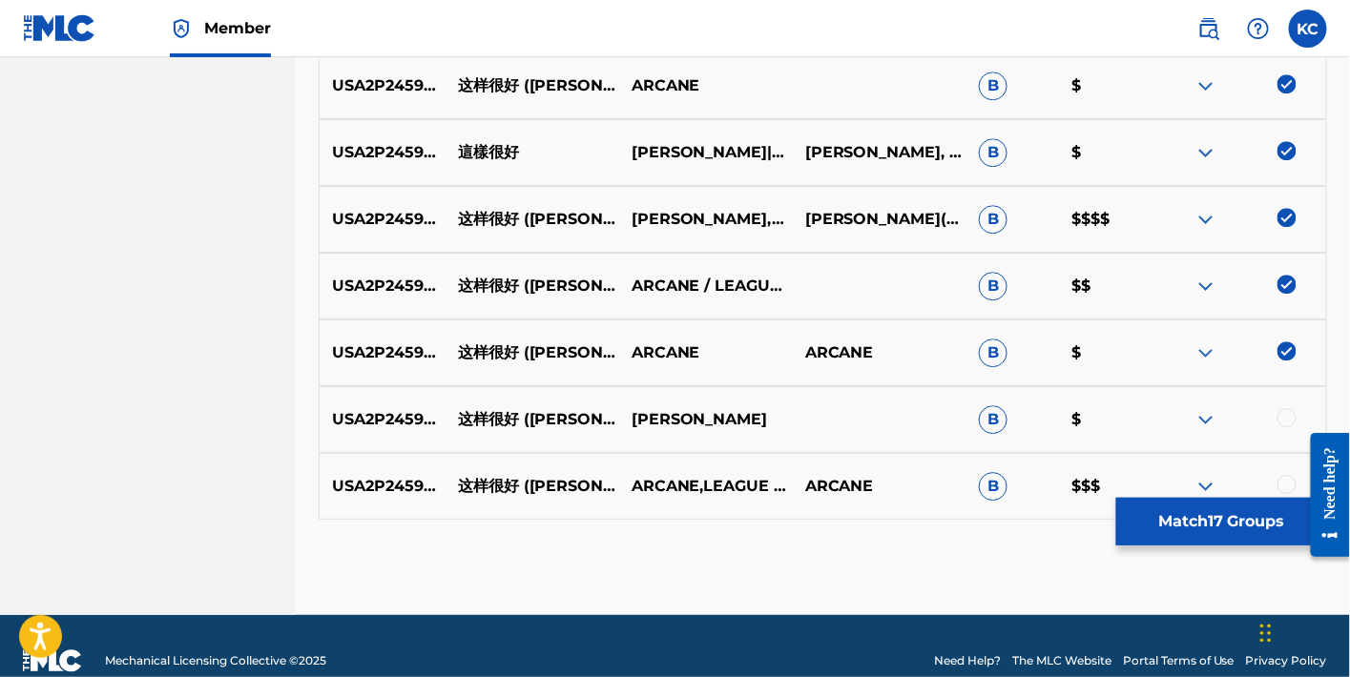
scroll to position [1727, 0]
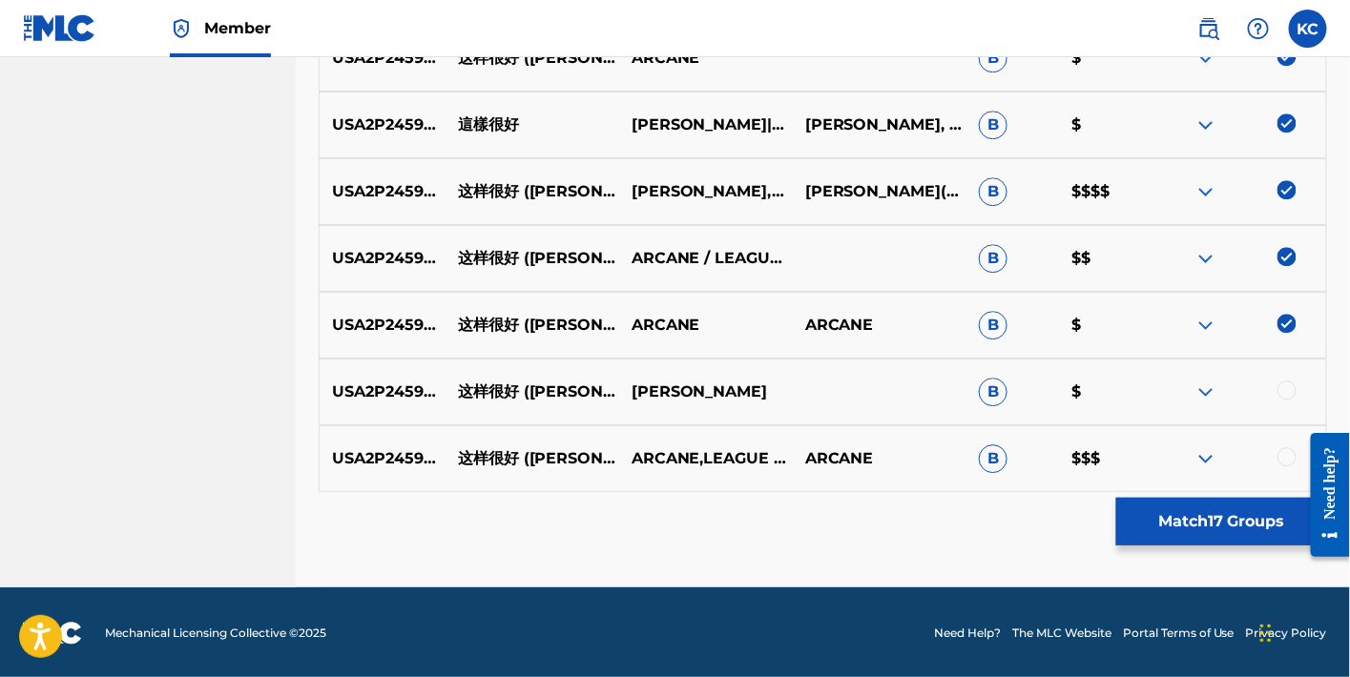
click at [1287, 397] on div at bounding box center [1287, 390] width 19 height 19
click at [1285, 462] on div at bounding box center [1287, 457] width 19 height 19
click at [1161, 534] on button "Match 19 Groups" at bounding box center [1221, 522] width 211 height 48
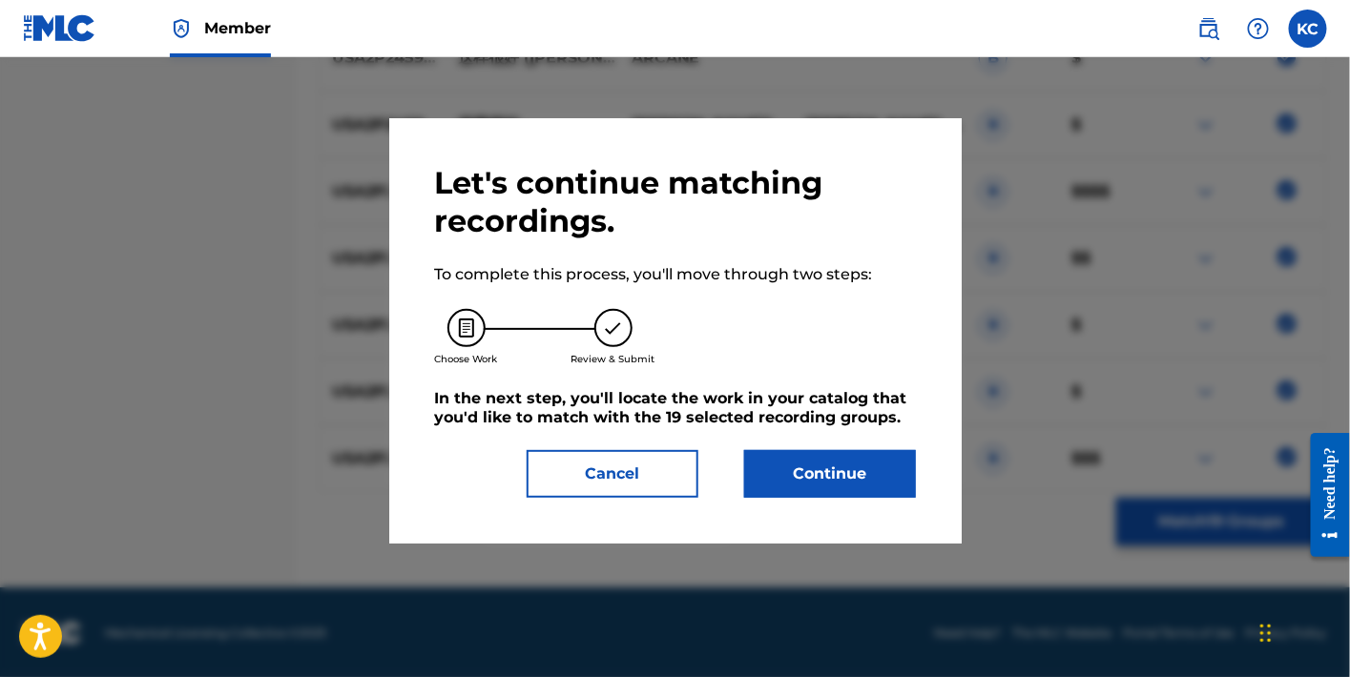
click at [812, 443] on div "Let's continue matching recordings. To complete this process, you'll move throu…" at bounding box center [675, 331] width 481 height 334
click at [828, 467] on button "Continue" at bounding box center [830, 474] width 172 height 48
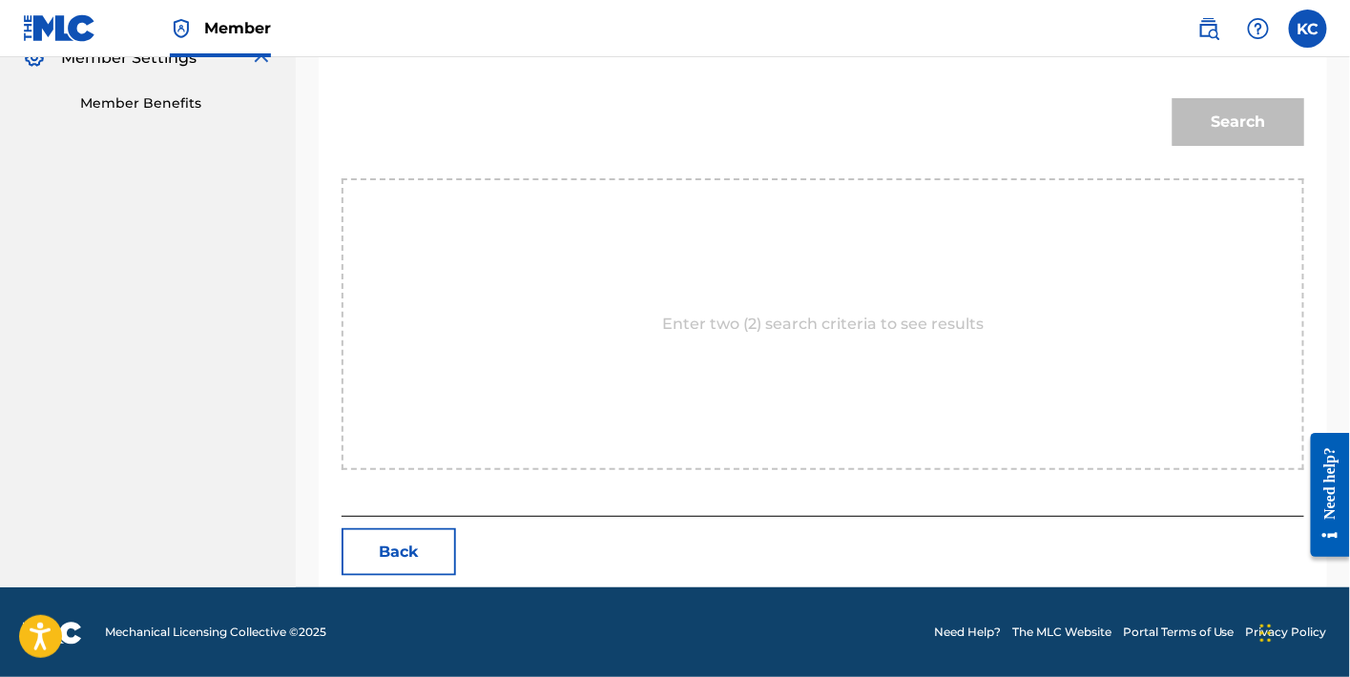
scroll to position [133, 0]
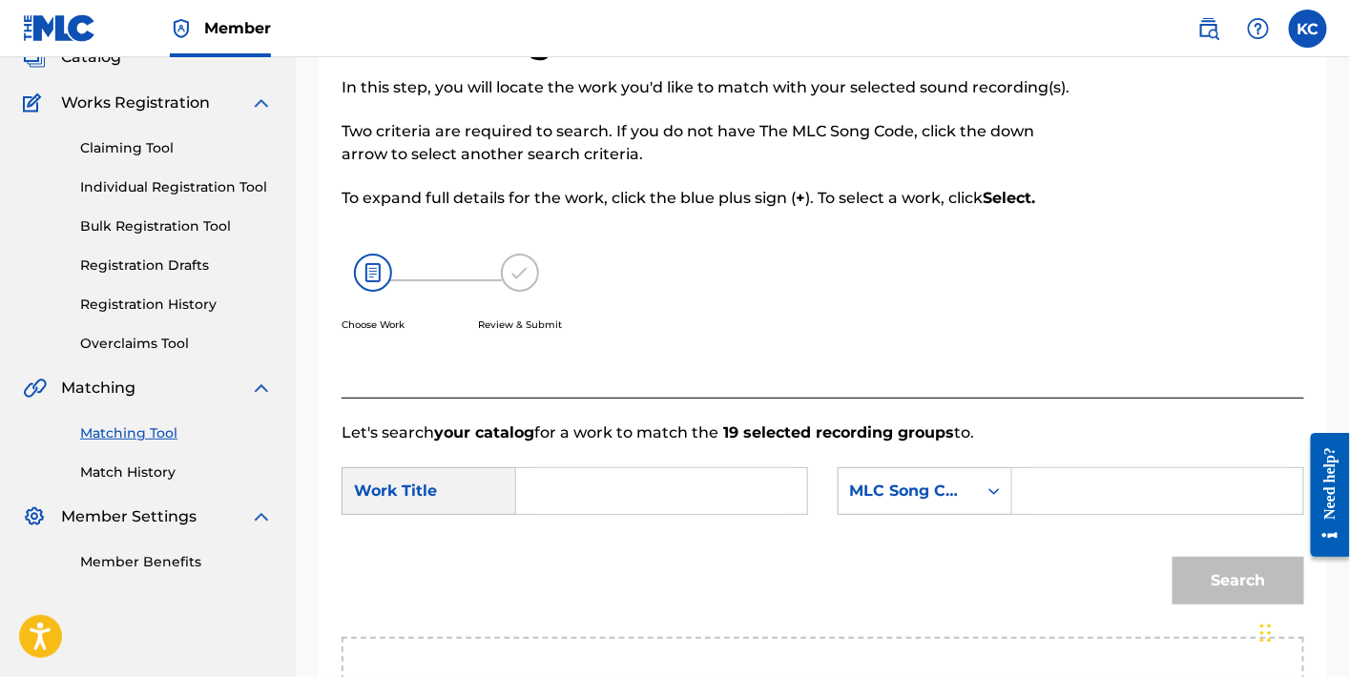
click at [1063, 513] on div "Search Form" at bounding box center [1158, 492] width 292 height 48
drag, startPoint x: 1055, startPoint y: 492, endPoint x: 1031, endPoint y: 490, distance: 23.9
click at [1055, 492] on input "Search Form" at bounding box center [1158, 492] width 259 height 46
paste input "ZS4EIQ"
type input "ZS4EIQ"
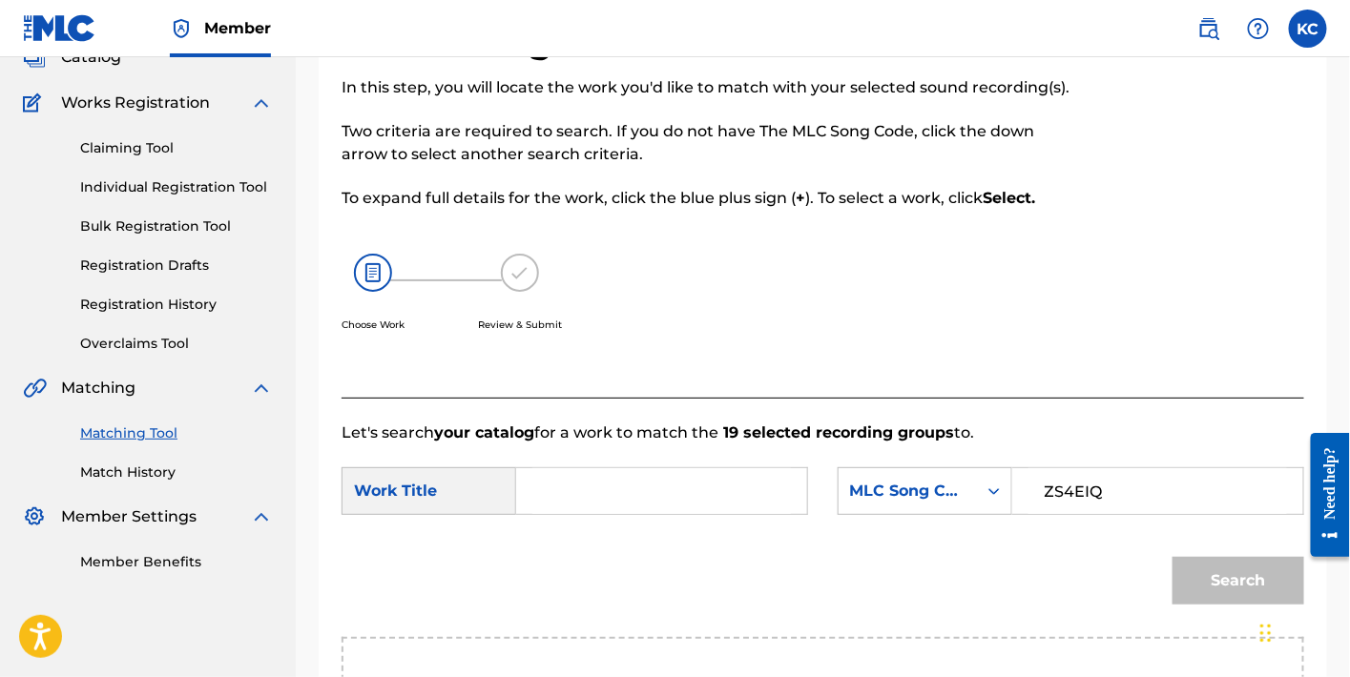
click at [711, 490] on input "Search Form" at bounding box center [661, 492] width 259 height 46
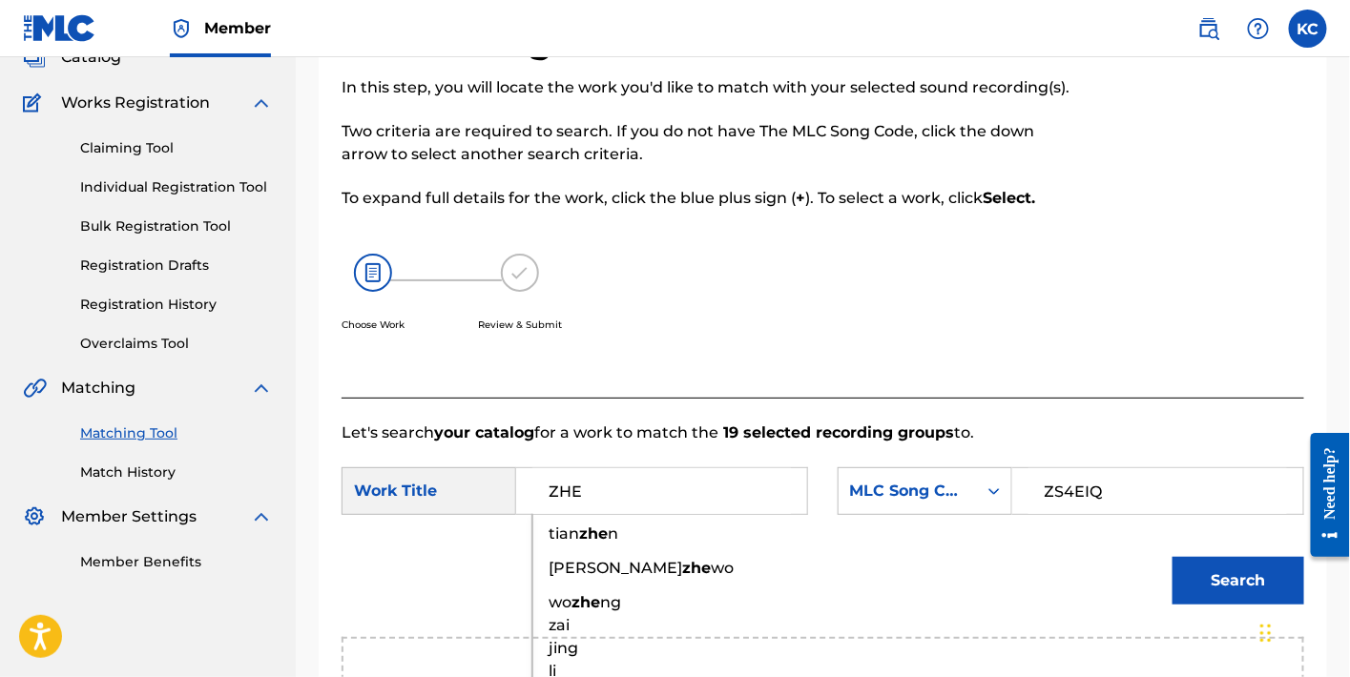
type input "ZHE"
click at [1235, 590] on button "Search" at bounding box center [1239, 581] width 132 height 48
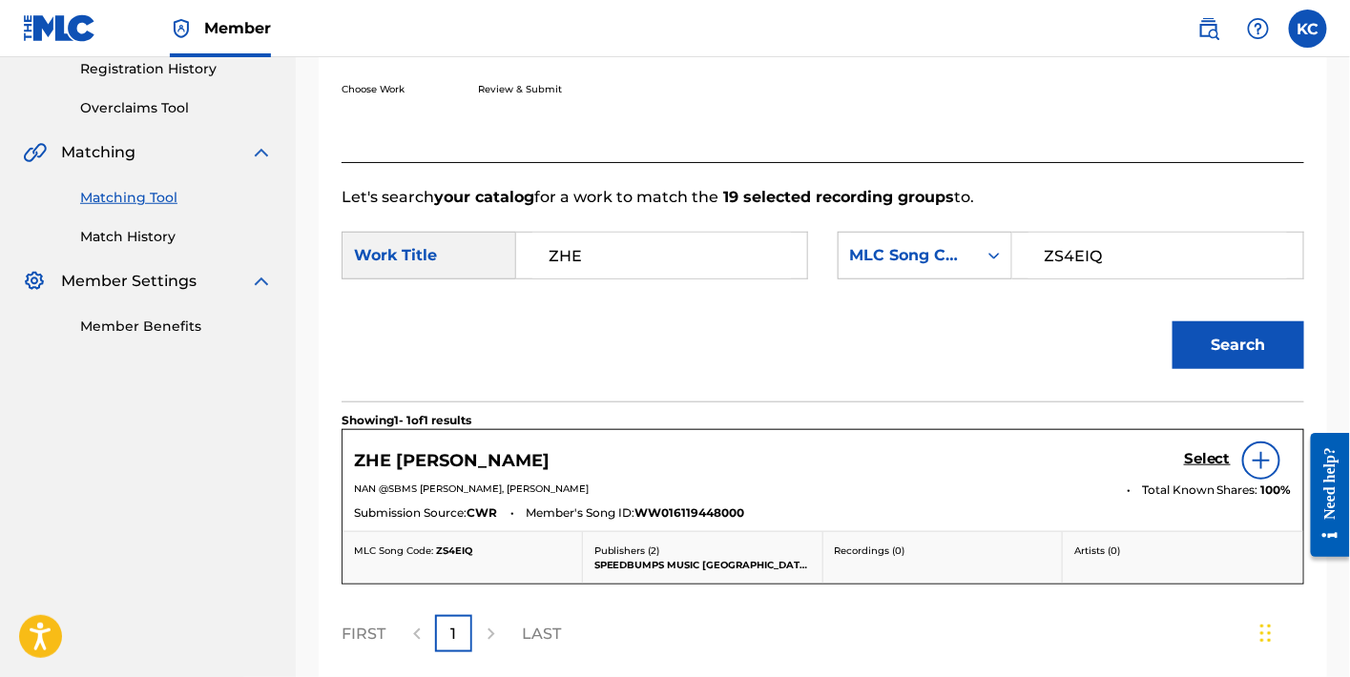
scroll to position [376, 0]
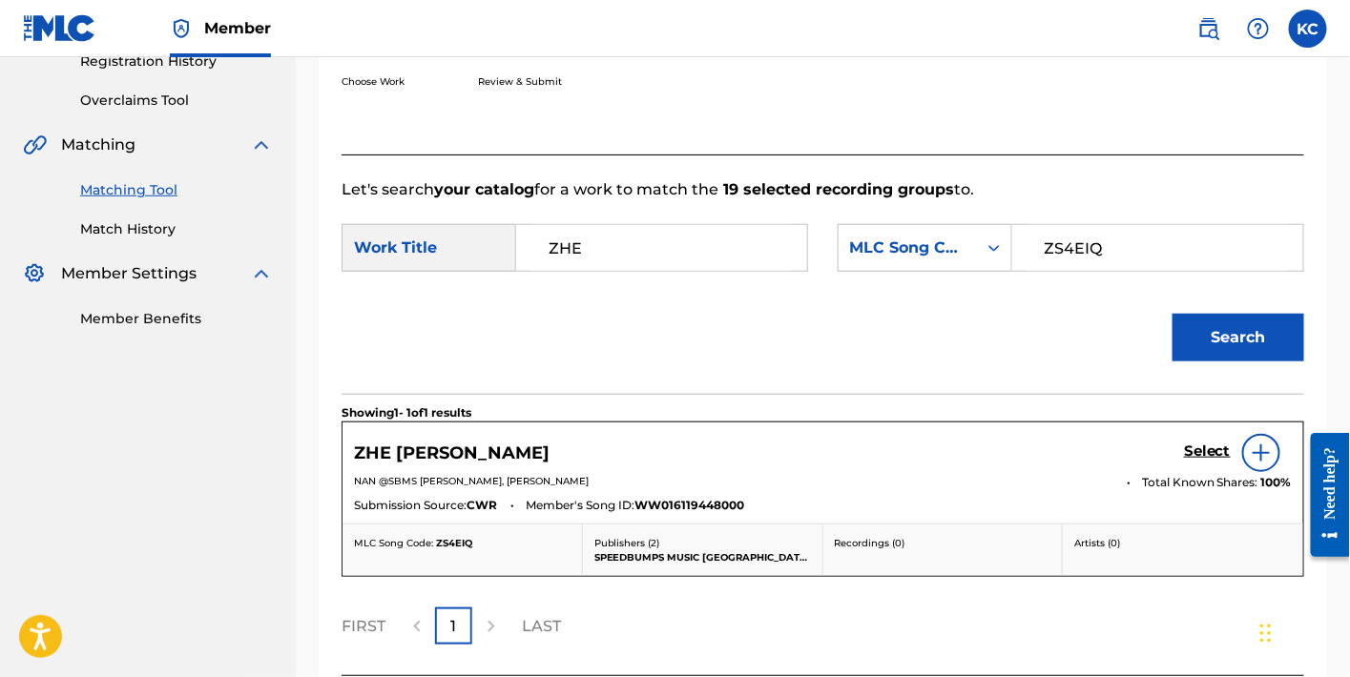
click at [1219, 455] on h5 "Select" at bounding box center [1207, 452] width 47 height 18
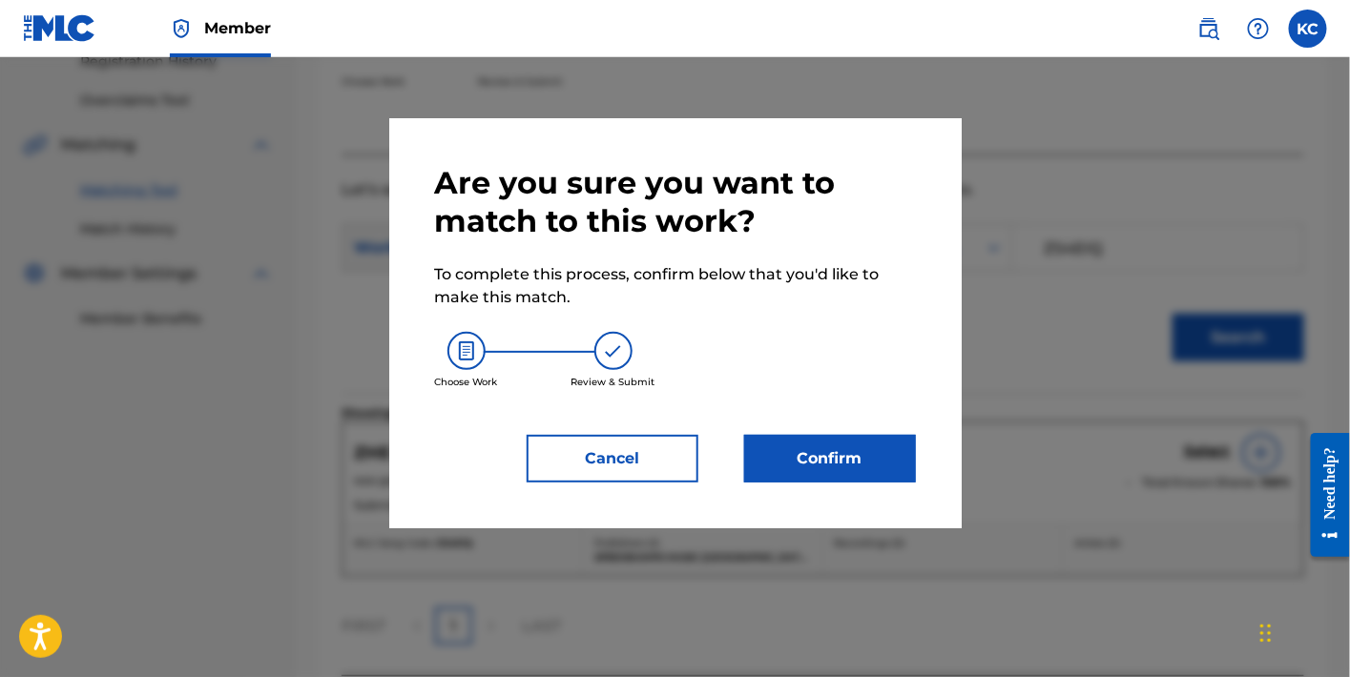
click at [799, 448] on button "Confirm" at bounding box center [830, 459] width 172 height 48
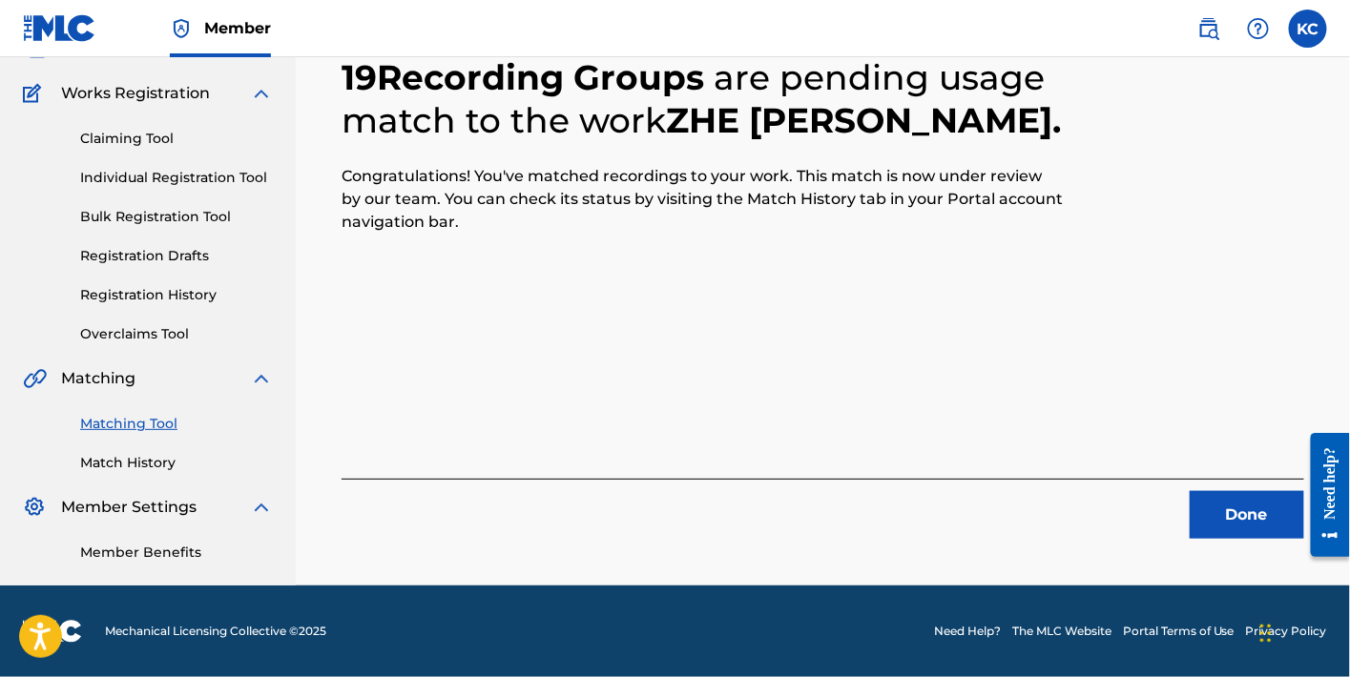
scroll to position [141, 0]
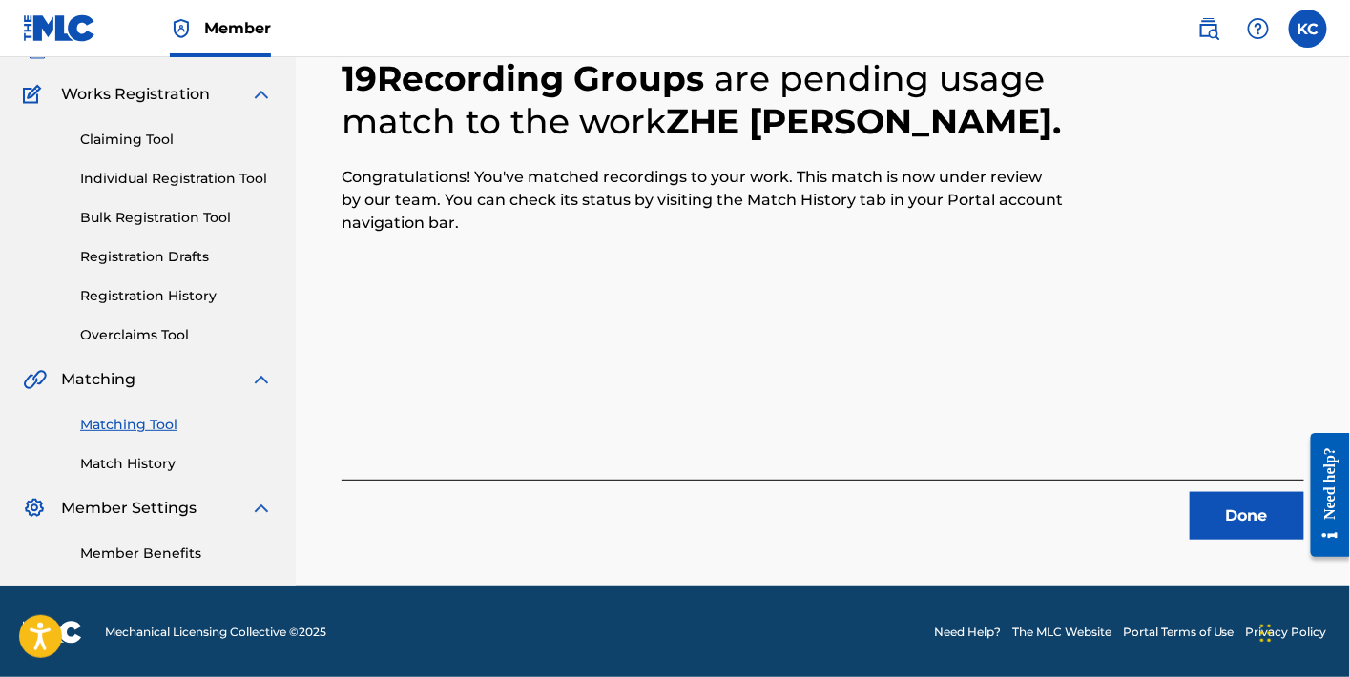
click at [1221, 517] on button "Done" at bounding box center [1247, 516] width 115 height 48
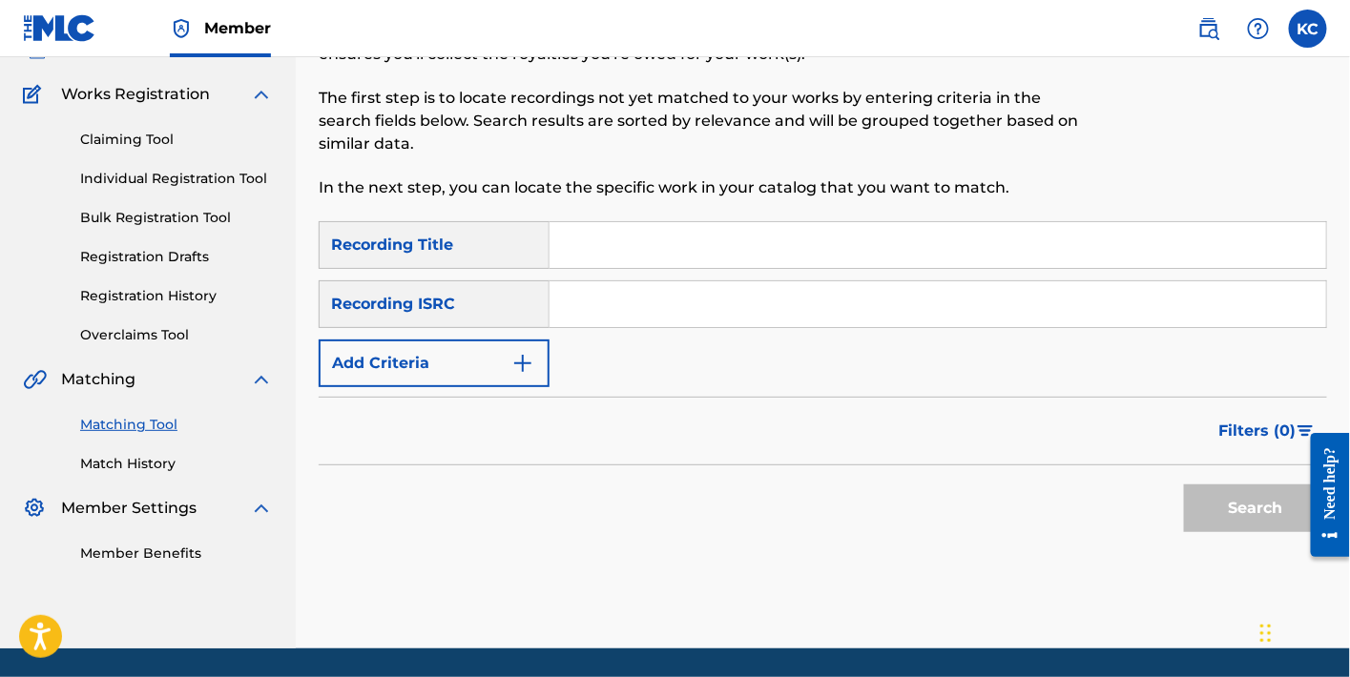
click at [719, 254] on input "Search Form" at bounding box center [938, 245] width 777 height 46
paste input "我们"
type input "我们"
click at [1240, 513] on button "Search" at bounding box center [1255, 509] width 143 height 48
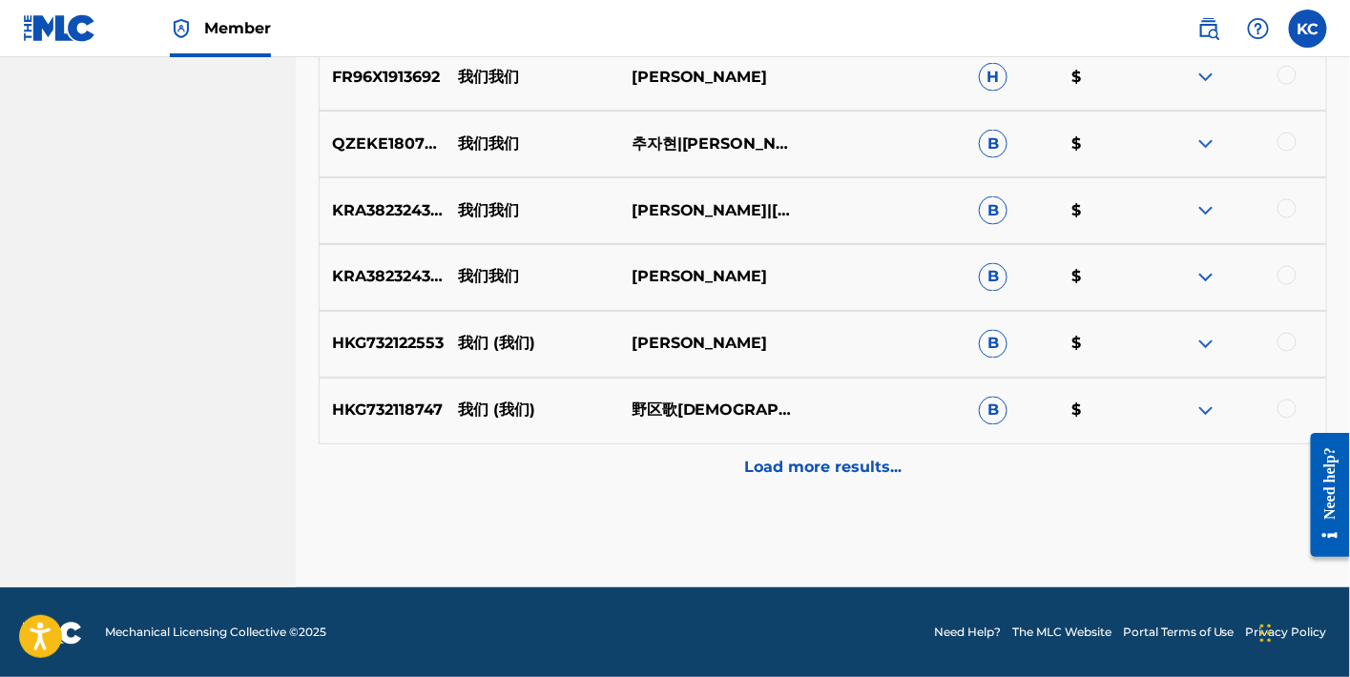
scroll to position [62, 0]
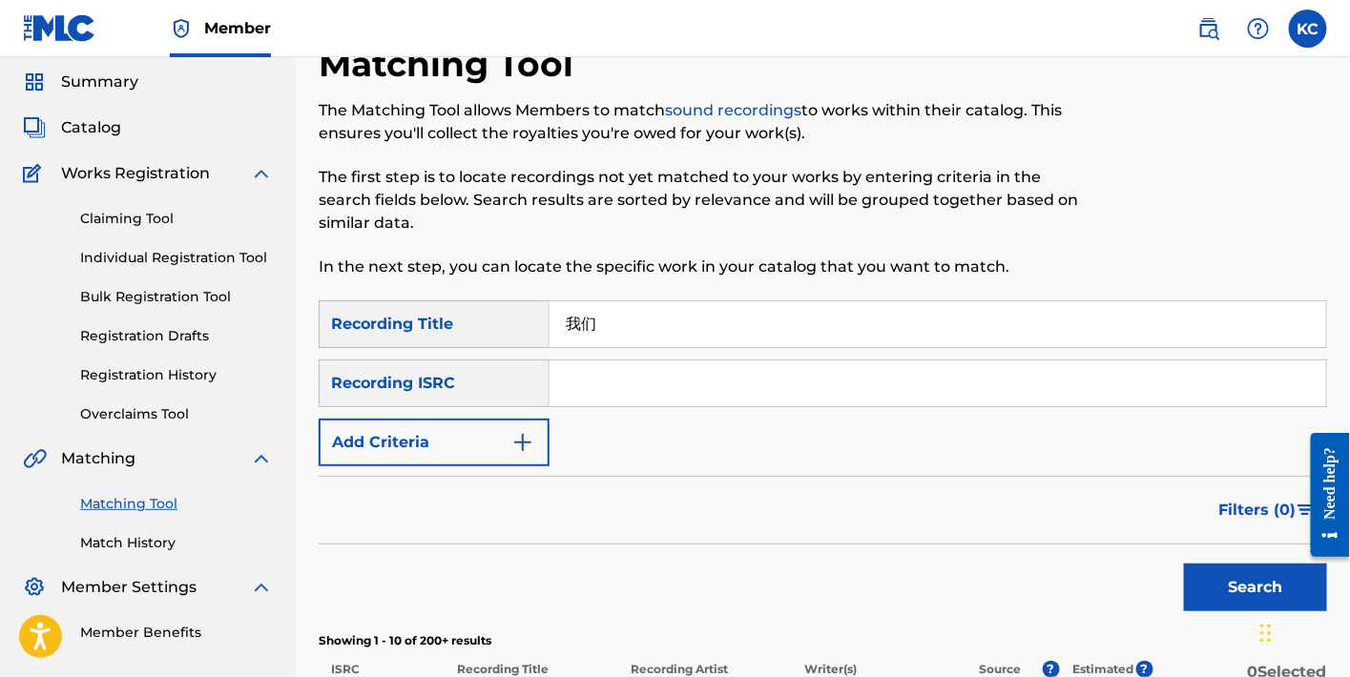
click at [489, 497] on div "Filters ( 0 )" at bounding box center [823, 510] width 1009 height 69
click at [477, 468] on form "SearchWithCriteria3f5dfc96-15b4-48c7-9d70-ff6f81b0173c Recording Title 我们 Searc…" at bounding box center [823, 461] width 1009 height 321
click at [470, 448] on button "Add Criteria" at bounding box center [434, 443] width 231 height 48
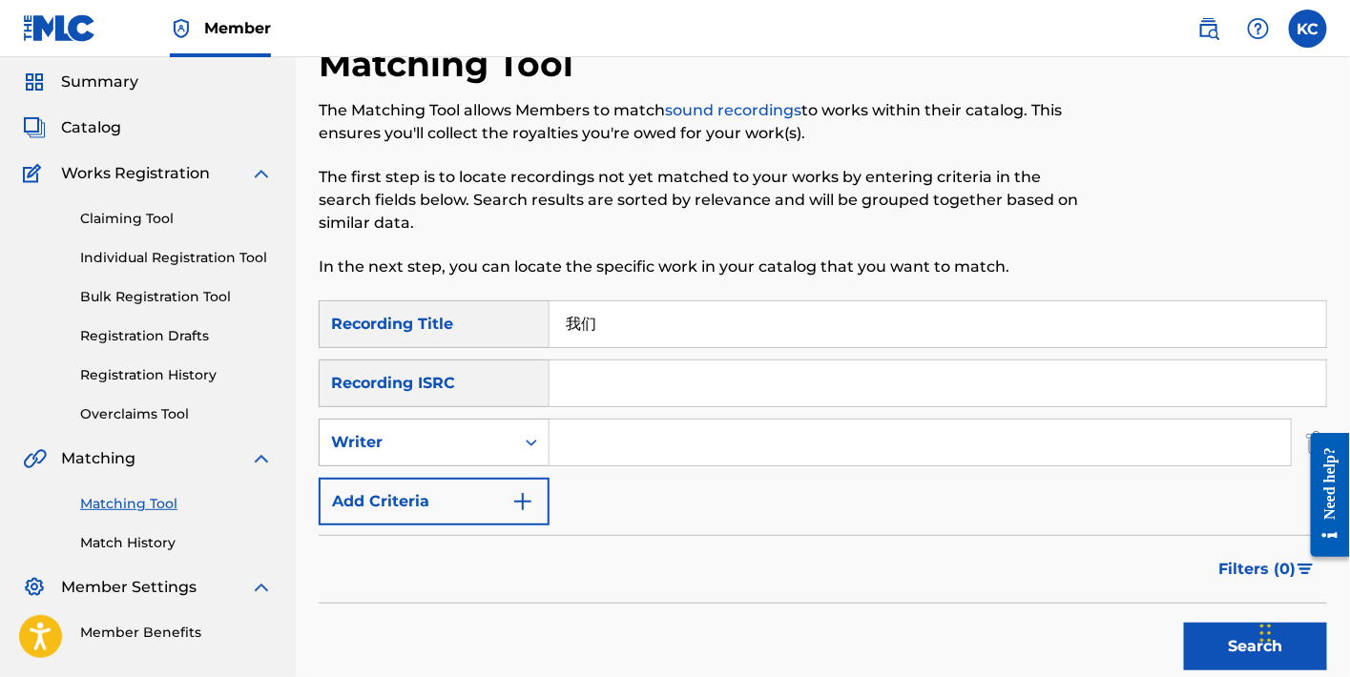
click at [462, 459] on div "Writer" at bounding box center [417, 443] width 195 height 36
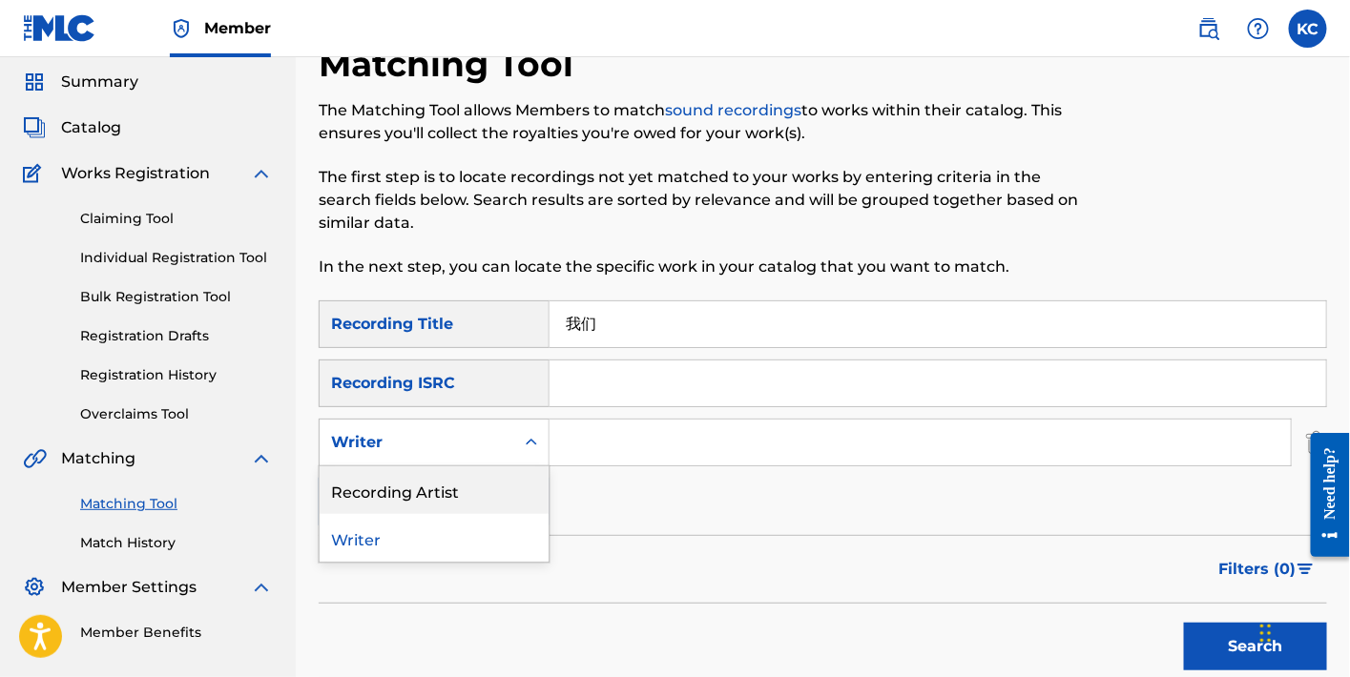
click at [465, 484] on div "Recording Artist" at bounding box center [434, 491] width 229 height 48
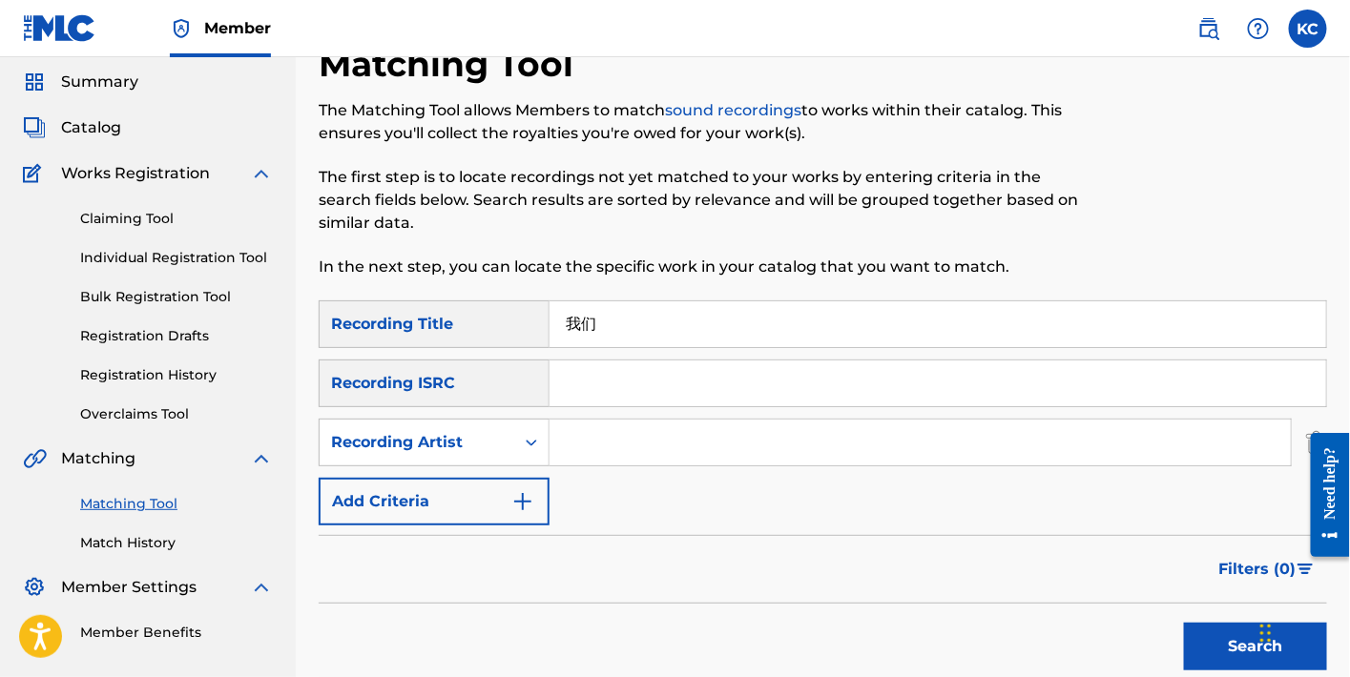
click at [648, 441] on input "Search Form" at bounding box center [920, 443] width 741 height 46
paste input "[PERSON_NAME]"
type input "[PERSON_NAME]"
click at [1197, 631] on button "Search" at bounding box center [1255, 647] width 143 height 48
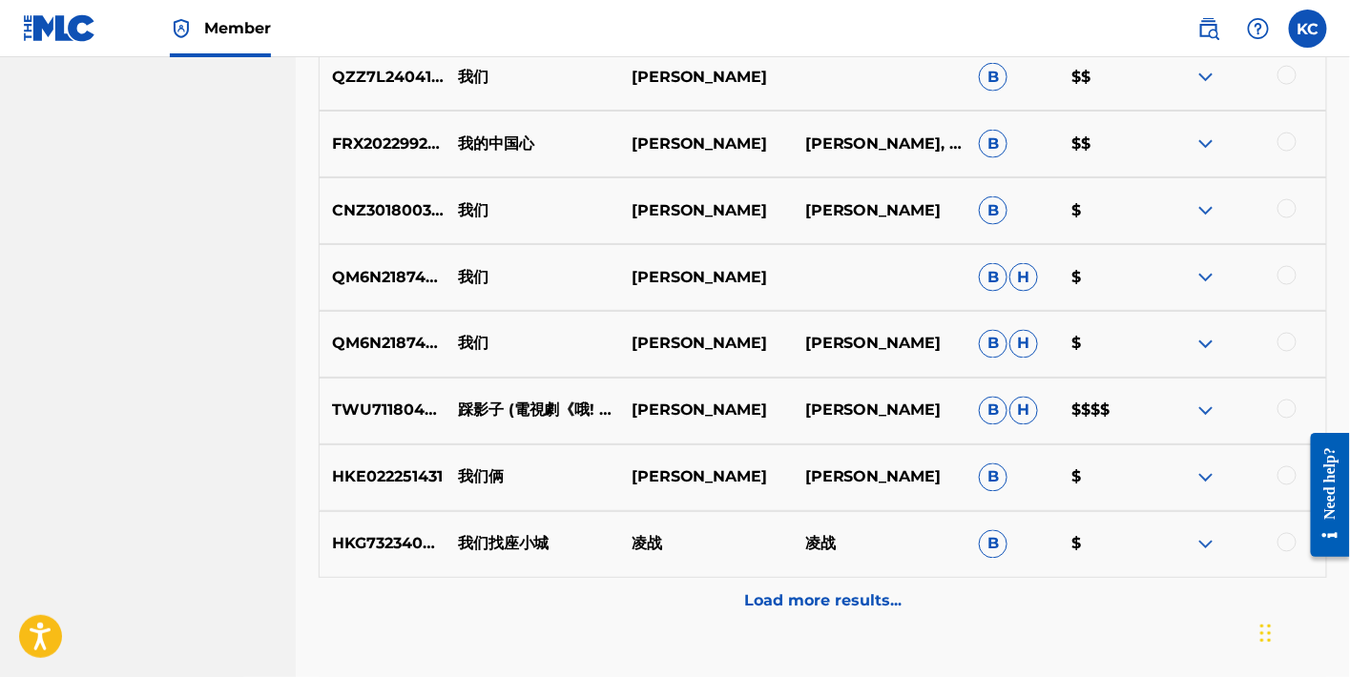
scroll to position [447, 0]
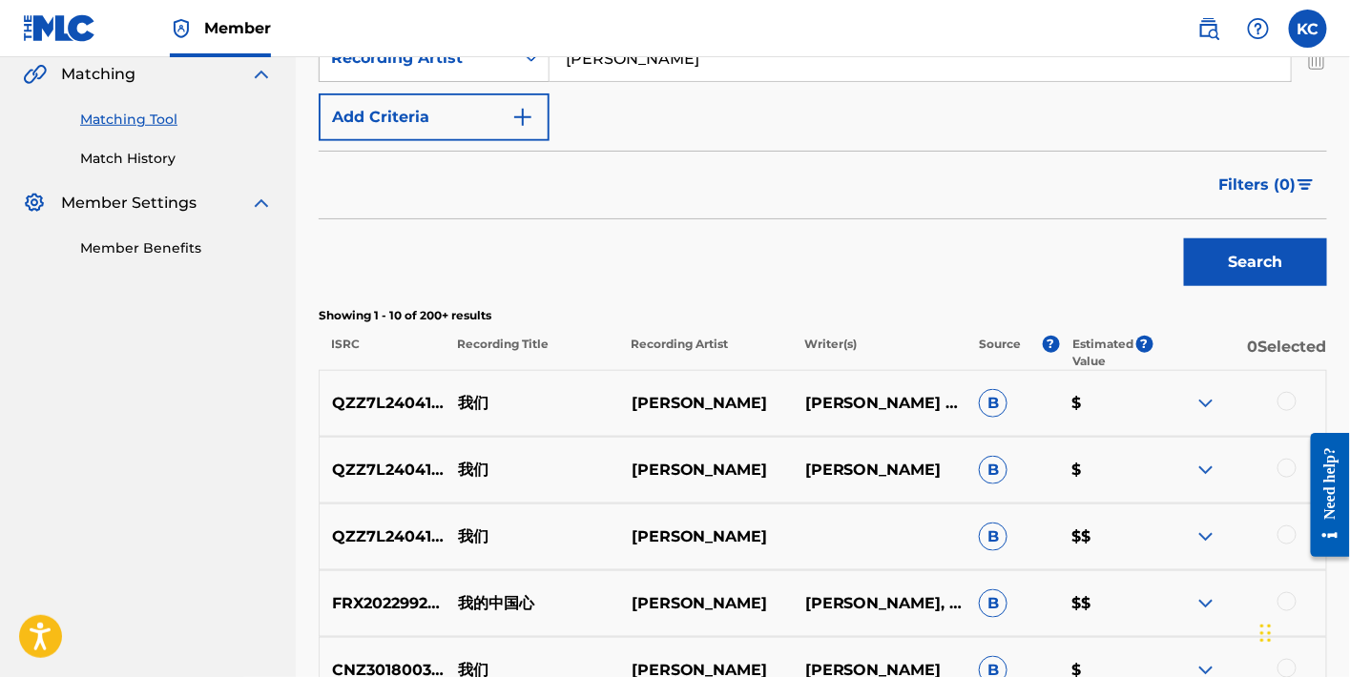
click at [386, 468] on p "QZZ7L2404193" at bounding box center [382, 470] width 125 height 23
copy p "QZZ7L2404193"
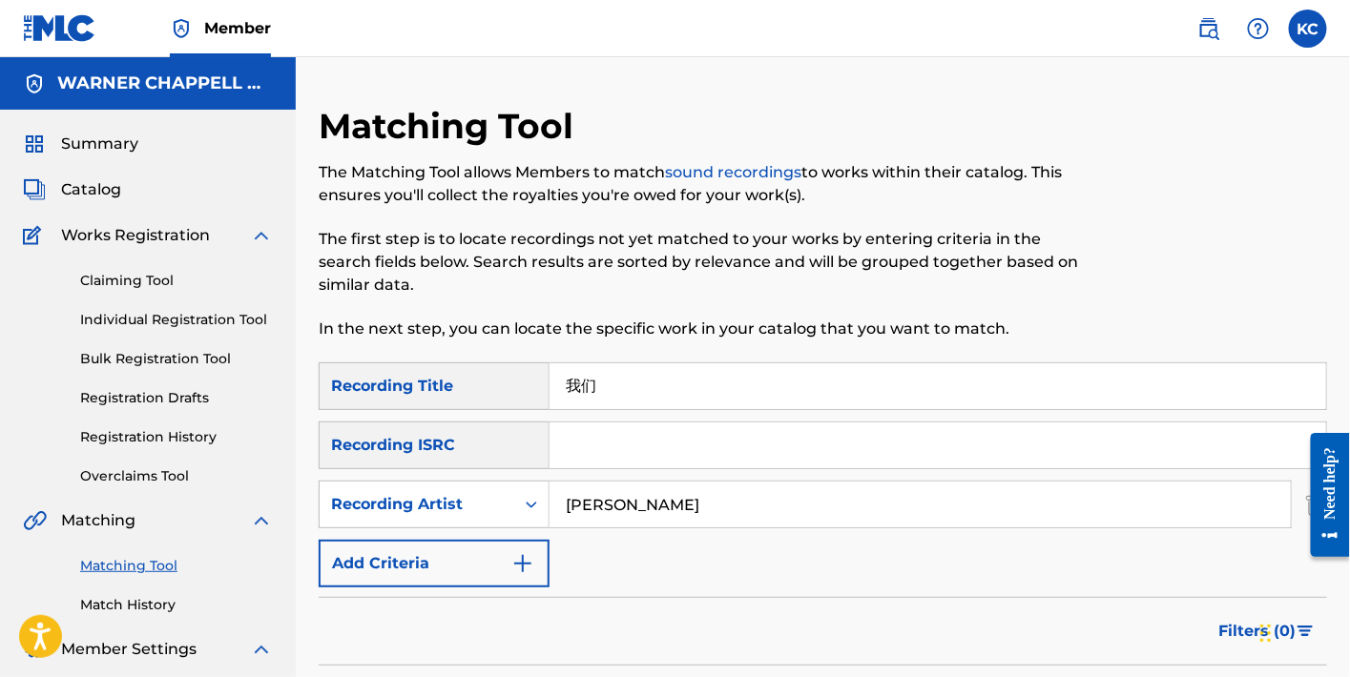
click at [677, 429] on input "Search Form" at bounding box center [938, 446] width 777 height 46
paste input "QZZ7L2404193"
type input "QZZ7L2404193"
drag, startPoint x: 634, startPoint y: 388, endPoint x: 492, endPoint y: 385, distance: 141.3
click at [492, 385] on div "SearchWithCriteria3f5dfc96-15b4-48c7-9d70-ff6f81b0173c Recording Title 我们" at bounding box center [823, 387] width 1009 height 48
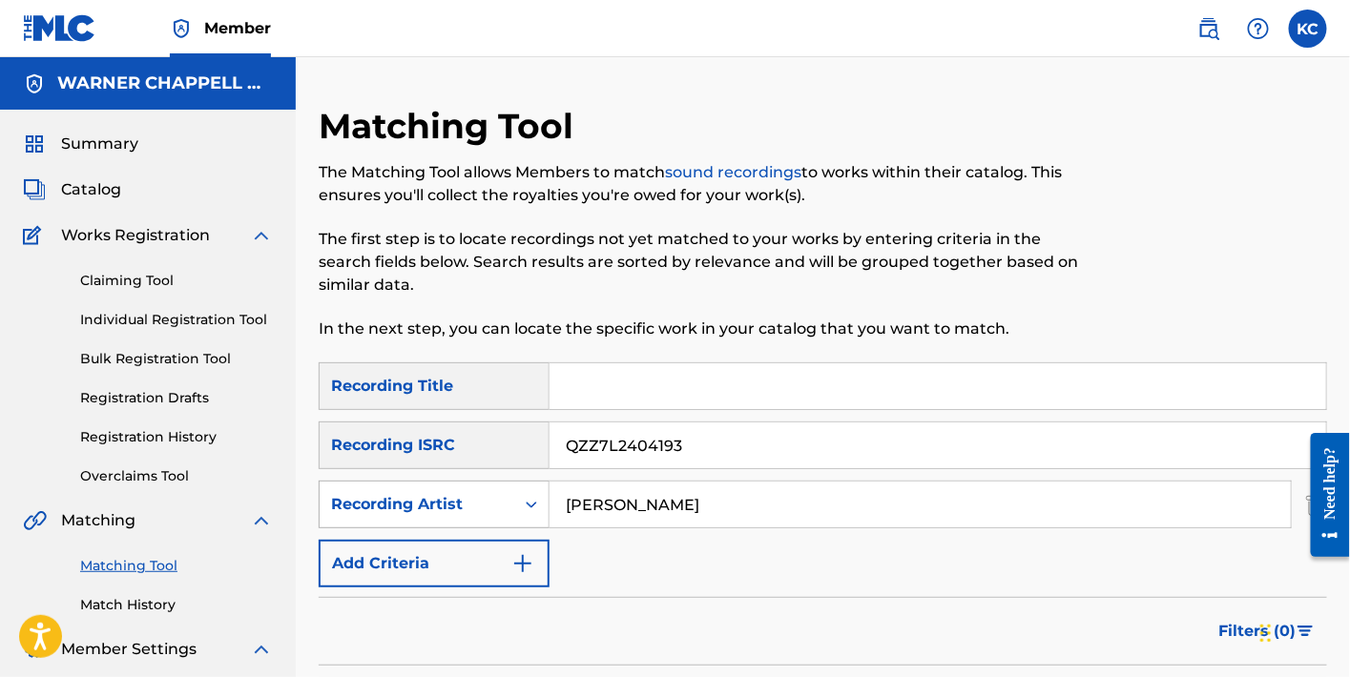
drag, startPoint x: 627, startPoint y: 516, endPoint x: 517, endPoint y: 494, distance: 111.9
click at [517, 494] on div "SearchWithCriteriae9664bc0-7fc5-436e-b154-cd5b4800dda8 Recording Artist [PERSON…" at bounding box center [823, 505] width 1009 height 48
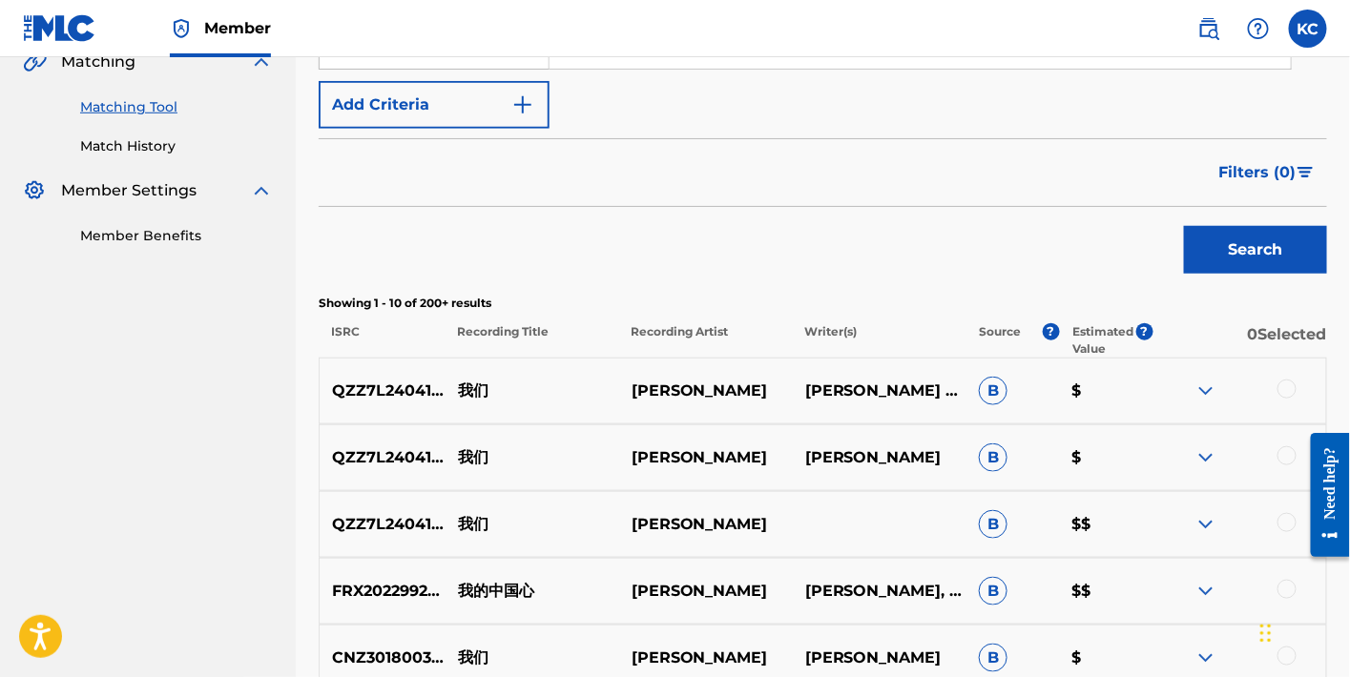
click at [1249, 253] on button "Search" at bounding box center [1255, 250] width 143 height 48
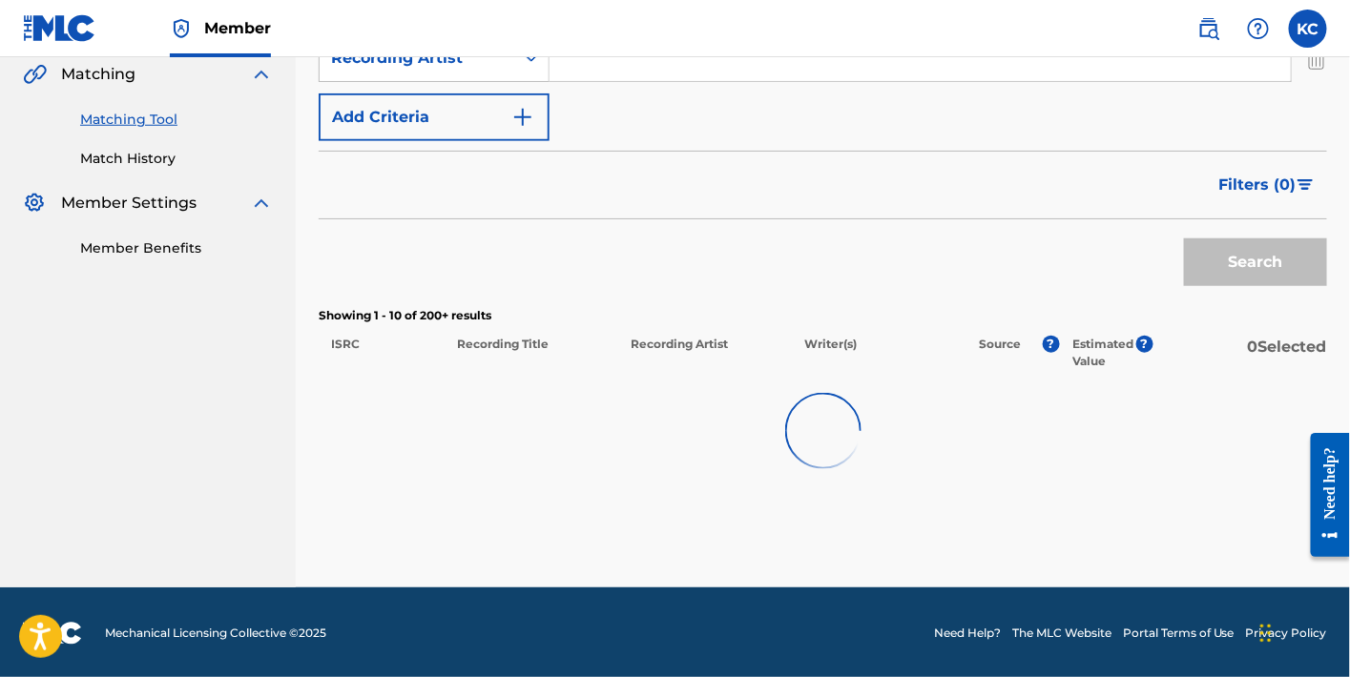
scroll to position [459, 0]
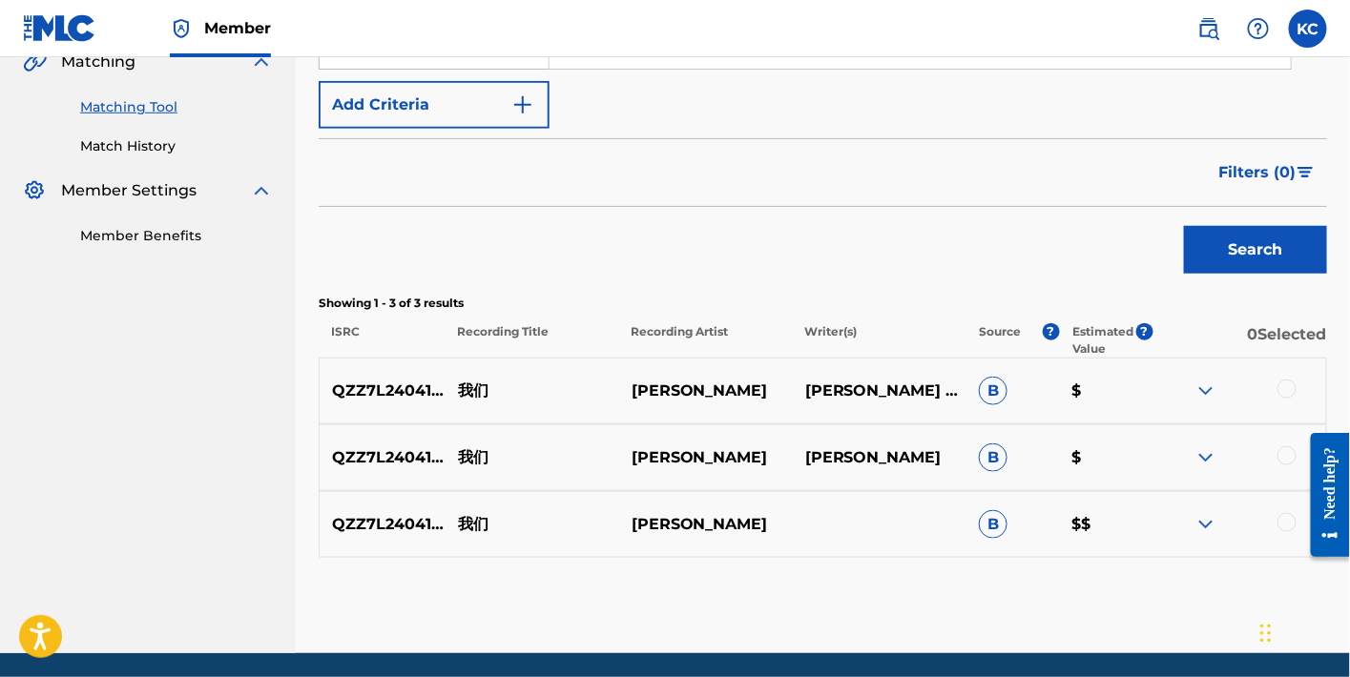
click at [1293, 391] on div at bounding box center [1287, 389] width 19 height 19
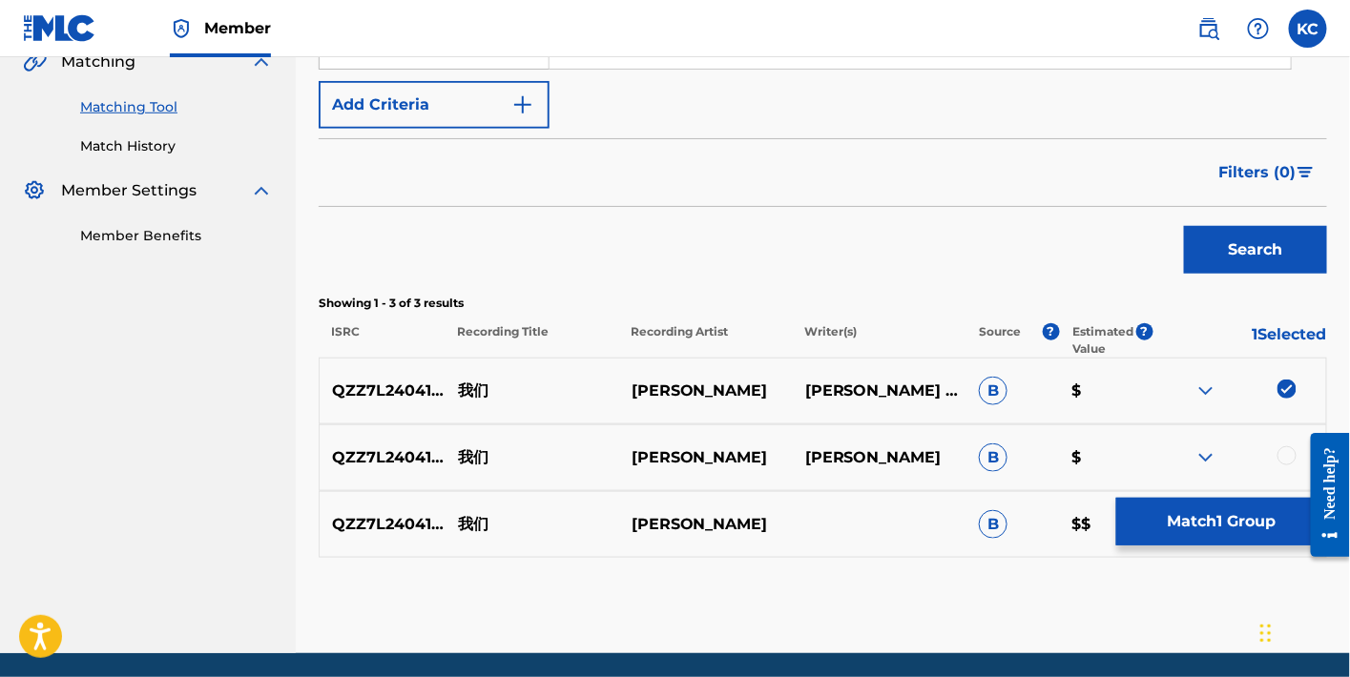
click at [1292, 439] on div "QZZ7L2404193 我们 [PERSON_NAME] [PERSON_NAME] $" at bounding box center [823, 458] width 1009 height 67
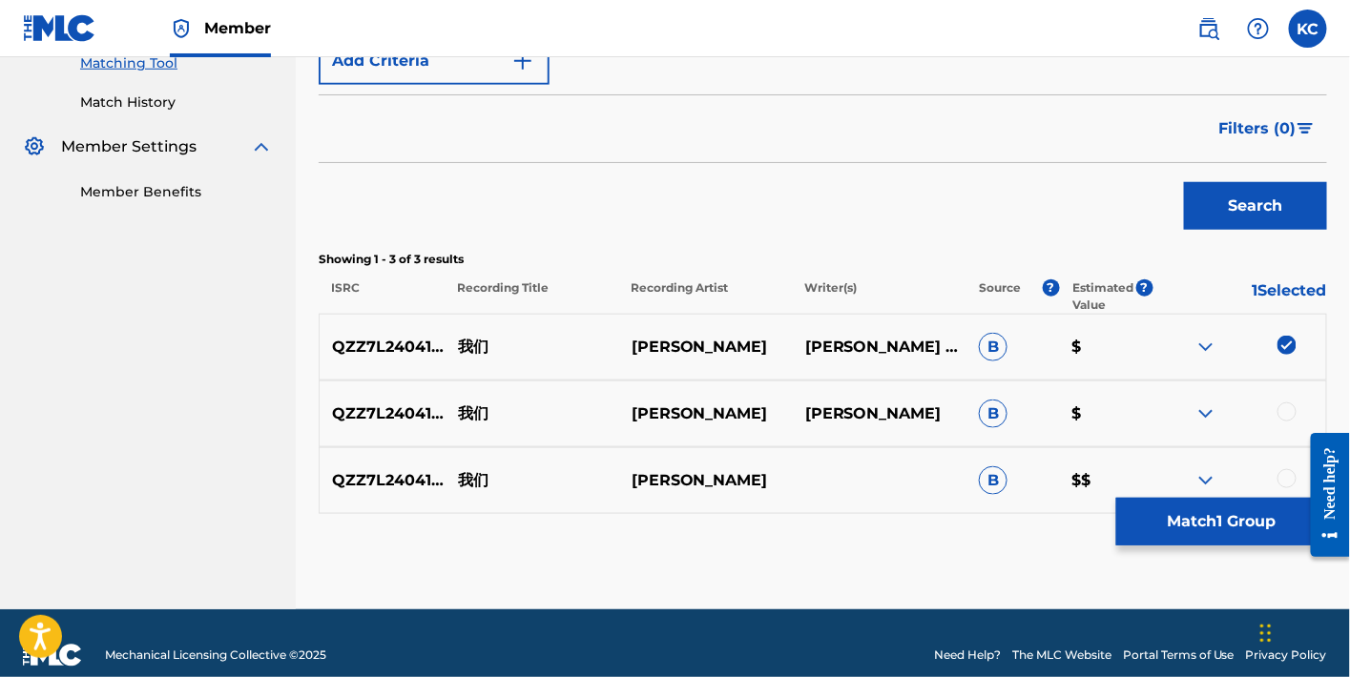
scroll to position [526, 0]
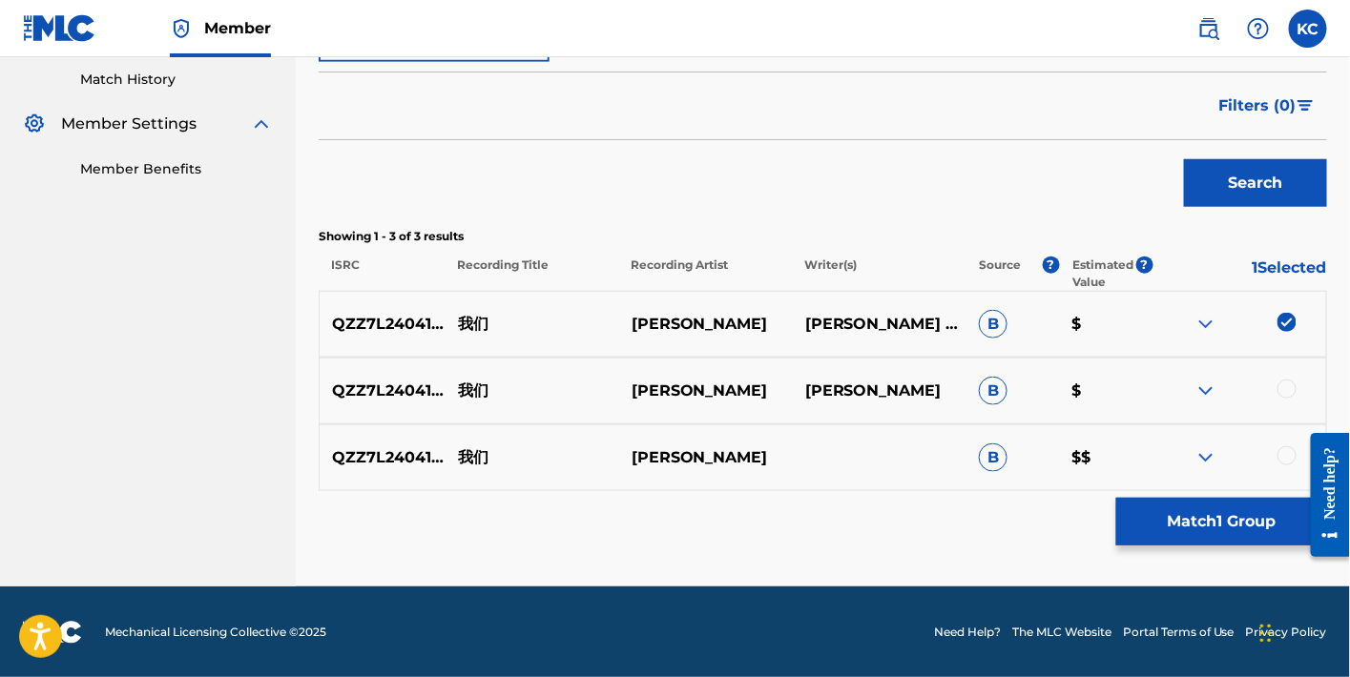
click at [1287, 380] on div at bounding box center [1287, 389] width 19 height 19
click at [1286, 449] on div at bounding box center [1287, 456] width 19 height 19
click at [1211, 523] on button "Match 3 Groups" at bounding box center [1221, 522] width 211 height 48
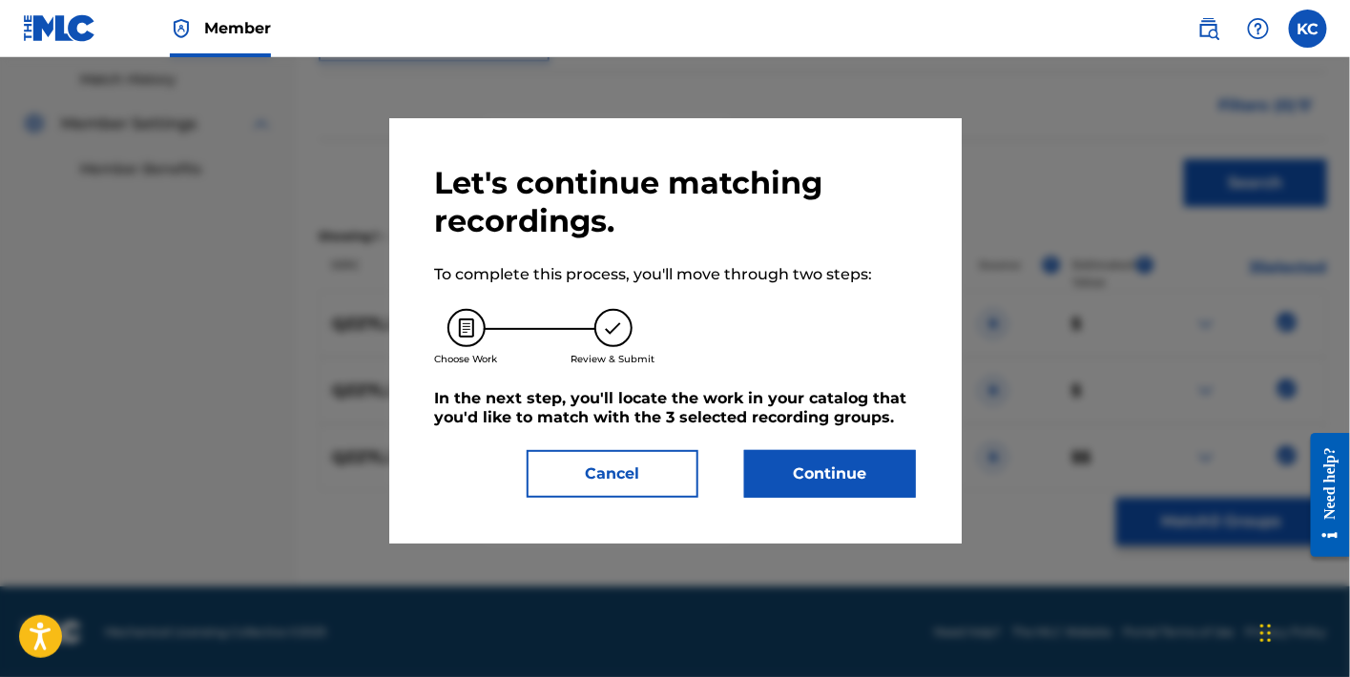
click at [821, 478] on button "Continue" at bounding box center [830, 474] width 172 height 48
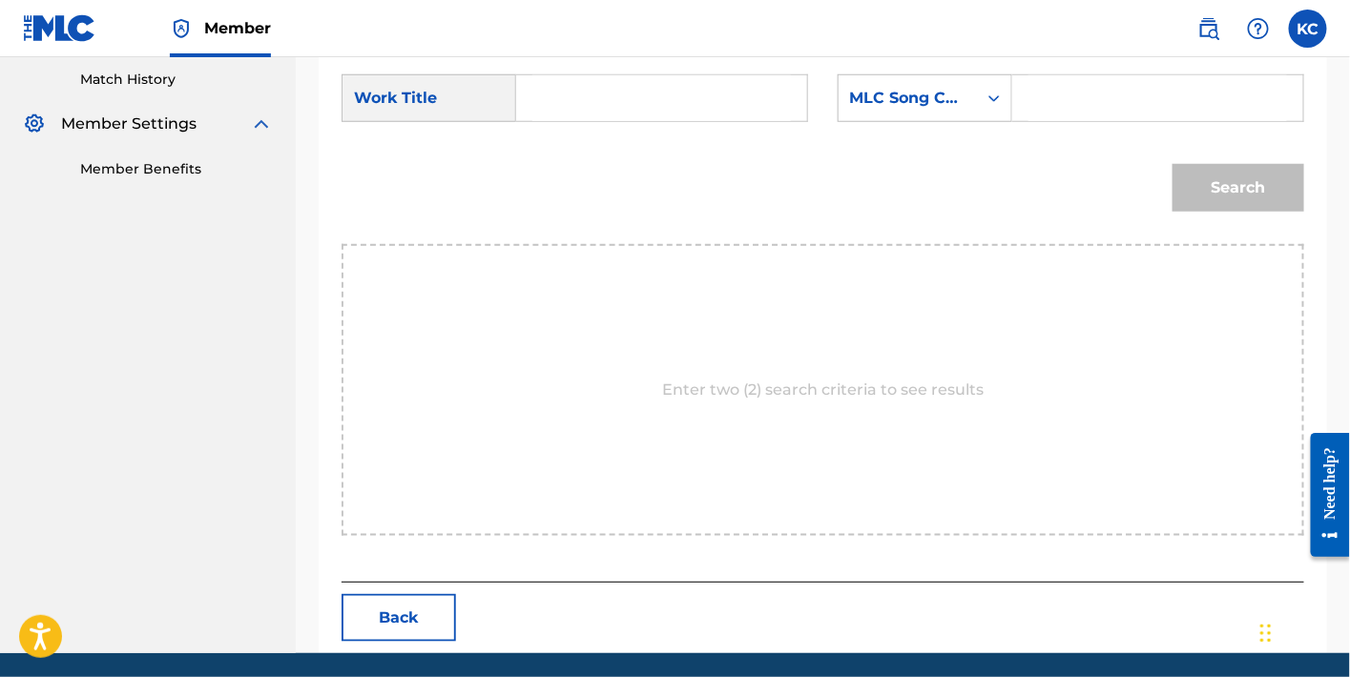
click at [1014, 92] on div "Search Form" at bounding box center [1158, 98] width 292 height 48
click at [1040, 90] on input "Search Form" at bounding box center [1158, 98] width 259 height 46
paste input "W47G4W"
type input "W47G4W"
click at [717, 96] on input "Search Form" at bounding box center [661, 98] width 259 height 46
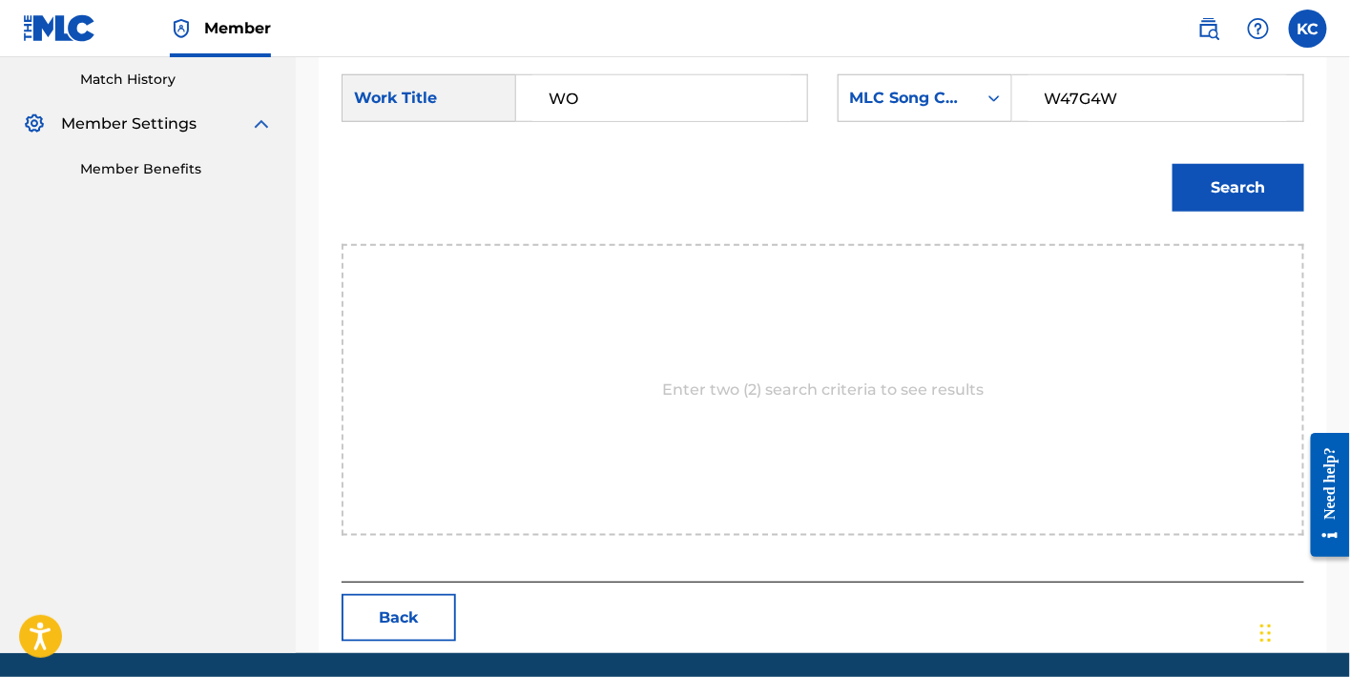
type input "WO"
click at [1210, 184] on button "Search" at bounding box center [1239, 188] width 132 height 48
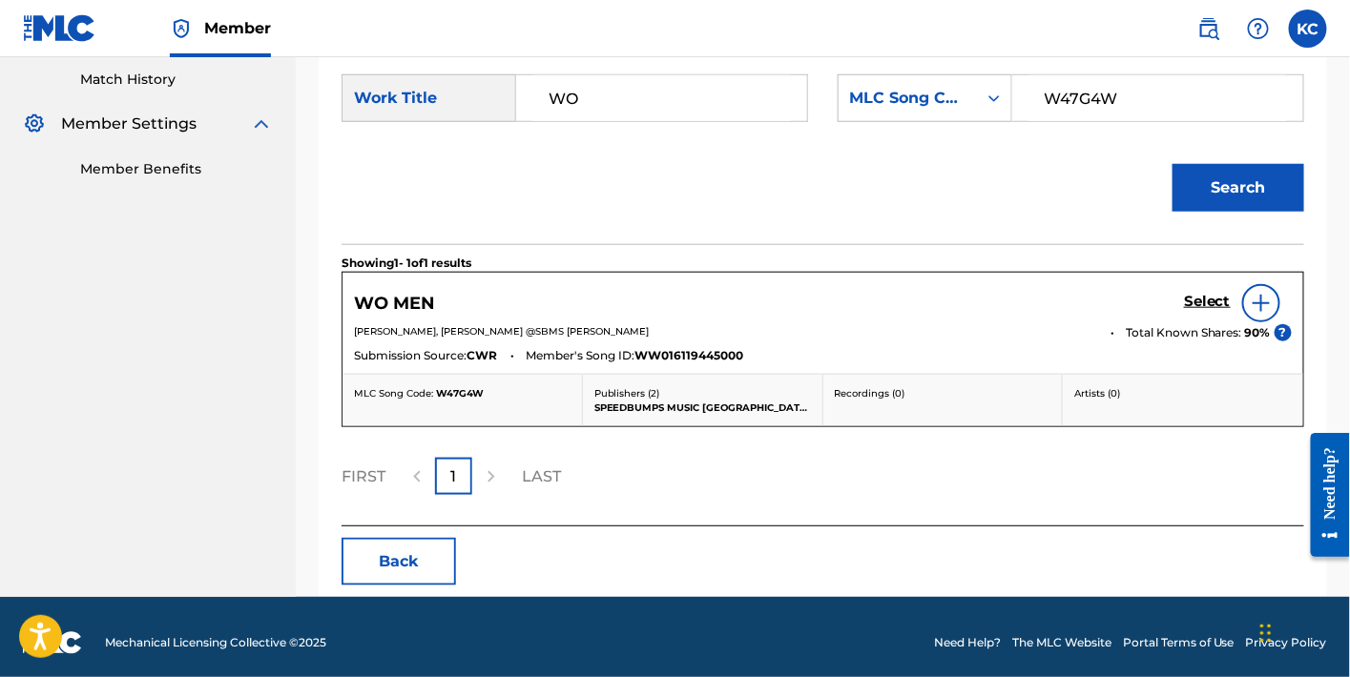
click at [1219, 309] on link "Select" at bounding box center [1207, 303] width 47 height 21
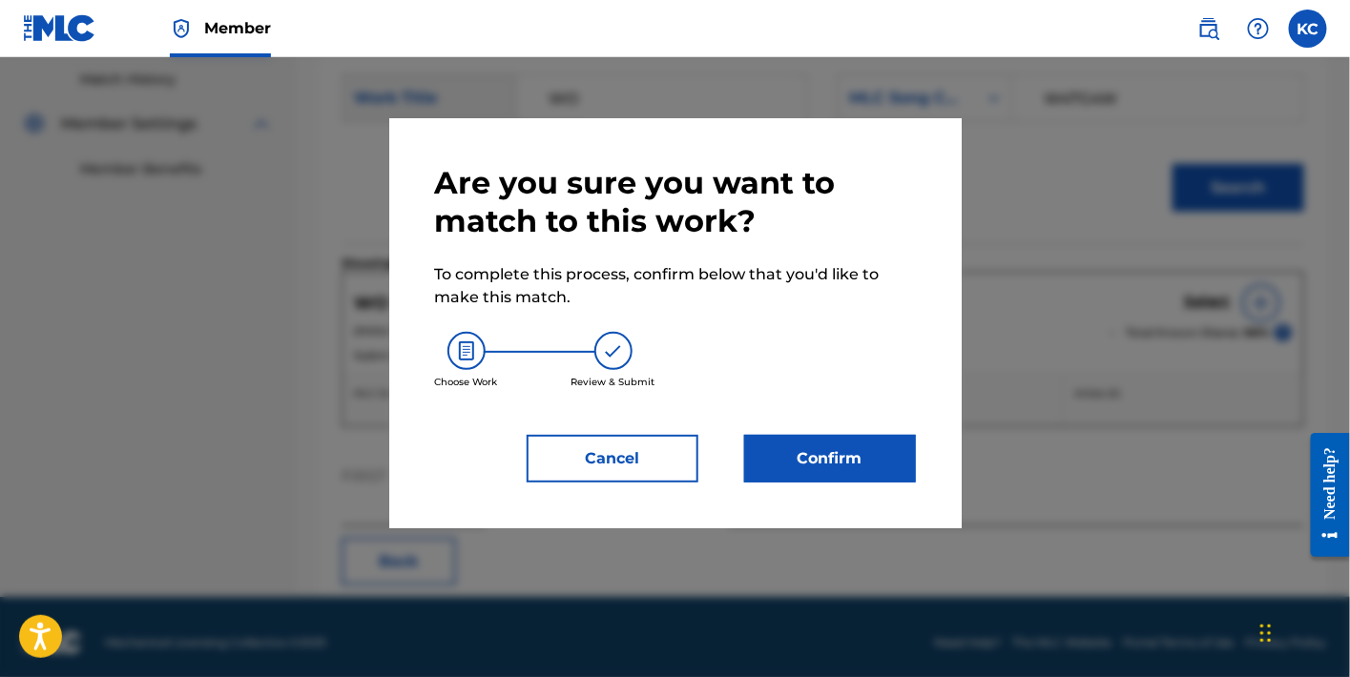
click at [845, 459] on button "Confirm" at bounding box center [830, 459] width 172 height 48
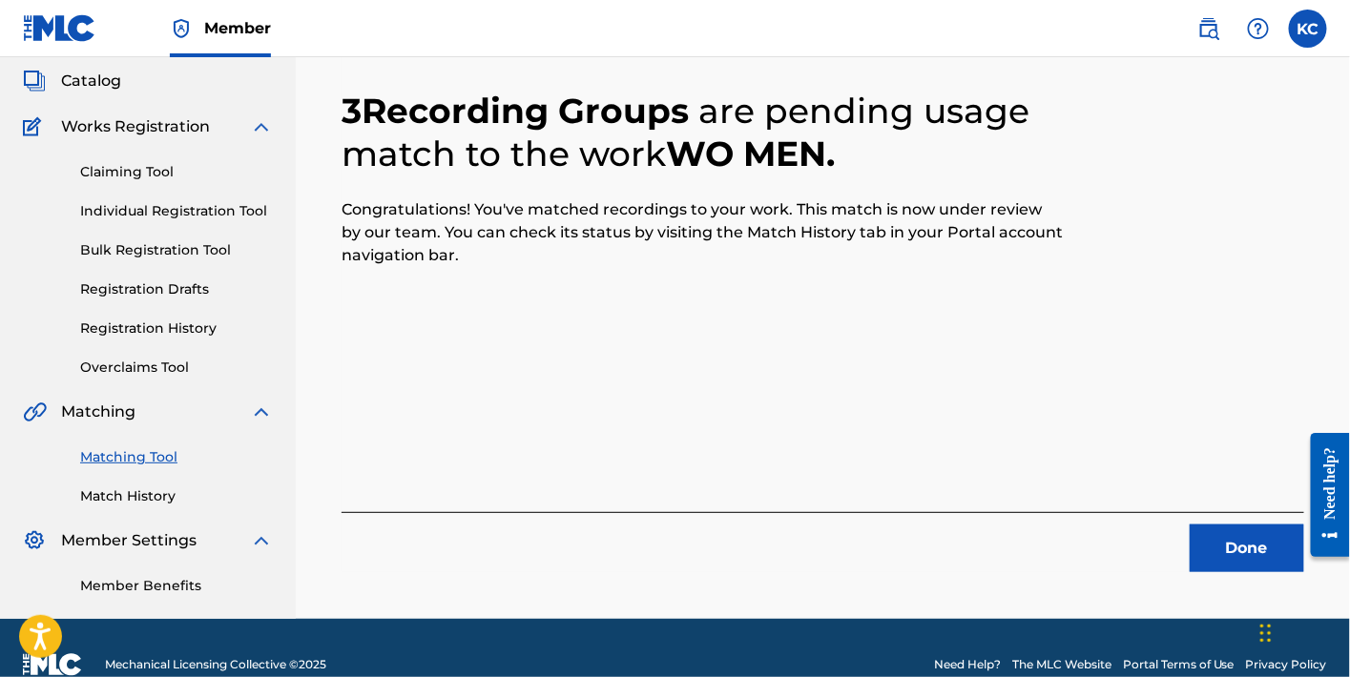
scroll to position [141, 0]
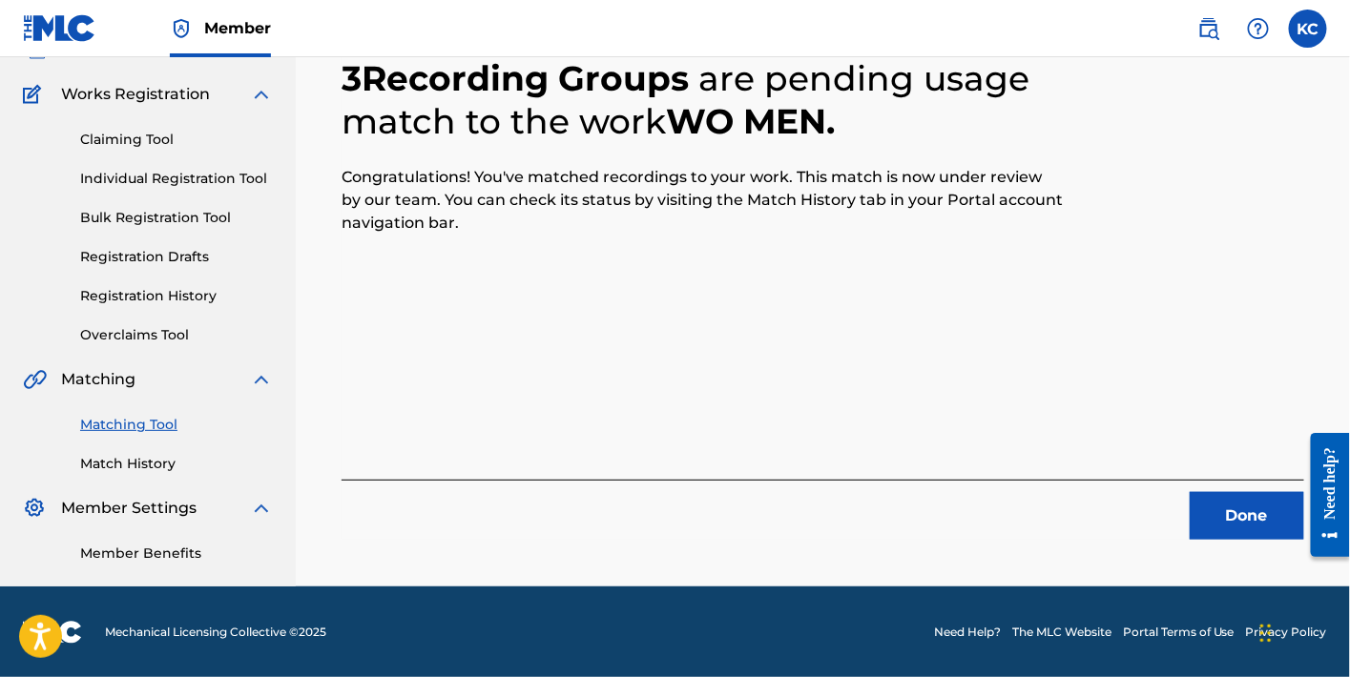
click at [1262, 521] on button "Done" at bounding box center [1247, 516] width 115 height 48
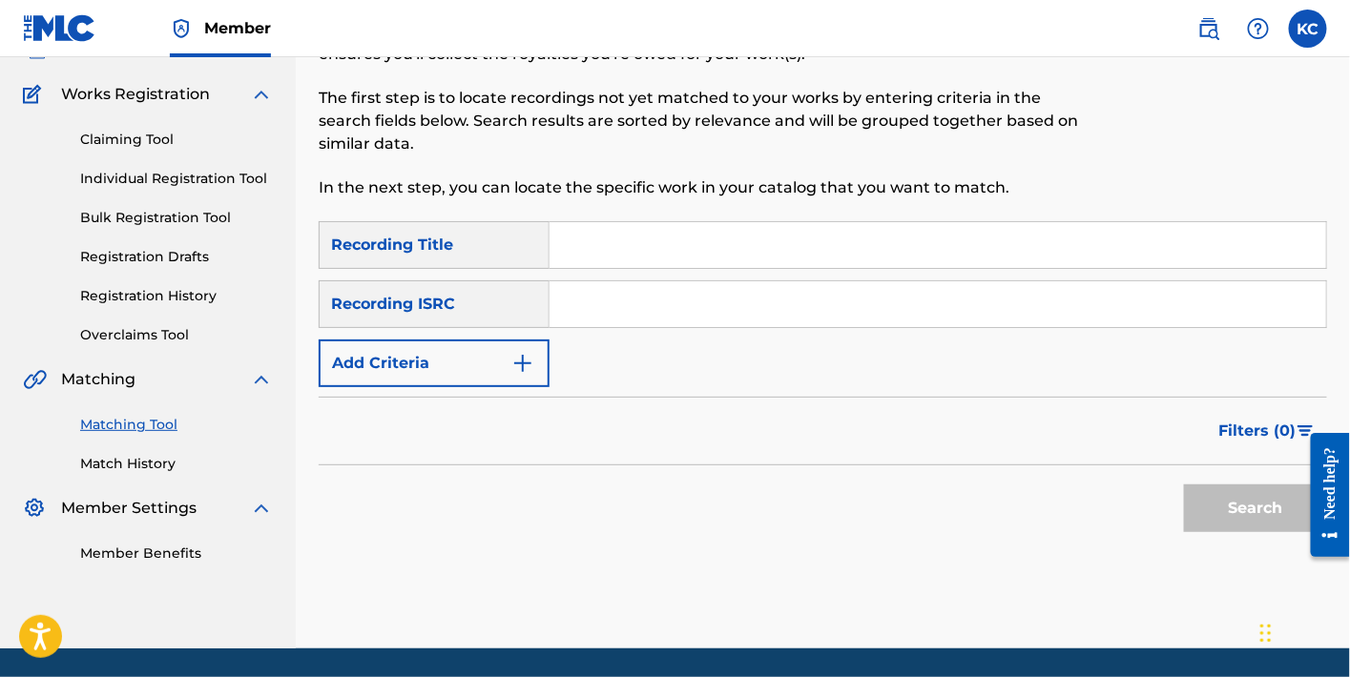
click at [641, 250] on input "Search Form" at bounding box center [938, 245] width 777 height 46
paste input "人之爱"
click at [1245, 503] on button "Search" at bounding box center [1255, 509] width 143 height 48
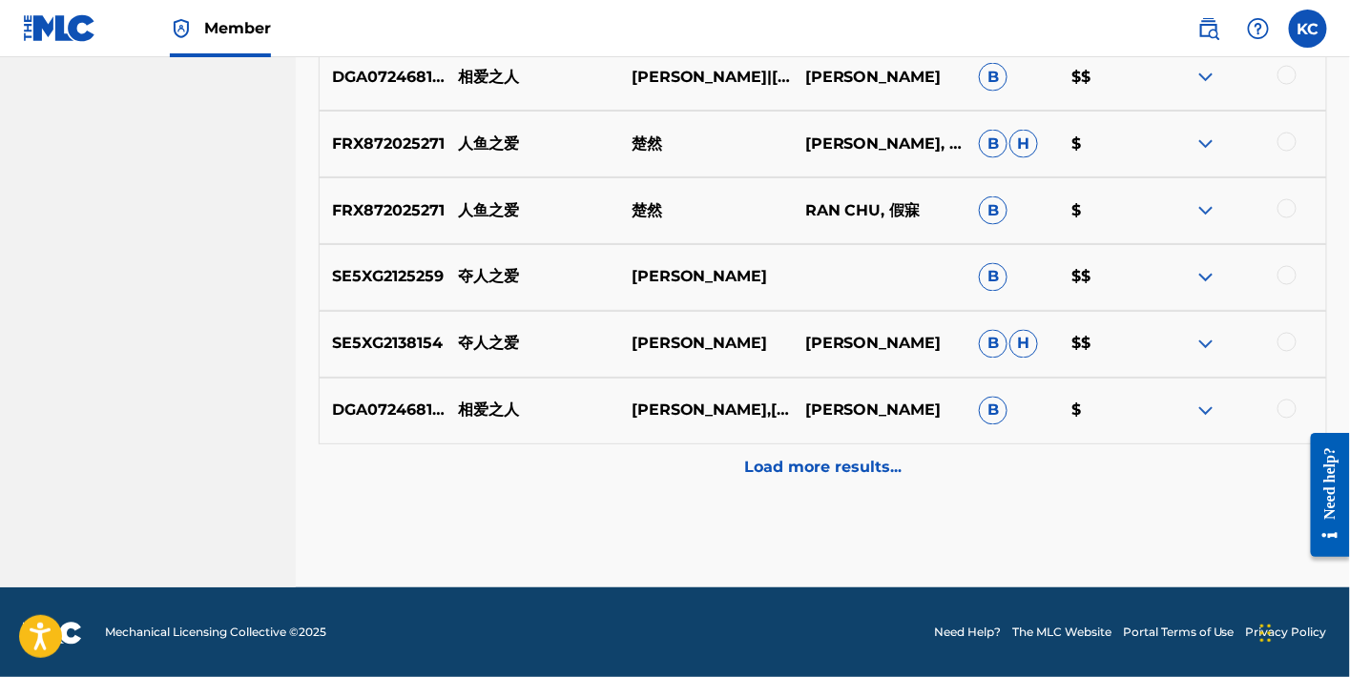
scroll to position [62, 0]
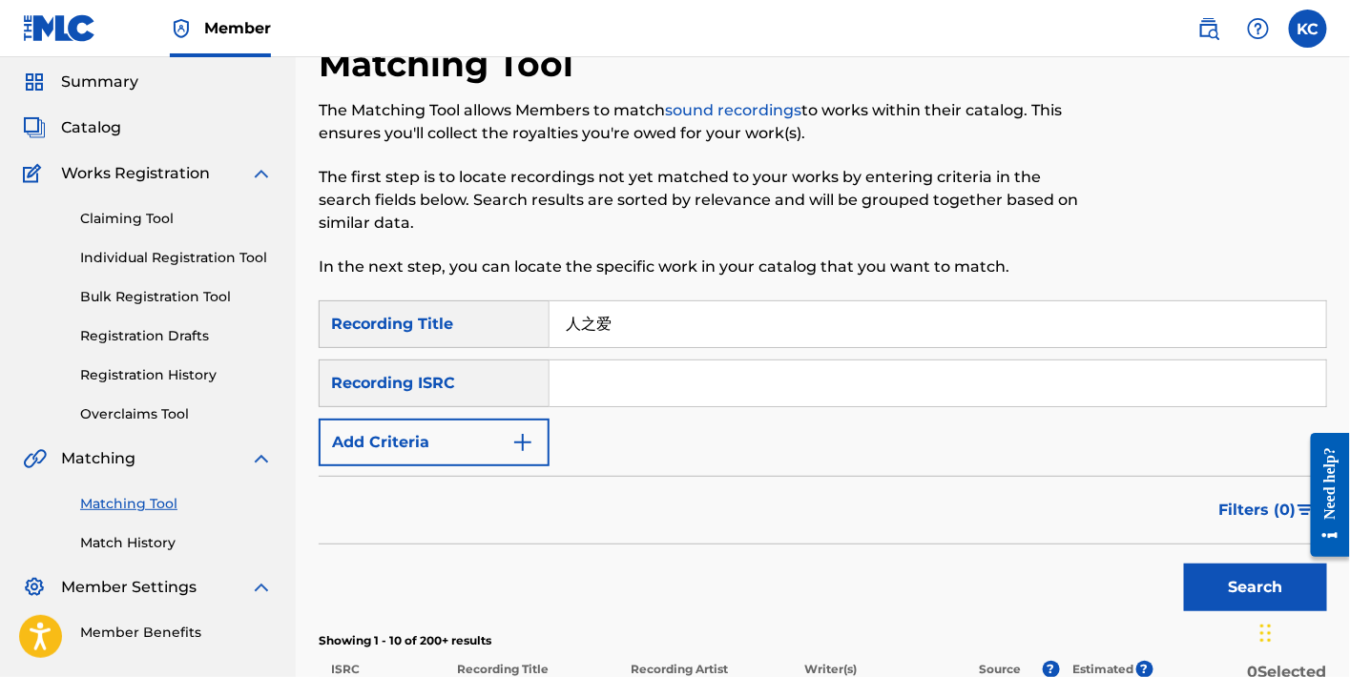
drag, startPoint x: 685, startPoint y: 346, endPoint x: 545, endPoint y: 334, distance: 140.8
click at [545, 334] on div "SearchWithCriteria3f5dfc96-15b4-48c7-9d70-ff6f81b0173c Recording Title 人之爱" at bounding box center [823, 325] width 1009 height 48
paste input "』- 2024华晨宇"
drag, startPoint x: 615, startPoint y: 320, endPoint x: 674, endPoint y: 317, distance: 59.2
click at [674, 317] on input "人之爱』- 2024华晨宇" at bounding box center [938, 325] width 777 height 46
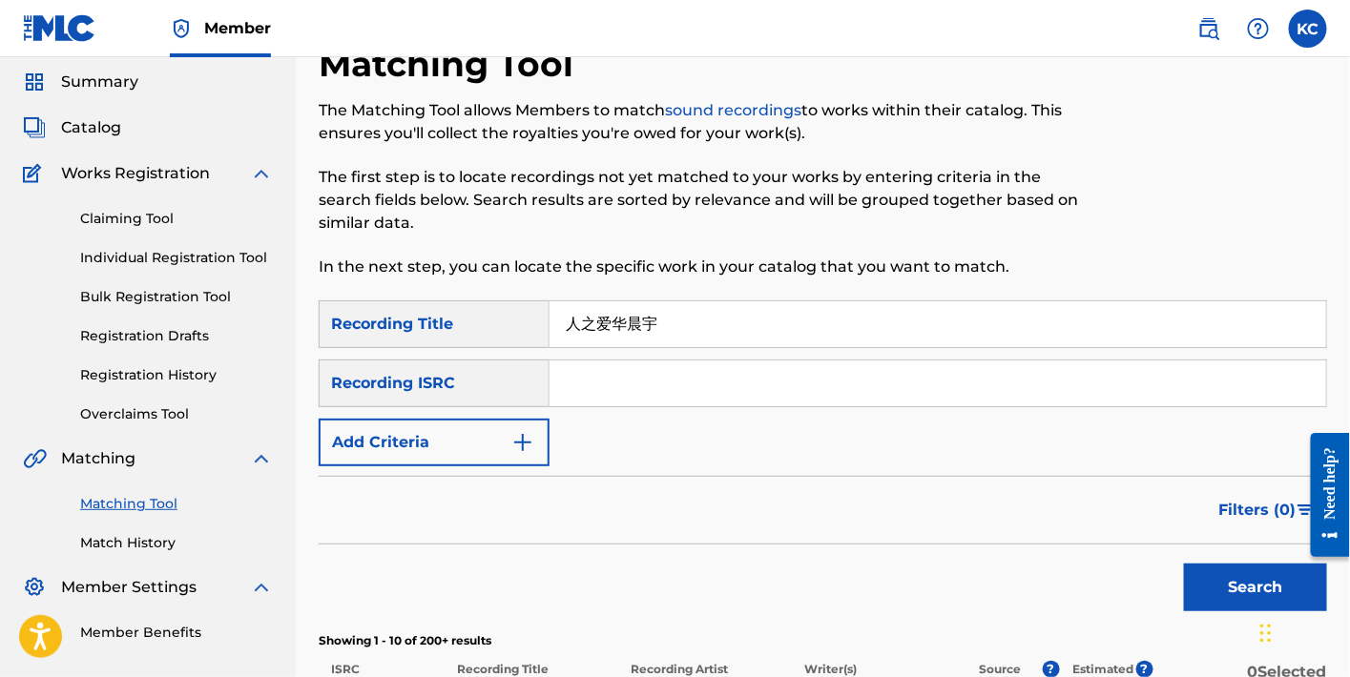
drag, startPoint x: 676, startPoint y: 317, endPoint x: 617, endPoint y: 317, distance: 58.2
click at [617, 317] on input "人之爱华晨宇" at bounding box center [938, 325] width 777 height 46
type input "人之爱华晨宇"
click at [490, 440] on button "Add Criteria" at bounding box center [434, 443] width 231 height 48
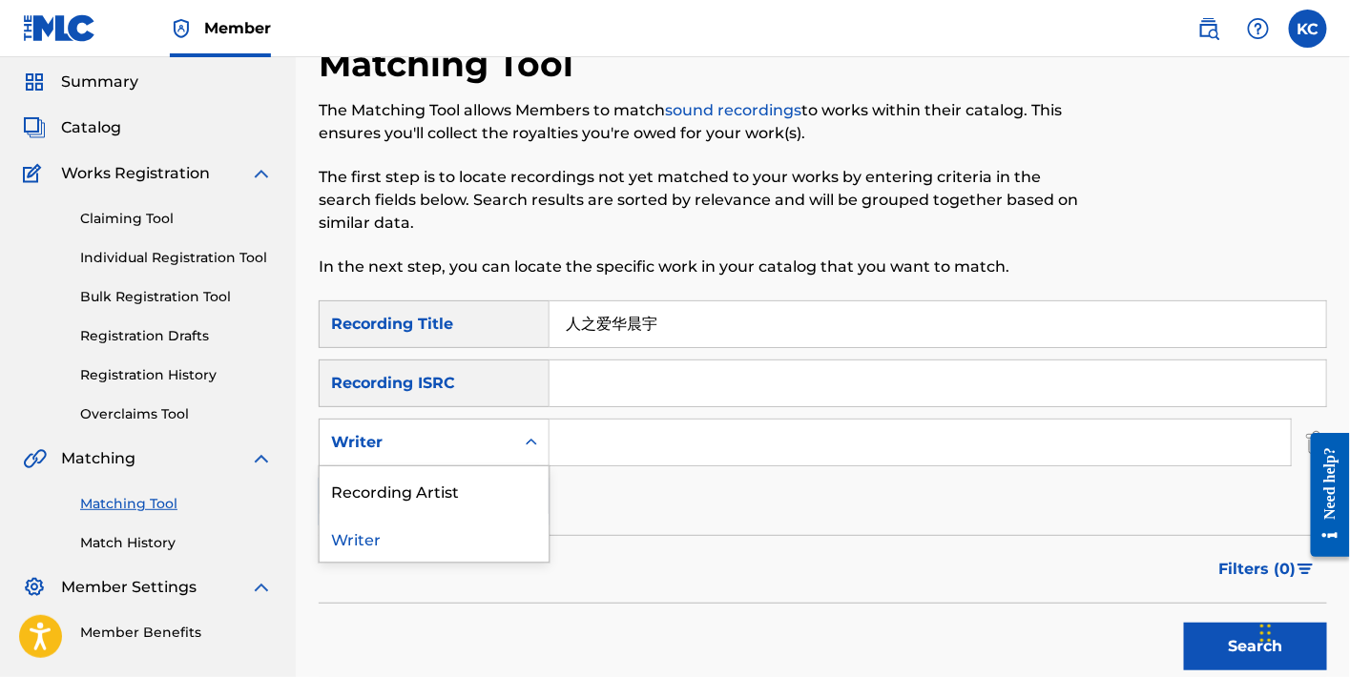
click at [457, 422] on div "Writer" at bounding box center [434, 443] width 231 height 48
click at [469, 471] on div "Recording Artist" at bounding box center [434, 491] width 229 height 48
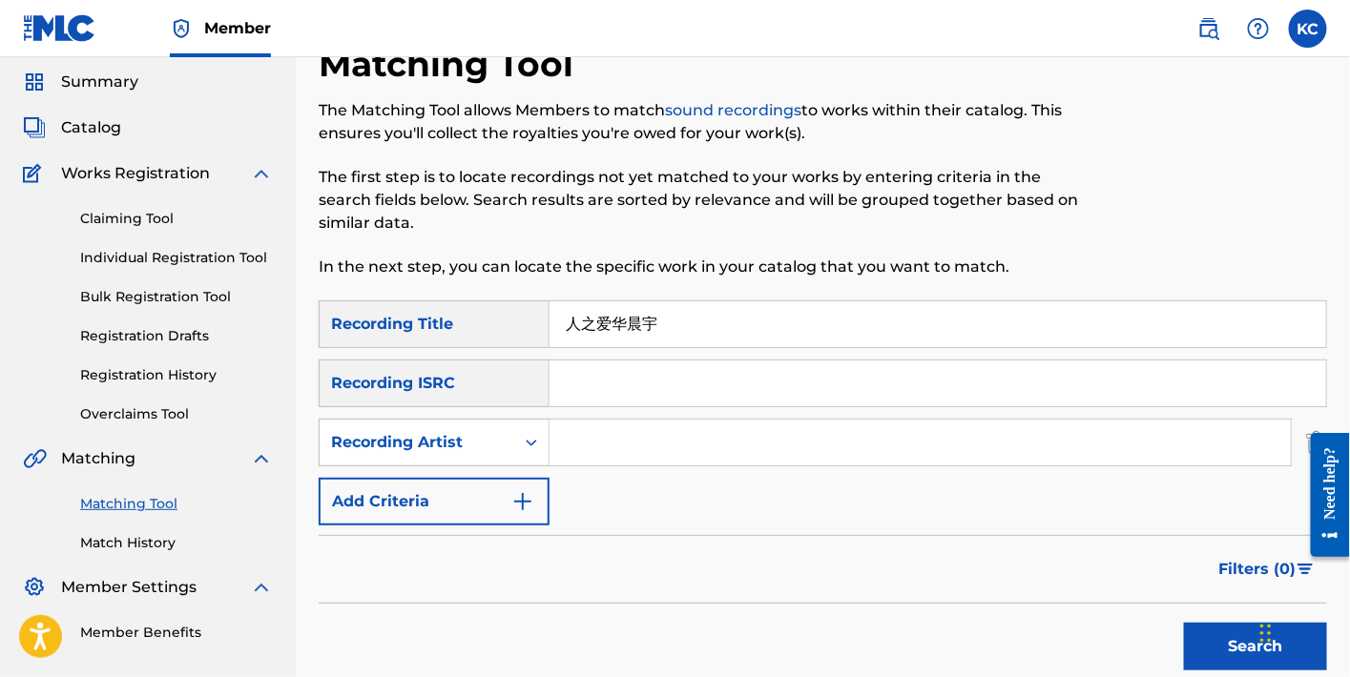
click at [611, 443] on input "Search Form" at bounding box center [920, 443] width 741 height 46
paste input "华晨宇"
type input "华晨宇"
drag, startPoint x: 615, startPoint y: 314, endPoint x: 725, endPoint y: 327, distance: 110.5
click at [725, 327] on input "人之爱华晨宇" at bounding box center [938, 325] width 777 height 46
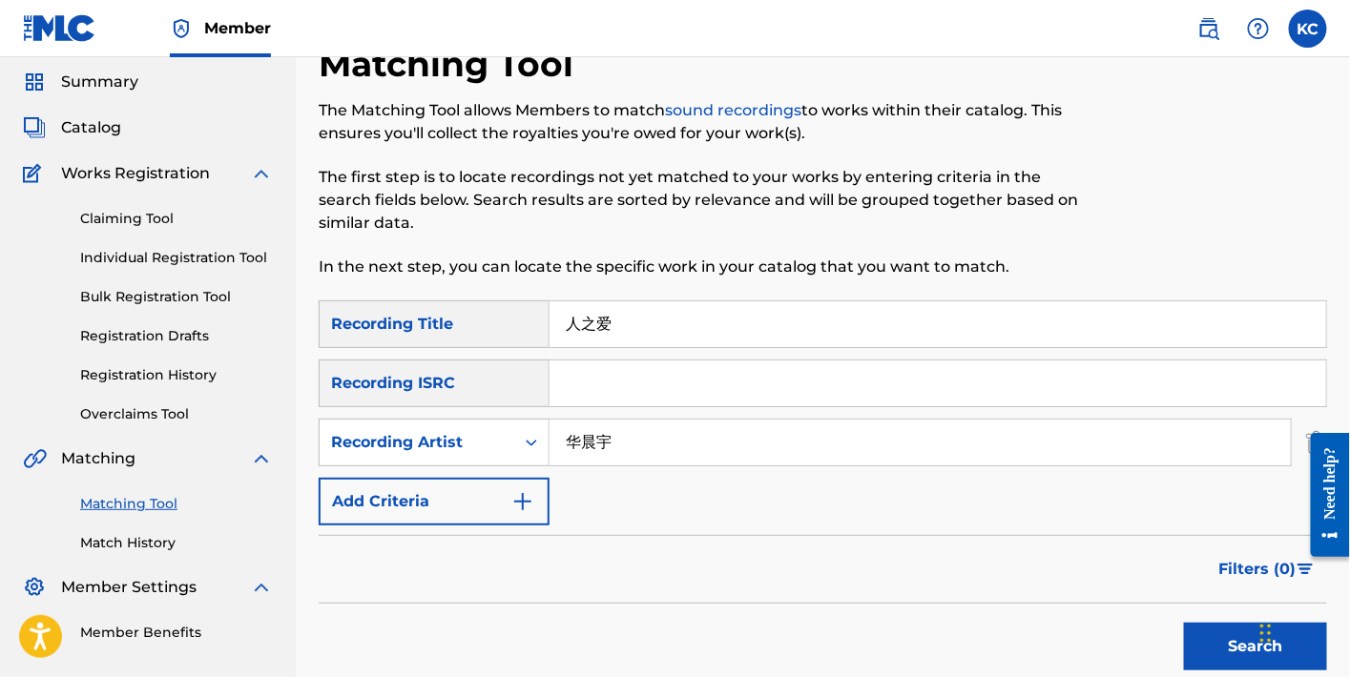
click at [1226, 635] on button "Search" at bounding box center [1255, 647] width 143 height 48
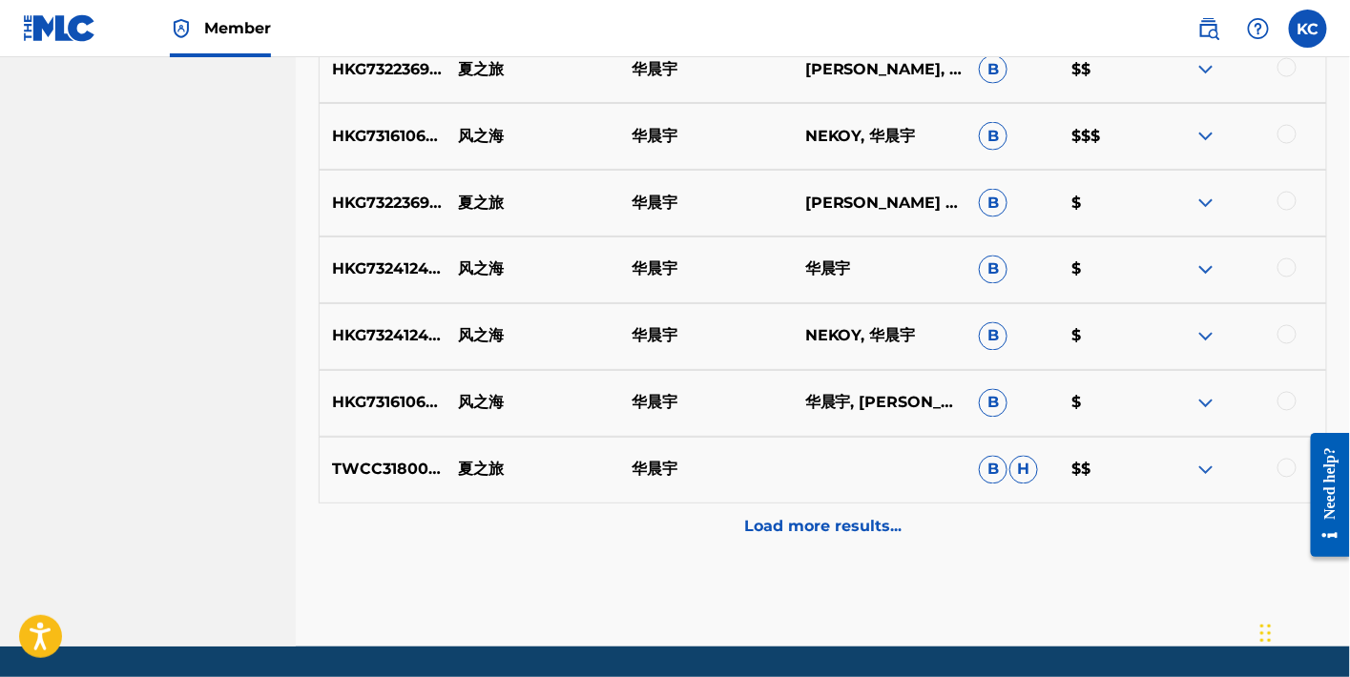
scroll to position [522, 0]
click at [837, 535] on p "Load more results..." at bounding box center [822, 527] width 157 height 23
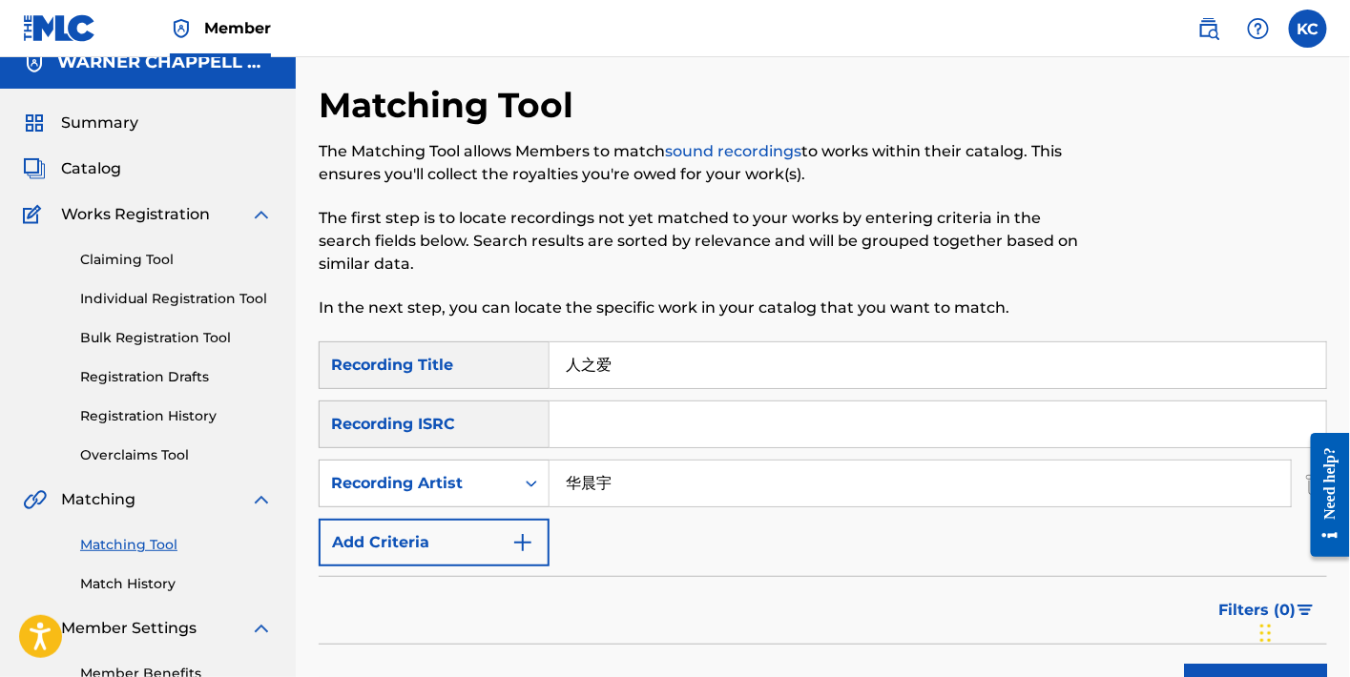
scroll to position [0, 0]
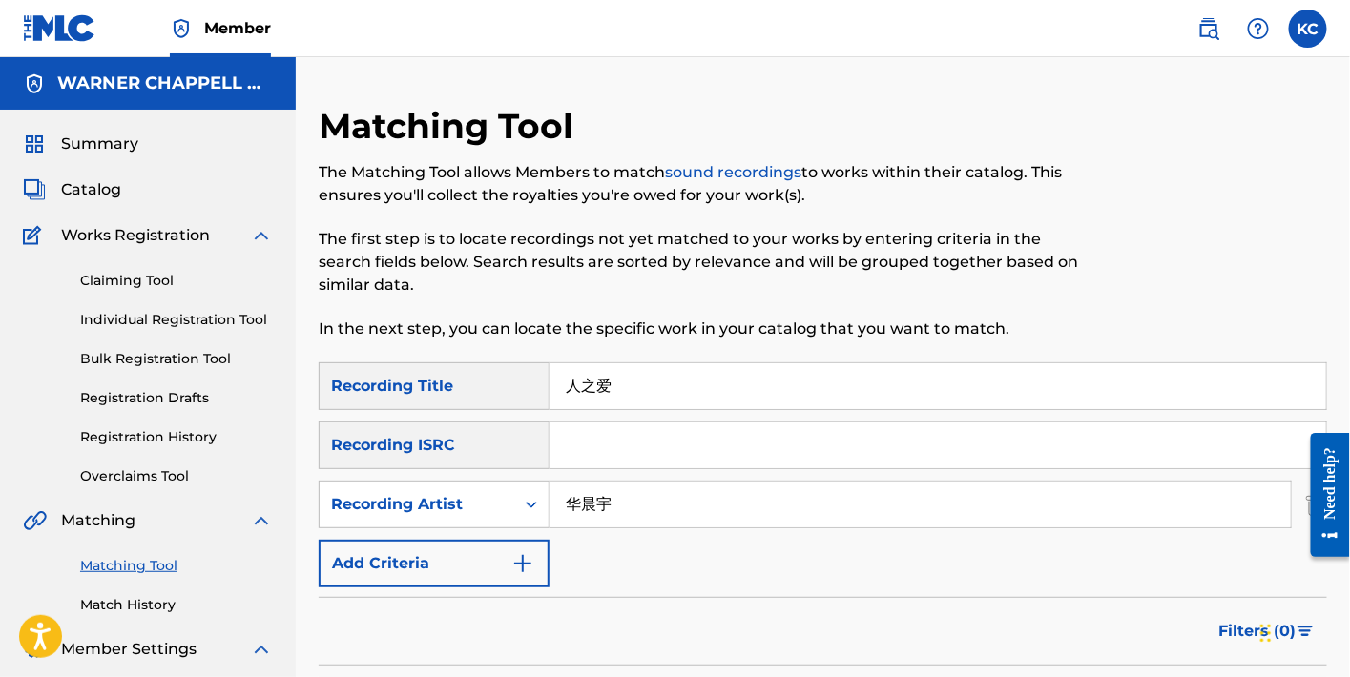
drag, startPoint x: 726, startPoint y: 389, endPoint x: 422, endPoint y: 372, distance: 304.9
click at [427, 369] on div "SearchWithCriteria3f5dfc96-15b4-48c7-9d70-ff6f81b0173c Recording Title 人之爱" at bounding box center [823, 387] width 1009 height 48
paste input "晨光里有你"
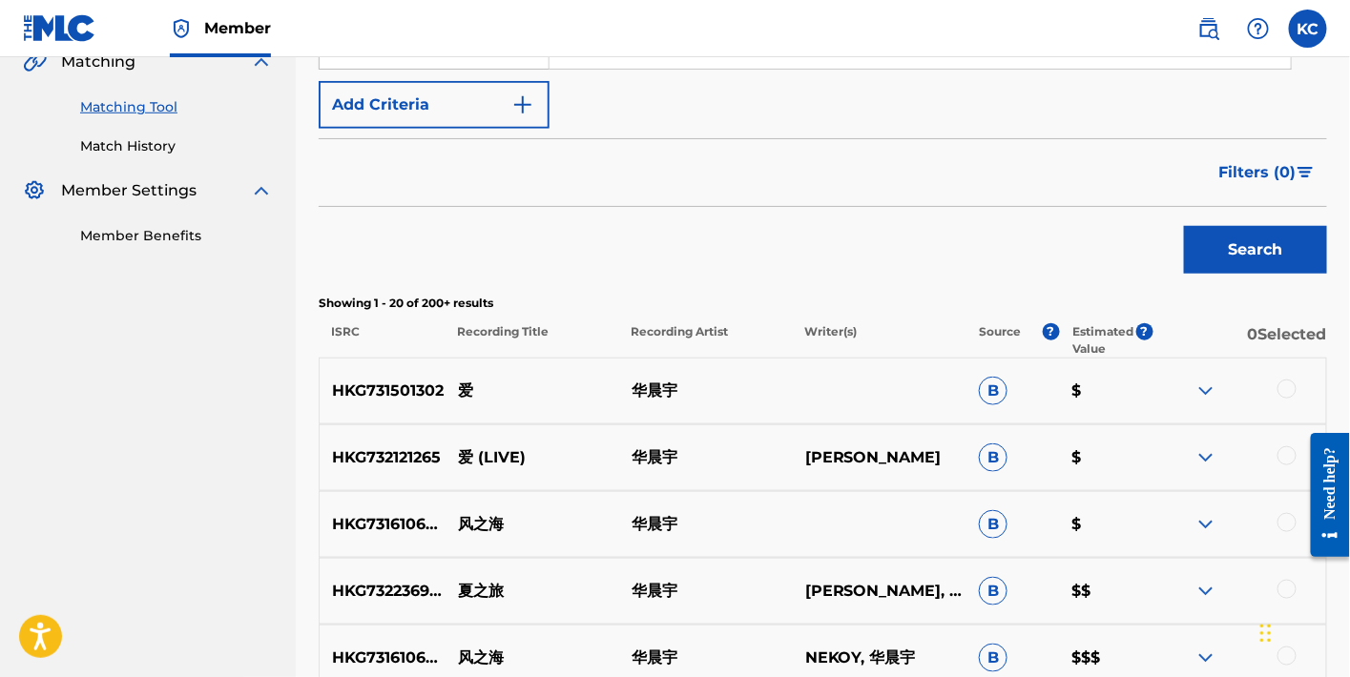
type input "晨光里有你"
click at [1254, 235] on button "Search" at bounding box center [1255, 250] width 143 height 48
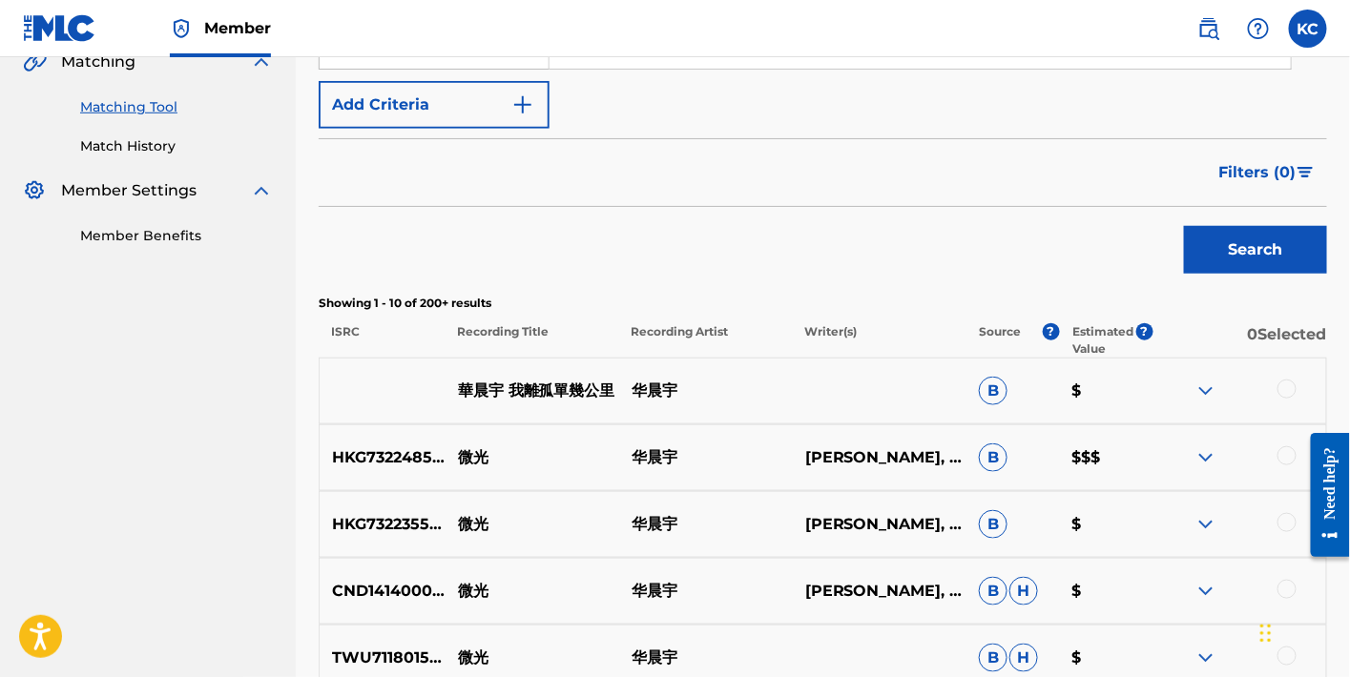
scroll to position [1040, 0]
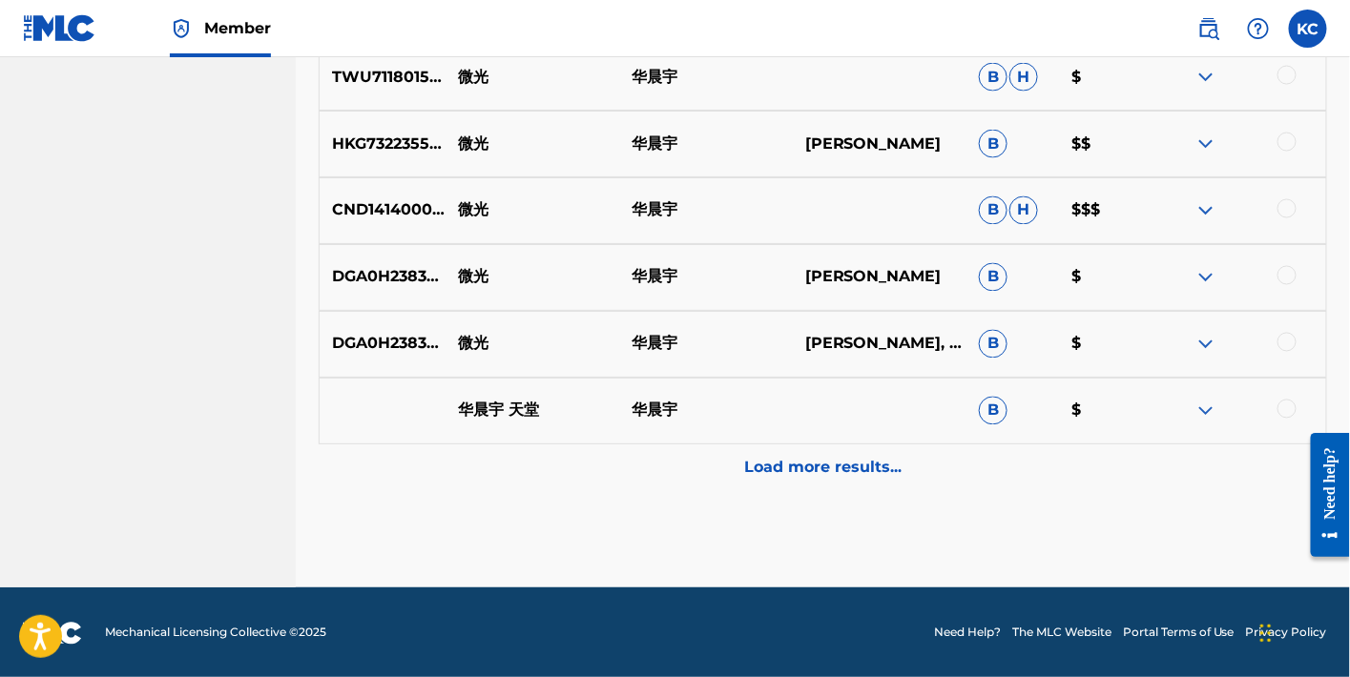
click at [859, 490] on div "Load more results..." at bounding box center [823, 469] width 1009 height 48
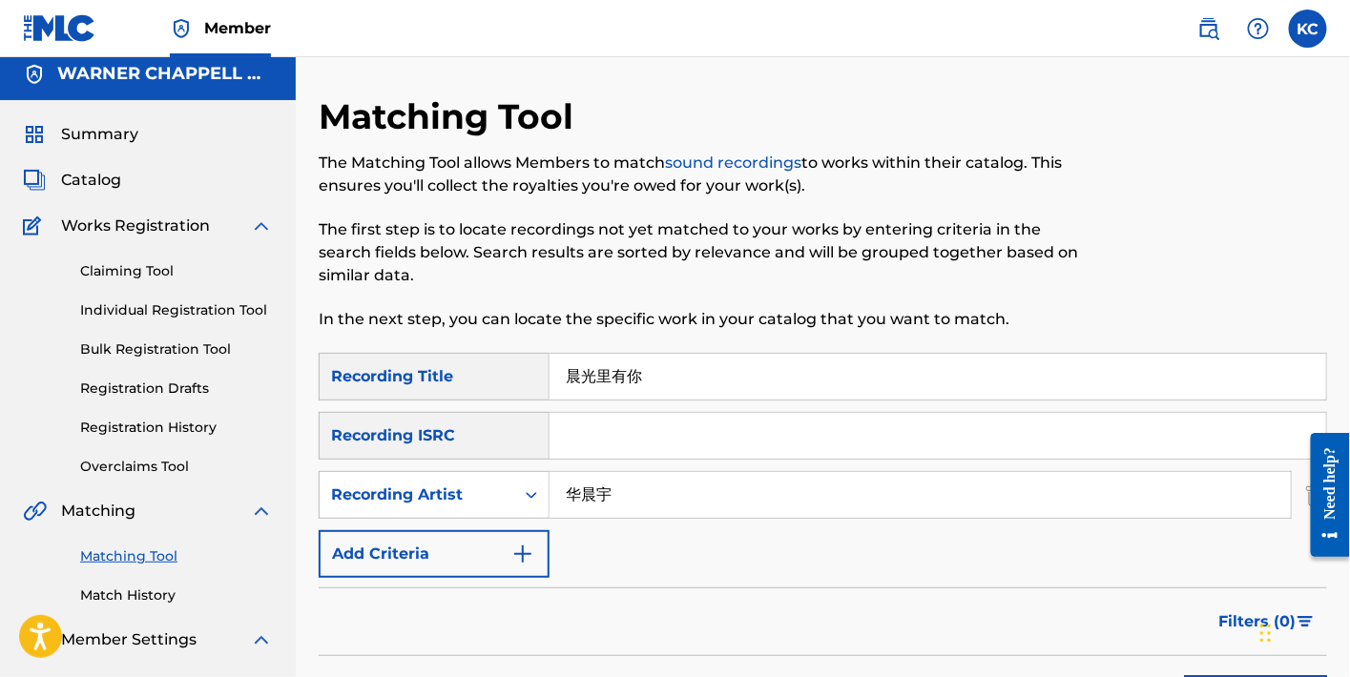
scroll to position [0, 0]
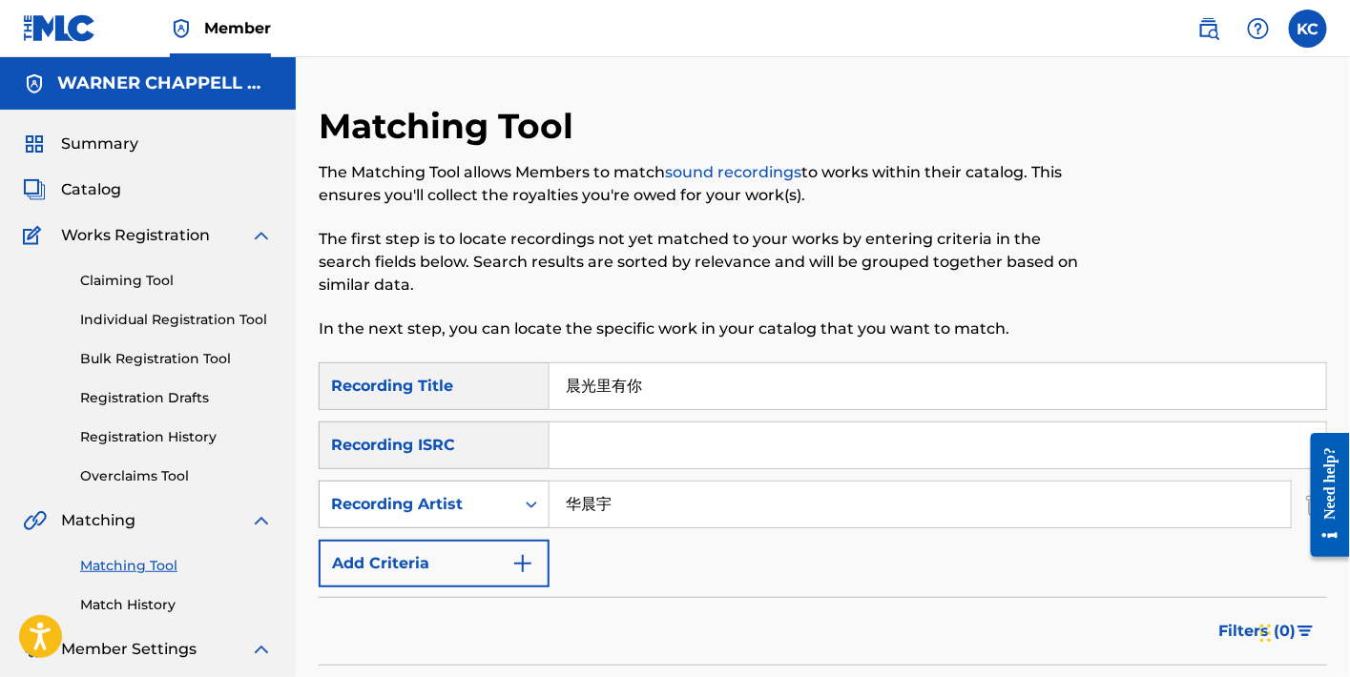
drag, startPoint x: 678, startPoint y: 510, endPoint x: 452, endPoint y: 510, distance: 226.1
click at [452, 510] on div "SearchWithCriteria6b0fd586-2955-49be-825f-7c5681579f79 Recording Artist [PERSON…" at bounding box center [823, 505] width 1009 height 48
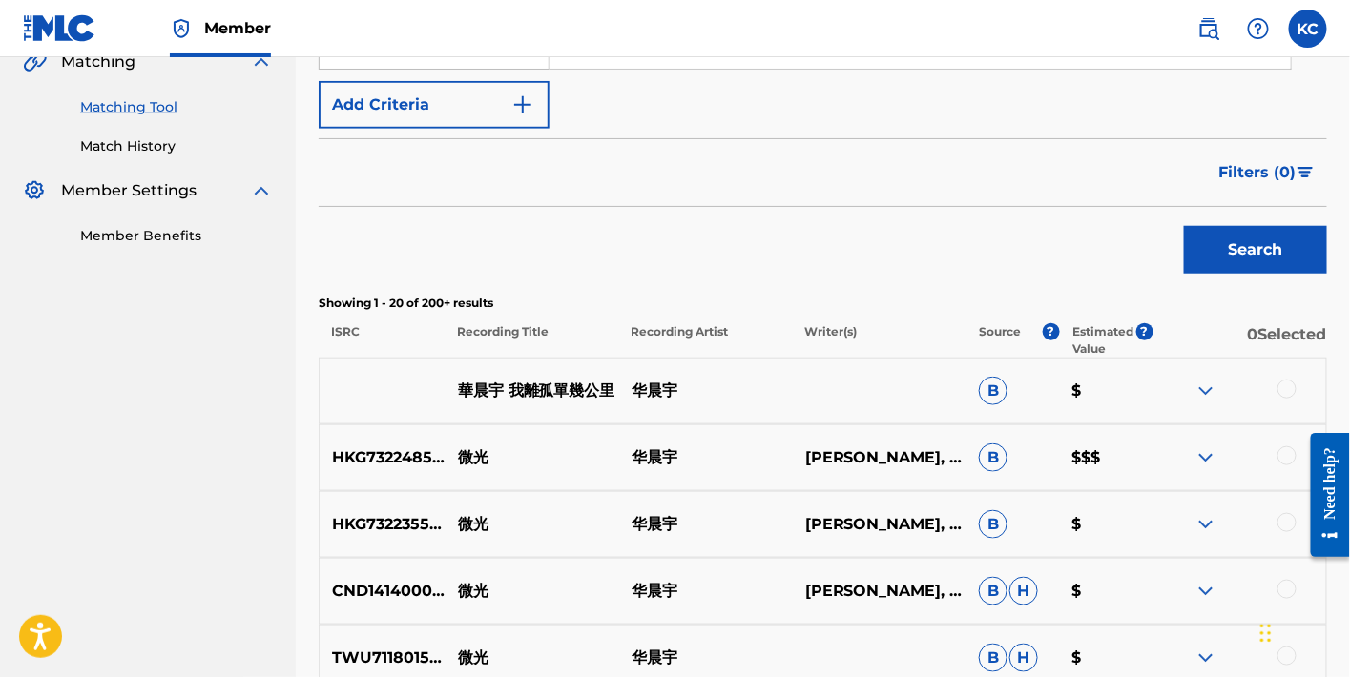
click at [1227, 258] on button "Search" at bounding box center [1255, 250] width 143 height 48
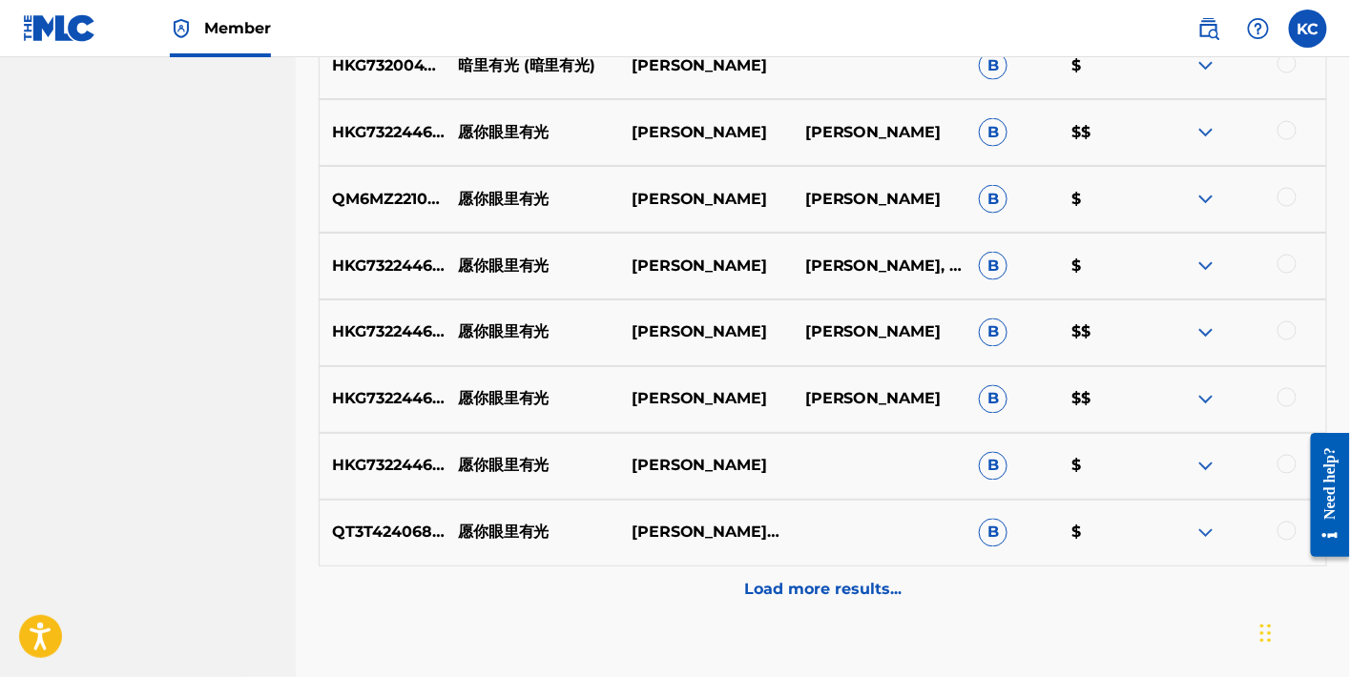
scroll to position [459, 0]
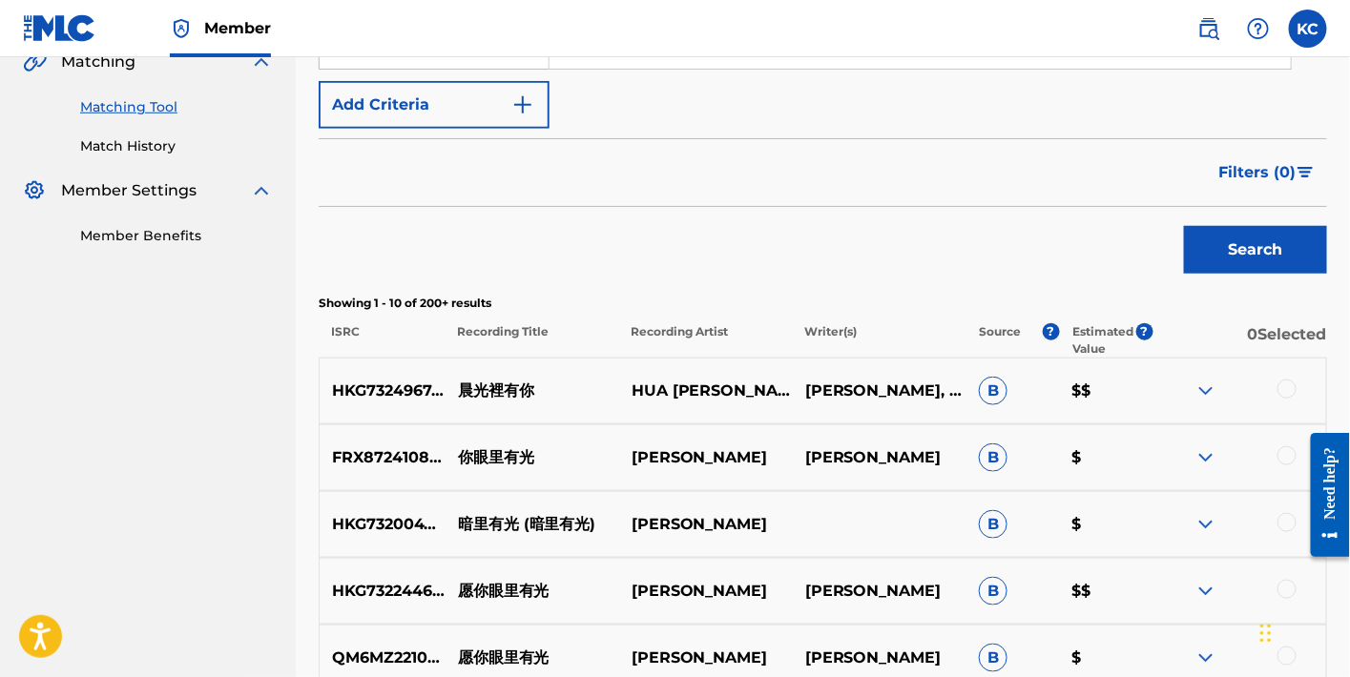
click at [406, 385] on p "HKG732496743" at bounding box center [382, 391] width 125 height 23
copy p "HKG732496743"
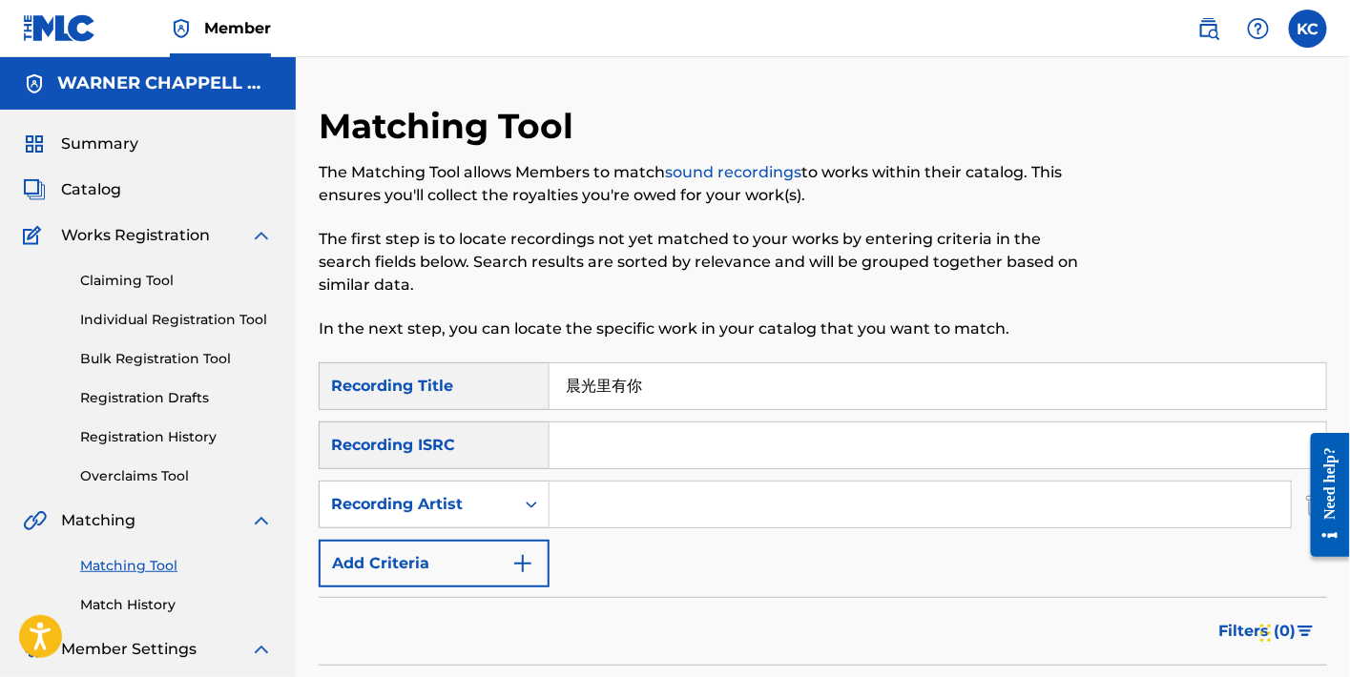
click at [712, 445] on input "Search Form" at bounding box center [938, 446] width 777 height 46
paste input "HKG732496743"
type input "HKG732496743"
drag, startPoint x: 667, startPoint y: 371, endPoint x: 433, endPoint y: 376, distance: 233.8
click at [433, 376] on div "SearchWithCriteria3f5dfc96-15b4-48c7-9d70-ff6f81b0173c Recording Title 晨光里有你" at bounding box center [823, 387] width 1009 height 48
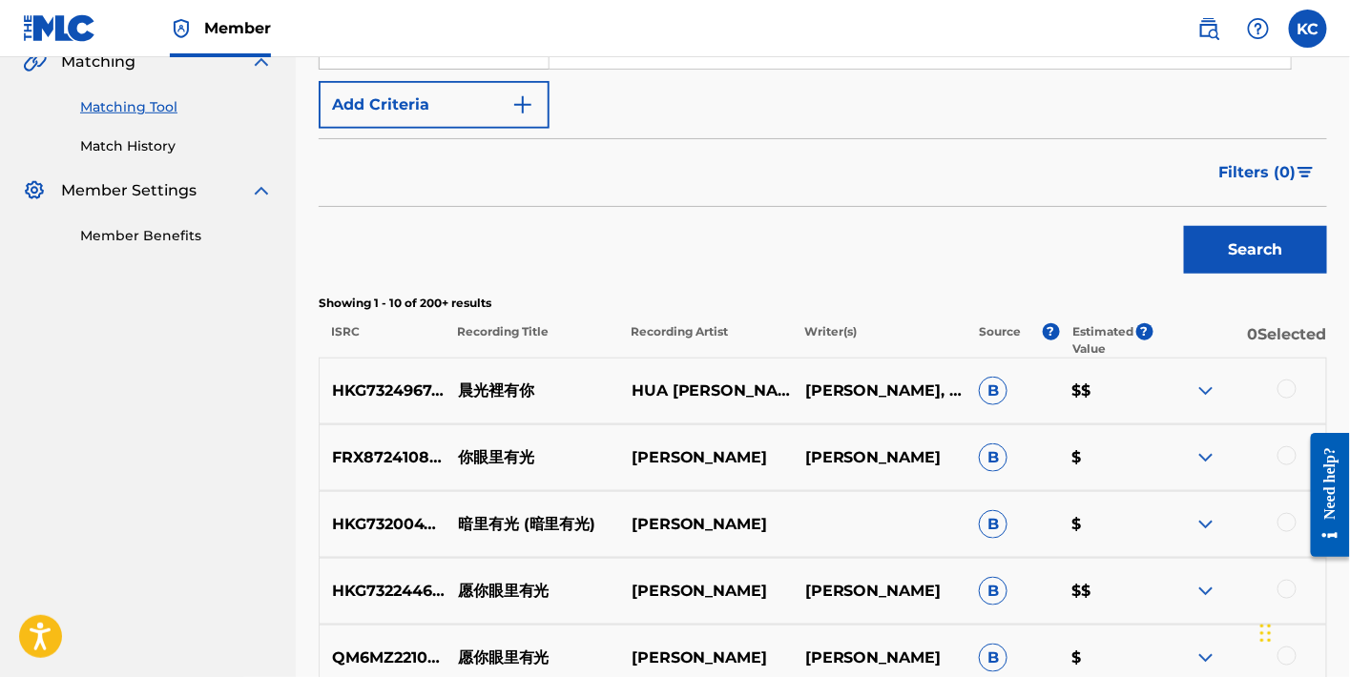
click at [1240, 265] on button "Search" at bounding box center [1255, 250] width 143 height 48
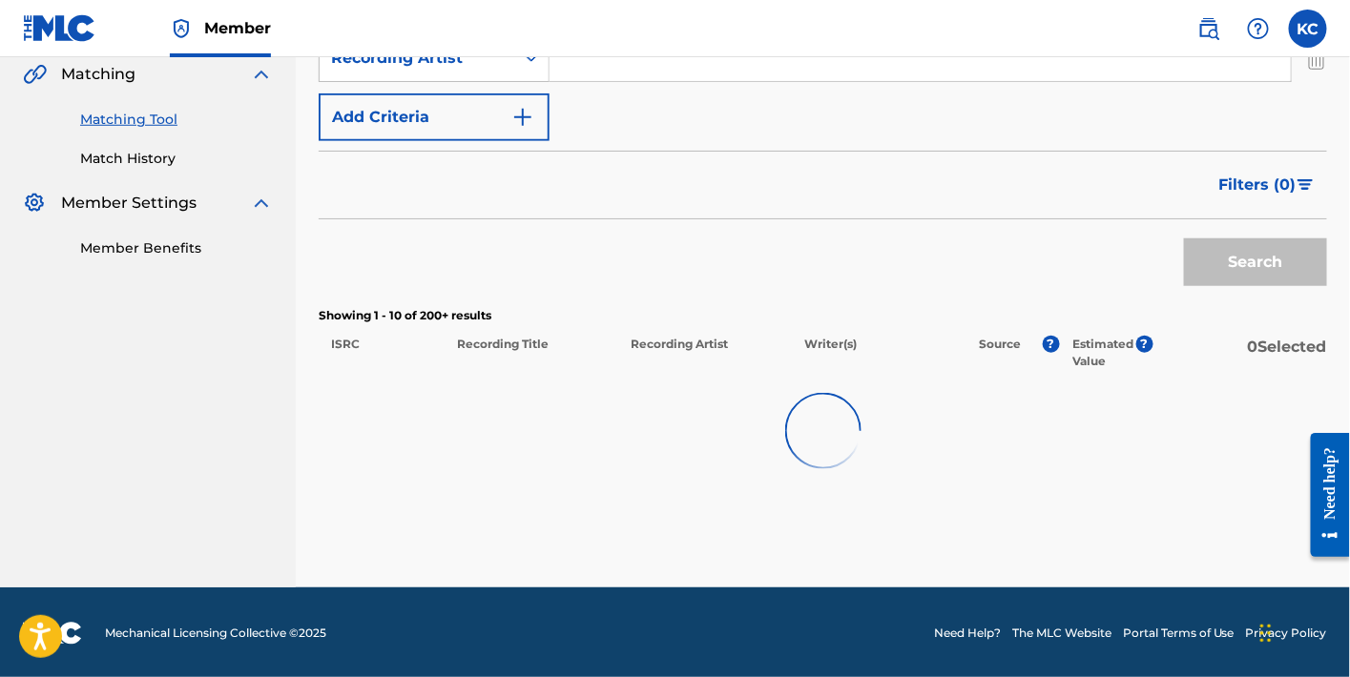
scroll to position [392, 0]
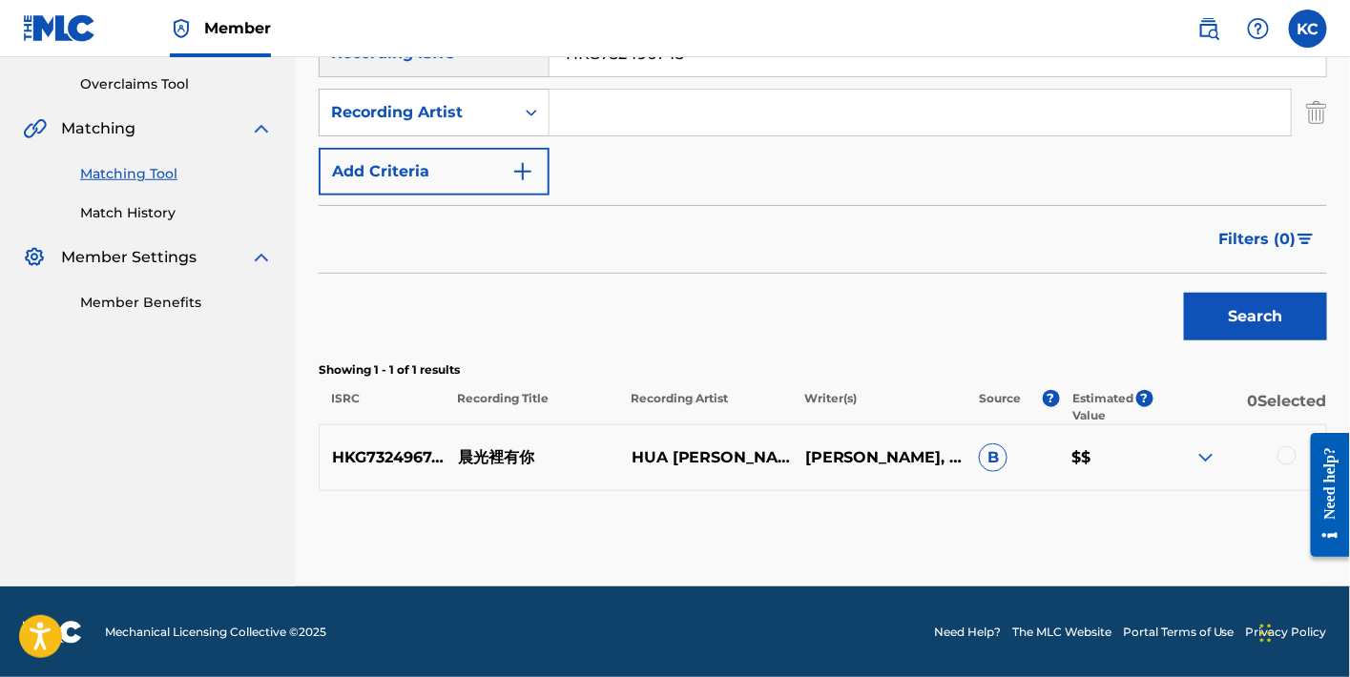
click at [1274, 459] on div at bounding box center [1240, 458] width 174 height 23
click at [1281, 456] on div at bounding box center [1287, 456] width 19 height 19
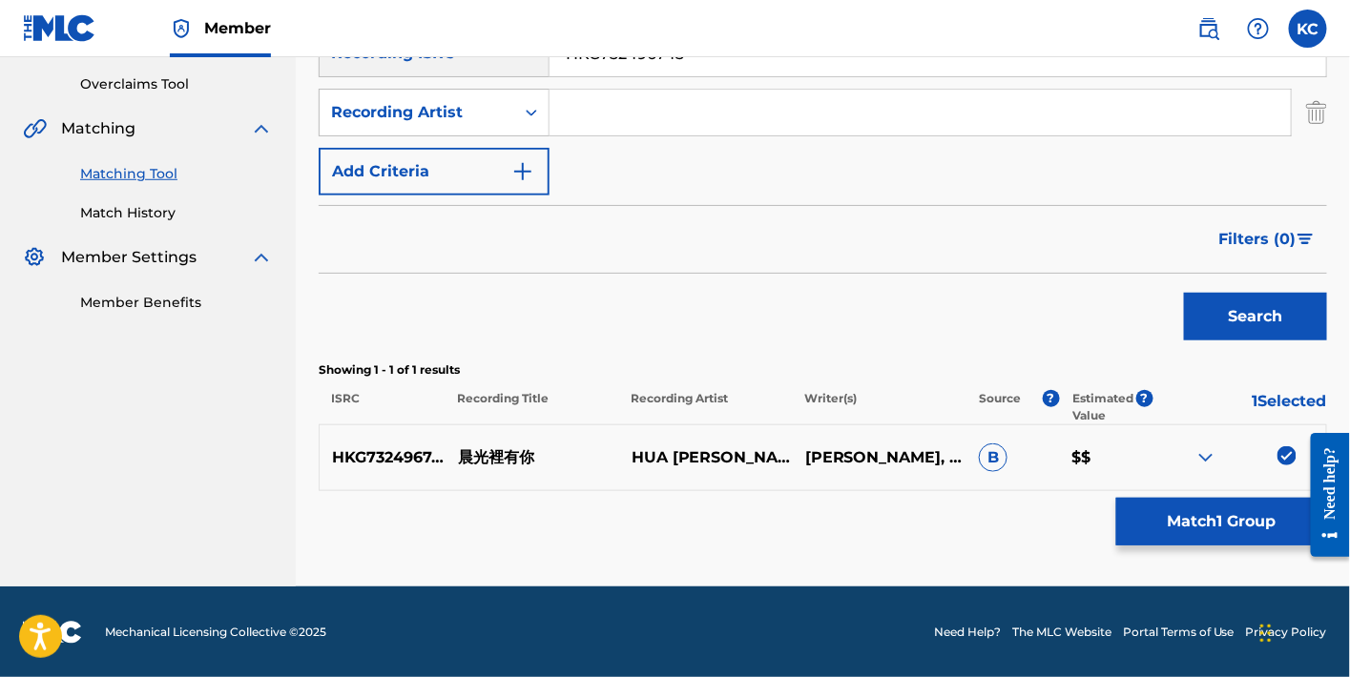
click at [1245, 525] on button "Match 1 Group" at bounding box center [1221, 522] width 211 height 48
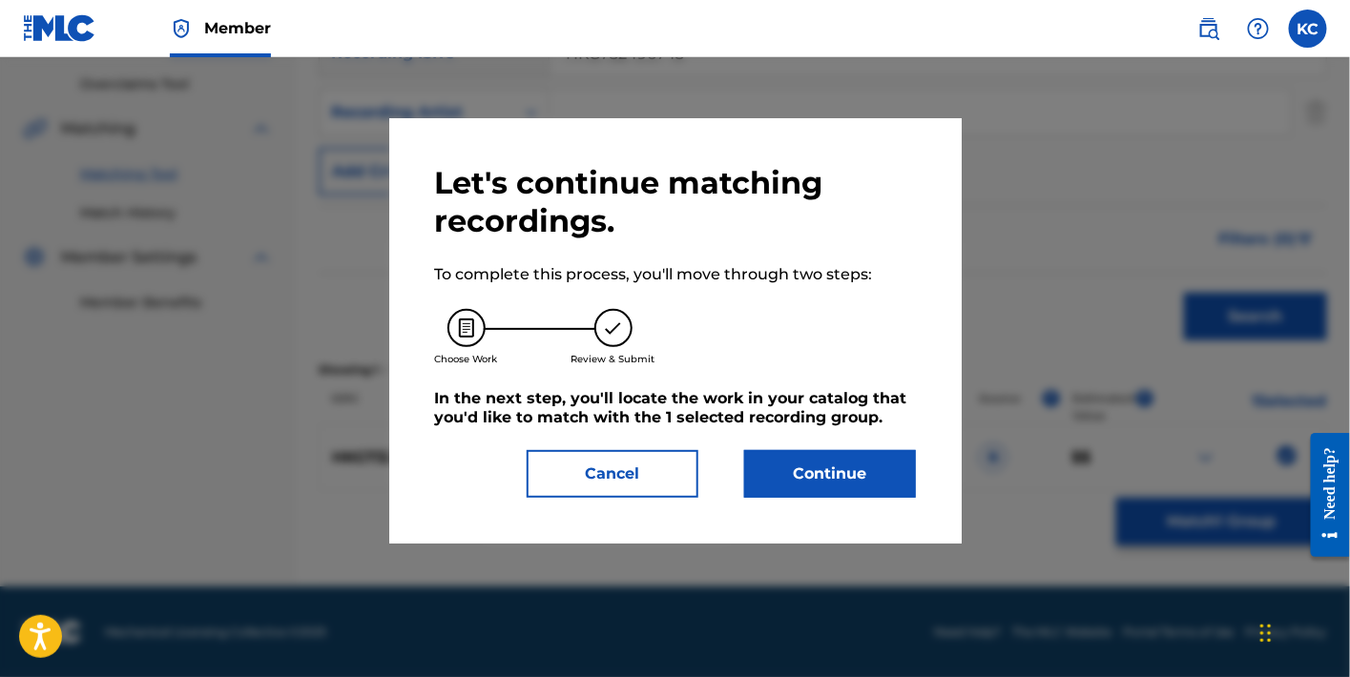
click at [846, 472] on button "Continue" at bounding box center [830, 474] width 172 height 48
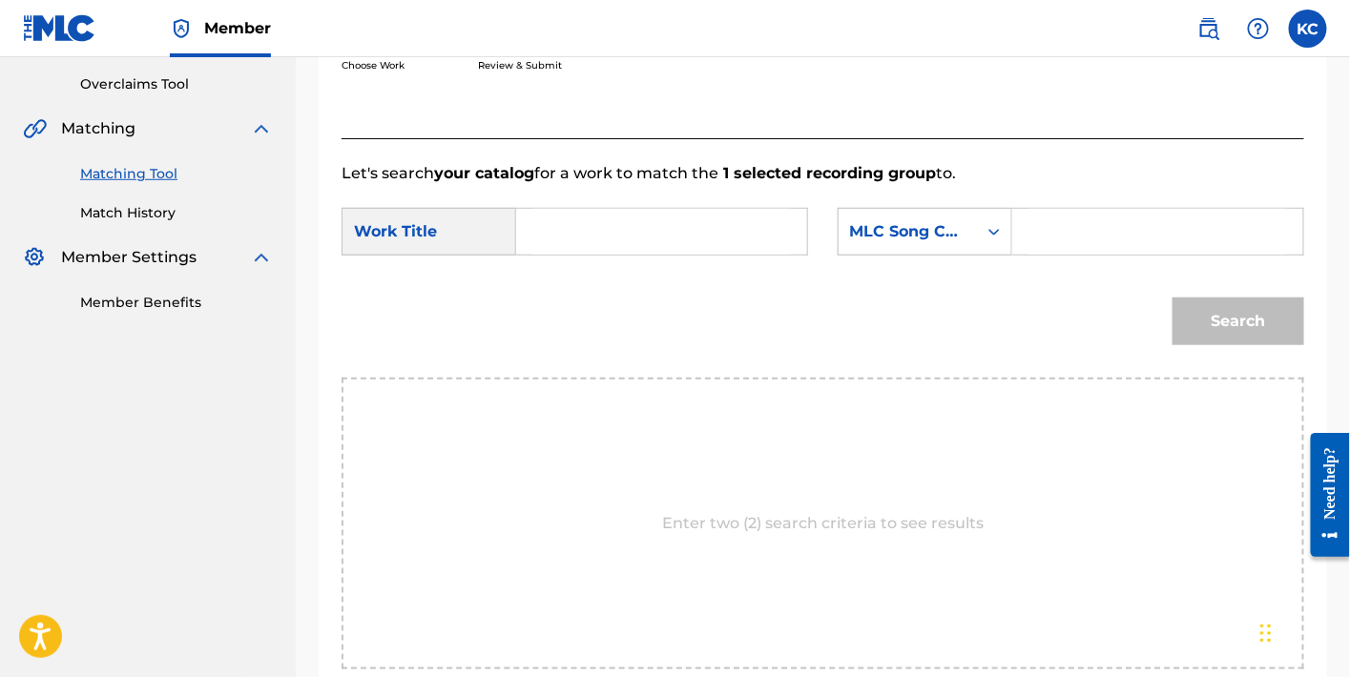
click at [1083, 245] on input "Search Form" at bounding box center [1158, 232] width 259 height 46
paste input "CJ0N0J"
type input "CJ0N0J"
click at [640, 240] on input "Search Form" at bounding box center [661, 232] width 259 height 46
type input "[PERSON_NAME]"
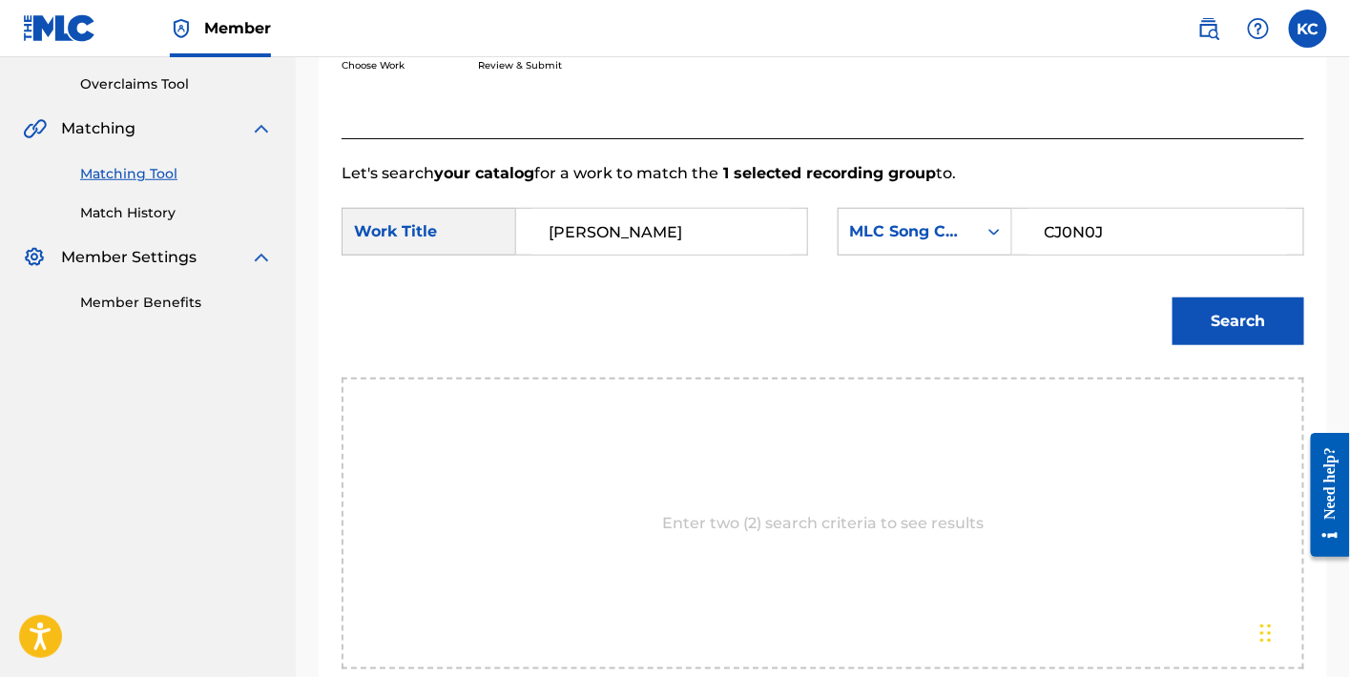
click at [1207, 322] on button "Search" at bounding box center [1239, 322] width 132 height 48
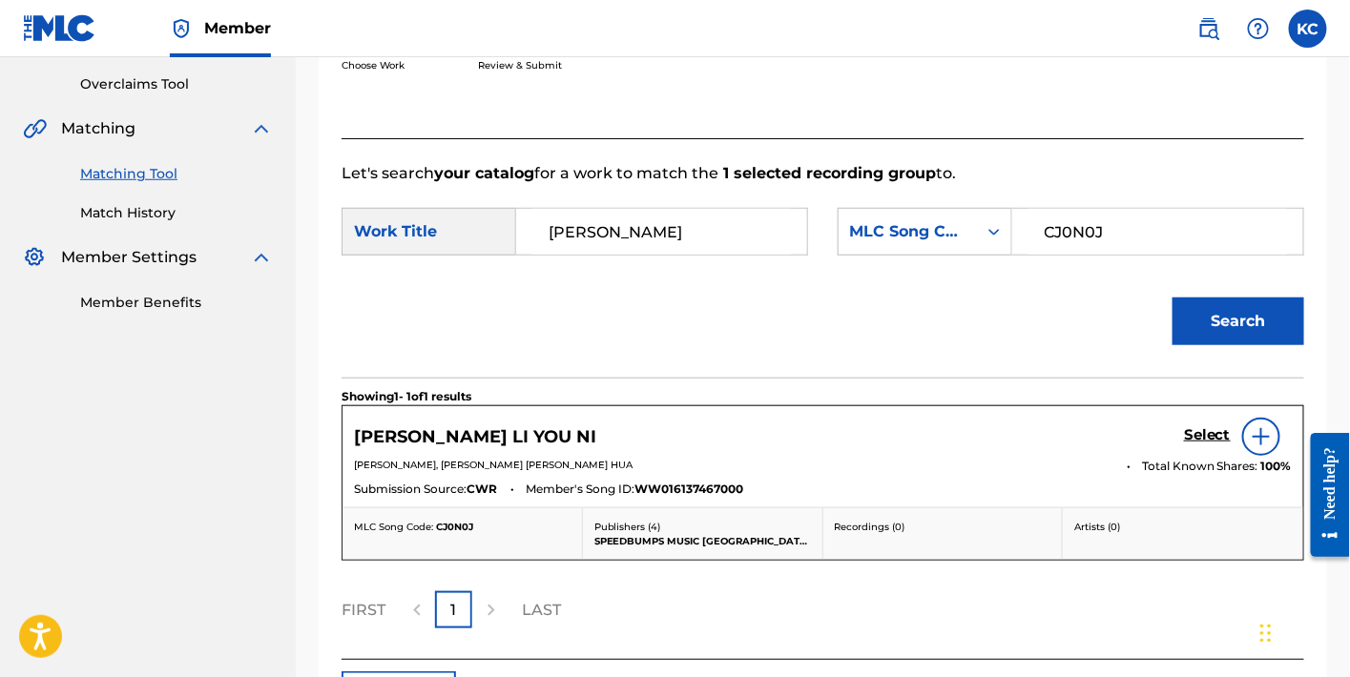
click at [1197, 420] on div "Select" at bounding box center [1238, 437] width 108 height 38
click at [1223, 434] on h5 "Select" at bounding box center [1207, 436] width 47 height 18
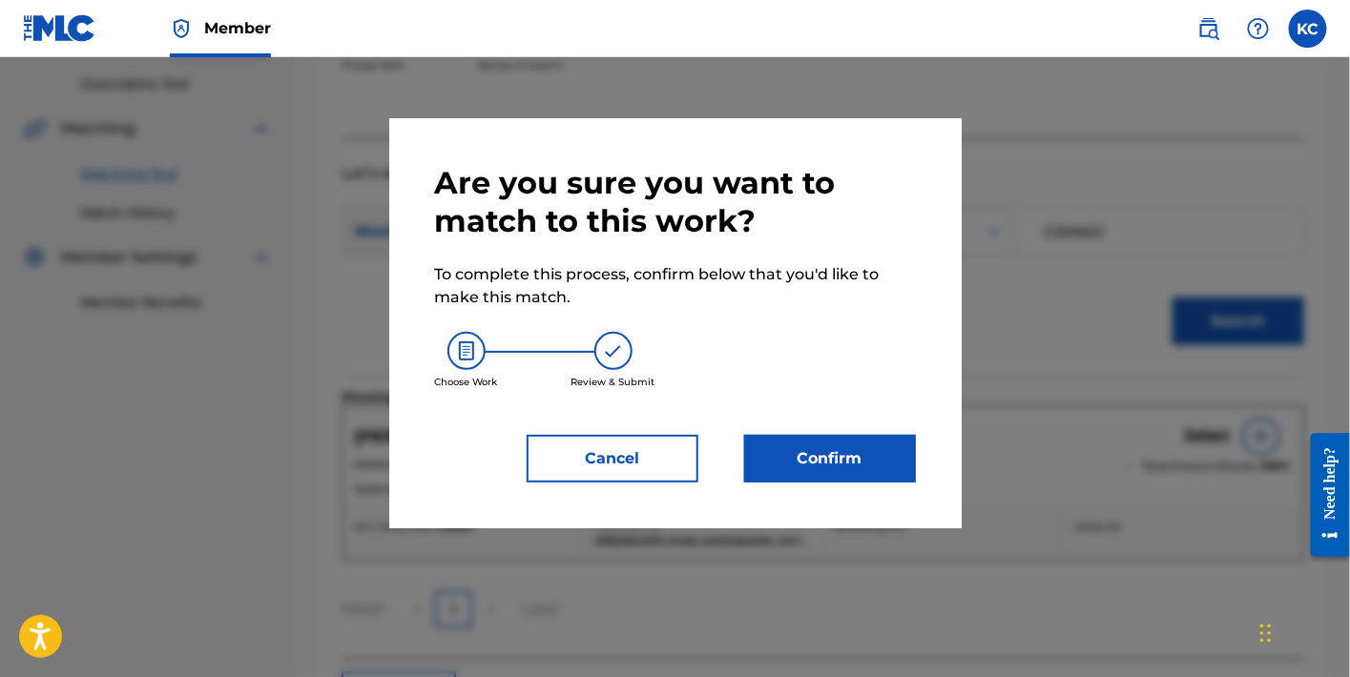
click at [825, 457] on button "Confirm" at bounding box center [830, 459] width 172 height 48
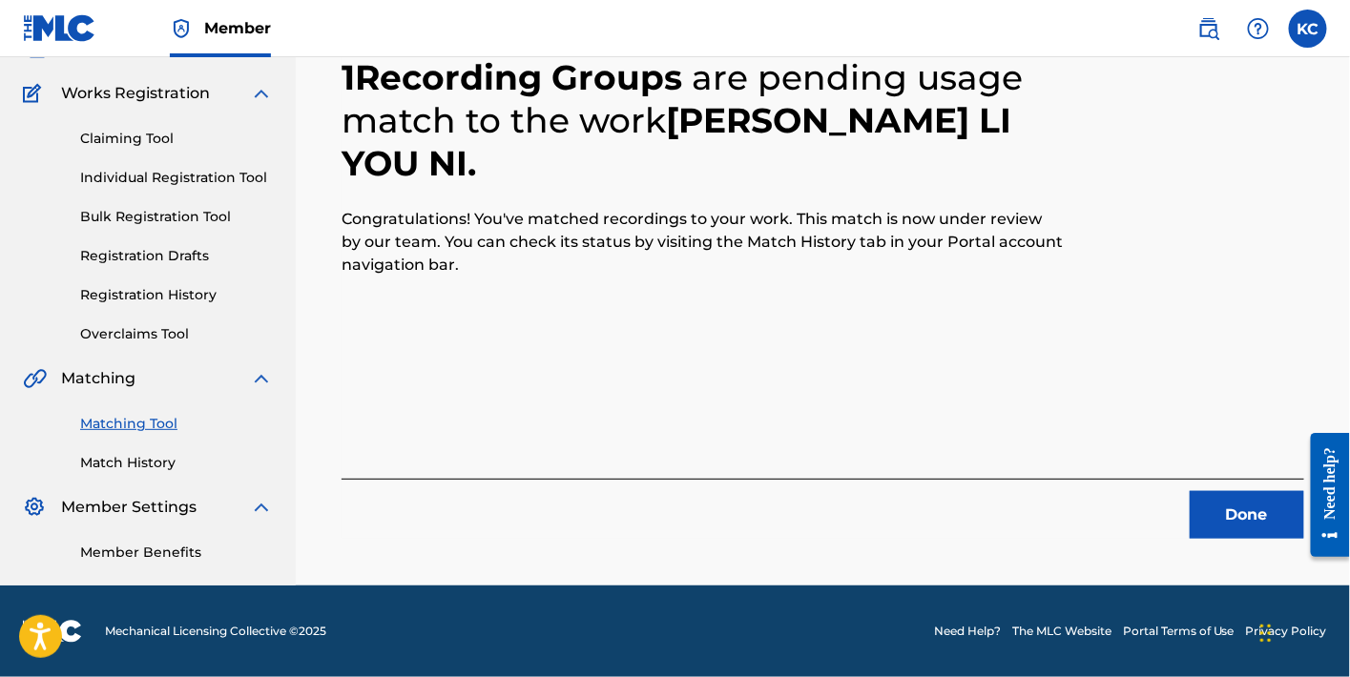
scroll to position [141, 0]
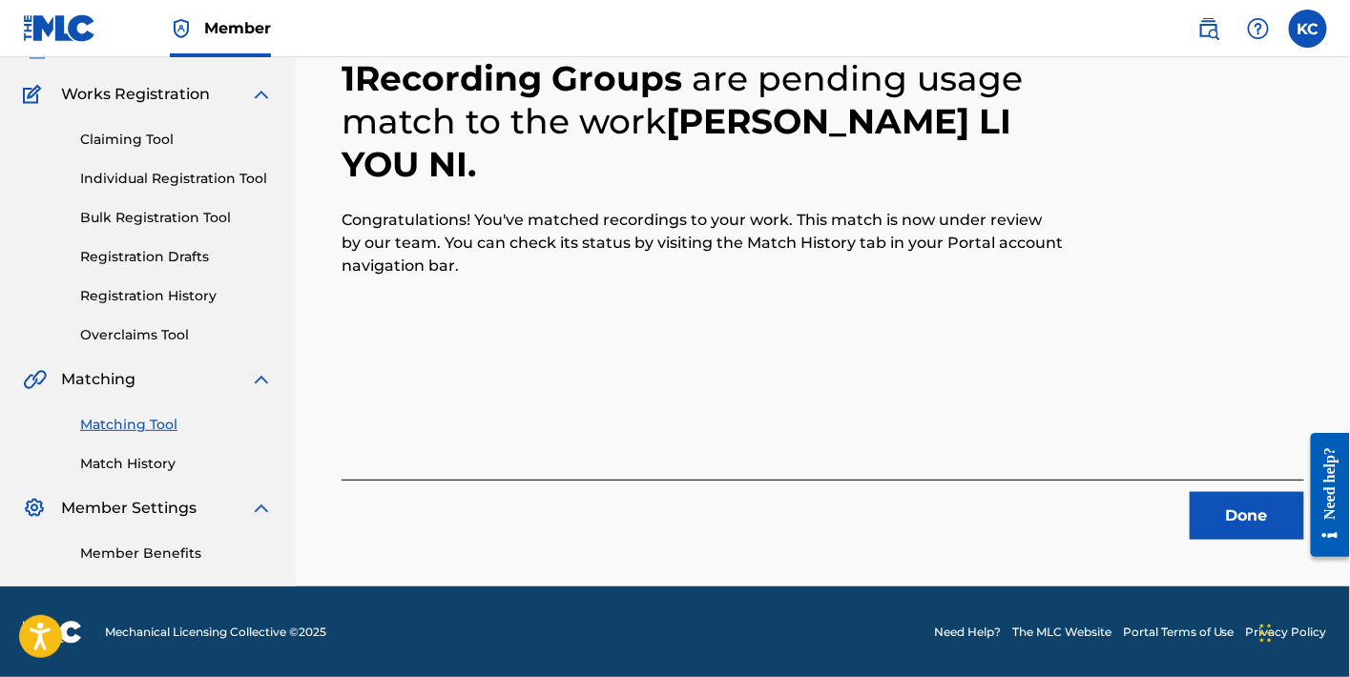
click at [1239, 531] on button "Done" at bounding box center [1247, 516] width 115 height 48
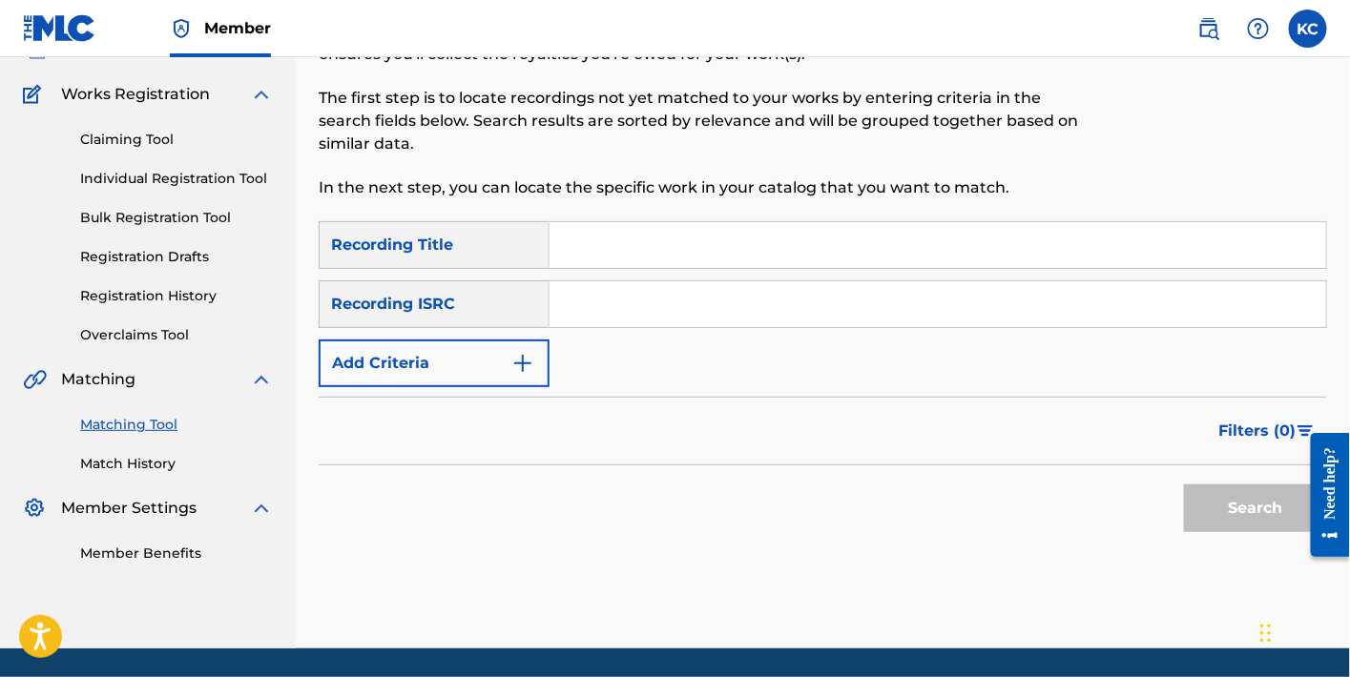
click at [602, 246] on input "Search Form" at bounding box center [938, 245] width 777 height 46
paste input "[PERSON_NAME]斯的船"
type input "[PERSON_NAME]斯的船"
click at [1245, 486] on button "Search" at bounding box center [1255, 509] width 143 height 48
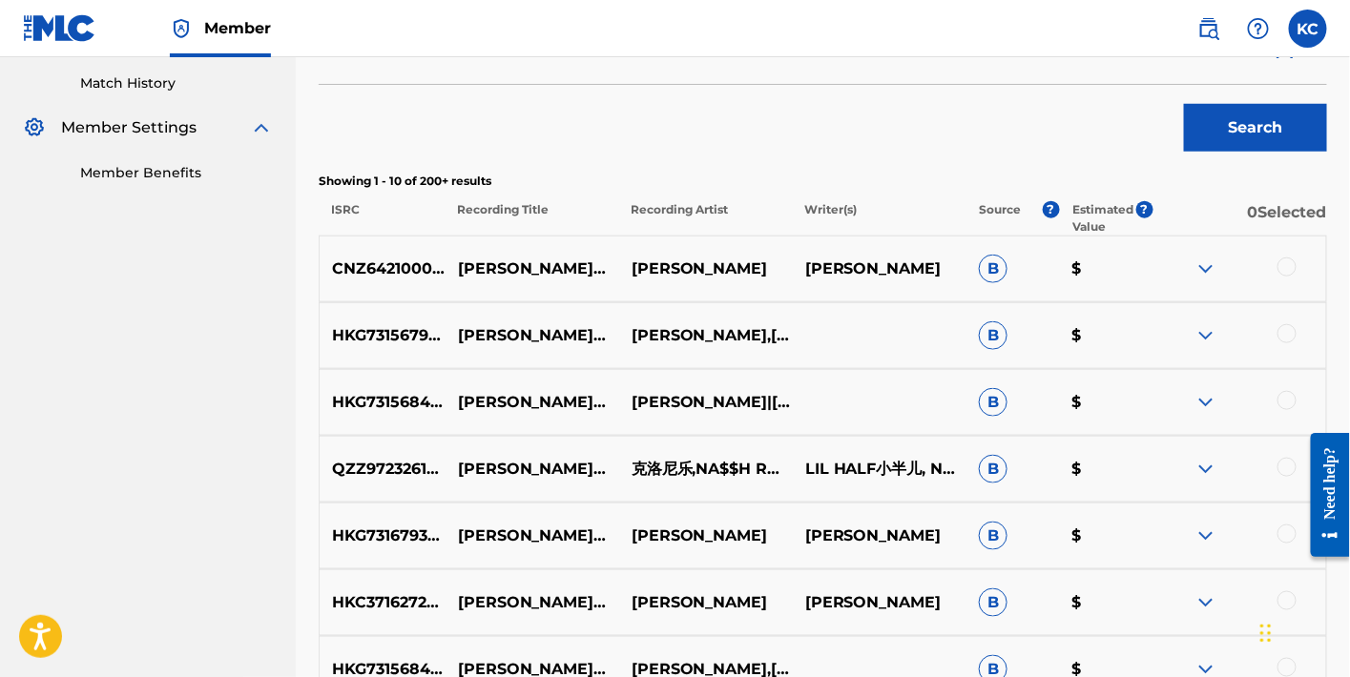
scroll to position [981, 0]
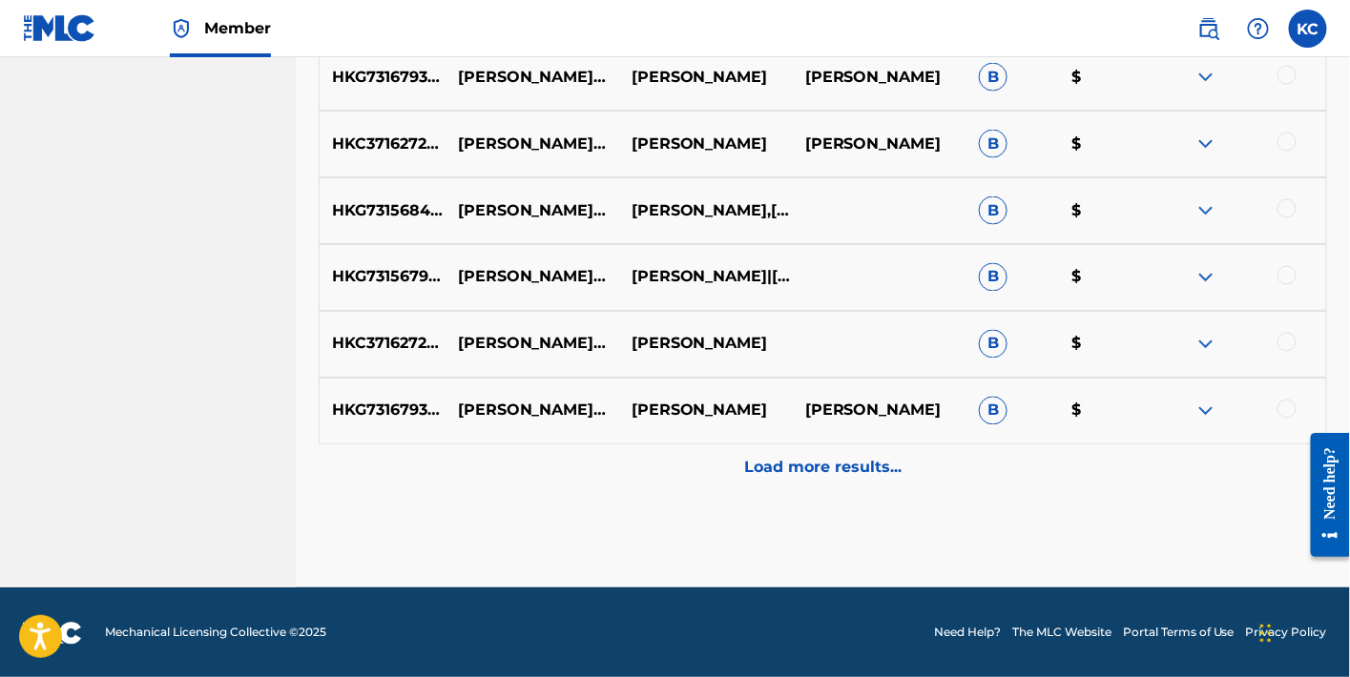
click at [881, 468] on p "Load more results..." at bounding box center [822, 468] width 157 height 23
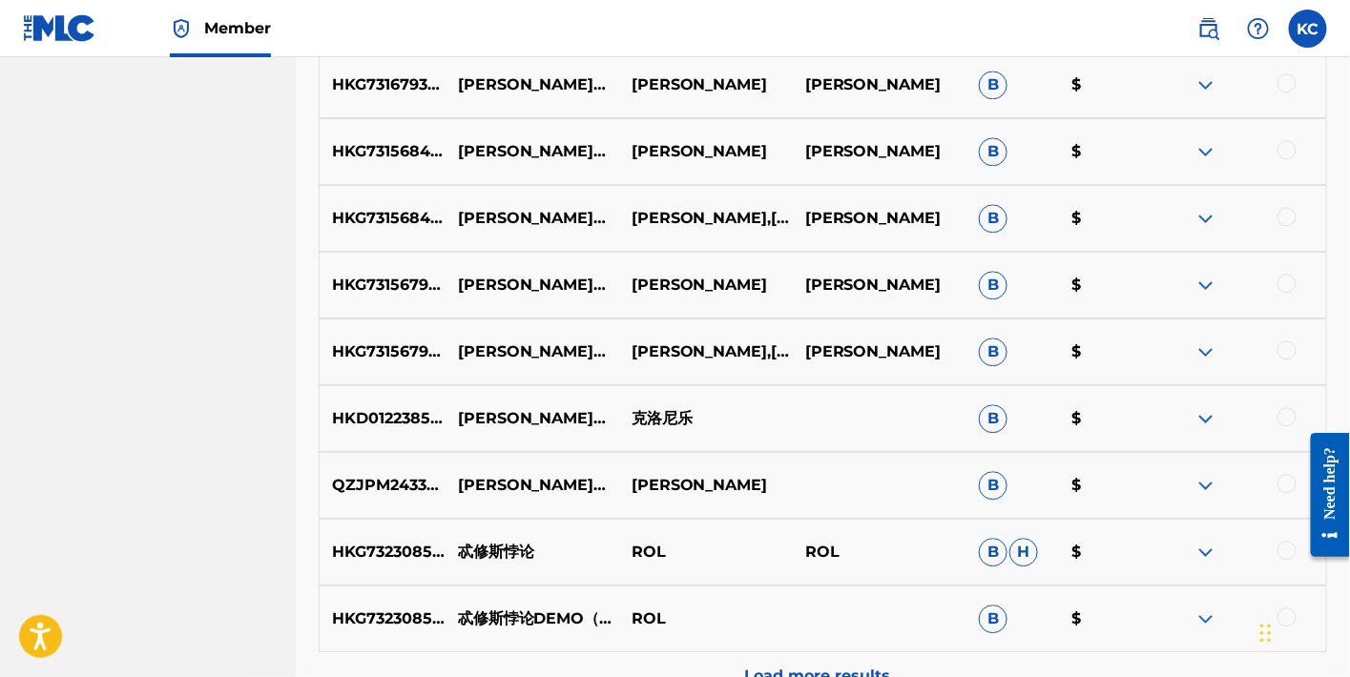
scroll to position [1649, 0]
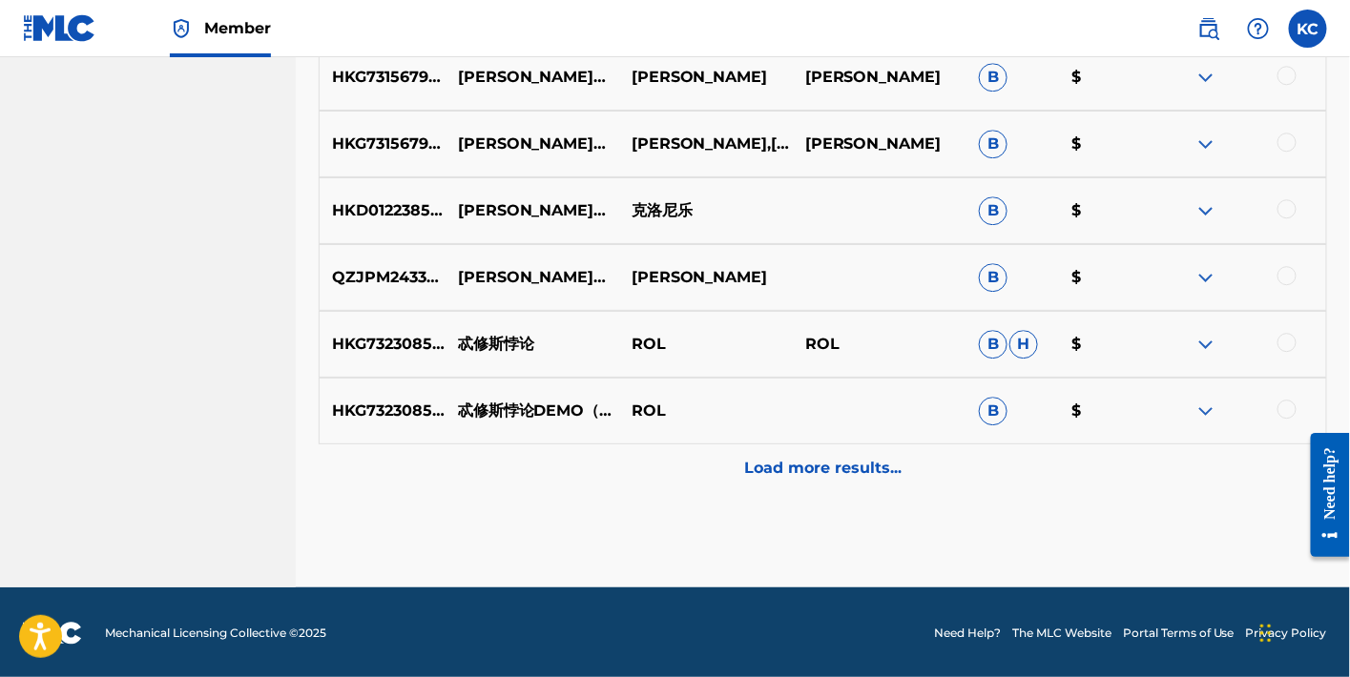
click at [864, 478] on div "Load more results..." at bounding box center [823, 469] width 1009 height 48
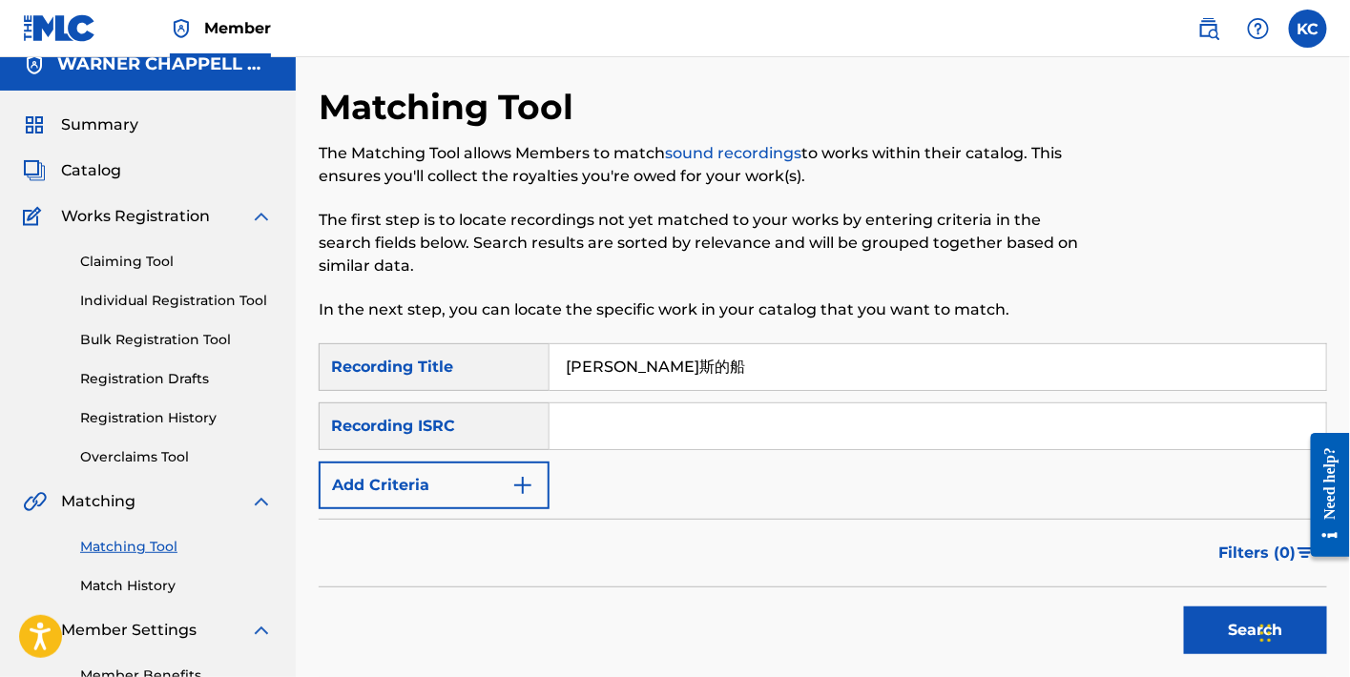
scroll to position [479, 0]
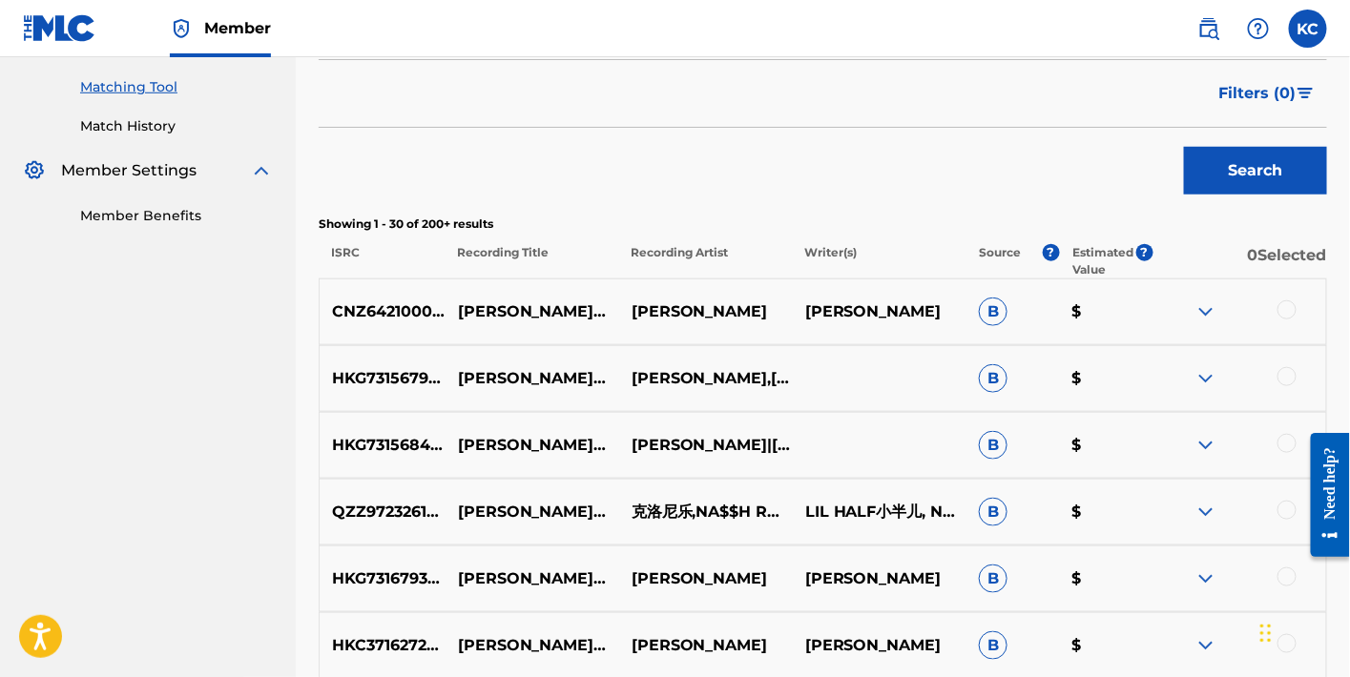
click at [1302, 117] on div "Filters ( 0 )" at bounding box center [823, 93] width 1009 height 69
click at [1306, 101] on button "Filters ( 0 )" at bounding box center [1267, 94] width 119 height 48
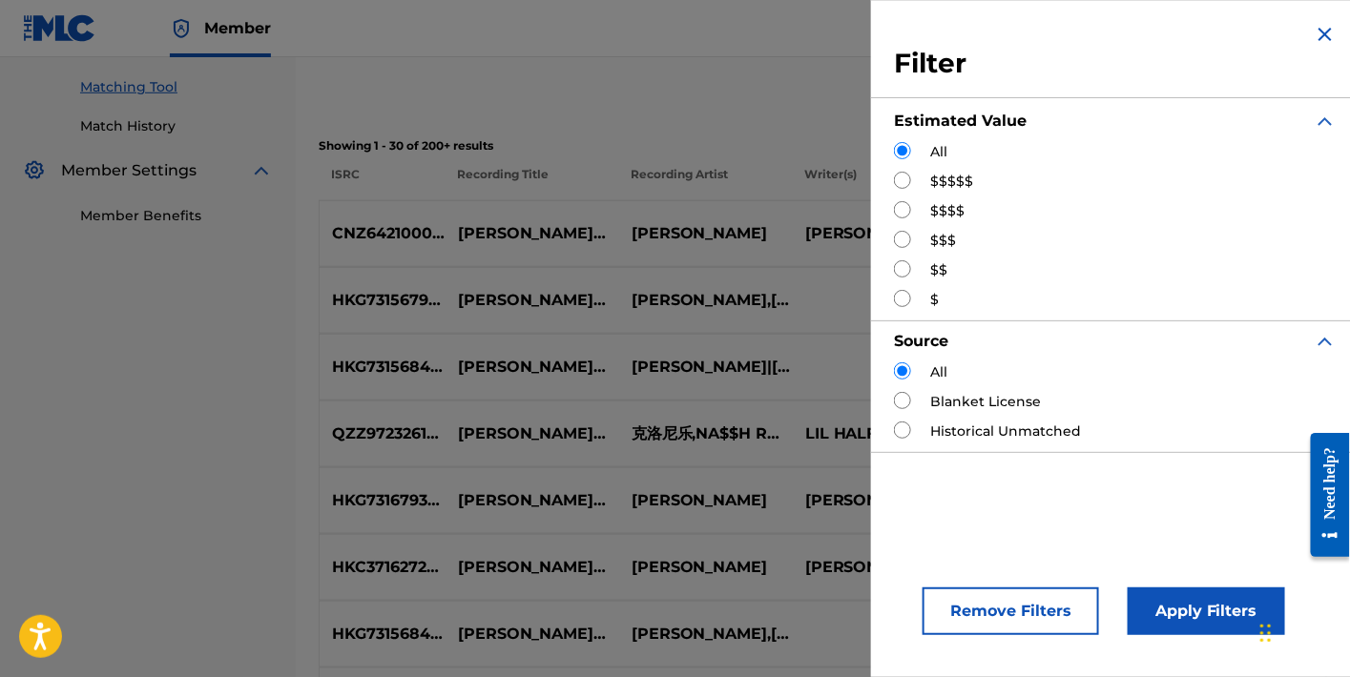
click at [921, 183] on div "$$$$$" at bounding box center [1115, 182] width 443 height 20
click at [907, 179] on input "Search Form" at bounding box center [902, 180] width 17 height 17
radio input "true"
click at [1173, 598] on button "Apply Filters" at bounding box center [1206, 612] width 157 height 48
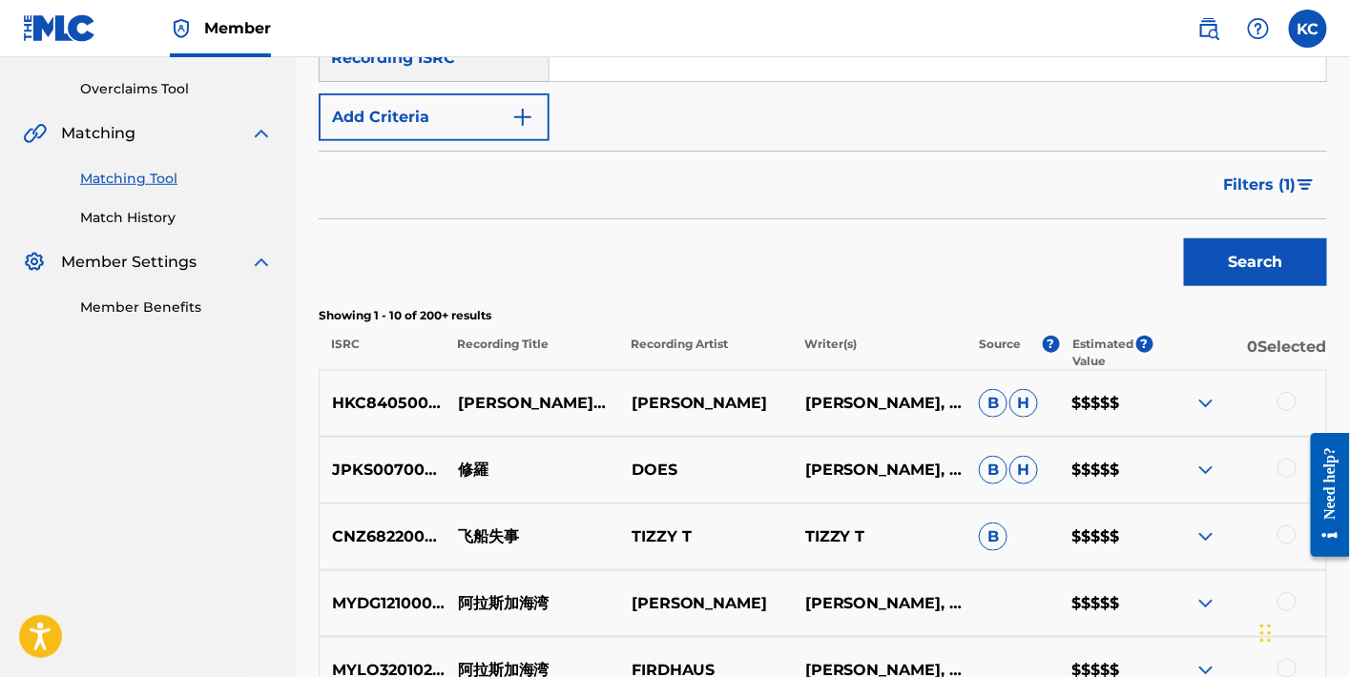
scroll to position [847, 0]
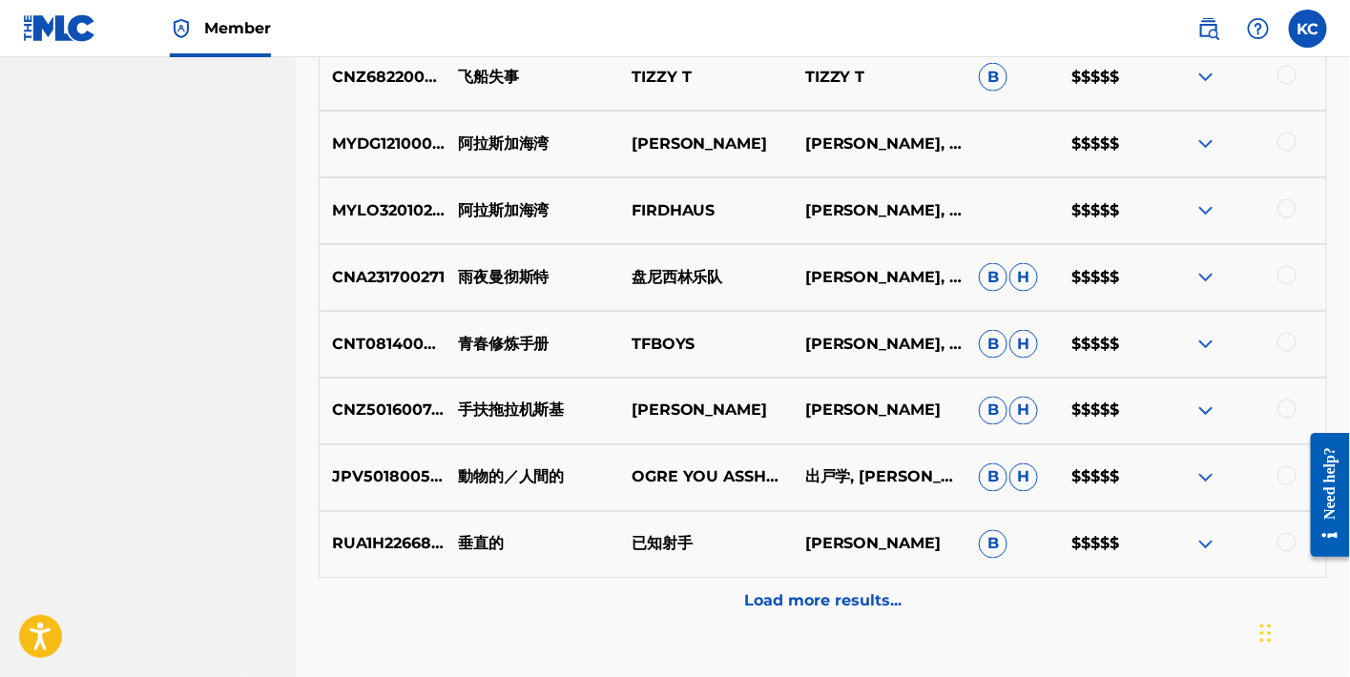
click at [392, 213] on p "MYLO32010237" at bounding box center [382, 210] width 125 height 23
copy p "MYLO32010237"
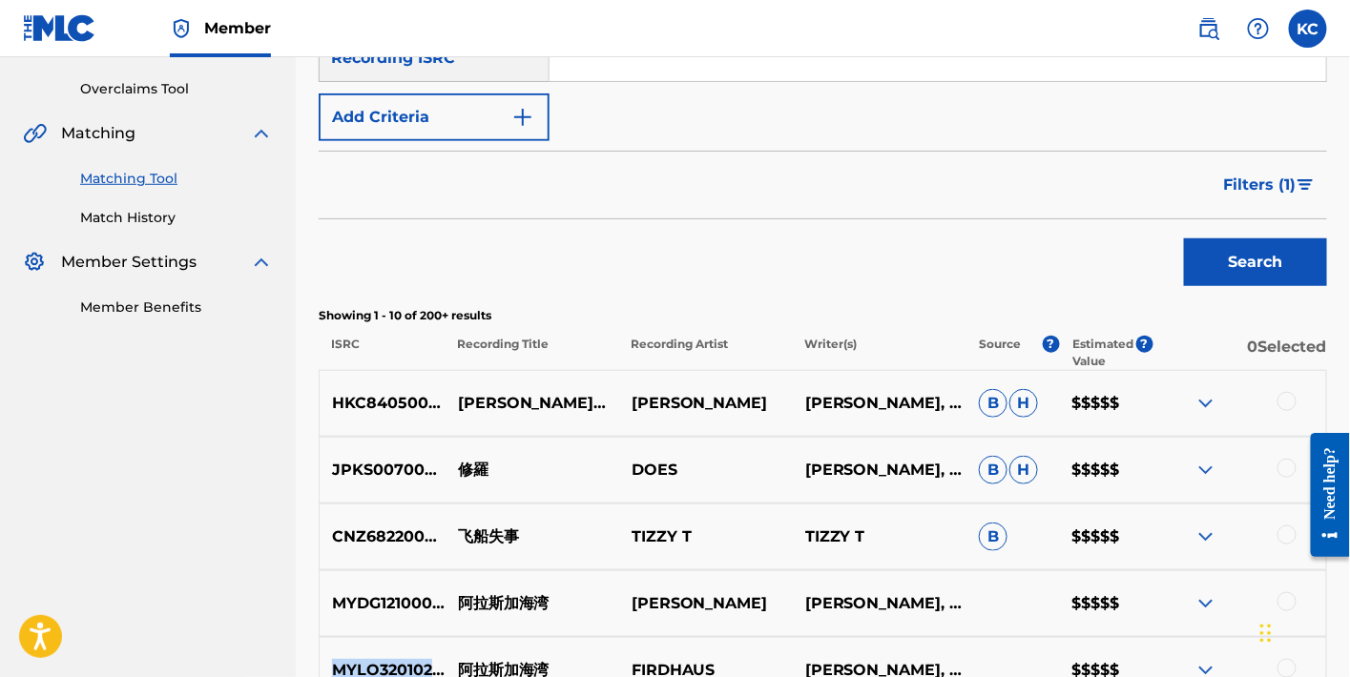
scroll to position [0, 0]
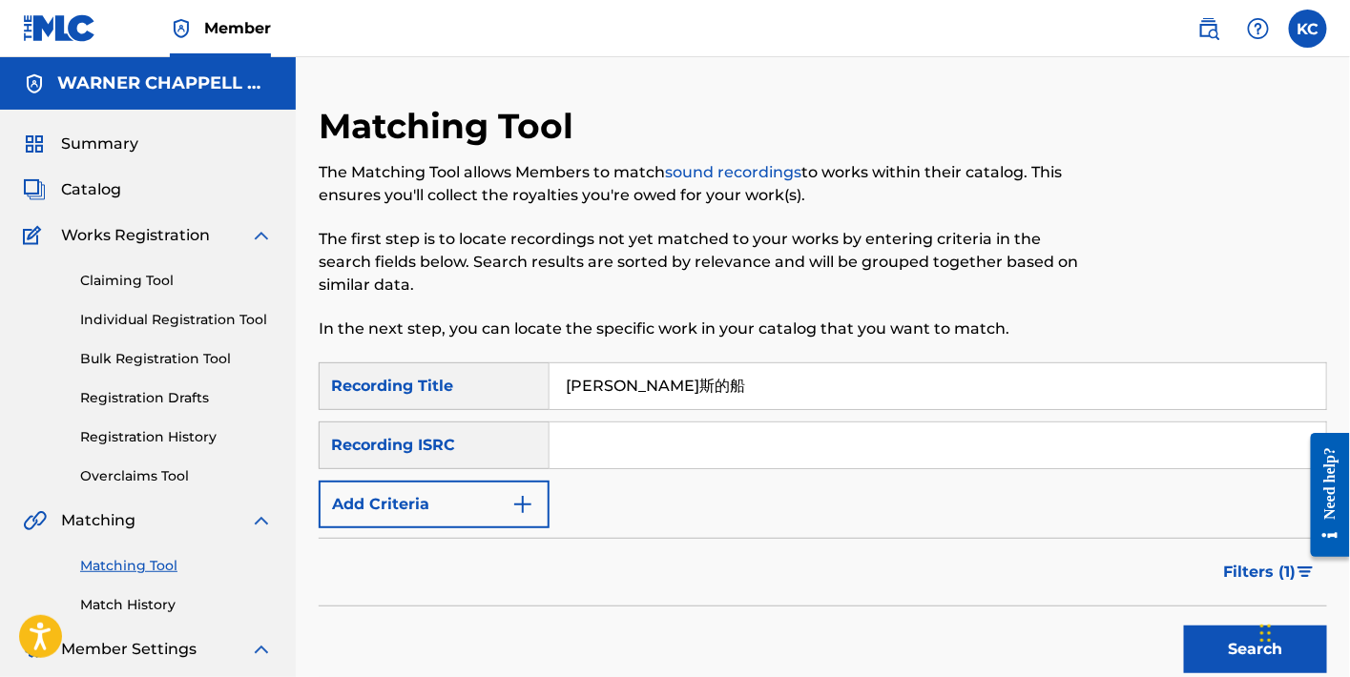
click at [744, 443] on input "Search Form" at bounding box center [938, 446] width 777 height 46
paste input "MYLO32010237"
type input "MYLO32010237"
drag, startPoint x: 716, startPoint y: 394, endPoint x: 461, endPoint y: 366, distance: 256.3
click at [461, 366] on div "SearchWithCriteria3f5dfc96-15b4-48c7-9d70-ff6f81b0173c Recording Title [PERSON_…" at bounding box center [823, 387] width 1009 height 48
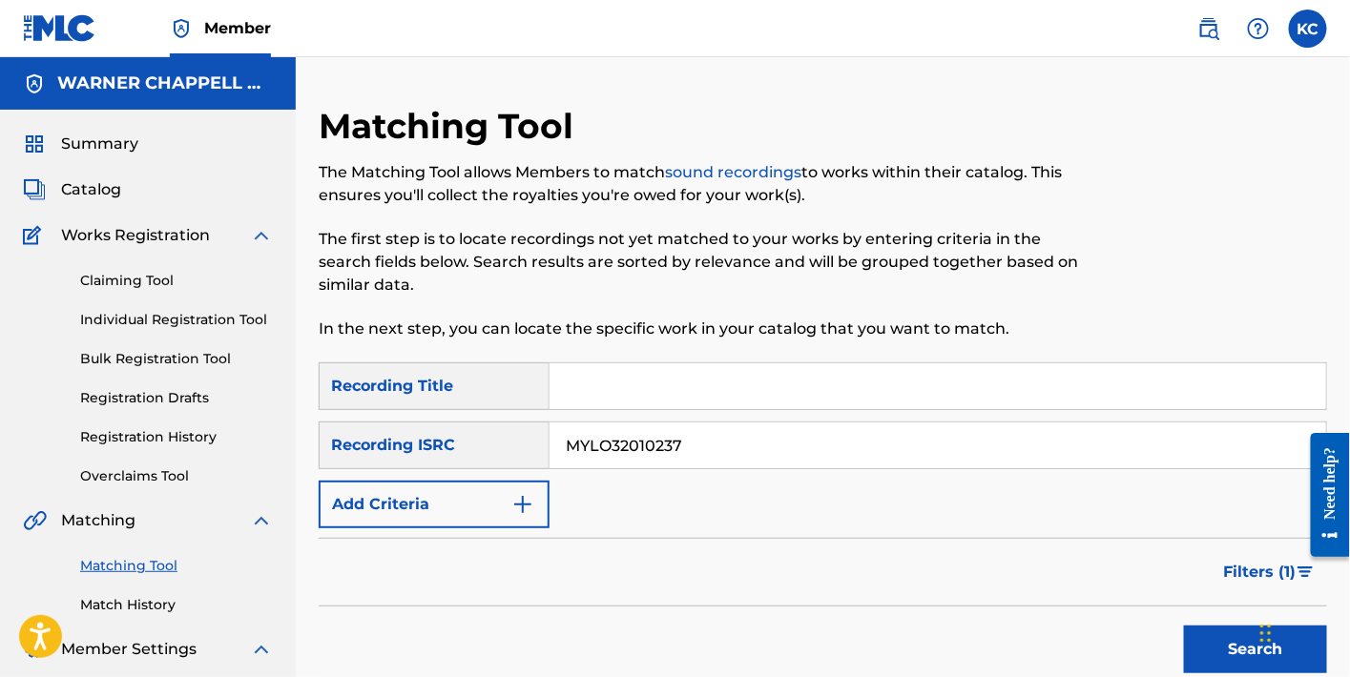
scroll to position [459, 0]
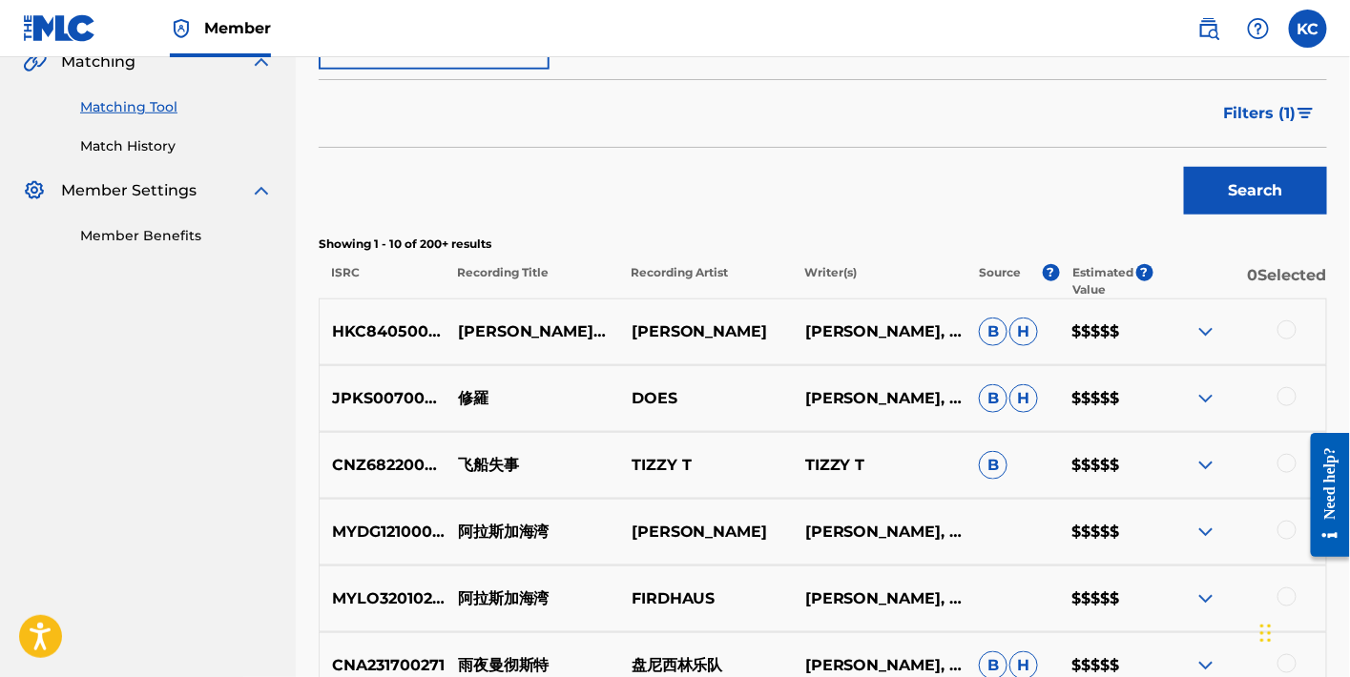
click at [1268, 131] on button "Filters ( 1 )" at bounding box center [1270, 114] width 115 height 48
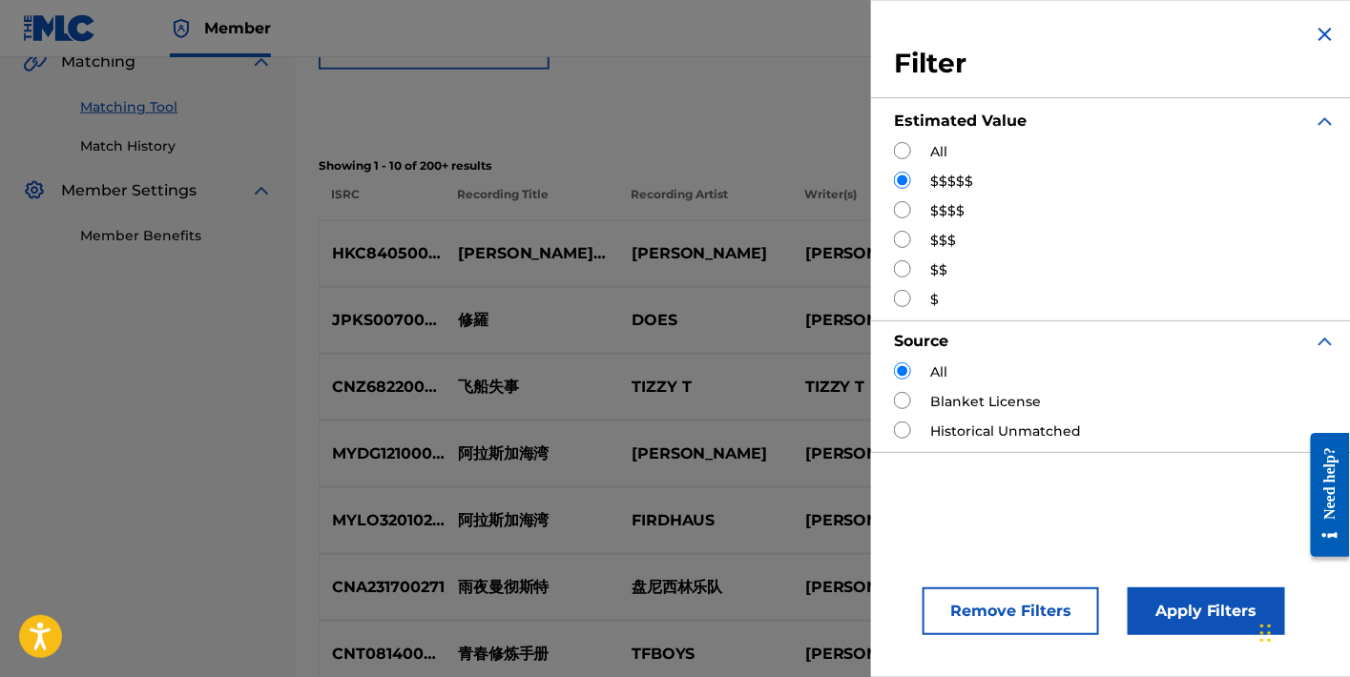
click at [945, 147] on label "All" at bounding box center [938, 152] width 17 height 20
click at [928, 147] on div "All" at bounding box center [1115, 152] width 443 height 20
click at [905, 146] on input "Search Form" at bounding box center [902, 150] width 17 height 17
radio input "true"
click at [1169, 594] on button "Apply Filters" at bounding box center [1206, 612] width 157 height 48
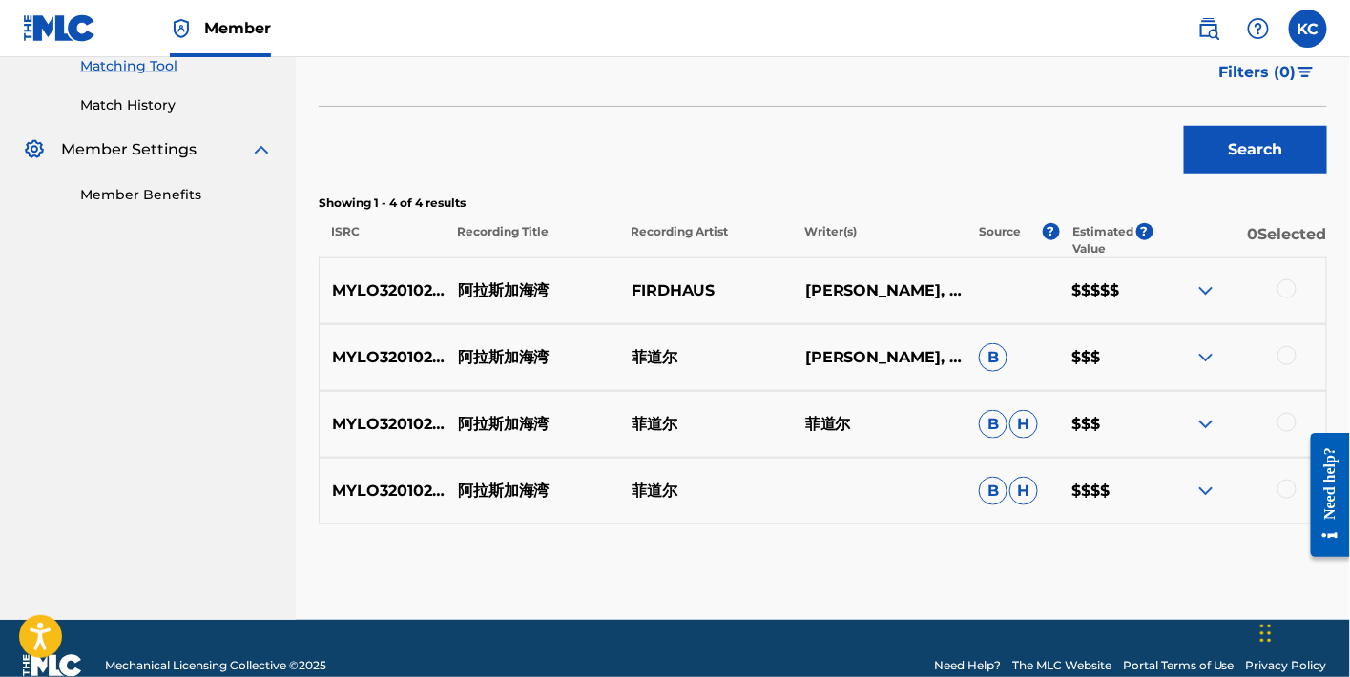
scroll to position [532, 0]
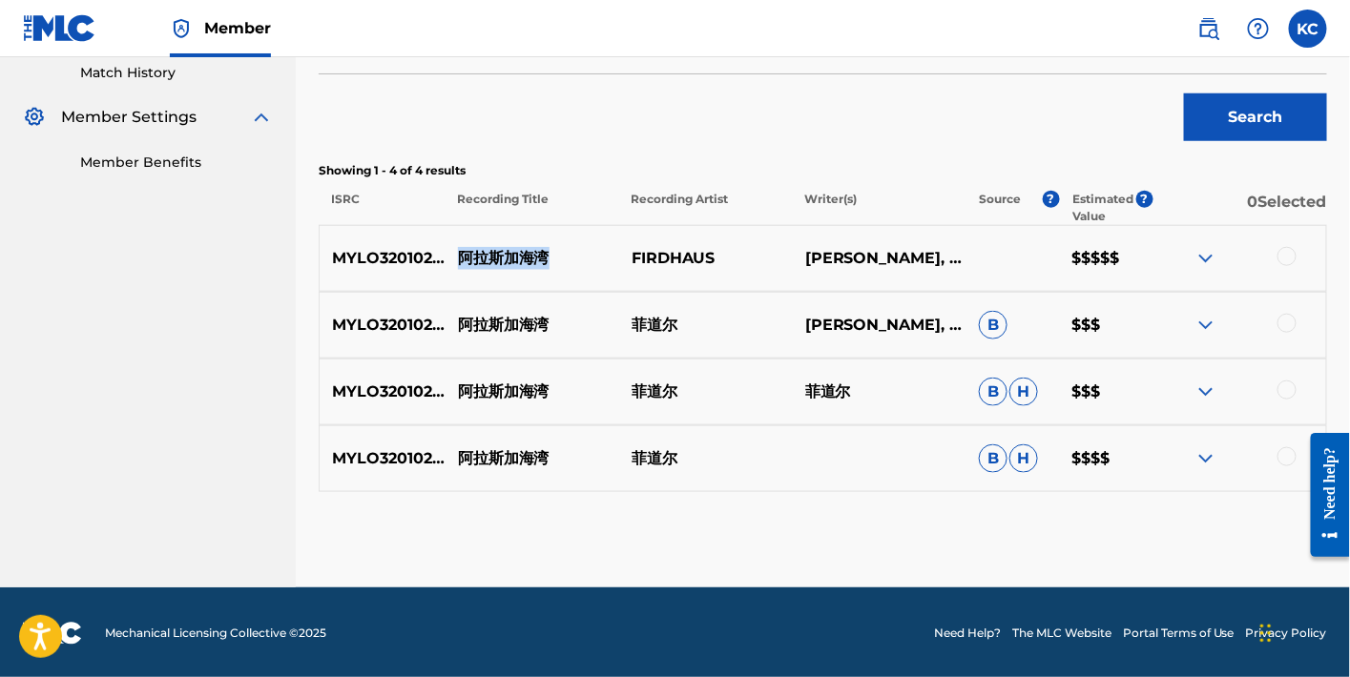
drag, startPoint x: 554, startPoint y: 258, endPoint x: 465, endPoint y: 260, distance: 89.7
click at [465, 260] on p "阿拉斯加海湾" at bounding box center [532, 258] width 174 height 23
copy p "阿拉斯加海湾"
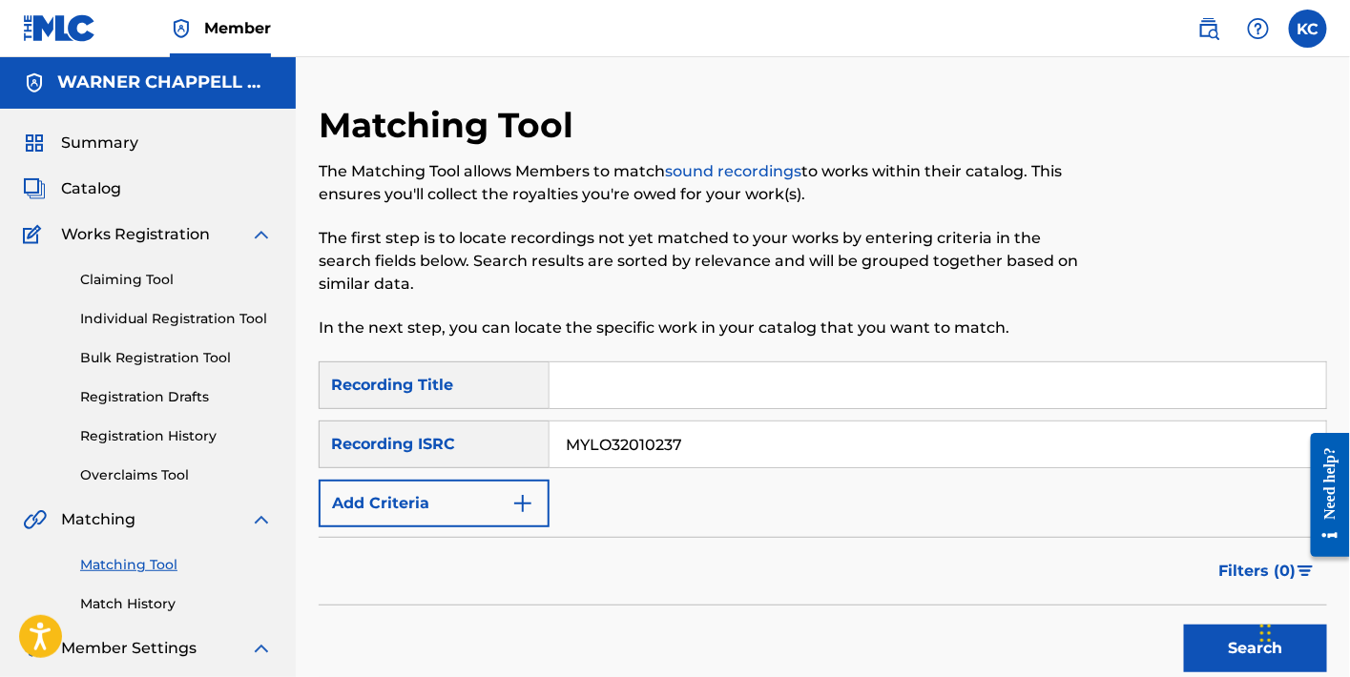
scroll to position [0, 0]
drag, startPoint x: 630, startPoint y: 369, endPoint x: 657, endPoint y: 400, distance: 41.2
click at [630, 369] on input "Search Form" at bounding box center [938, 387] width 777 height 46
paste input "阿拉斯加海湾"
type input "阿拉斯加海湾"
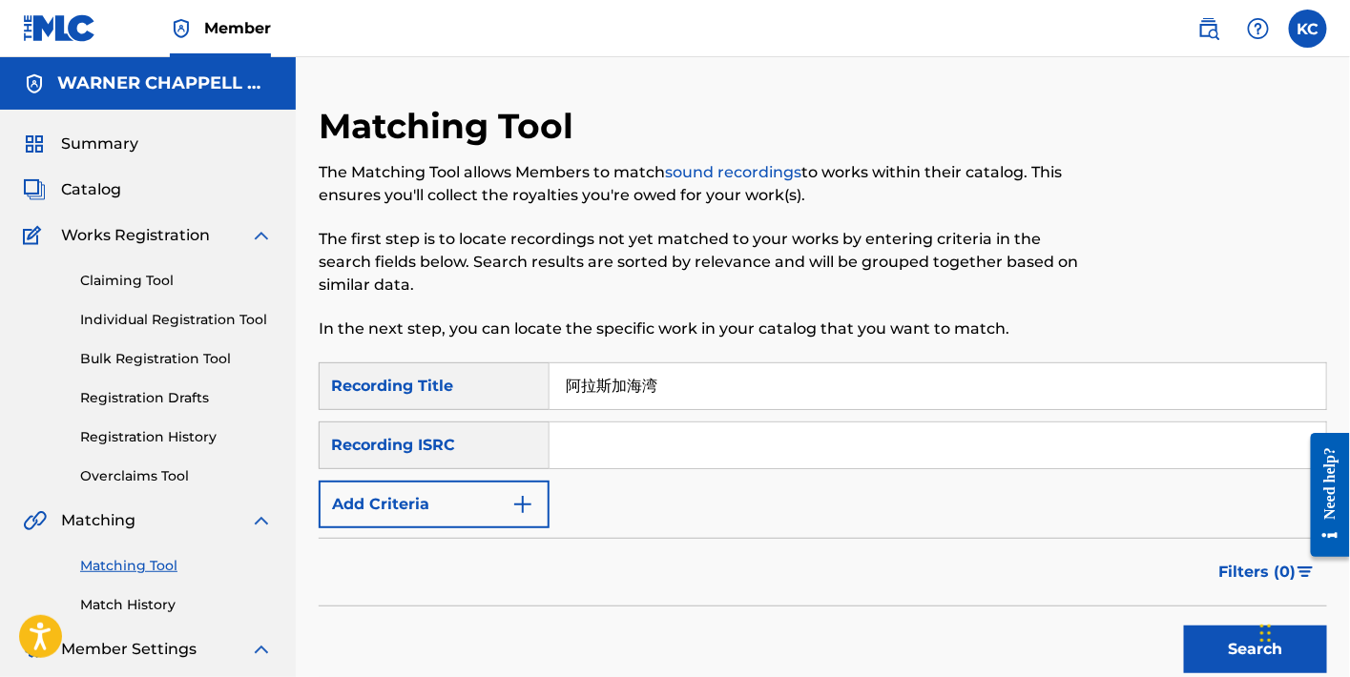
drag, startPoint x: 682, startPoint y: 443, endPoint x: 407, endPoint y: 412, distance: 276.5
click at [407, 412] on div "SearchWithCriteria3f5dfc96-15b4-48c7-9d70-ff6f81b0173c Recording Title 阿拉斯加海湾 S…" at bounding box center [823, 446] width 1009 height 166
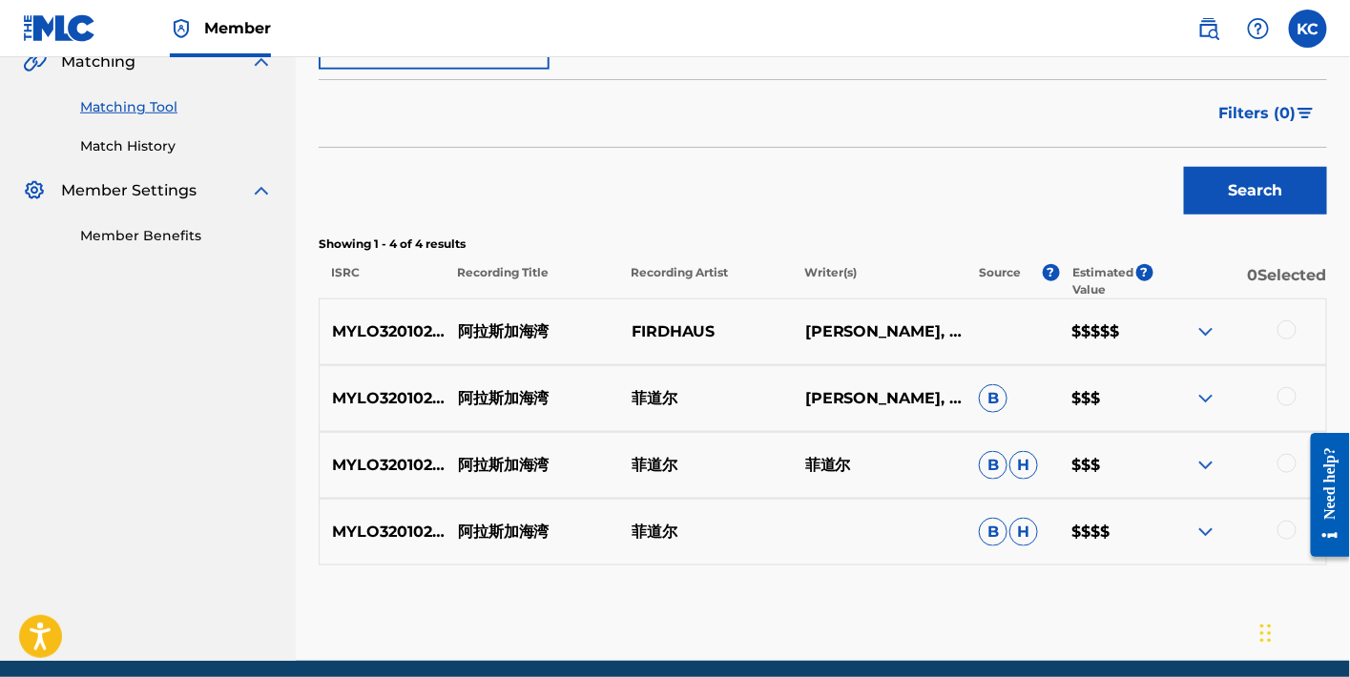
click at [1269, 202] on button "Search" at bounding box center [1255, 191] width 143 height 48
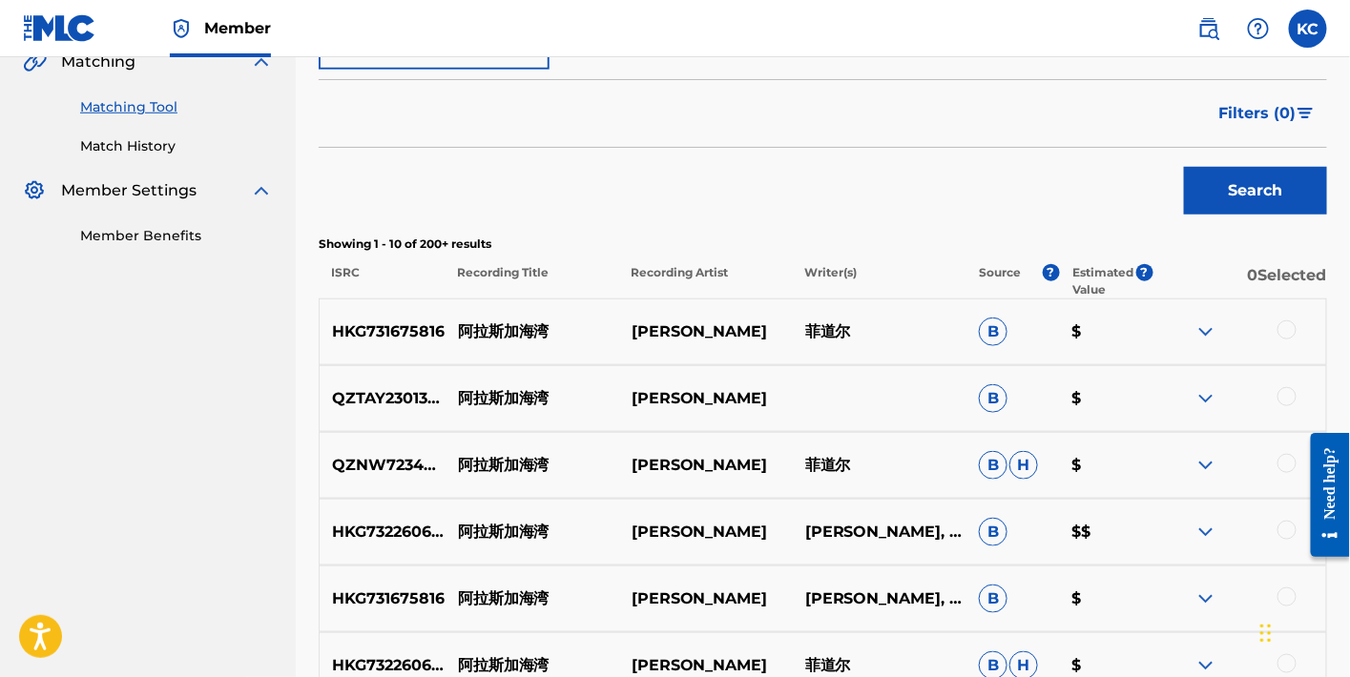
scroll to position [918, 0]
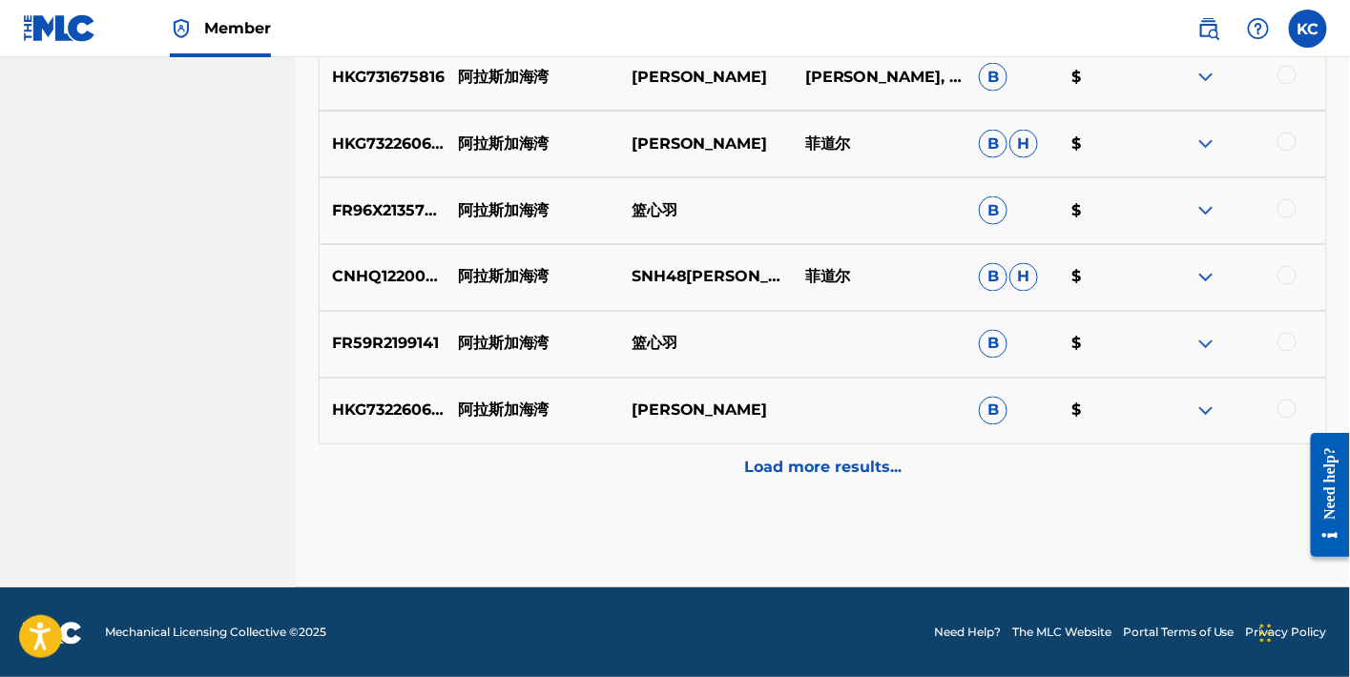
click at [871, 489] on div "Load more results..." at bounding box center [823, 469] width 1009 height 48
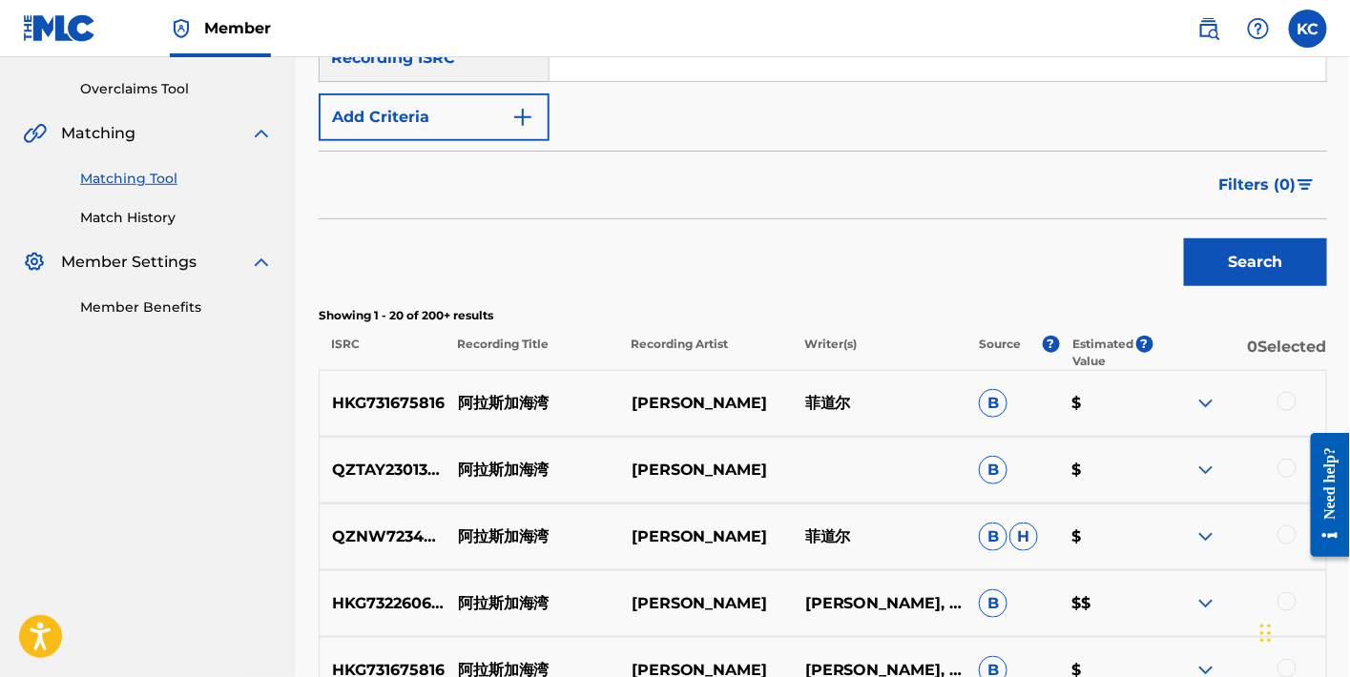
scroll to position [1441, 0]
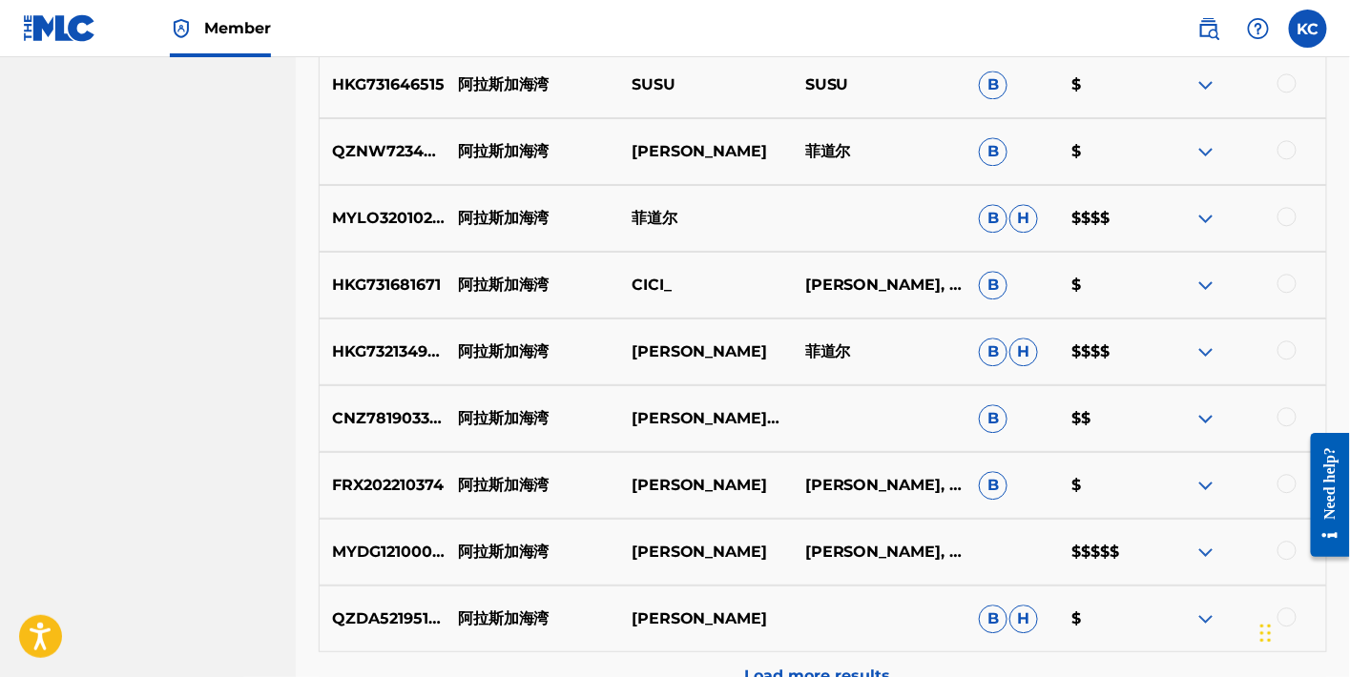
click at [406, 555] on p "MYDG12100001" at bounding box center [382, 552] width 125 height 23
copy p "MYDG12100001"
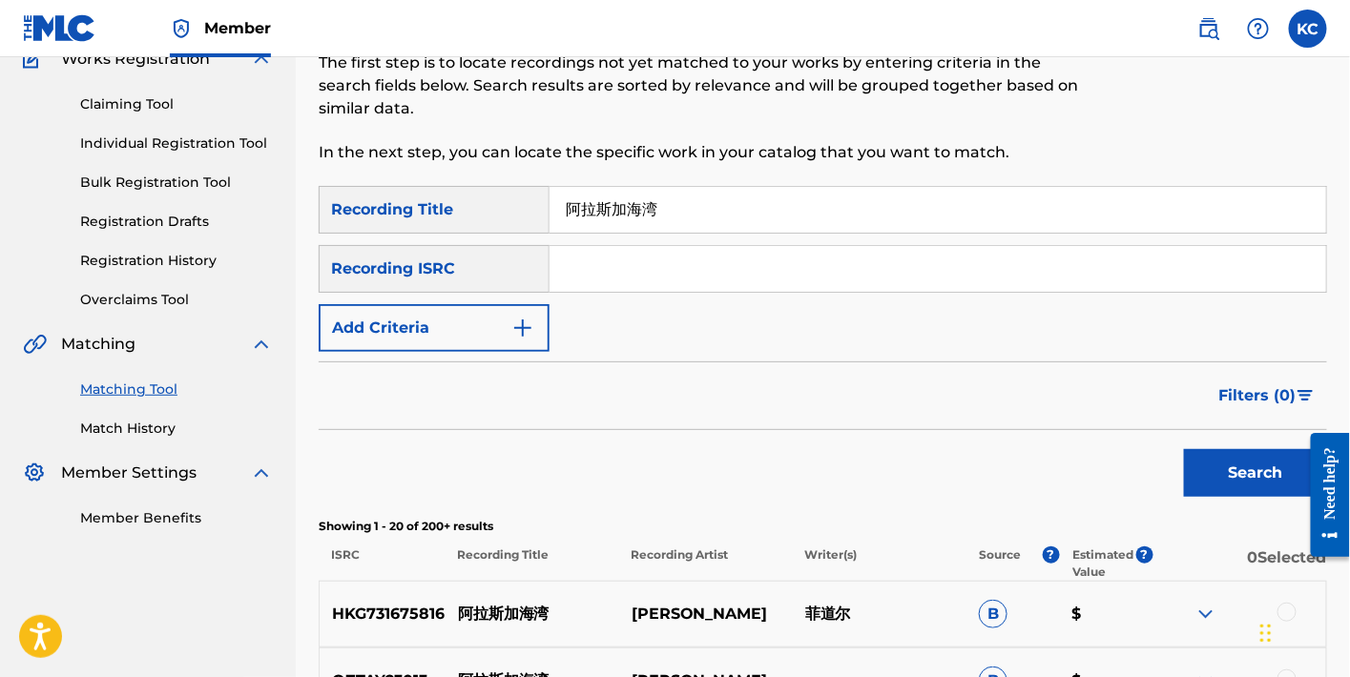
scroll to position [0, 0]
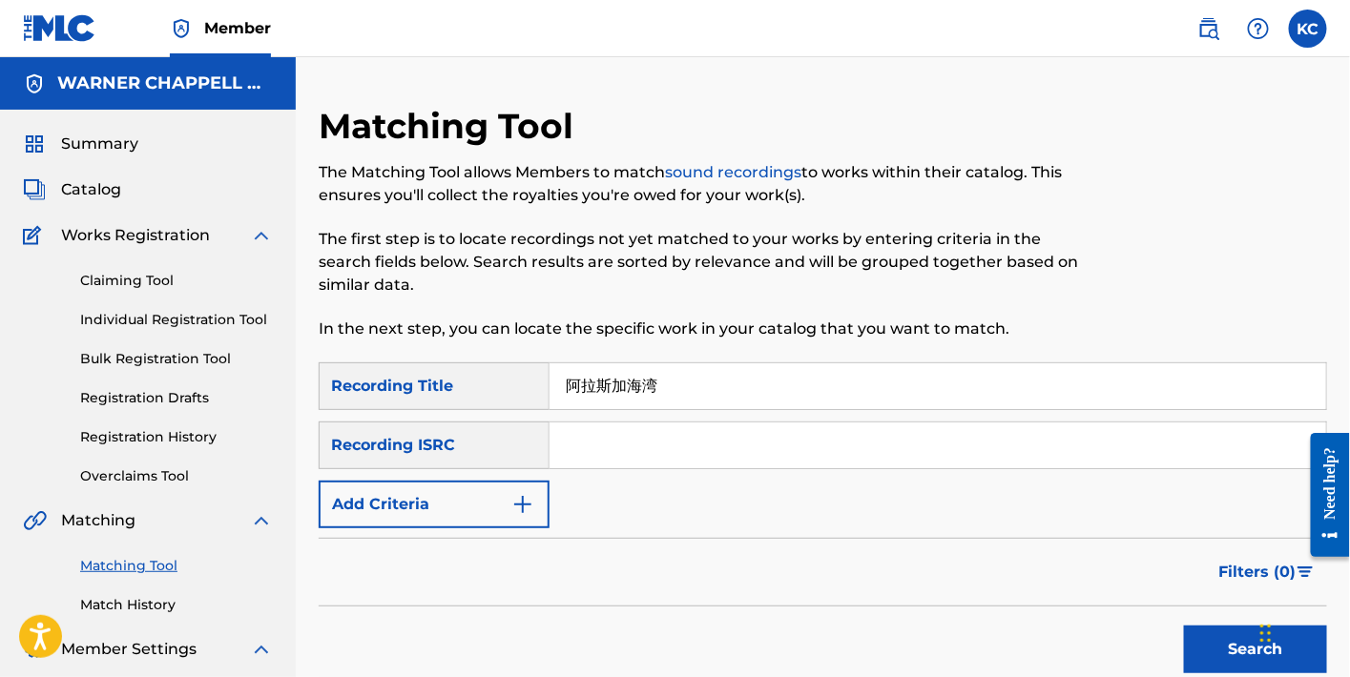
click at [665, 452] on input "Search Form" at bounding box center [938, 446] width 777 height 46
paste input "MYDG12100001"
type input "MYDG12100001"
drag, startPoint x: 668, startPoint y: 389, endPoint x: 477, endPoint y: 388, distance: 190.8
click at [477, 388] on div "SearchWithCriteria3f5dfc96-15b4-48c7-9d70-ff6f81b0173c Recording Title 阿拉斯加海湾" at bounding box center [823, 387] width 1009 height 48
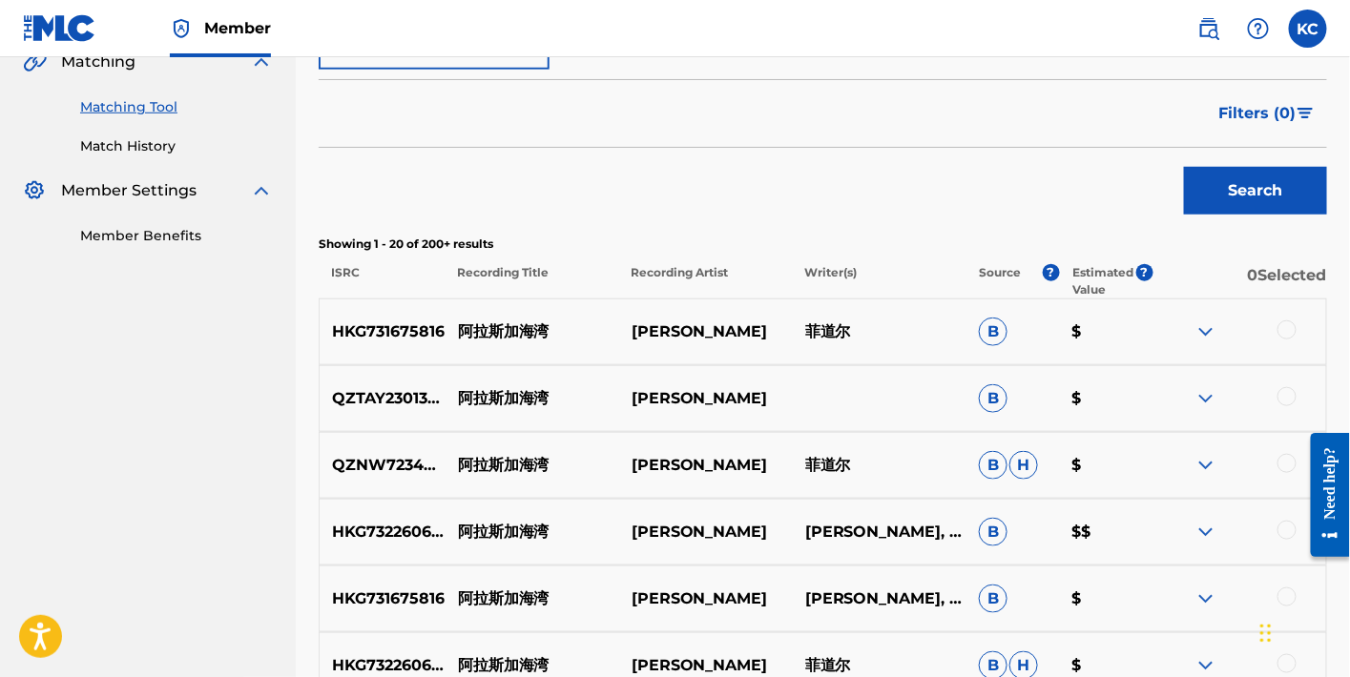
click at [1199, 173] on button "Search" at bounding box center [1255, 191] width 143 height 48
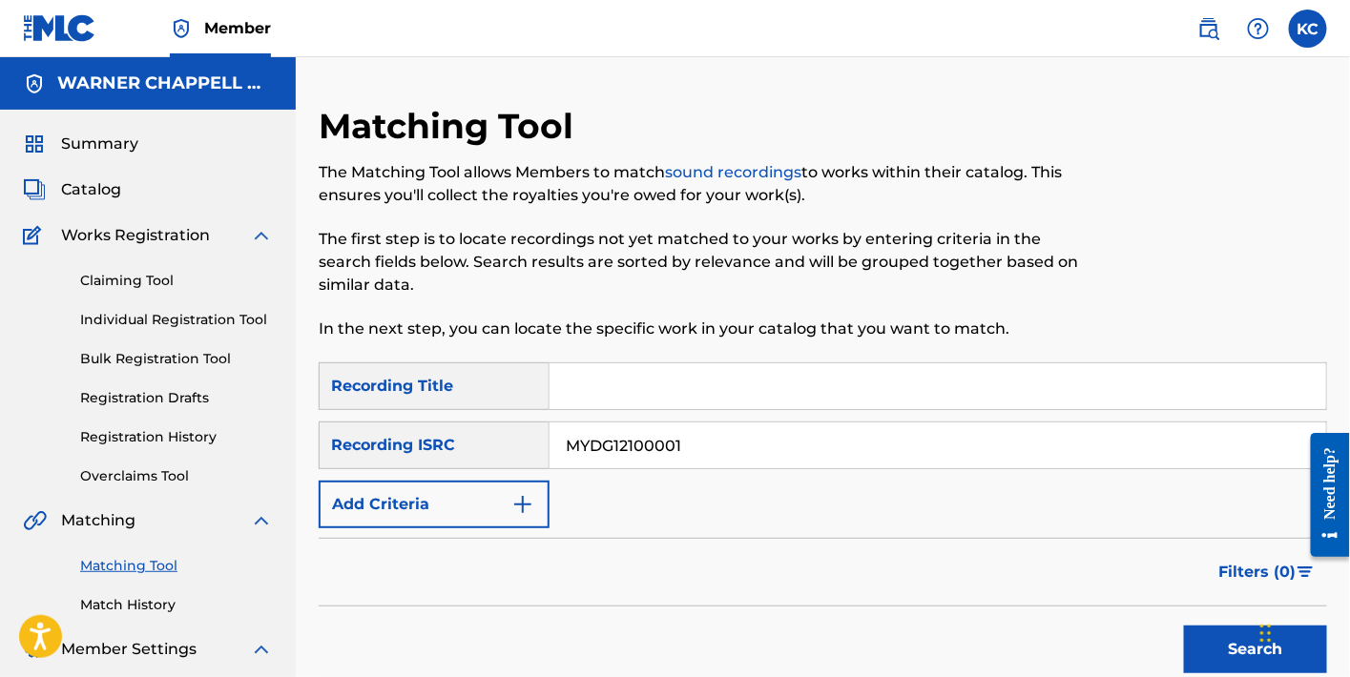
click at [771, 380] on input "Search Form" at bounding box center [938, 387] width 777 height 46
paste input "少管我"
type input "少管我"
drag, startPoint x: 708, startPoint y: 448, endPoint x: 466, endPoint y: 448, distance: 242.4
click at [466, 448] on div "SearchWithCriteriaaf65395e-b8a7-4e71-aedc-d4fd6af65a50 Recording ISRC MYDG12100…" at bounding box center [823, 446] width 1009 height 48
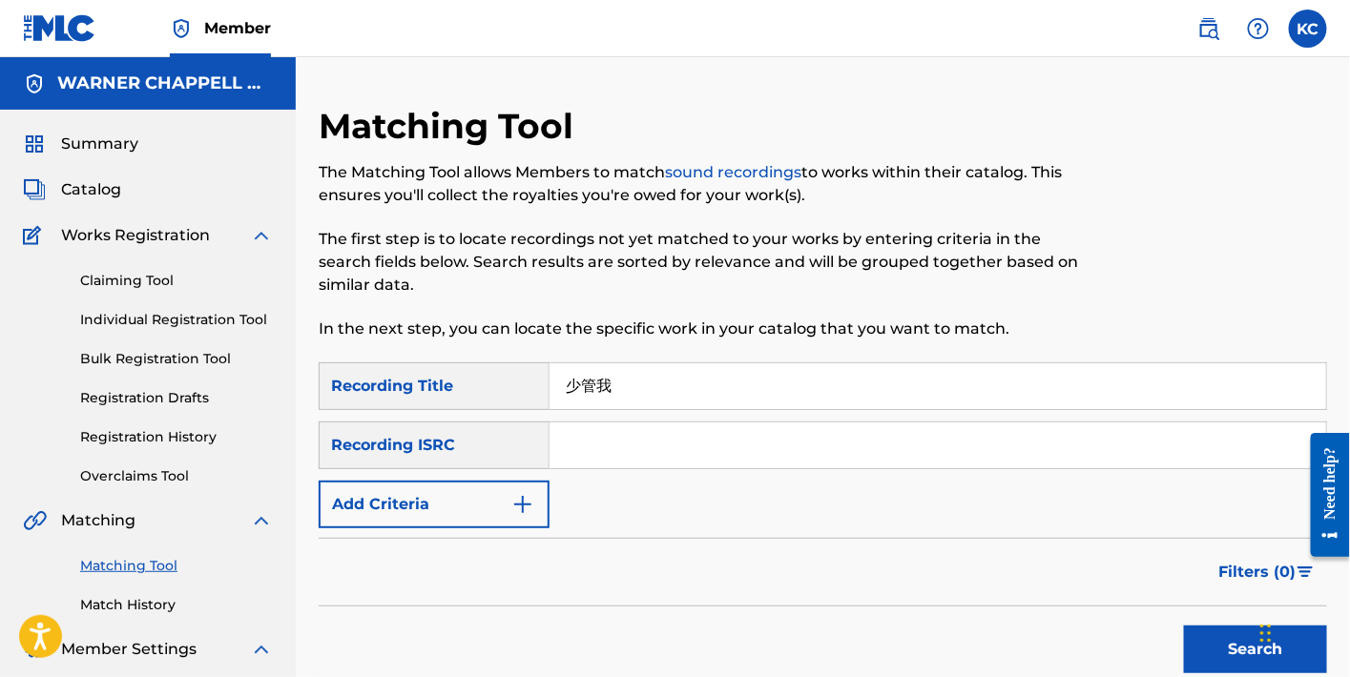
click at [1226, 638] on button "Search" at bounding box center [1255, 650] width 143 height 48
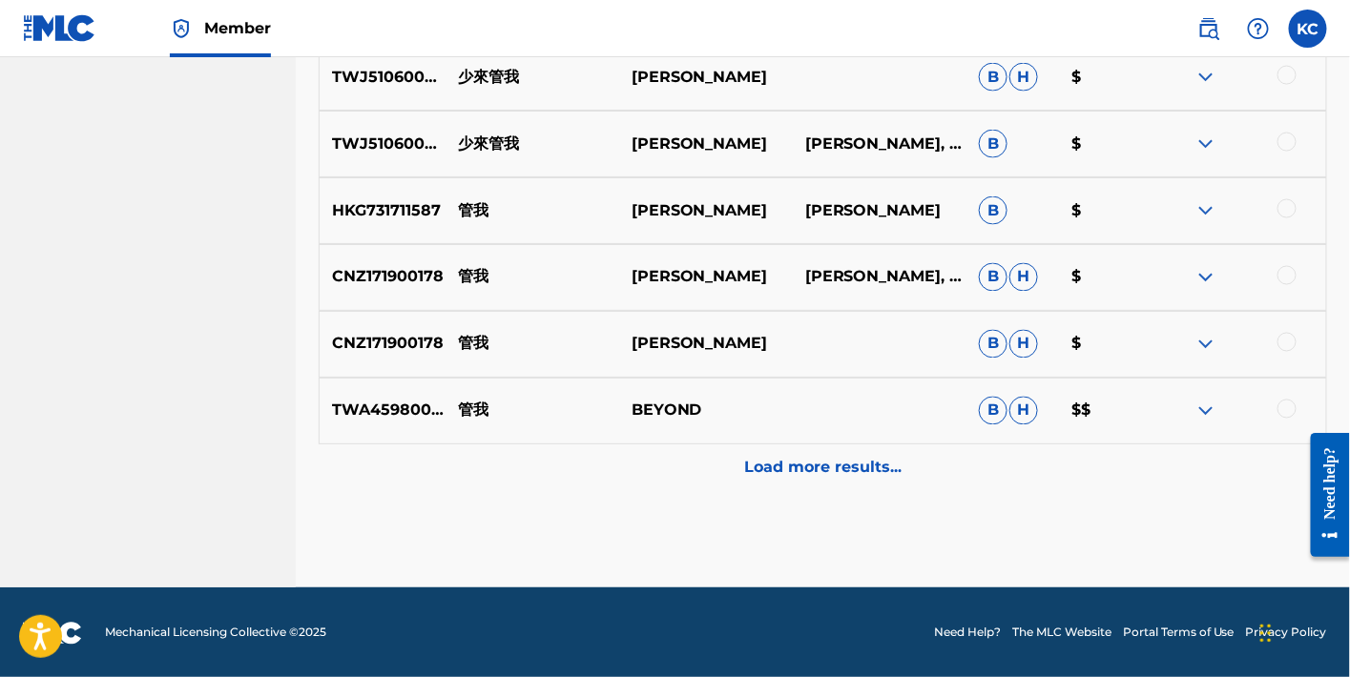
scroll to position [522, 0]
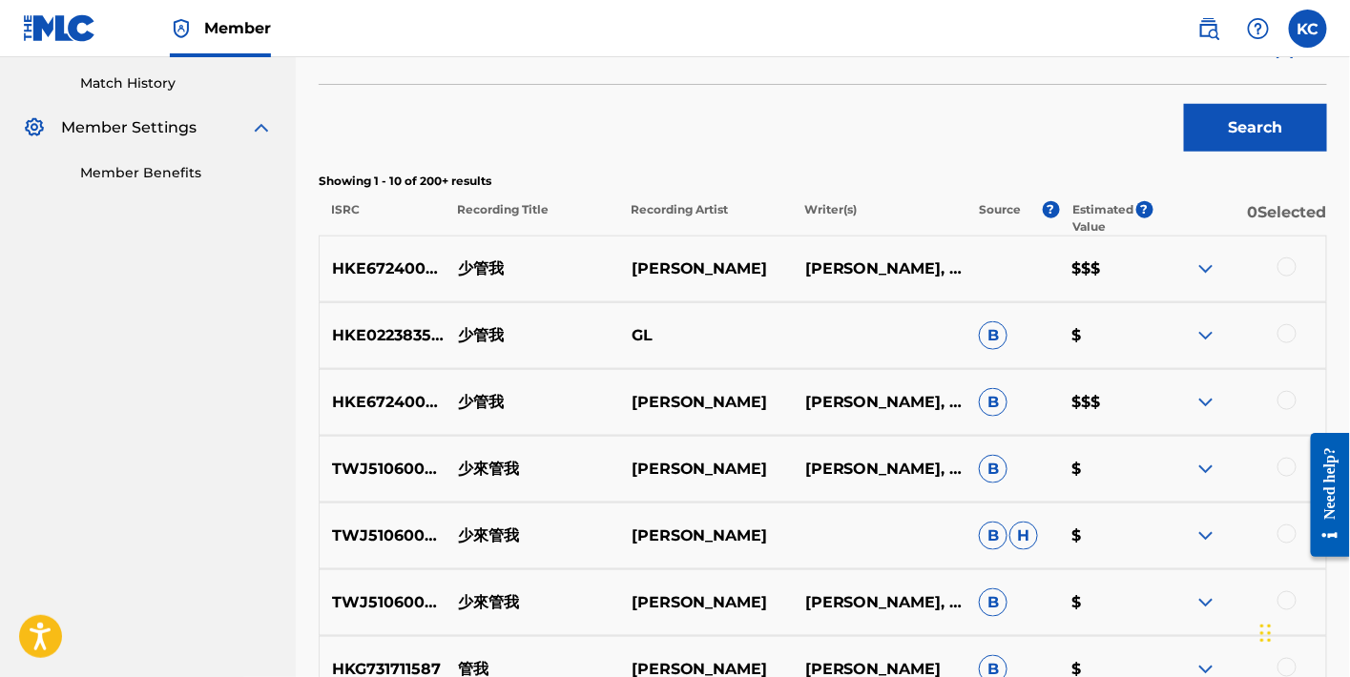
click at [386, 274] on p "HKE672400515" at bounding box center [382, 269] width 125 height 23
copy p "HKE672400515"
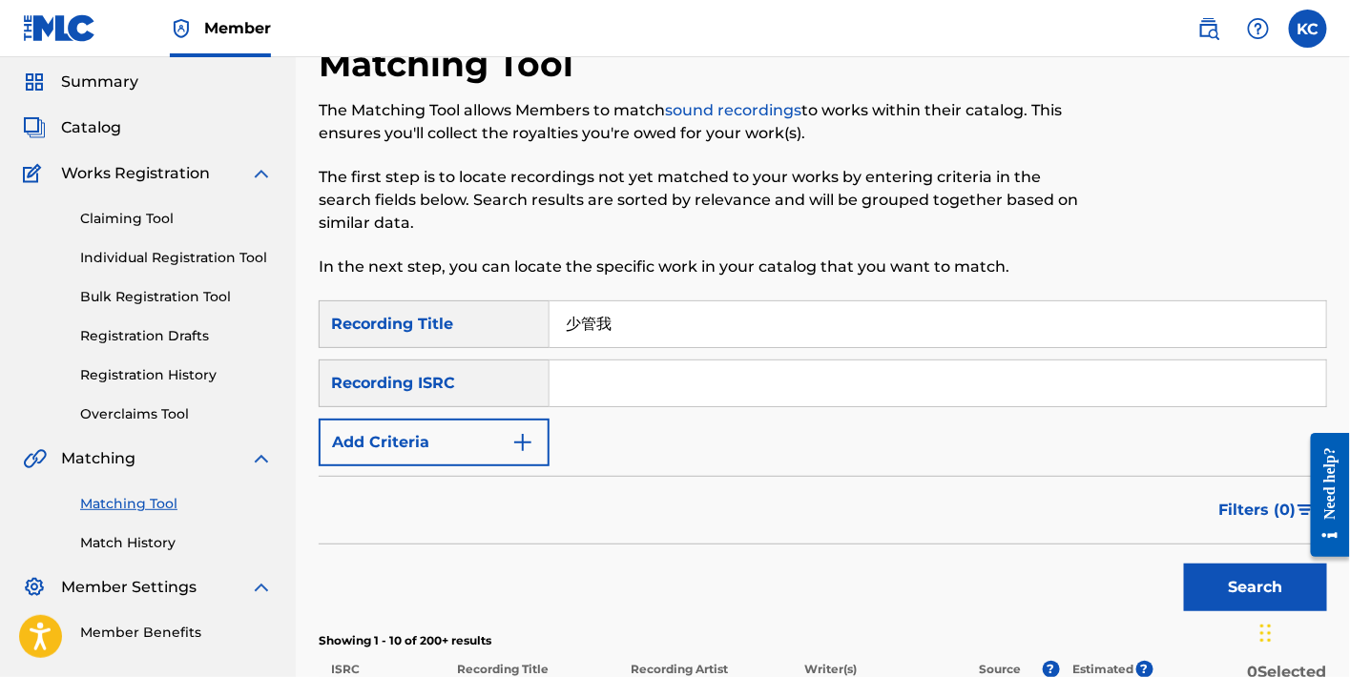
drag, startPoint x: 625, startPoint y: 374, endPoint x: 630, endPoint y: 365, distance: 10.7
click at [625, 374] on input "Search Form" at bounding box center [938, 384] width 777 height 46
paste input "HKE672400515"
type input "HKE672400515"
drag, startPoint x: 644, startPoint y: 317, endPoint x: 433, endPoint y: 317, distance: 210.9
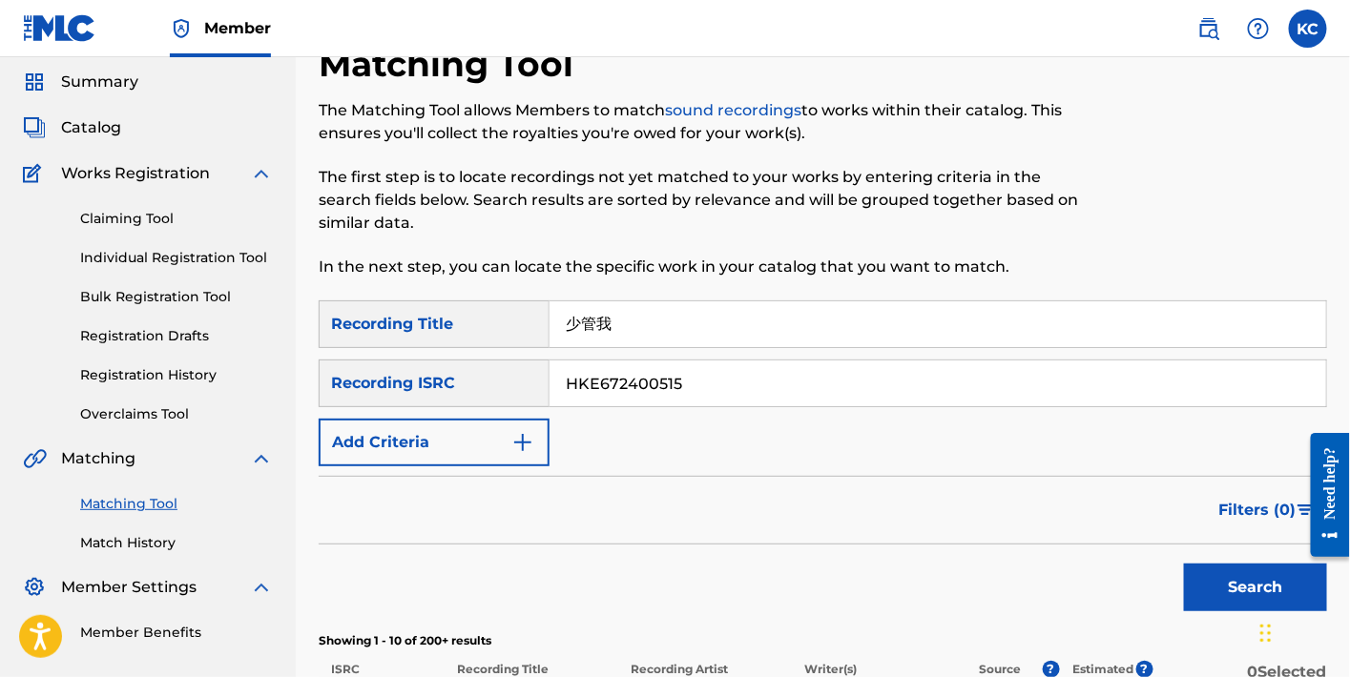
click at [433, 317] on div "SearchWithCriteria3f5dfc96-15b4-48c7-9d70-ff6f81b0173c Recording Title 少管我" at bounding box center [823, 325] width 1009 height 48
click at [1191, 580] on button "Search" at bounding box center [1255, 588] width 143 height 48
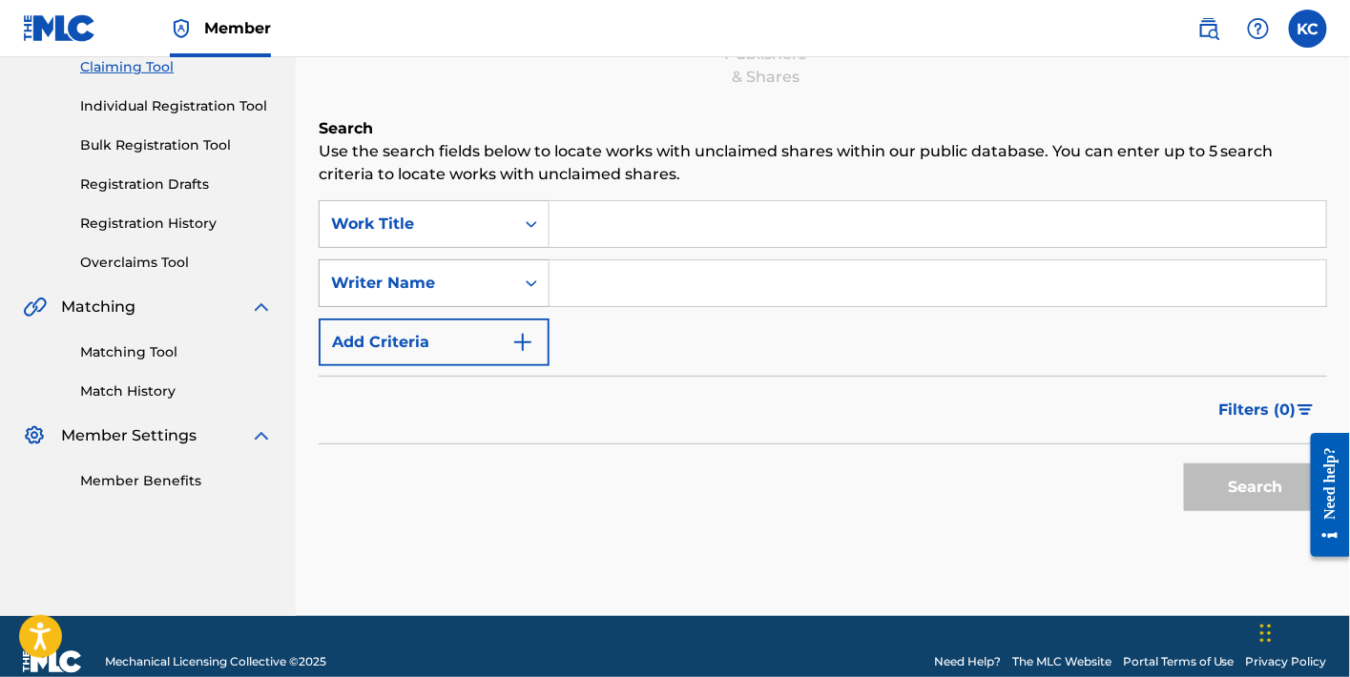
scroll to position [242, 0]
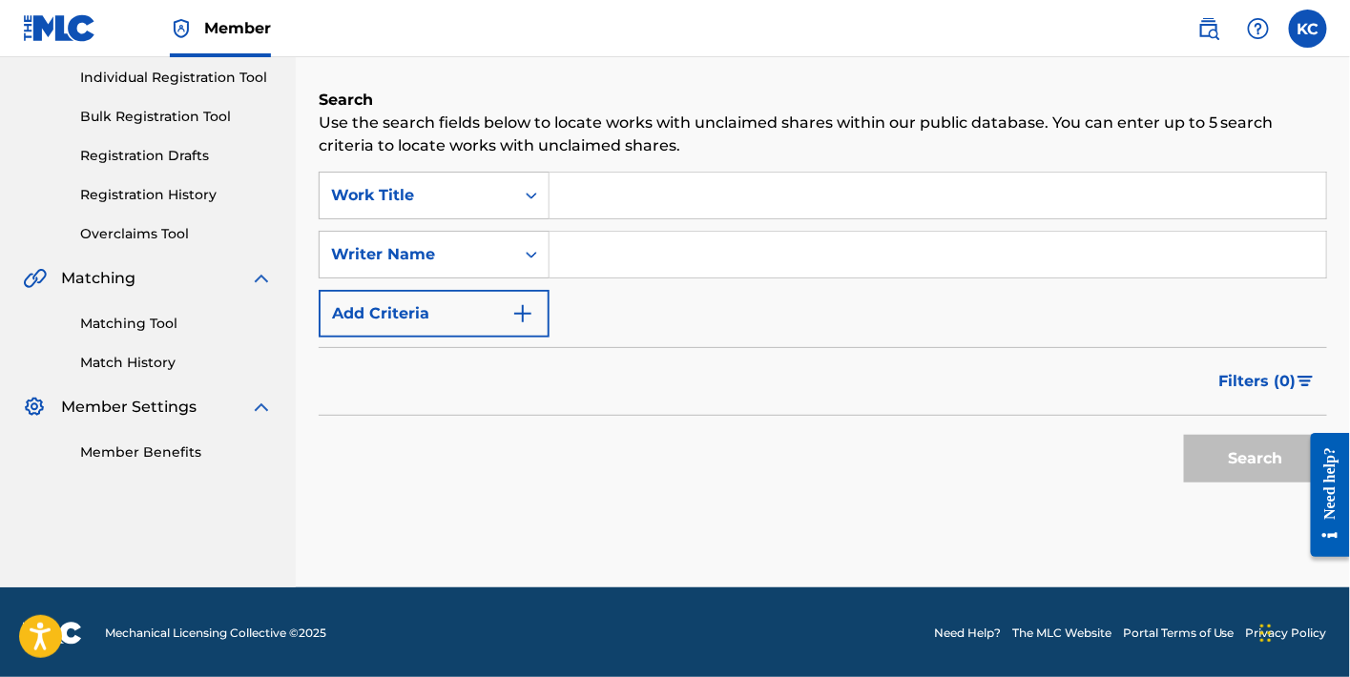
click at [689, 181] on input "Search Form" at bounding box center [938, 196] width 777 height 46
paste input "HKE672400515"
type input "HKE672400515"
drag, startPoint x: 636, startPoint y: 186, endPoint x: 658, endPoint y: 195, distance: 23.6
click at [636, 186] on input "Search Form" at bounding box center [938, 196] width 777 height 46
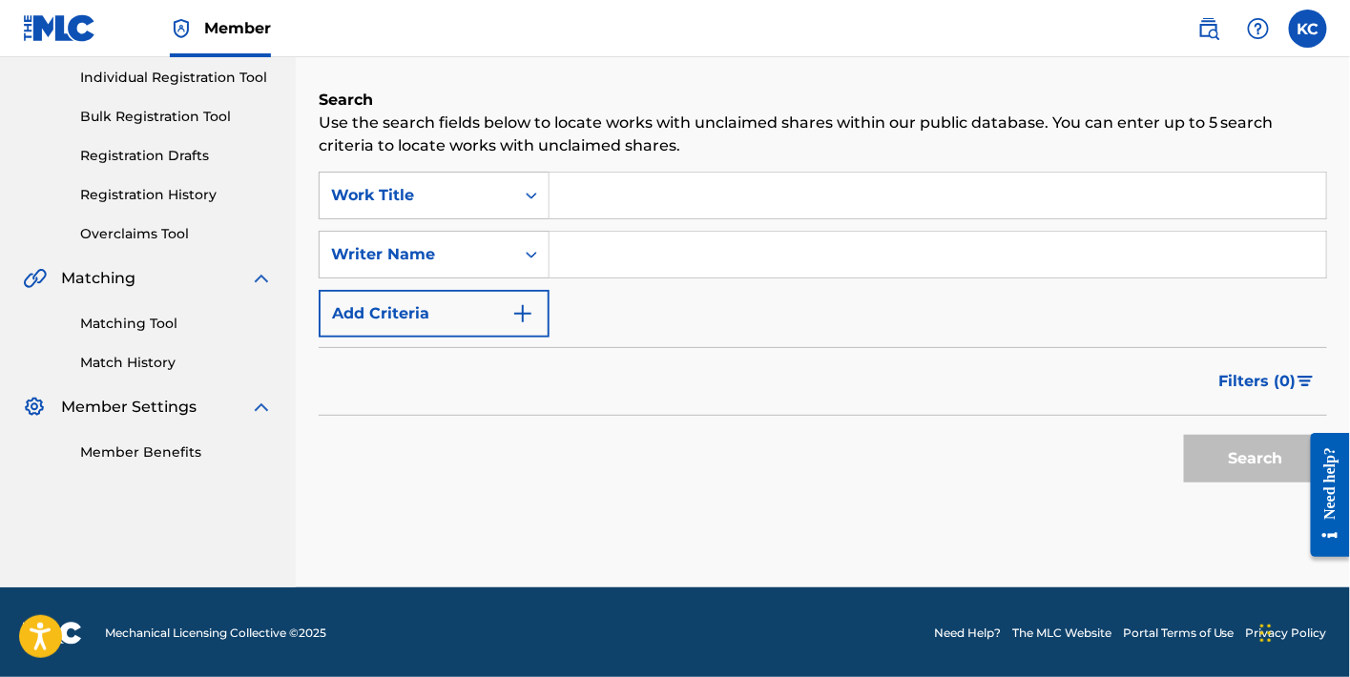
paste input "少管我"
type input "少管我"
click at [1267, 453] on button "Search" at bounding box center [1255, 459] width 143 height 48
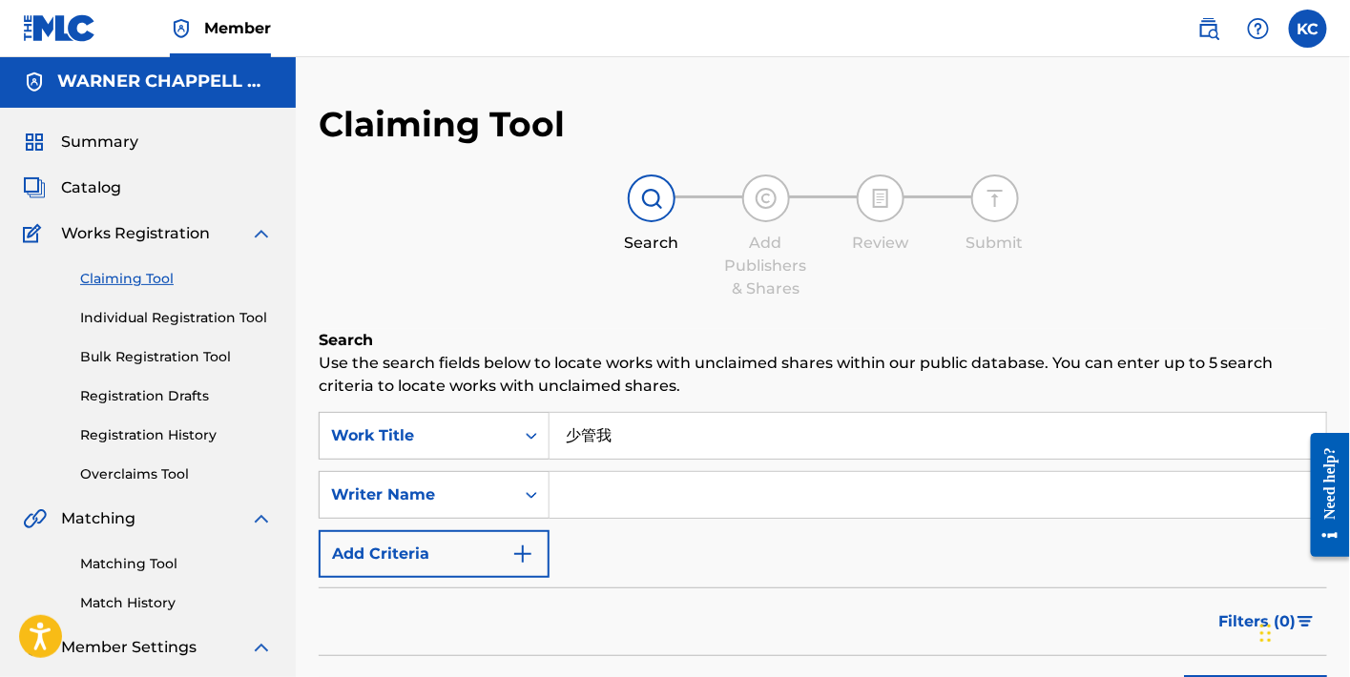
scroll to position [0, 0]
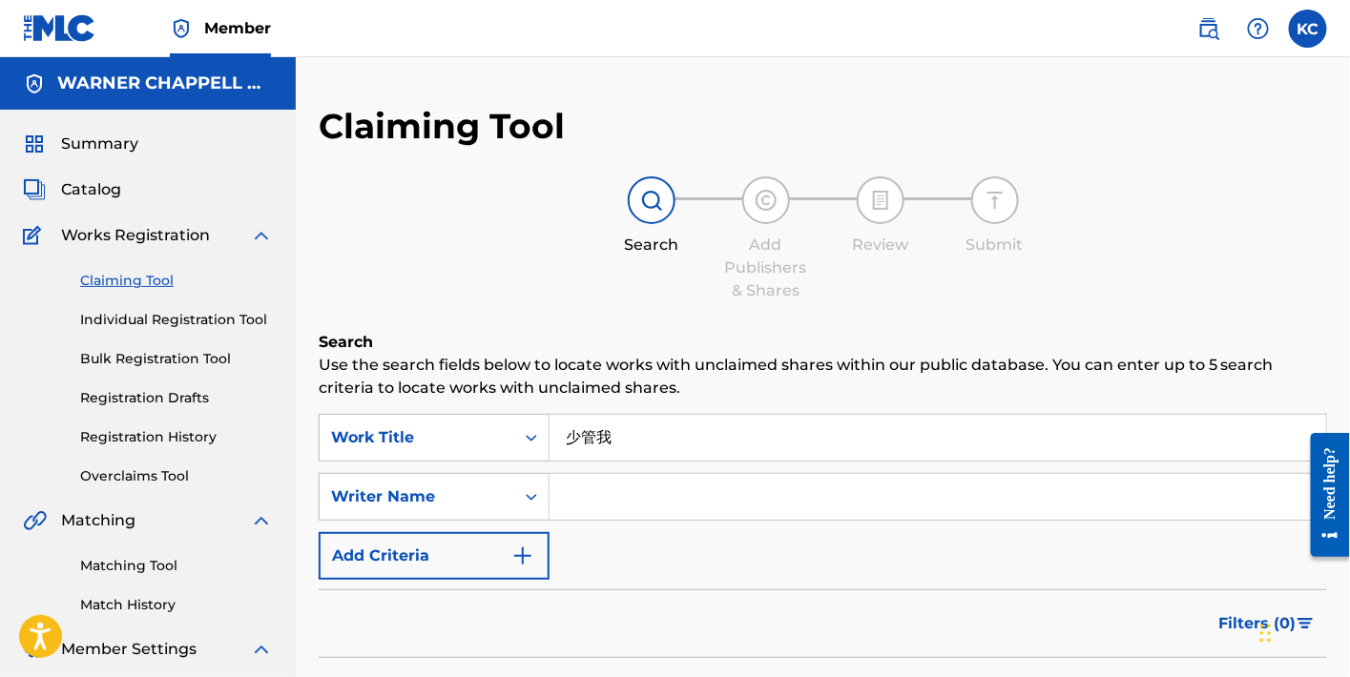
click at [133, 570] on link "Matching Tool" at bounding box center [176, 566] width 193 height 20
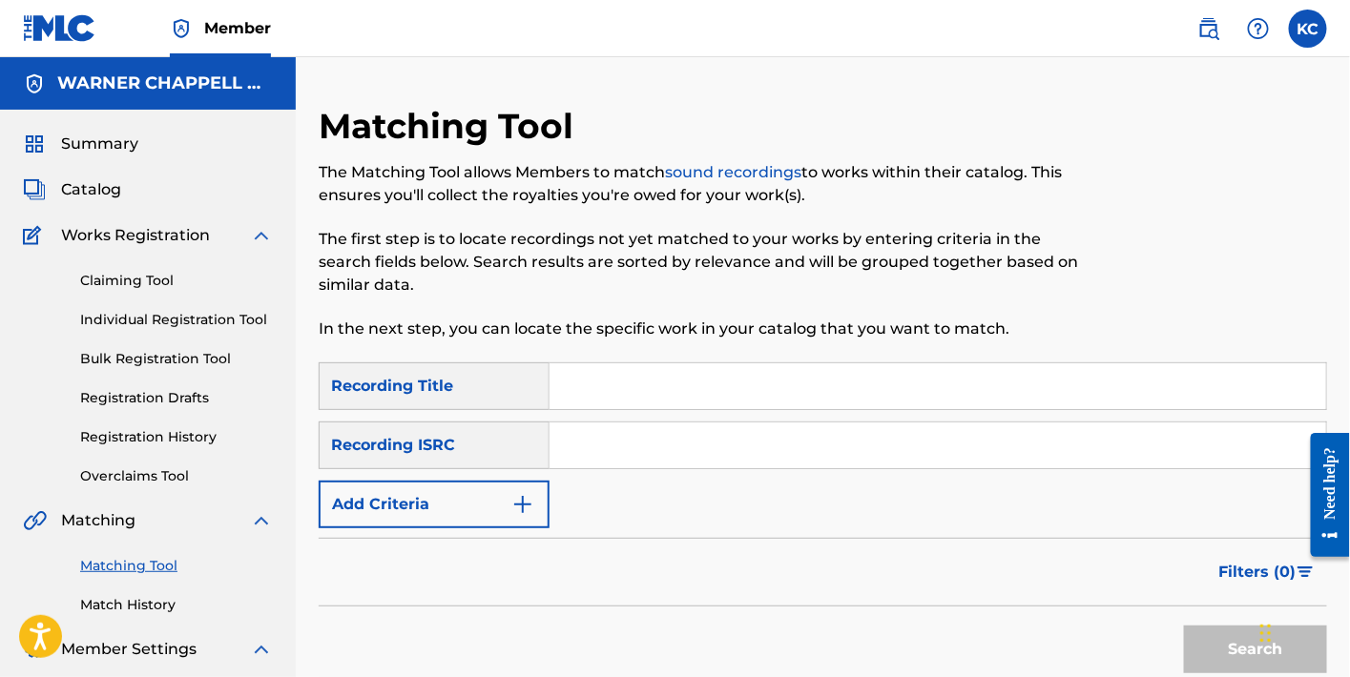
click at [676, 412] on div "SearchWithCriteria3f5dfc96-15b4-48c7-9d70-ff6f81b0173c Recording Title SearchWi…" at bounding box center [823, 446] width 1009 height 166
click at [677, 391] on input "Search Form" at bounding box center [938, 387] width 777 height 46
paste input "少管我"
type input "少管我"
click at [1189, 631] on button "Search" at bounding box center [1255, 650] width 143 height 48
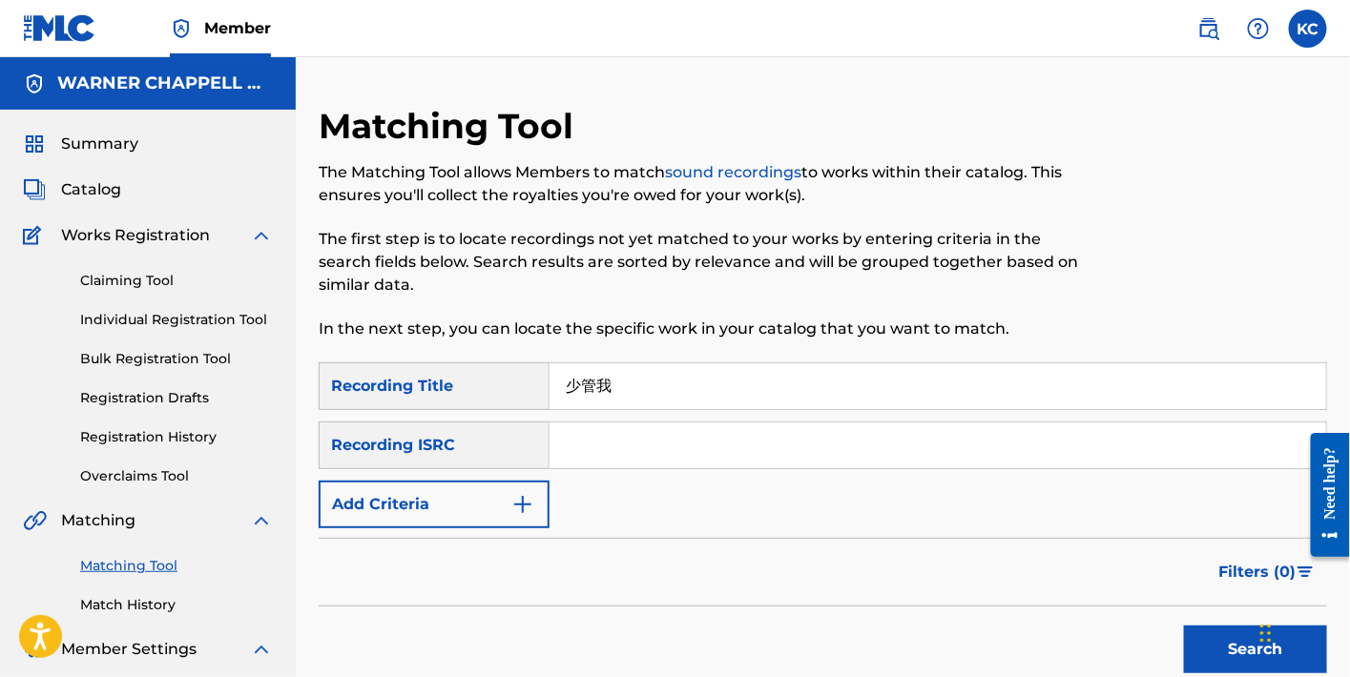
scroll to position [459, 0]
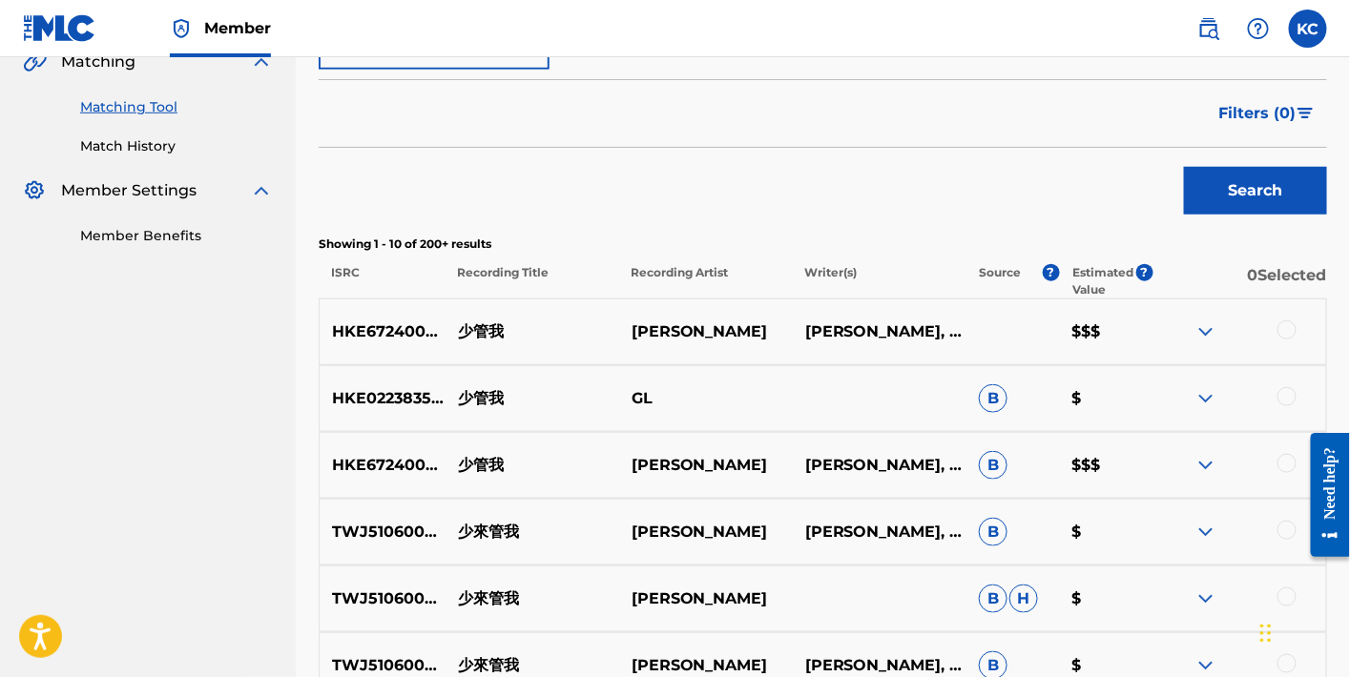
click at [394, 459] on p "HKE672400506" at bounding box center [382, 465] width 125 height 23
copy p "HKE672400506"
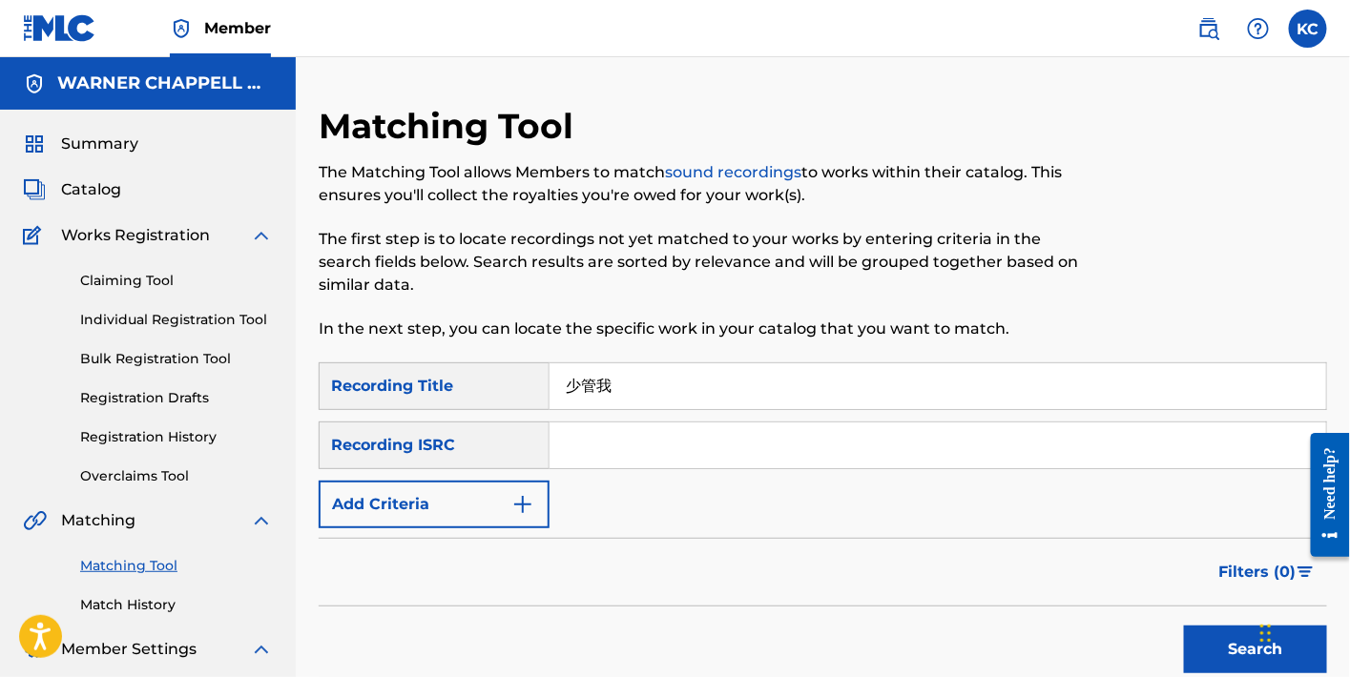
click at [673, 453] on input "Search Form" at bounding box center [938, 446] width 777 height 46
paste input "HKE672400506"
type input "HKE672400506"
drag, startPoint x: 651, startPoint y: 395, endPoint x: 544, endPoint y: 384, distance: 107.5
click at [544, 384] on div "SearchWithCriteria3f5dfc96-15b4-48c7-9d70-ff6f81b0173c Recording Title" at bounding box center [823, 387] width 1009 height 48
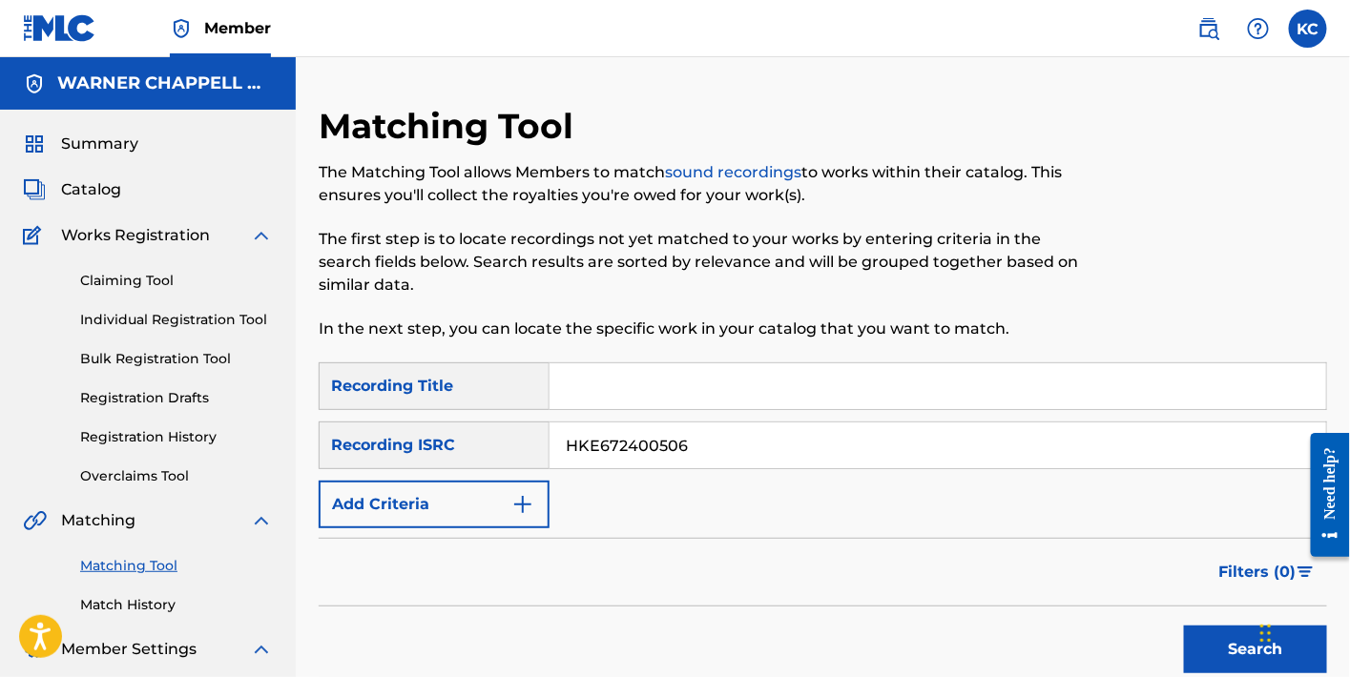
click at [1189, 647] on button "Search" at bounding box center [1255, 650] width 143 height 48
click at [719, 393] on input "Search Form" at bounding box center [938, 387] width 777 height 46
paste input "普通到不普通的人生"
type input "普通到不普通的人生"
drag, startPoint x: 777, startPoint y: 426, endPoint x: 529, endPoint y: 431, distance: 248.2
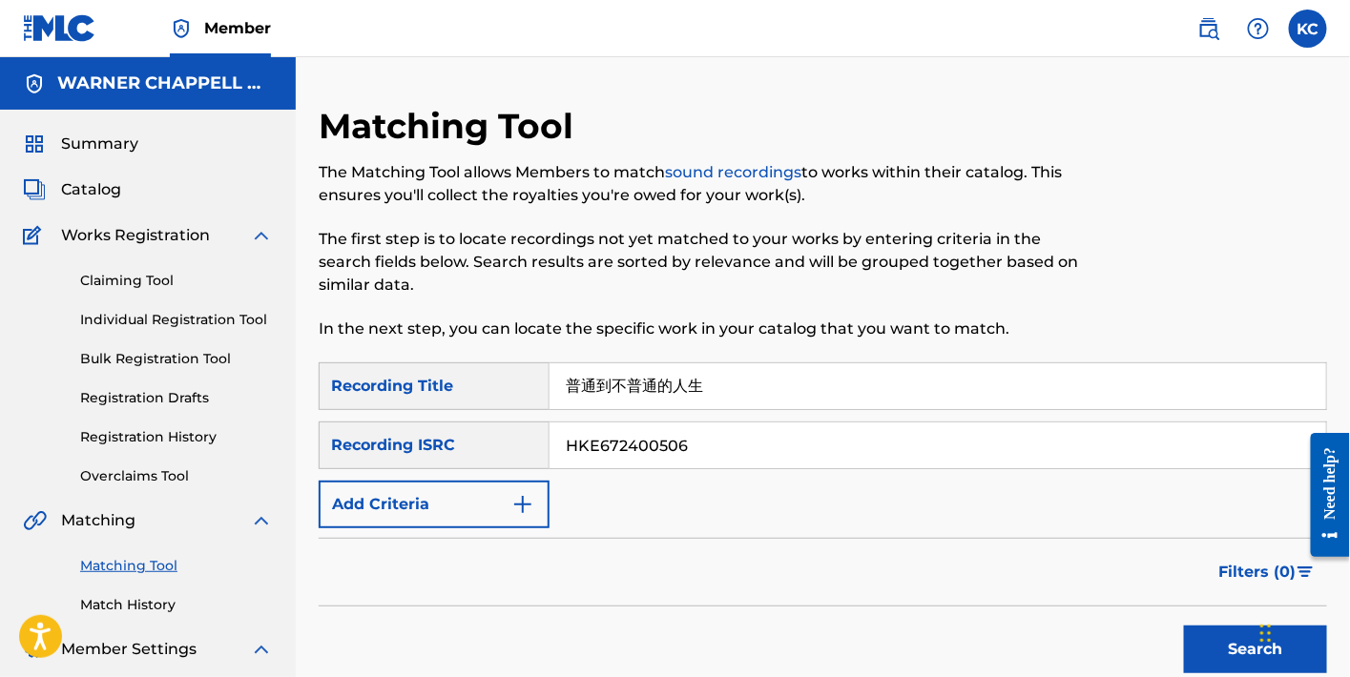
click at [529, 431] on div "SearchWithCriteriaaf65395e-b8a7-4e71-aedc-d4fd6af65a50 Recording ISRC HKE672400…" at bounding box center [823, 446] width 1009 height 48
click at [1187, 650] on button "Search" at bounding box center [1255, 650] width 143 height 48
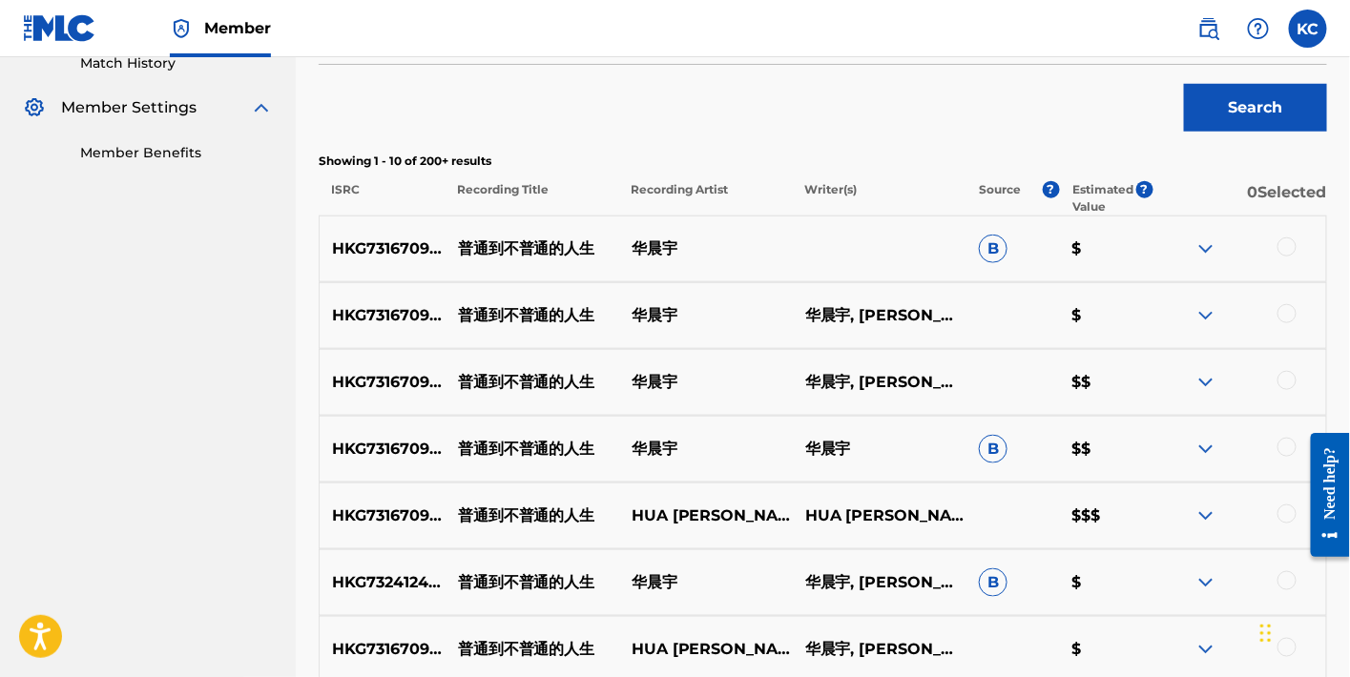
scroll to position [522, 0]
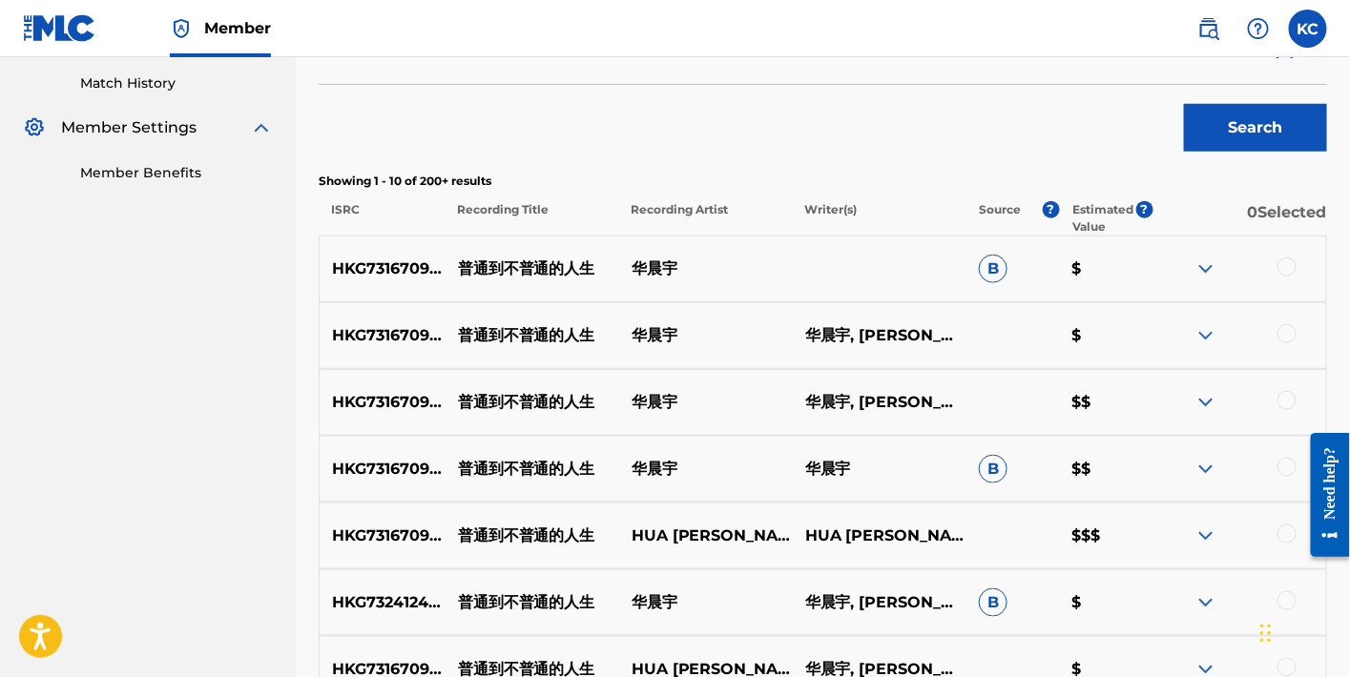
click at [403, 541] on p "HKG731670909" at bounding box center [382, 536] width 125 height 23
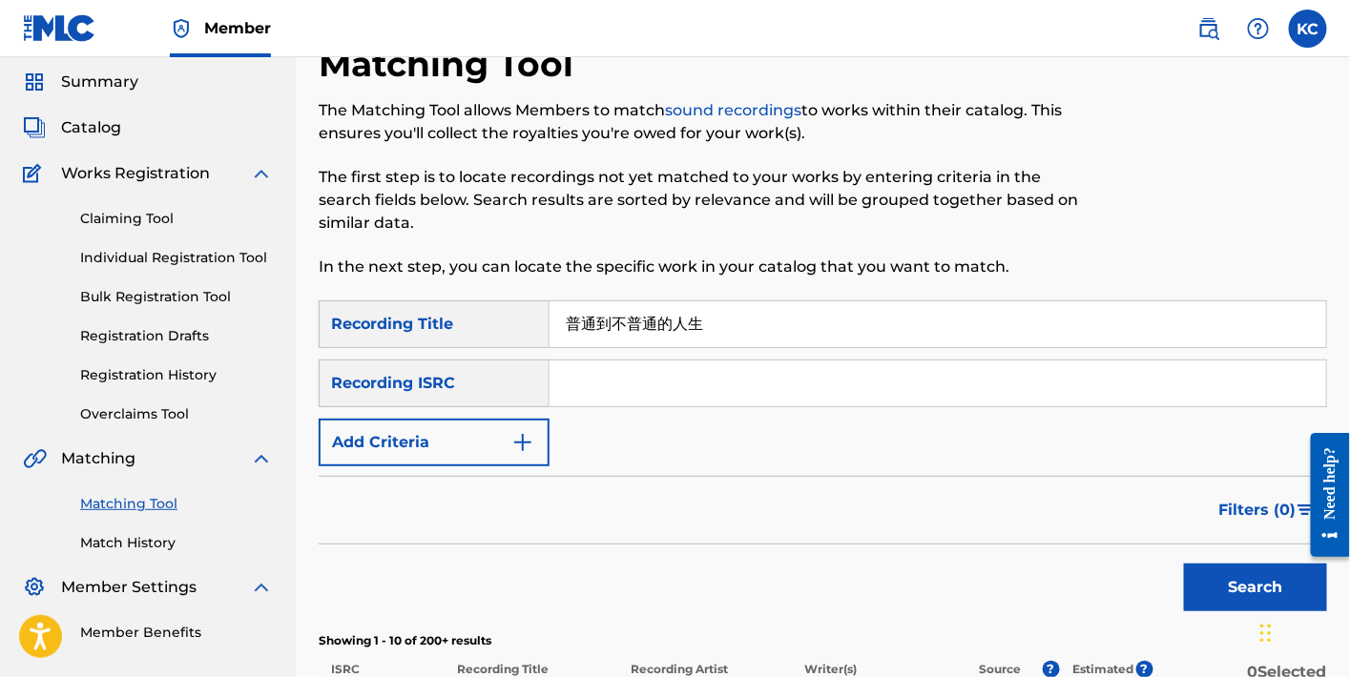
click at [640, 385] on input "Search Form" at bounding box center [938, 384] width 777 height 46
paste input "HKG731670909"
type input "HKG731670909"
drag, startPoint x: 730, startPoint y: 335, endPoint x: 507, endPoint y: 294, distance: 227.0
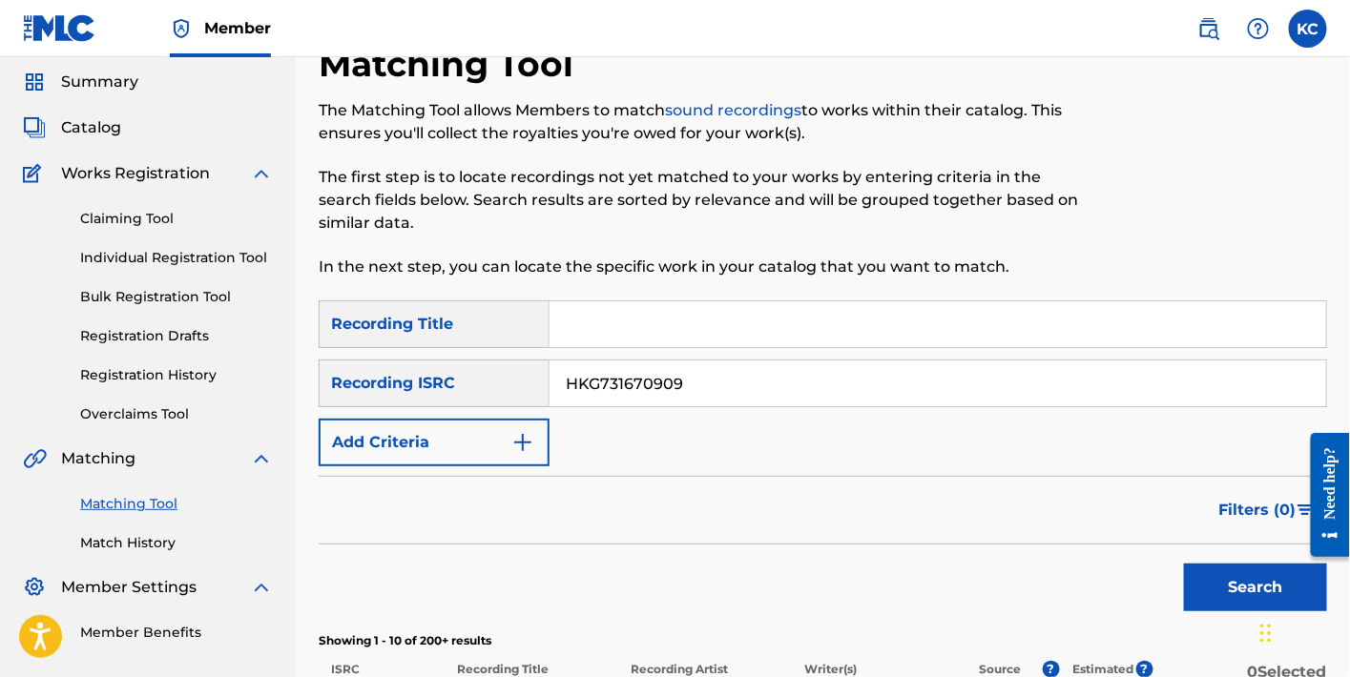
click at [1219, 603] on button "Search" at bounding box center [1255, 588] width 143 height 48
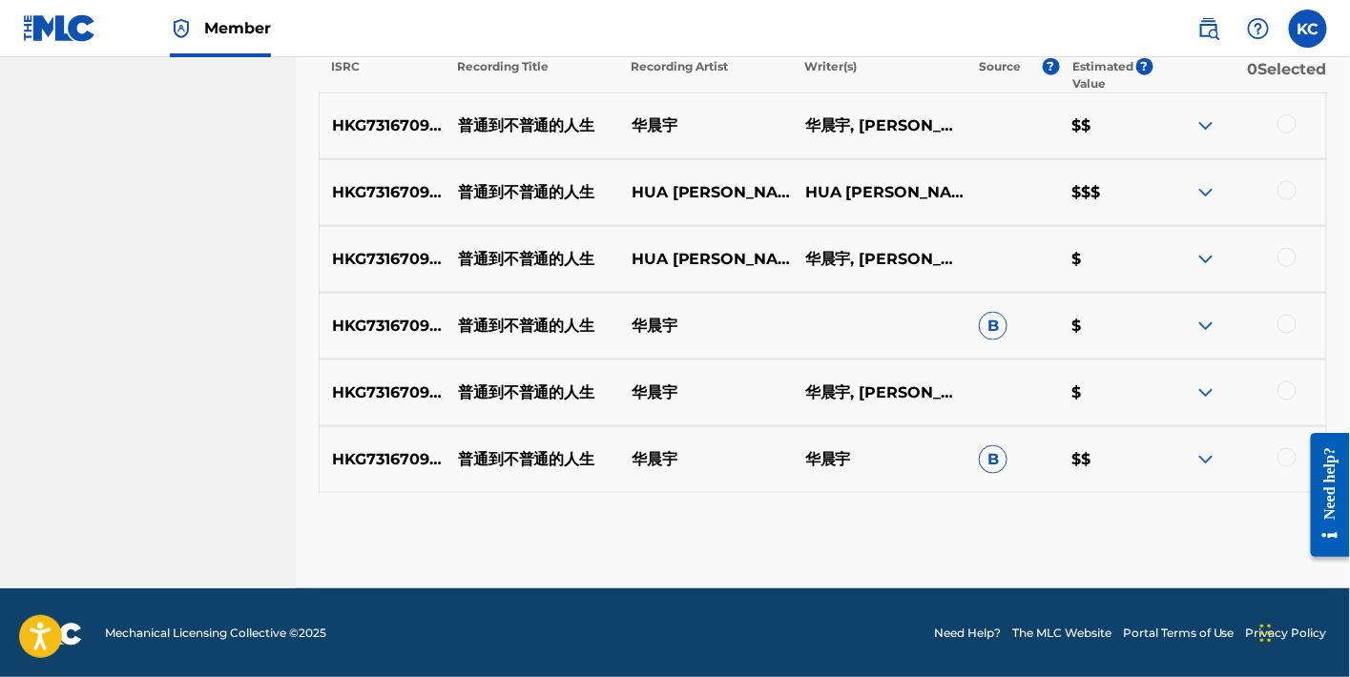
scroll to position [666, 0]
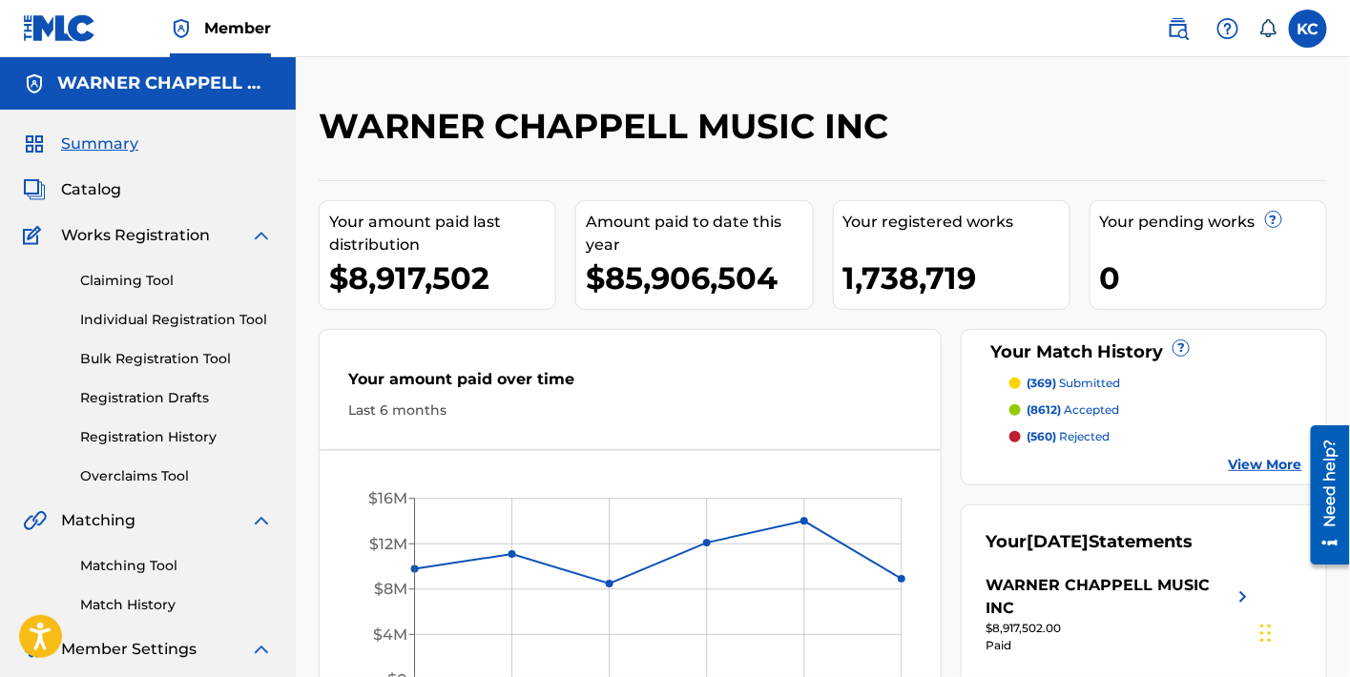
click at [95, 191] on span "Catalog" at bounding box center [91, 189] width 60 height 23
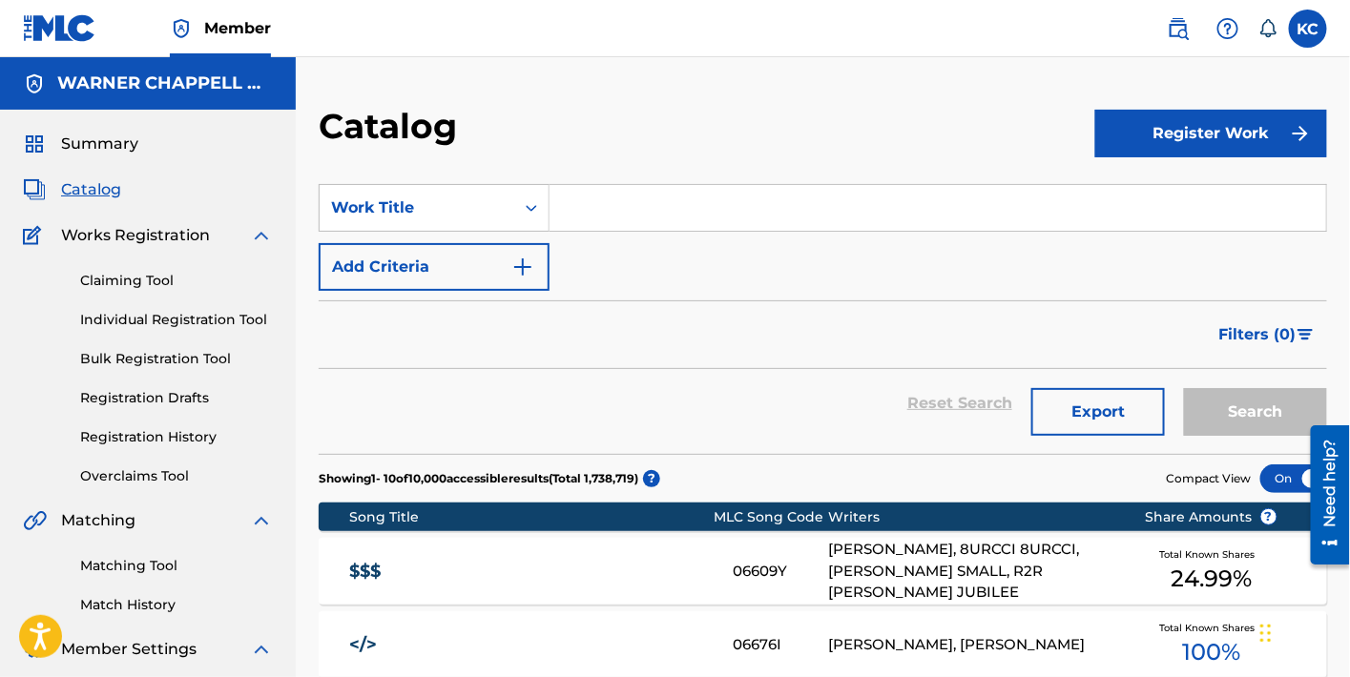
click at [734, 208] on input "Search Form" at bounding box center [938, 208] width 777 height 46
paste input "风之海"
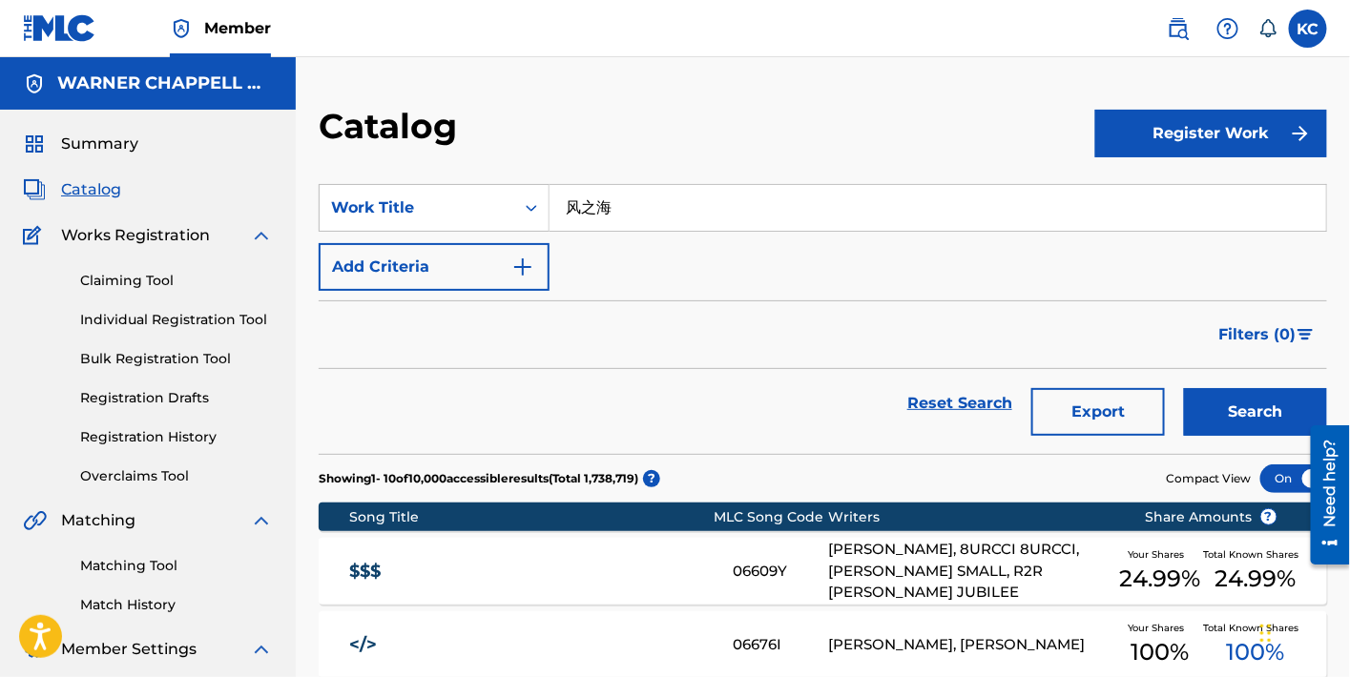
drag, startPoint x: 734, startPoint y: 208, endPoint x: 234, endPoint y: 209, distance: 500.0
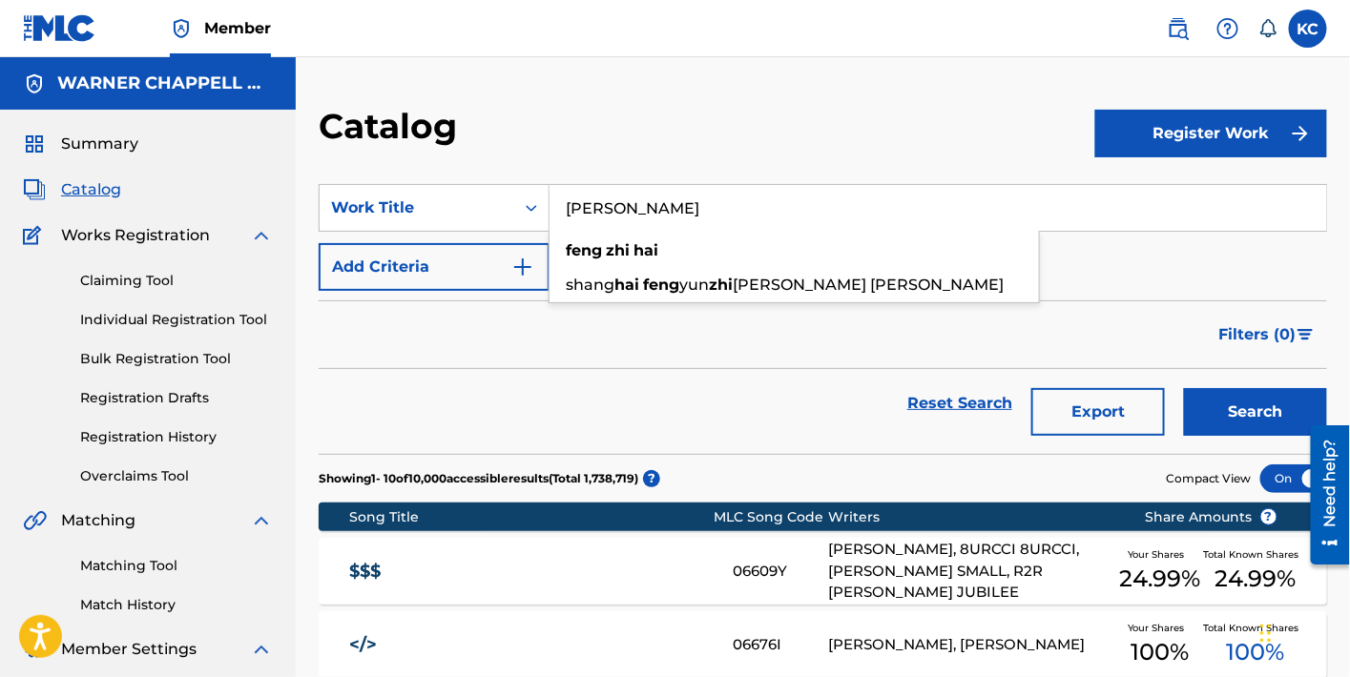
type input "feng zhi hai"
click at [1184, 388] on button "Search" at bounding box center [1255, 412] width 143 height 48
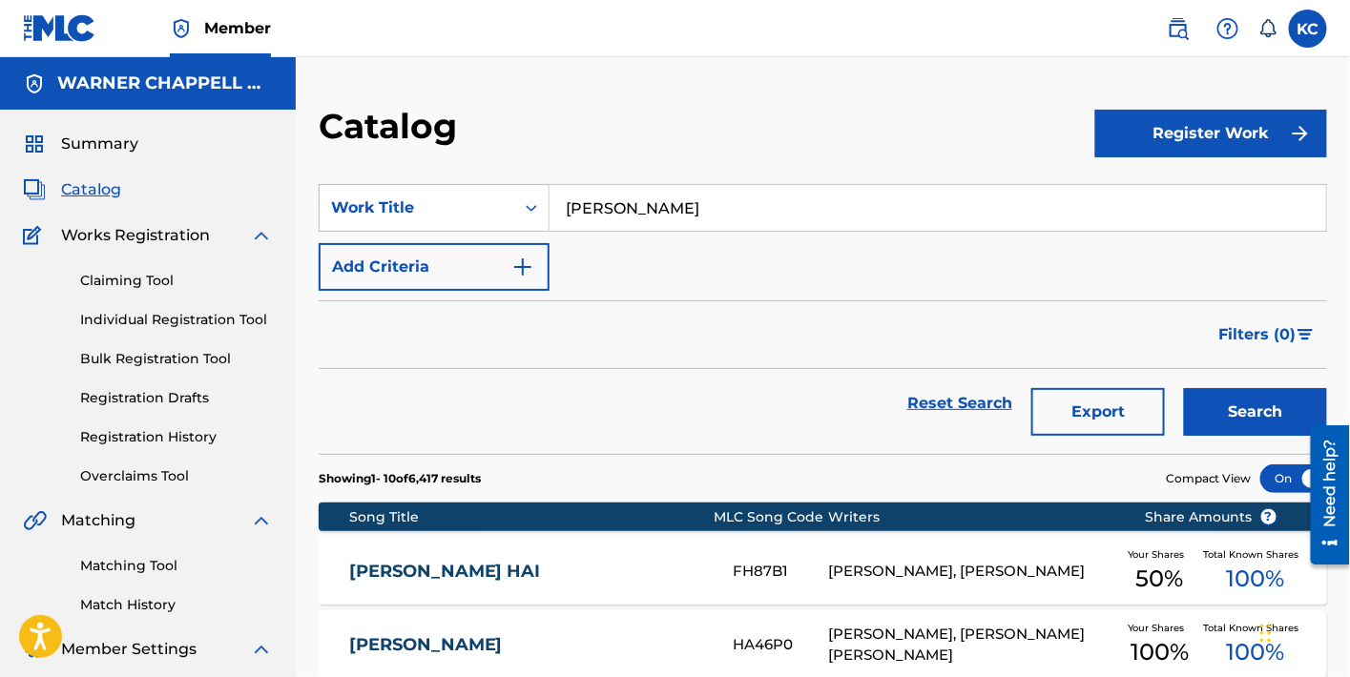
click at [766, 573] on div "FH87B1" at bounding box center [780, 572] width 95 height 22
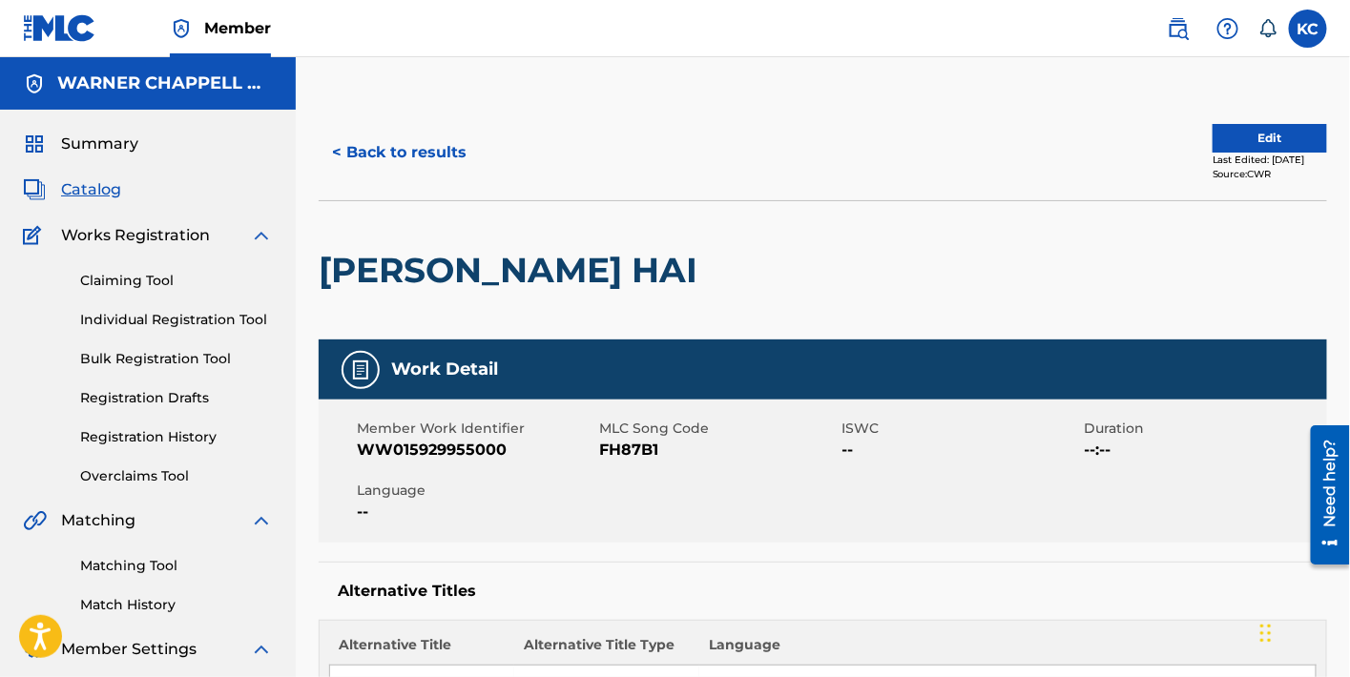
click at [608, 470] on div "Member Work Identifier WW015929955000 MLC Song Code FH87B1 ISWC -- Duration --:…" at bounding box center [823, 471] width 1009 height 143
click at [633, 452] on span "FH87B1" at bounding box center [718, 450] width 238 height 23
copy span "FH87B1"
click at [422, 154] on button "< Back to results" at bounding box center [399, 153] width 161 height 48
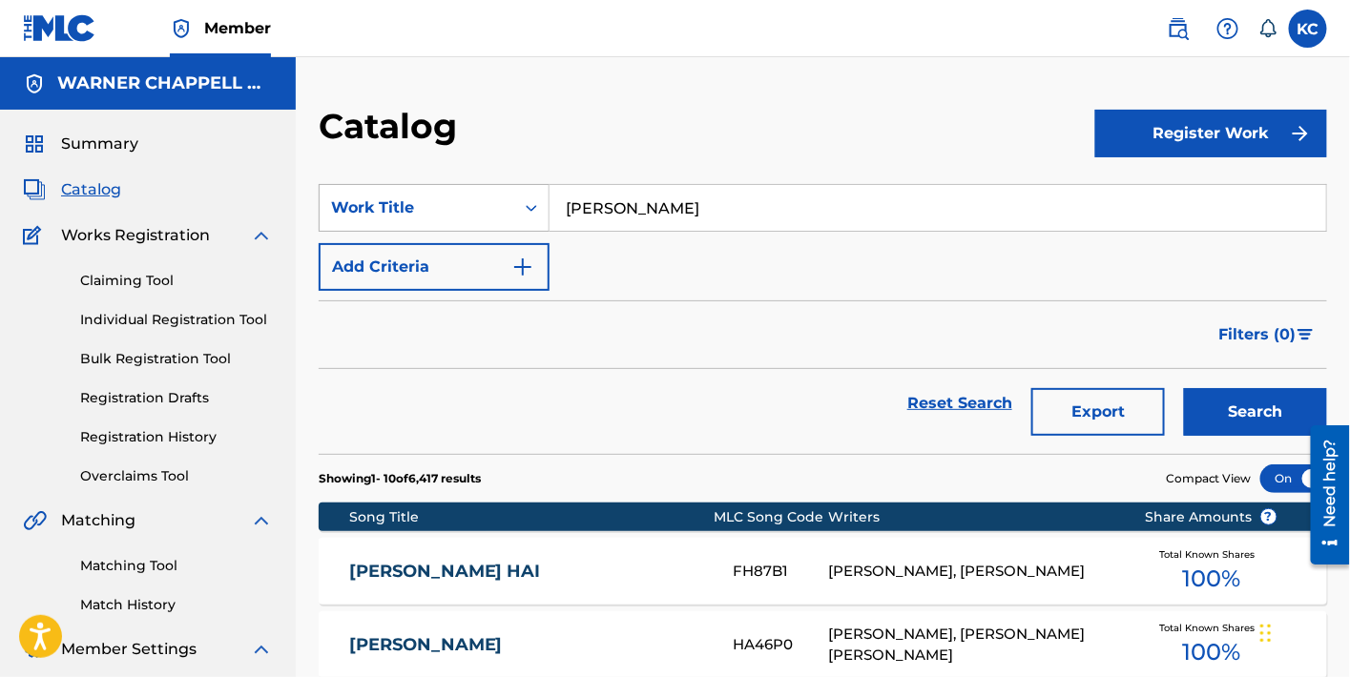
drag, startPoint x: 679, startPoint y: 219, endPoint x: 532, endPoint y: 200, distance: 148.2
click at [532, 200] on div "SearchWithCriteria0462c58e-ec66-40e8-b6ea-ea407cb84063 Work Title feng zhi hai" at bounding box center [823, 208] width 1009 height 48
paste input "YONG BU XI MIE DE [PERSON_NAME]"
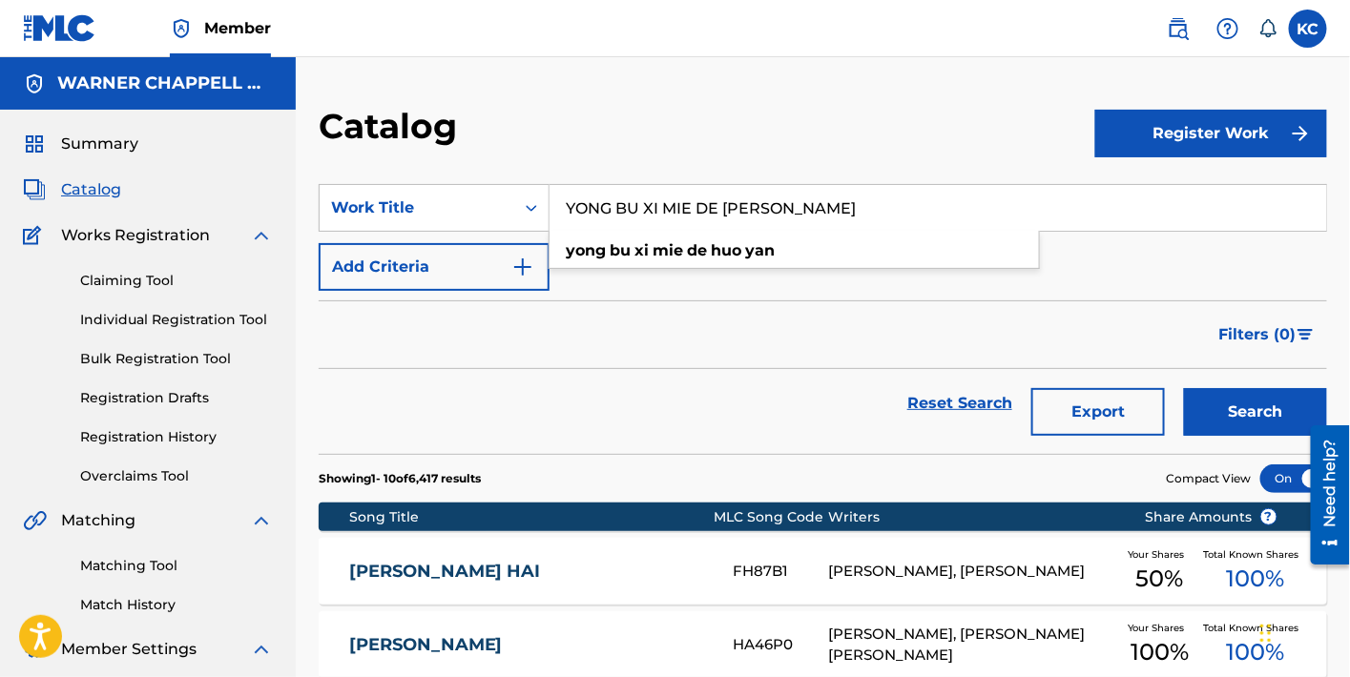
type input "YONG BU XI MIE DE [PERSON_NAME]"
click at [1246, 424] on button "Search" at bounding box center [1255, 412] width 143 height 48
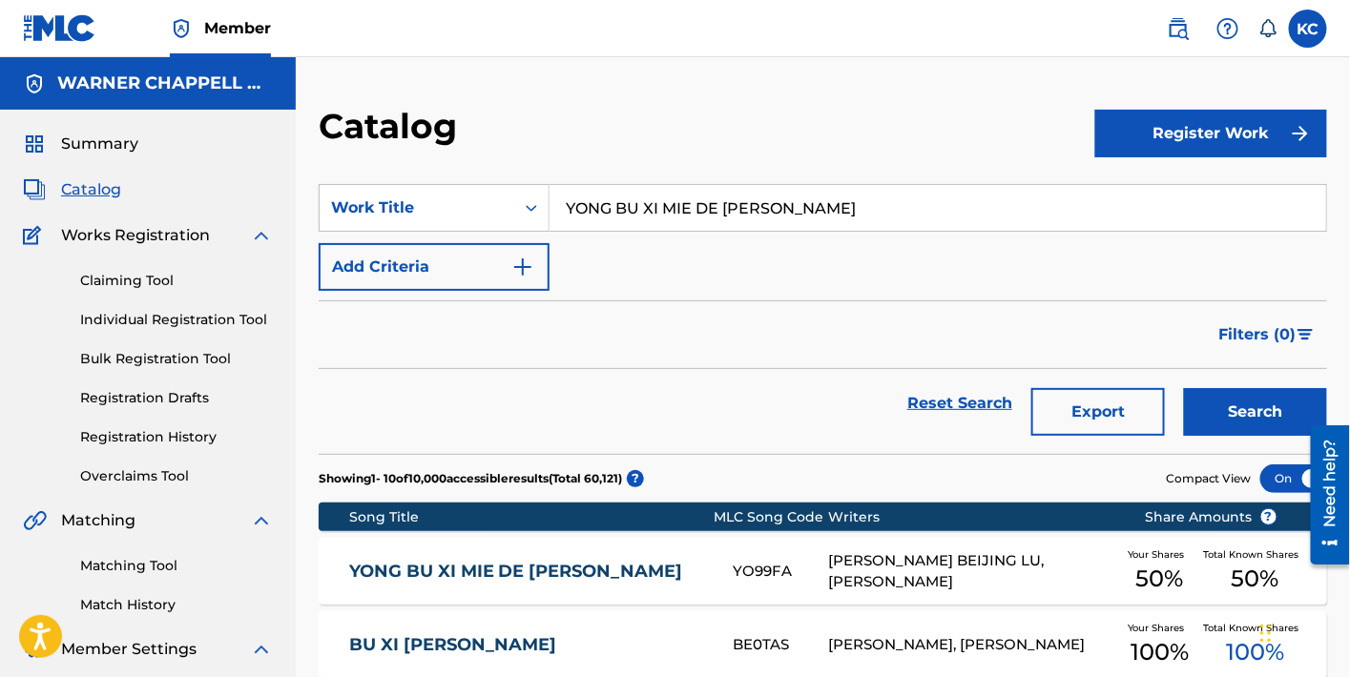
click at [768, 584] on div "YONG BU XI MIE DE HUO YAN YO99FA YI QIU@SBMS BEIJING LU, CHEN YU HUA Your Share…" at bounding box center [823, 571] width 1009 height 67
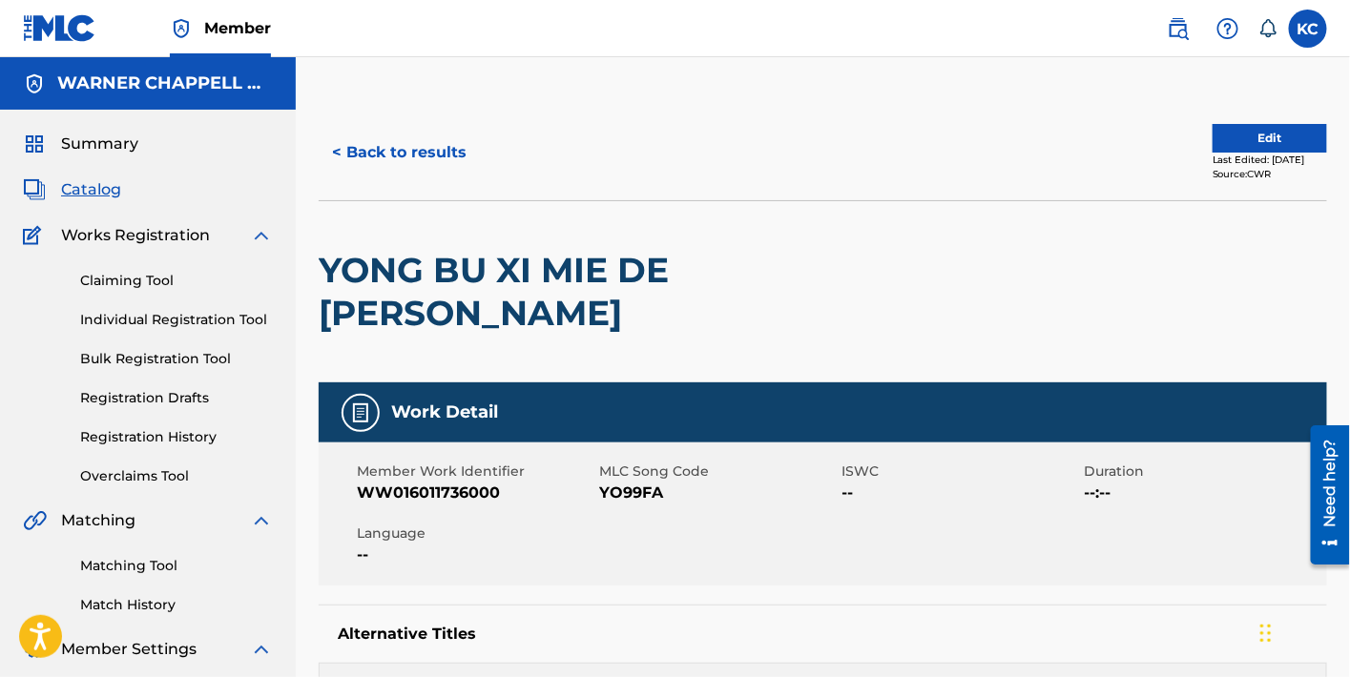
click at [655, 482] on span "YO99FA" at bounding box center [718, 493] width 238 height 23
copy span "YO99FA"
click at [361, 141] on button "< Back to results" at bounding box center [399, 153] width 161 height 48
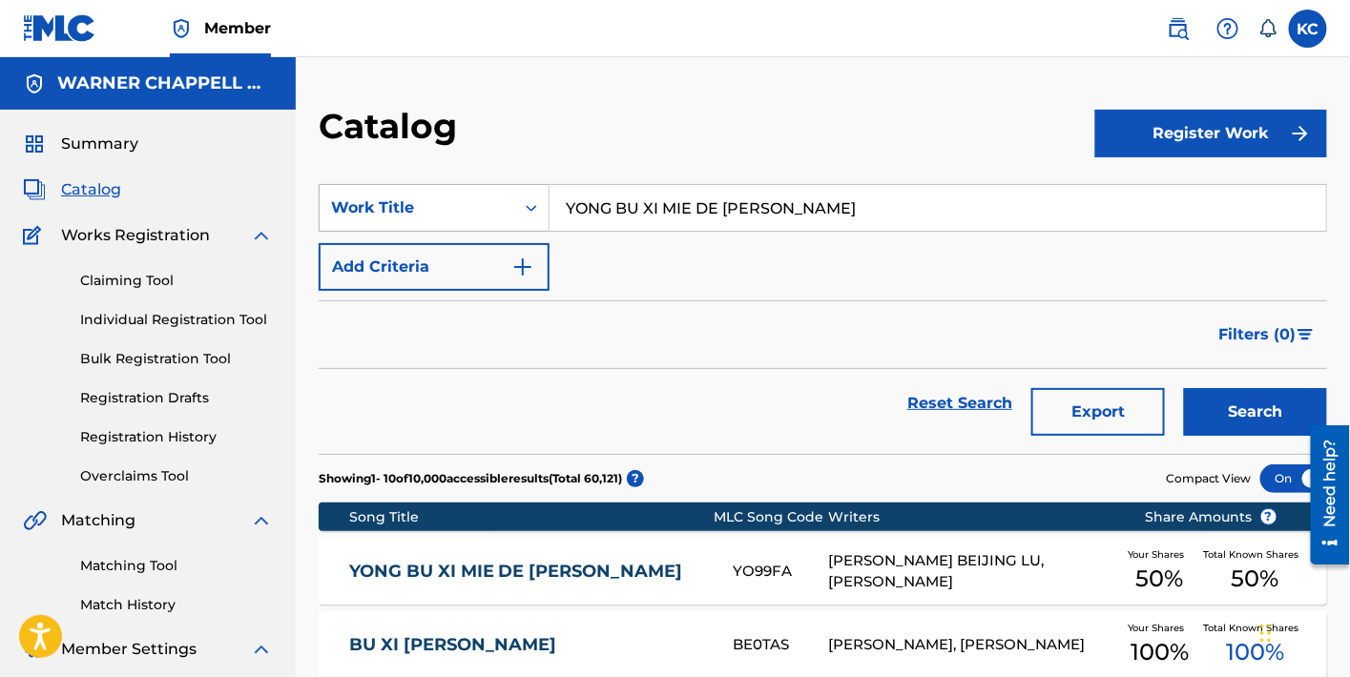
drag, startPoint x: 847, startPoint y: 202, endPoint x: 485, endPoint y: 201, distance: 362.6
click at [485, 201] on div "SearchWithCriteria0462c58e-ec66-40e8-b6ea-ea407cb84063 Work Title YONG BU XI MI…" at bounding box center [823, 208] width 1009 height 48
paste input "NA XIE WO [PERSON_NAME] DAO DE [PERSON_NAME]"
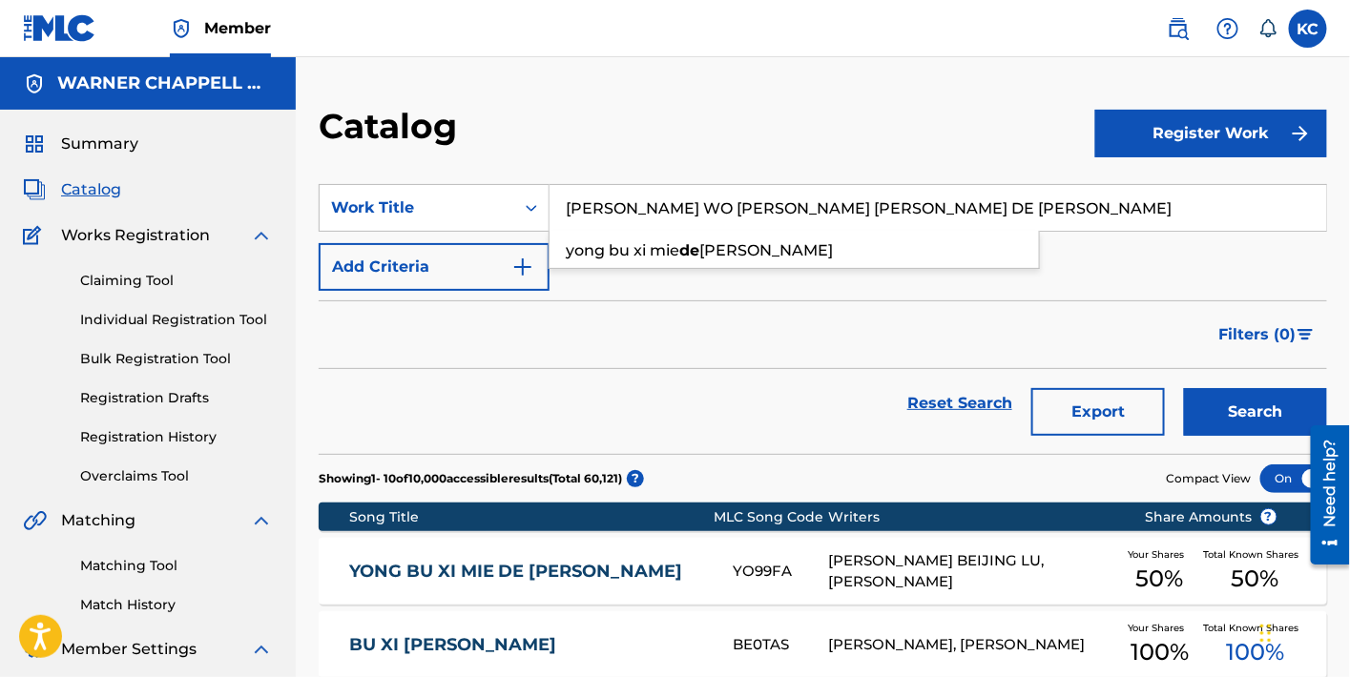
type input "NA XIE WO [PERSON_NAME] DAO DE [PERSON_NAME]"
click at [1243, 404] on button "Search" at bounding box center [1255, 412] width 143 height 48
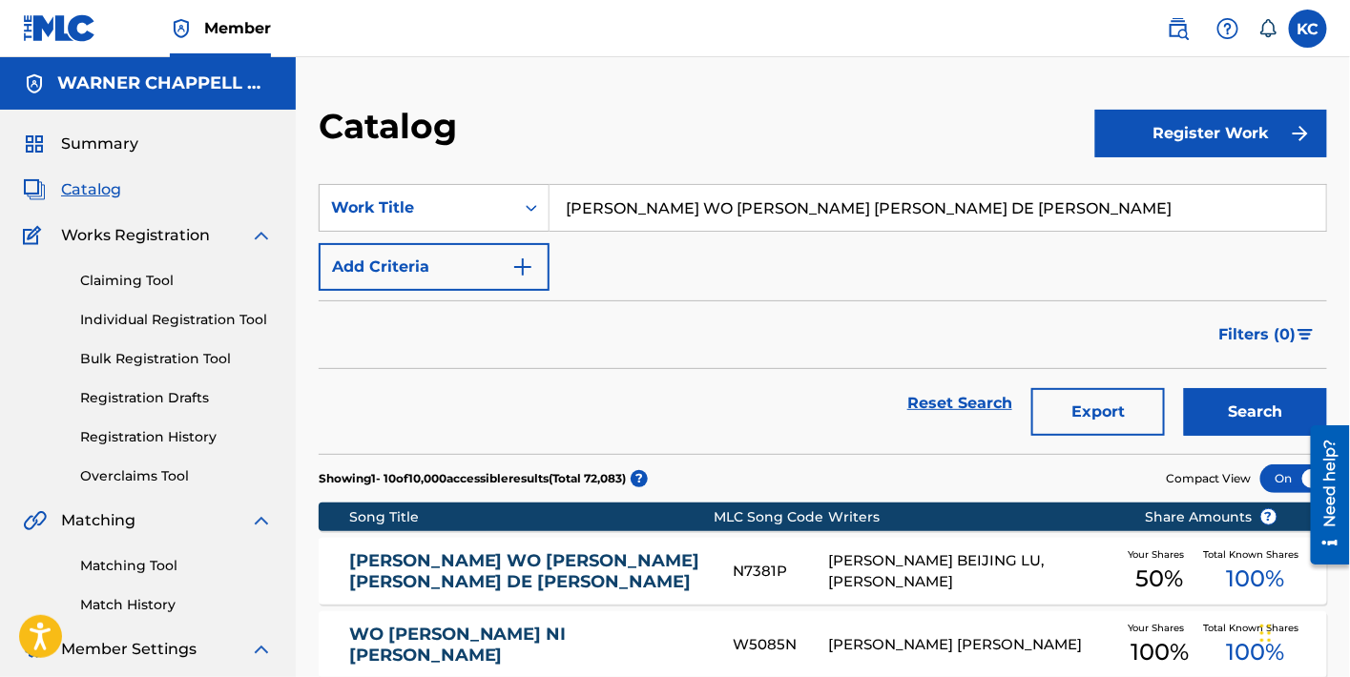
click at [774, 574] on div "N7381P" at bounding box center [780, 572] width 95 height 22
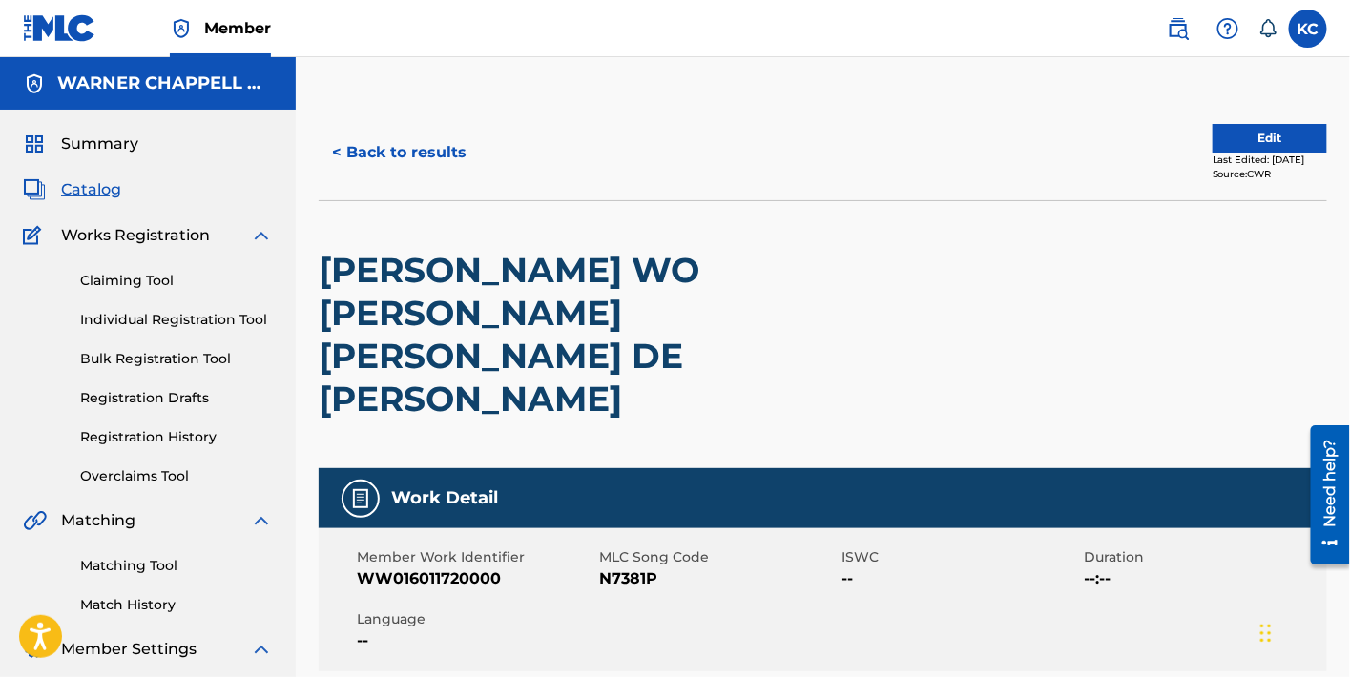
click at [623, 568] on span "N7381P" at bounding box center [718, 579] width 238 height 23
copy span "N7381P"
click at [393, 152] on button "< Back to results" at bounding box center [399, 153] width 161 height 48
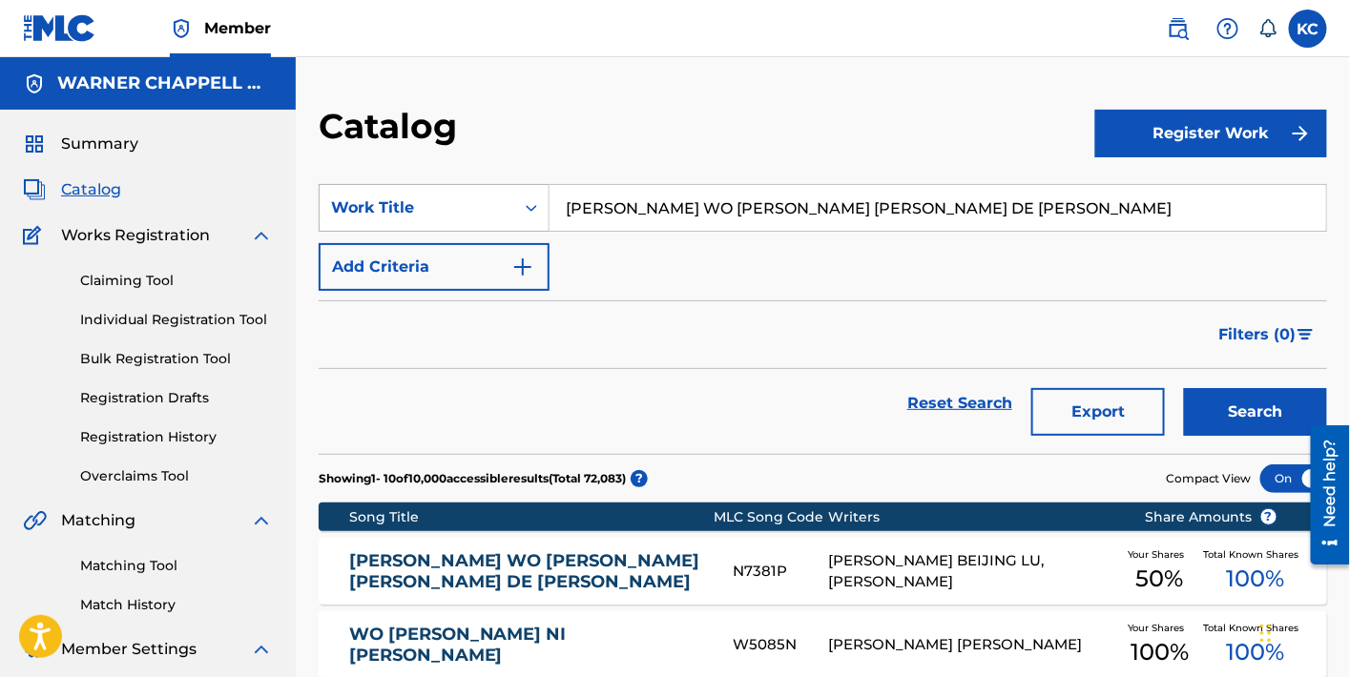
drag, startPoint x: 947, startPoint y: 216, endPoint x: 494, endPoint y: 218, distance: 452.3
click at [494, 218] on div "SearchWithCriteria0462c58e-ec66-40e8-b6ea-ea407cb84063 Work Title NA XIE WO SHA…" at bounding box center [823, 208] width 1009 height 48
paste input "ZHE [PERSON_NAME]"
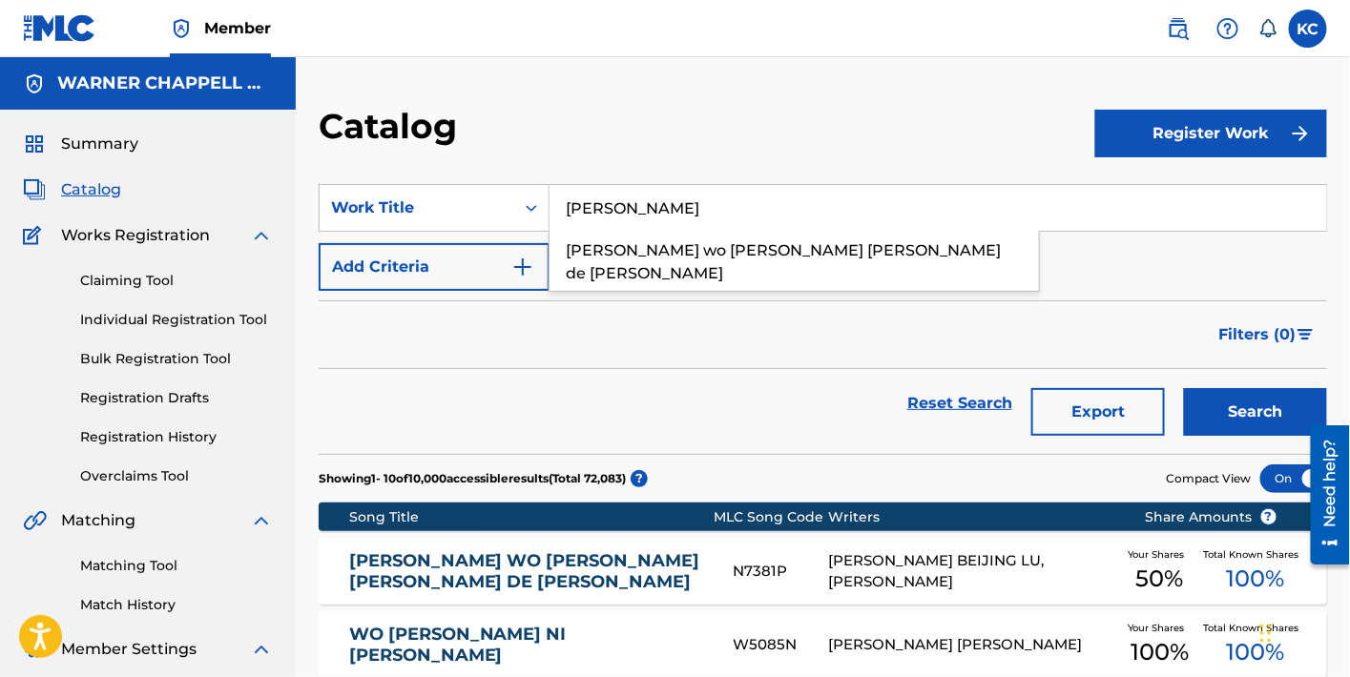
type input "ZHE [PERSON_NAME]"
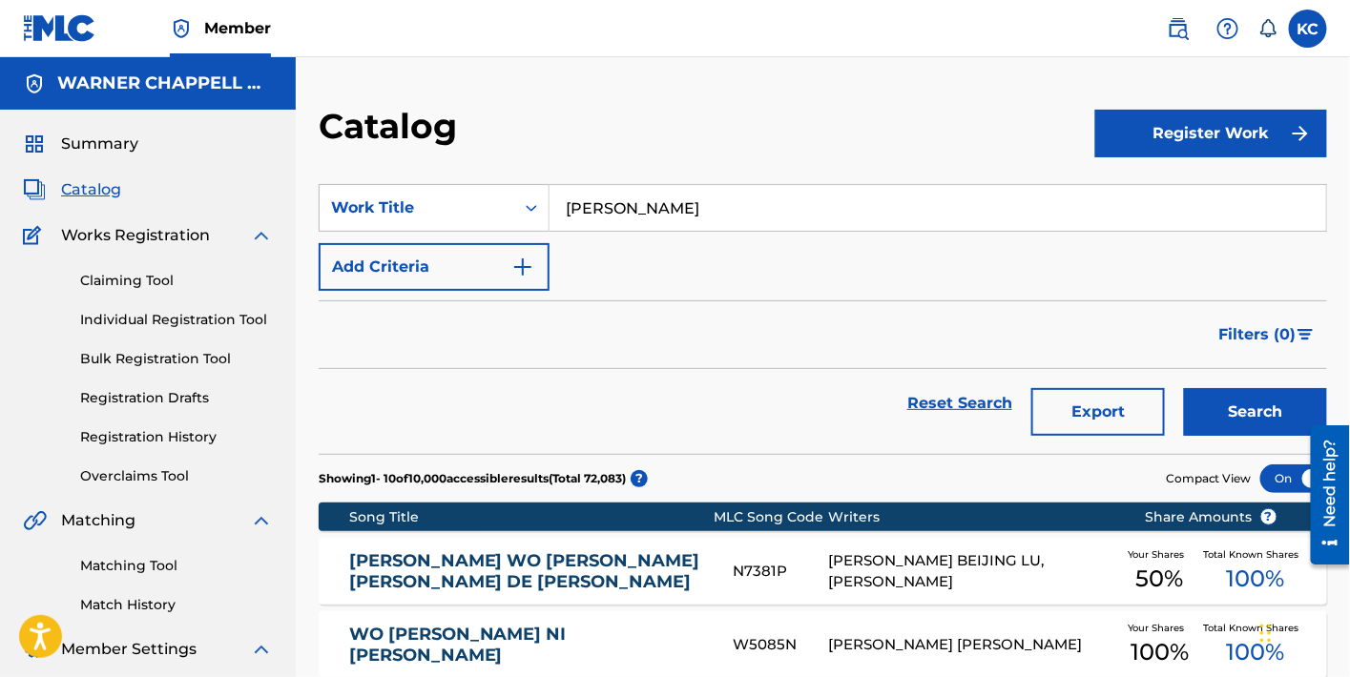
click at [1248, 418] on button "Search" at bounding box center [1255, 412] width 143 height 48
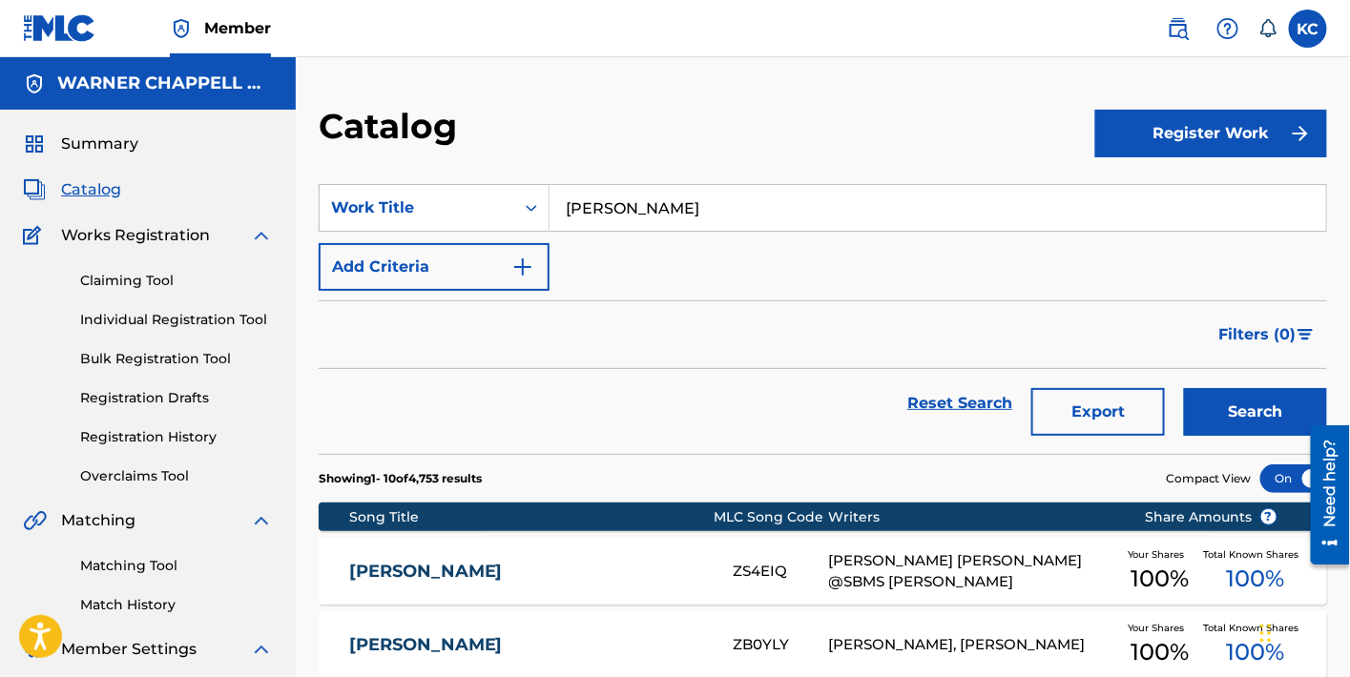
click at [776, 573] on div "ZS4EIQ" at bounding box center [780, 572] width 95 height 22
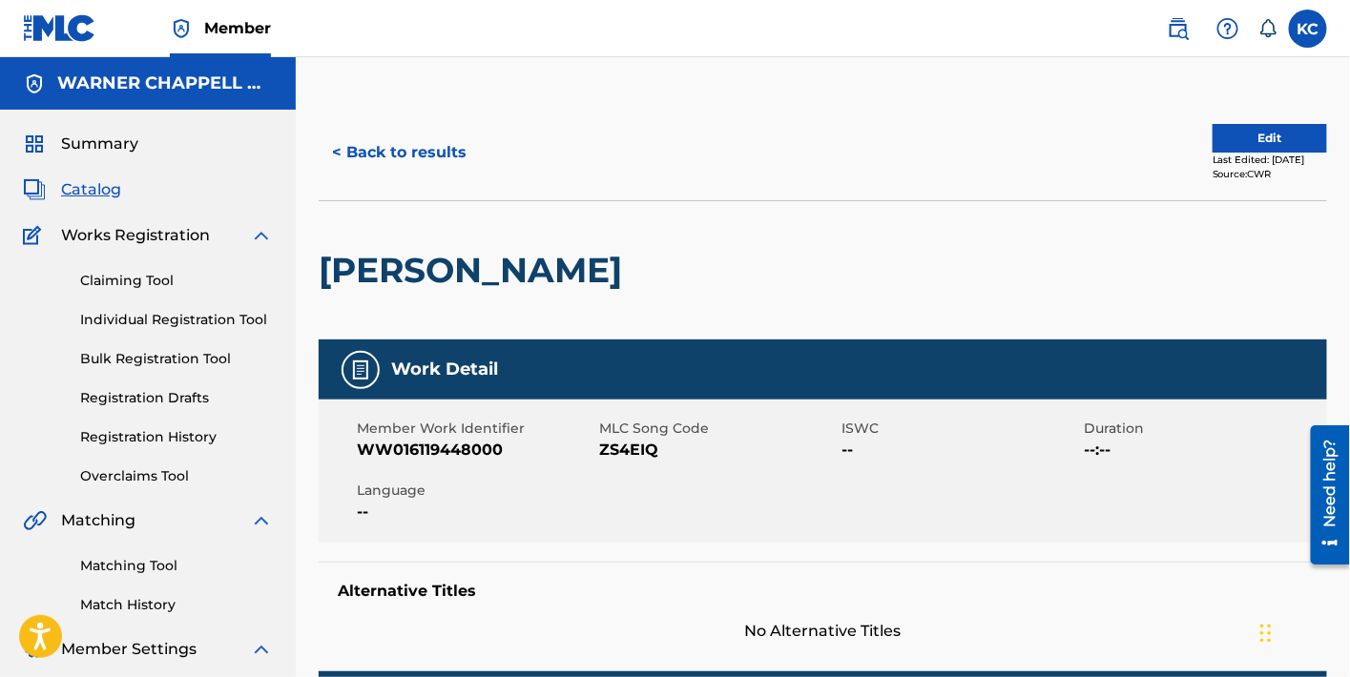
click at [641, 452] on span "ZS4EIQ" at bounding box center [718, 450] width 238 height 23
copy span "ZS4EIQ"
click at [449, 172] on button "< Back to results" at bounding box center [399, 153] width 161 height 48
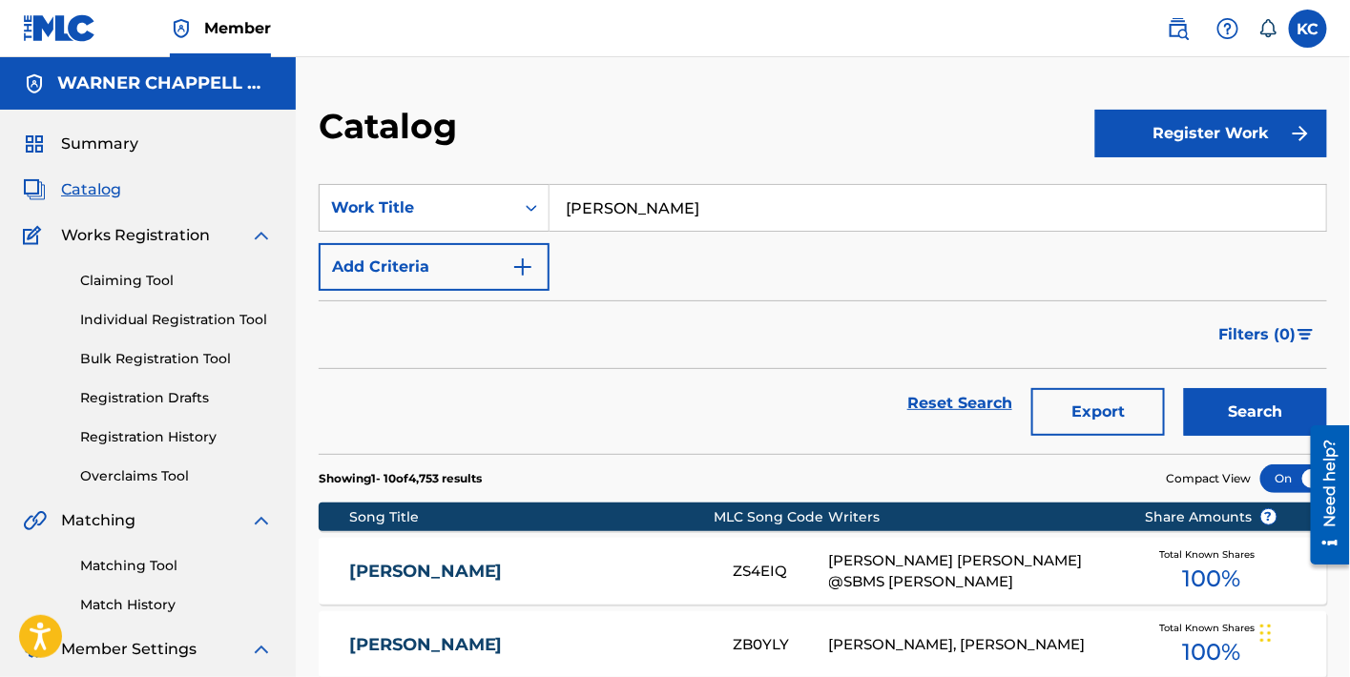
click at [847, 219] on input "ZHE [PERSON_NAME]" at bounding box center [938, 208] width 777 height 46
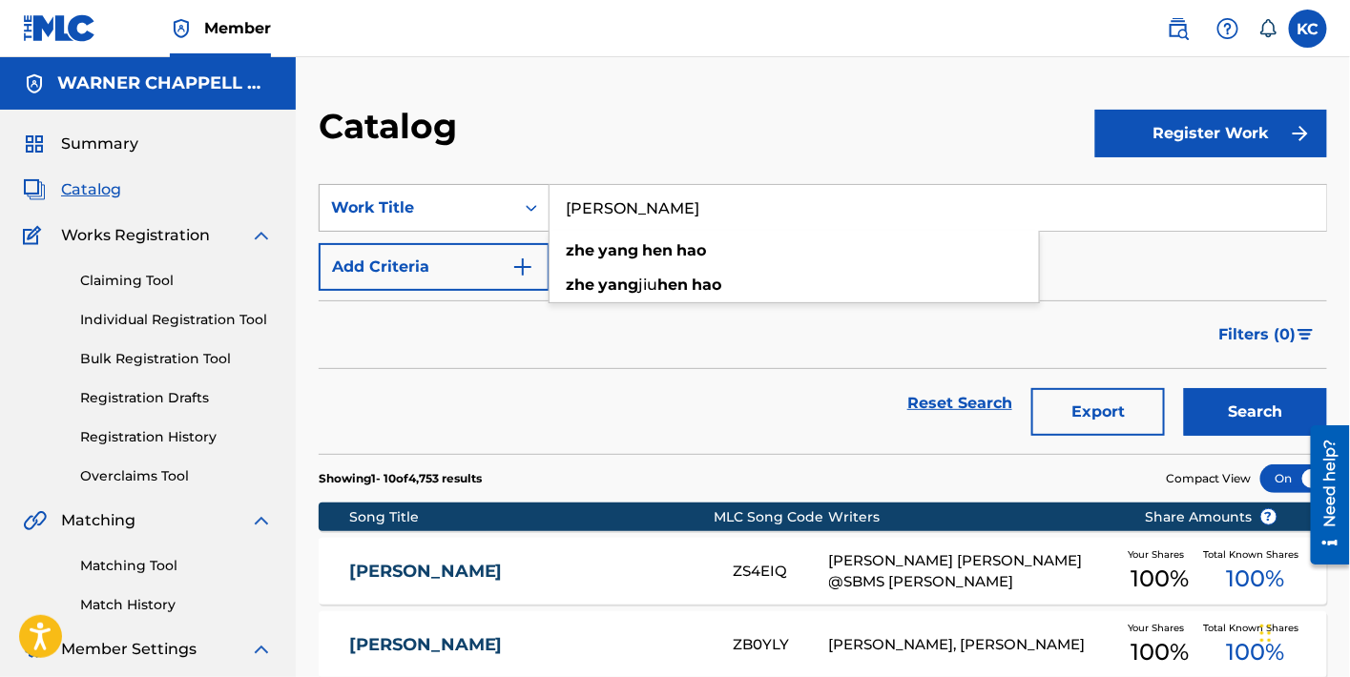
drag, startPoint x: 891, startPoint y: 215, endPoint x: 523, endPoint y: 215, distance: 368.3
click at [523, 215] on div "SearchWithCriteria0462c58e-ec66-40e8-b6ea-ea407cb84063 Work Title ZHE YANG HEN …" at bounding box center [823, 208] width 1009 height 48
type input "WO MEN"
click at [1184, 388] on button "Search" at bounding box center [1255, 412] width 143 height 48
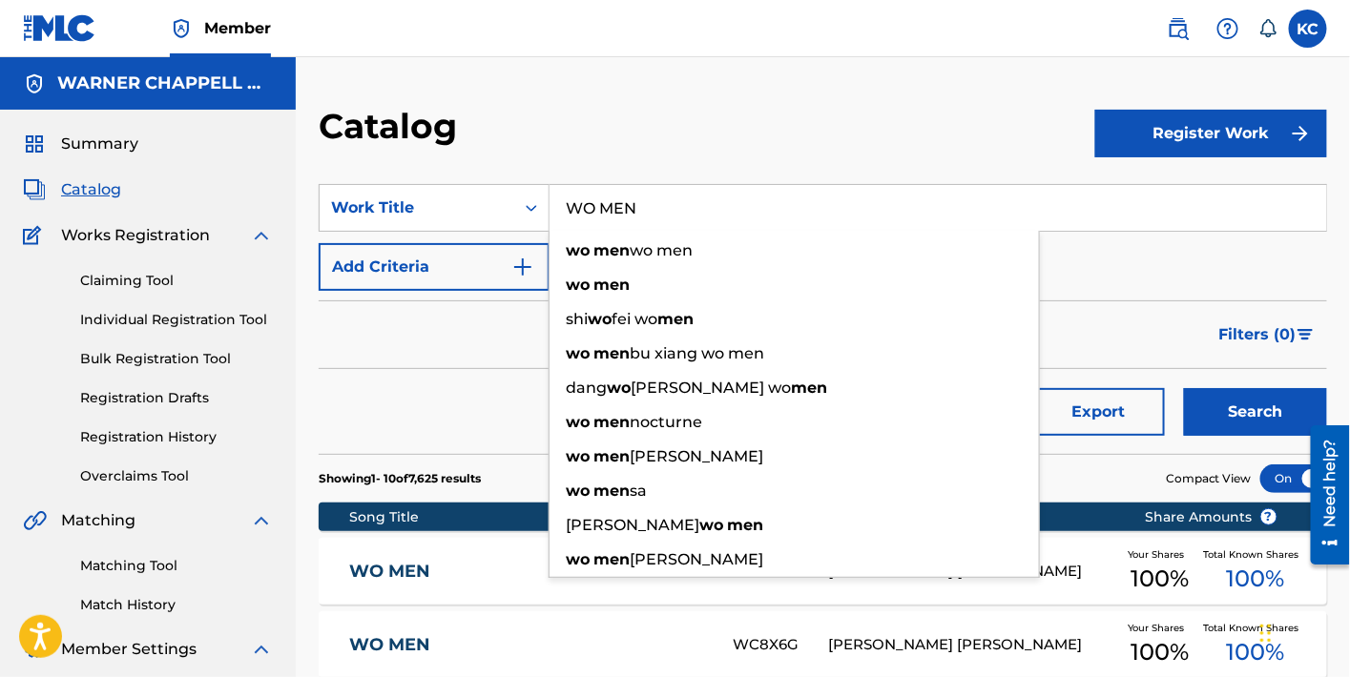
click at [483, 402] on div "Reset Search Export Search" at bounding box center [823, 403] width 1009 height 69
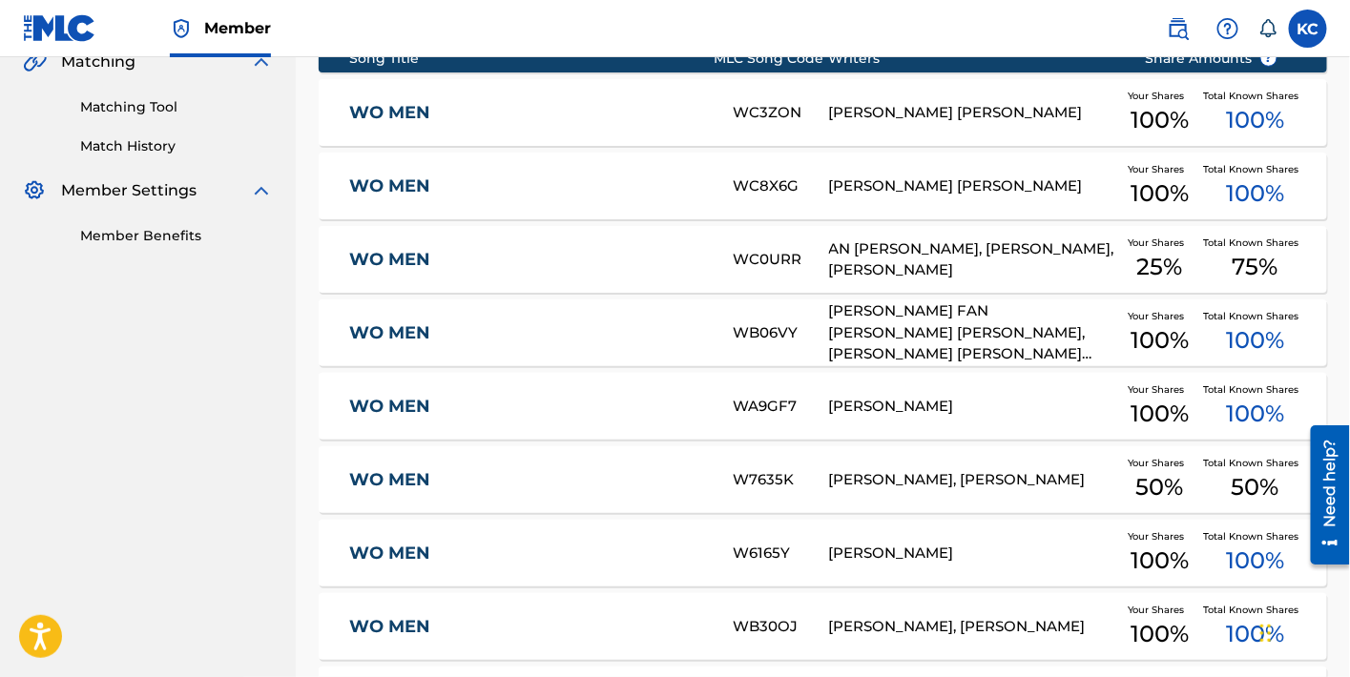
scroll to position [777, 0]
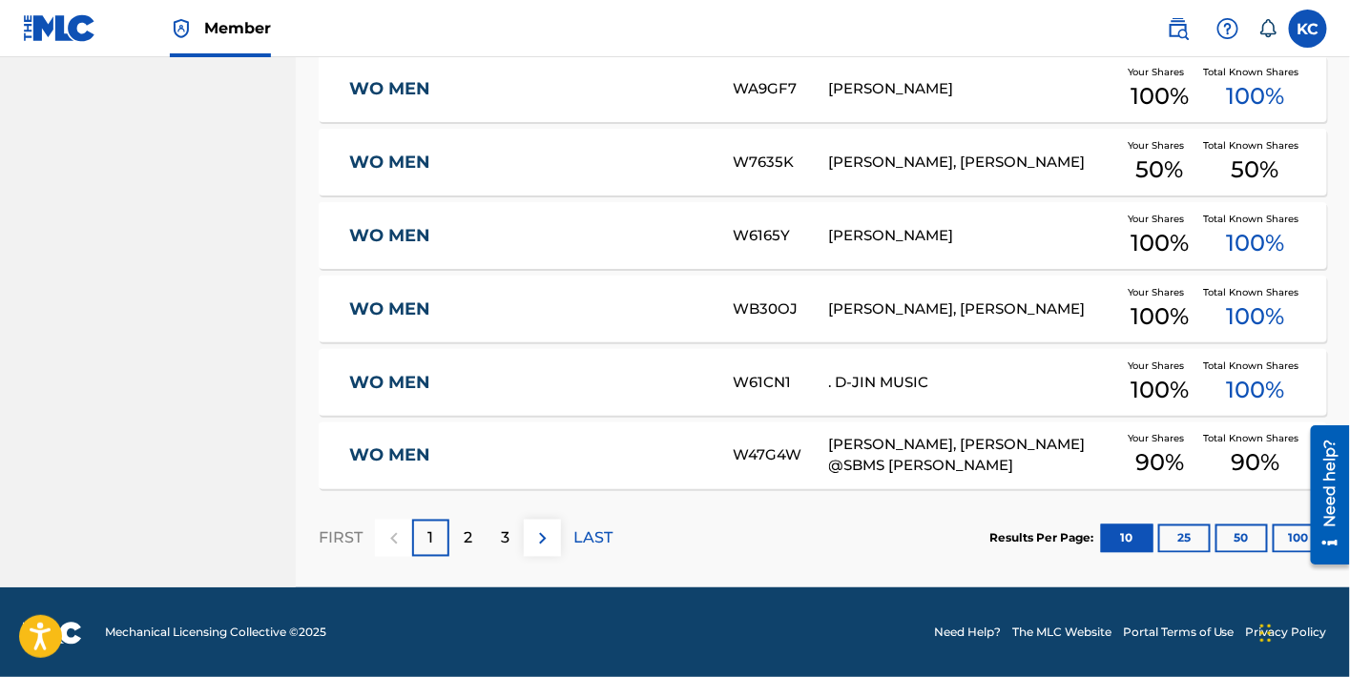
click at [755, 453] on div "W47G4W" at bounding box center [780, 457] width 95 height 22
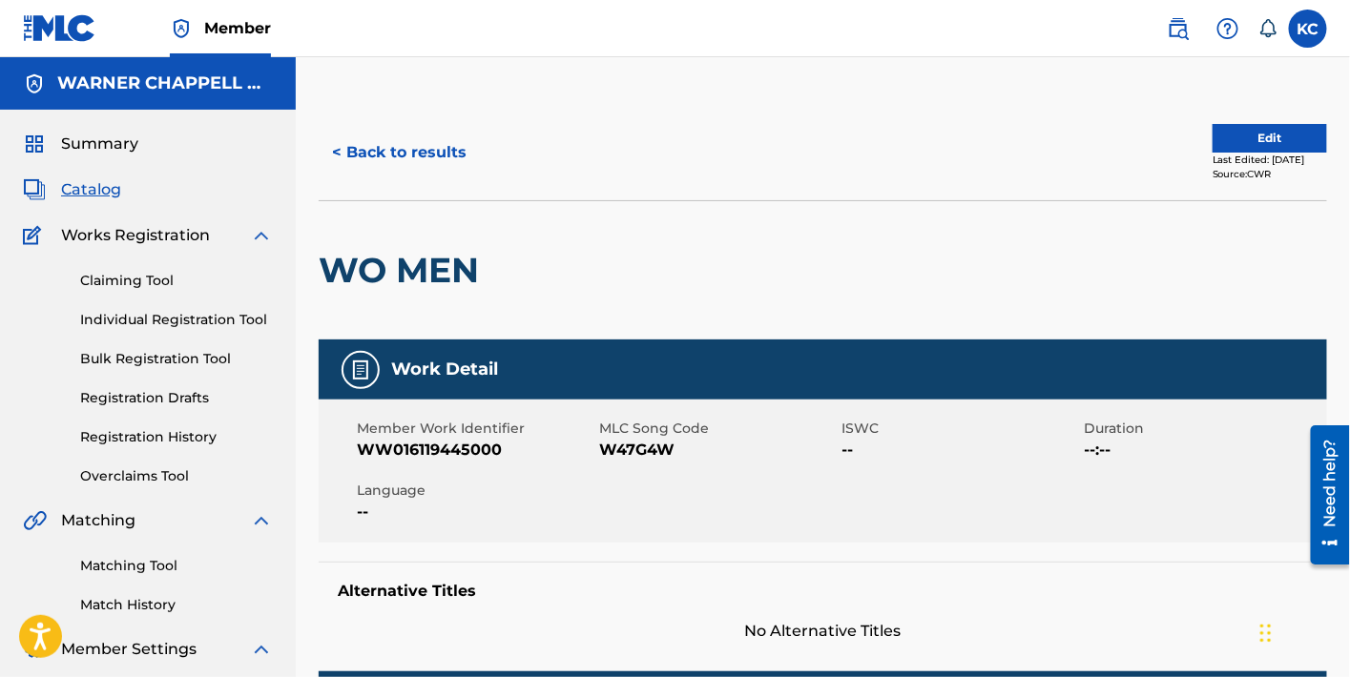
click at [654, 450] on span "W47G4W" at bounding box center [718, 450] width 238 height 23
copy span "W47G4W"
click at [411, 159] on button "< Back to results" at bounding box center [399, 153] width 161 height 48
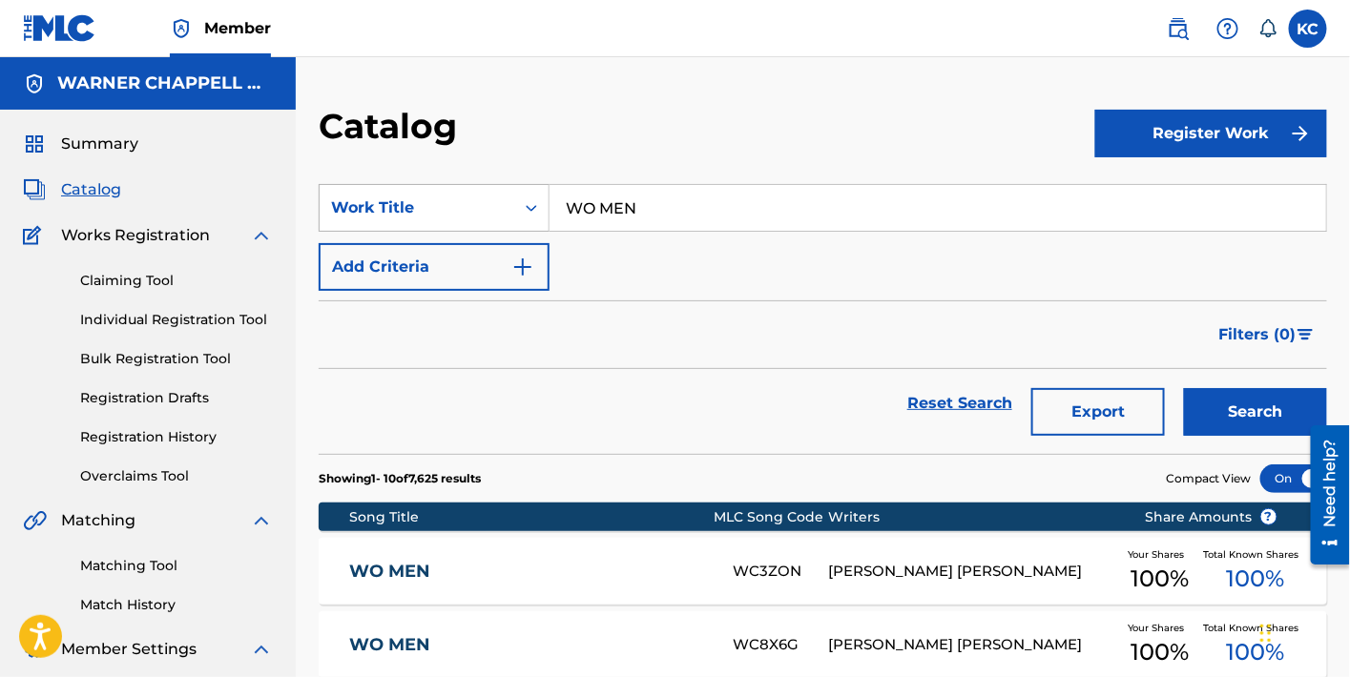
drag, startPoint x: 702, startPoint y: 210, endPoint x: 455, endPoint y: 208, distance: 247.1
click at [455, 208] on div "SearchWithCriteria0462c58e-ec66-40e8-b6ea-ea407cb84063 Work Title WO MEN" at bounding box center [823, 208] width 1009 height 48
paste input "[PERSON_NAME] LI YOU NI"
type input "[PERSON_NAME] LI YOU NI"
click at [1227, 406] on button "Search" at bounding box center [1255, 412] width 143 height 48
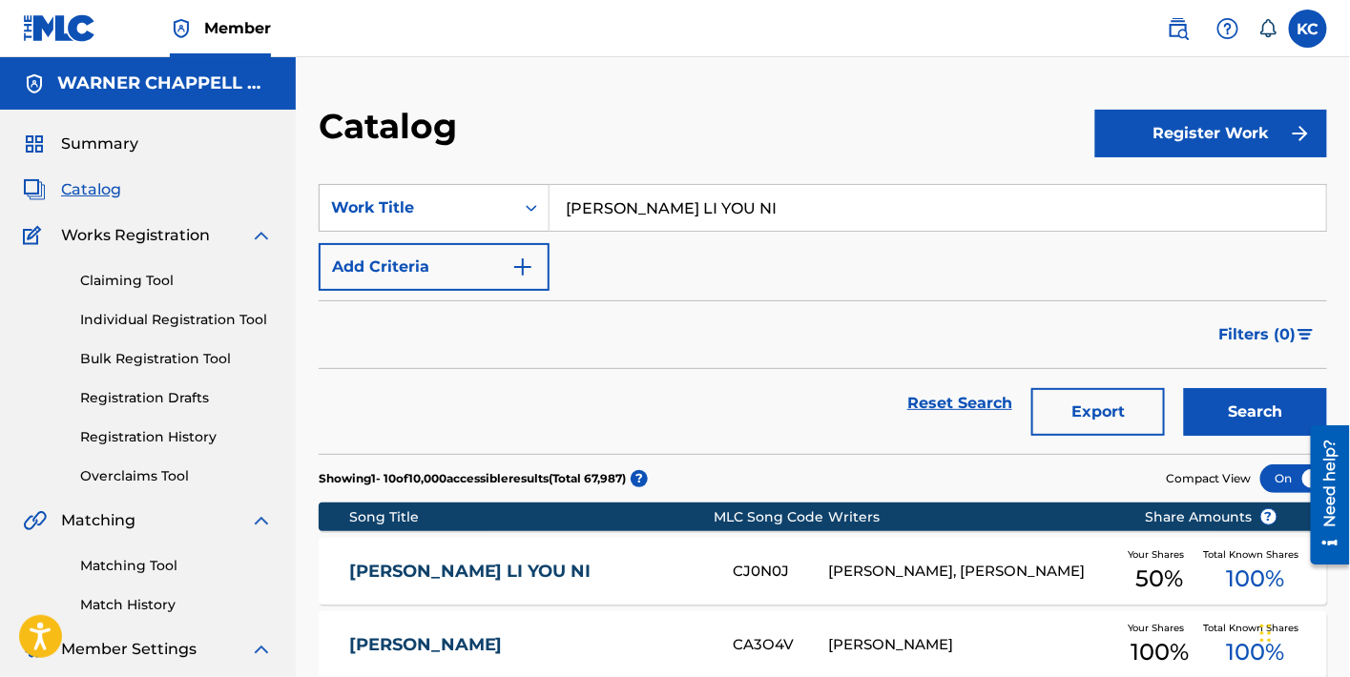
click at [754, 579] on div "CJ0N0J" at bounding box center [780, 572] width 95 height 22
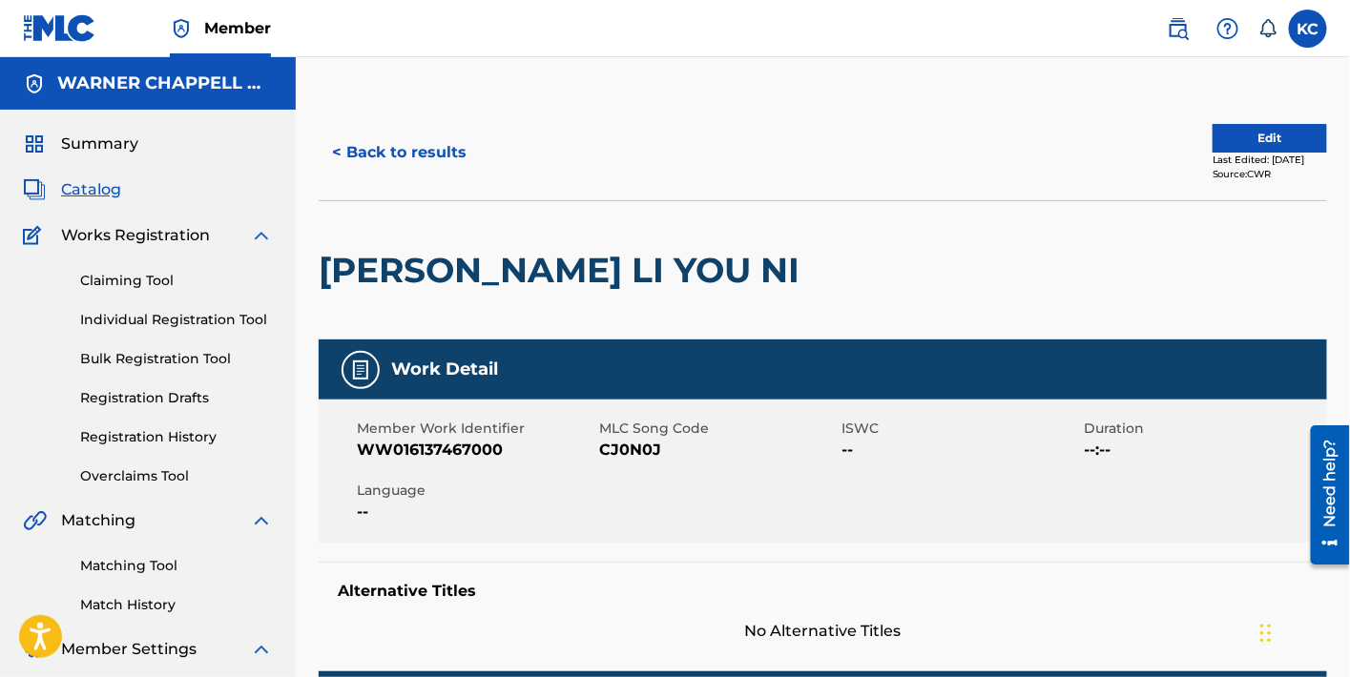
click at [624, 451] on span "CJ0N0J" at bounding box center [718, 450] width 238 height 23
copy span "CJ0N0J"
